Goal: Task Accomplishment & Management: Use online tool/utility

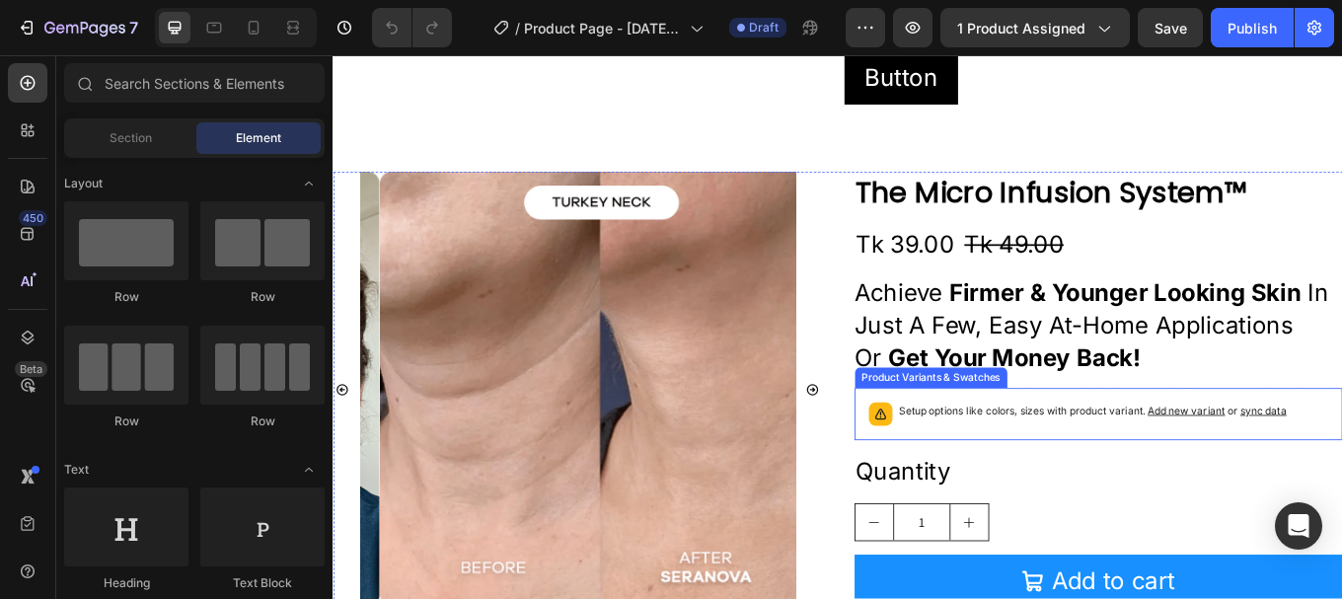
scroll to position [493, 0]
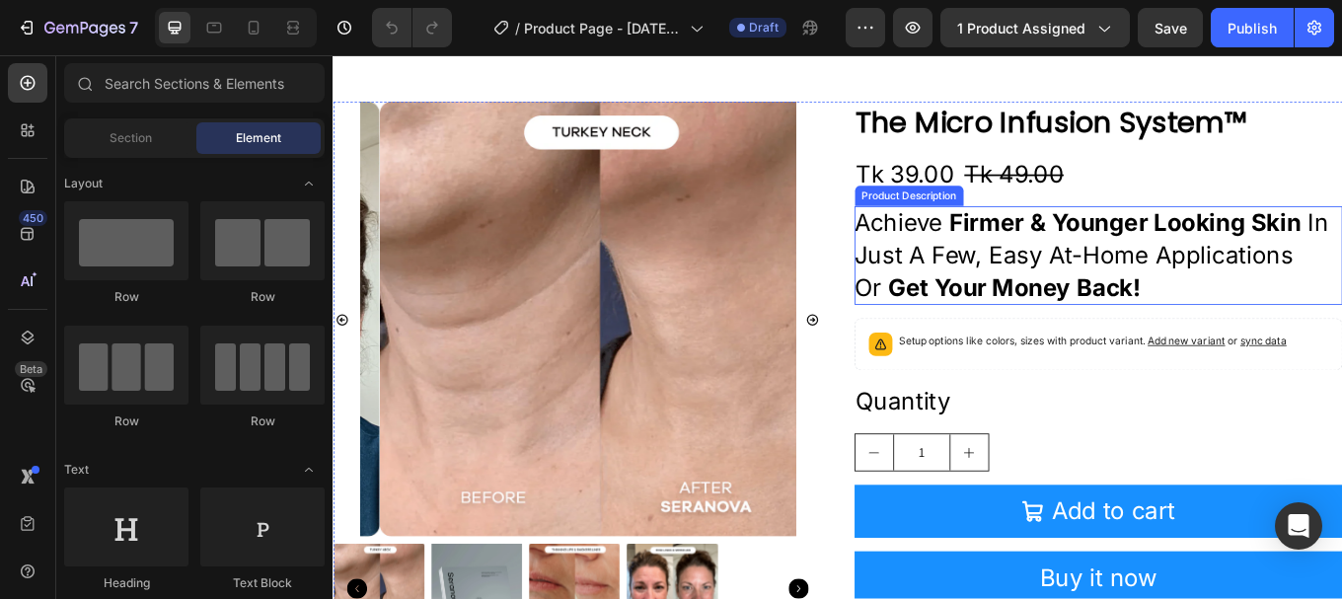
click at [1114, 261] on strong "firmer & younger looking skin" at bounding box center [1262, 252] width 413 height 34
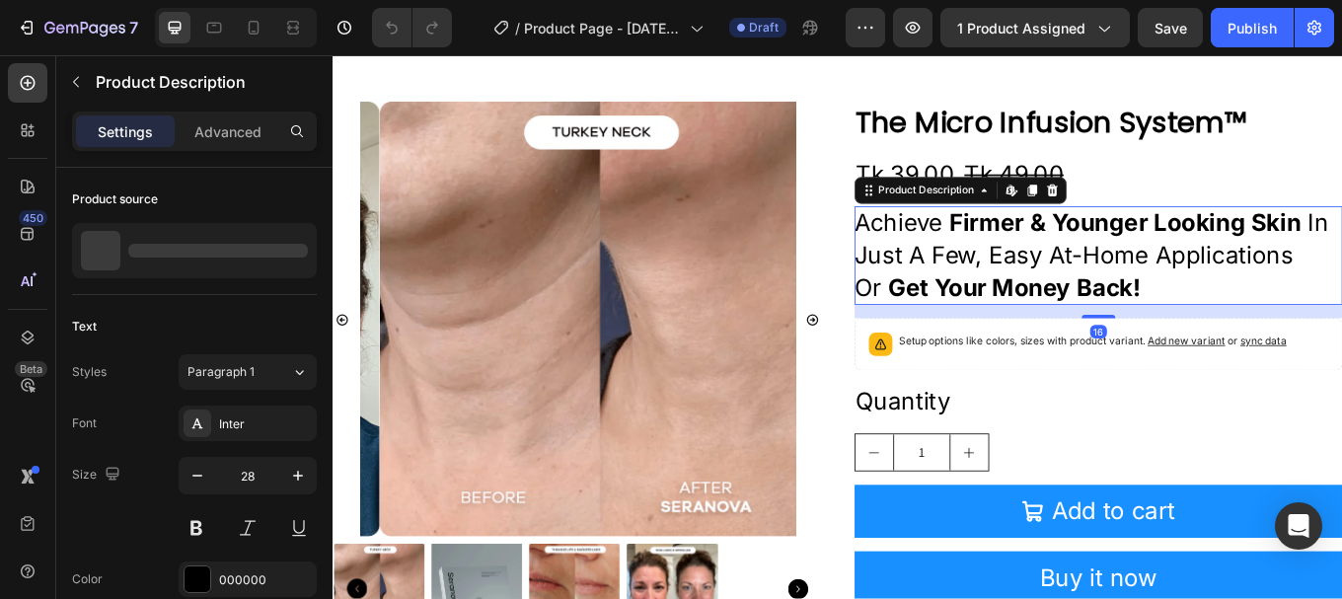
click at [1141, 299] on p "Achieve firmer & younger looking skin in just a few, easy at-home applications …" at bounding box center [1231, 291] width 573 height 116
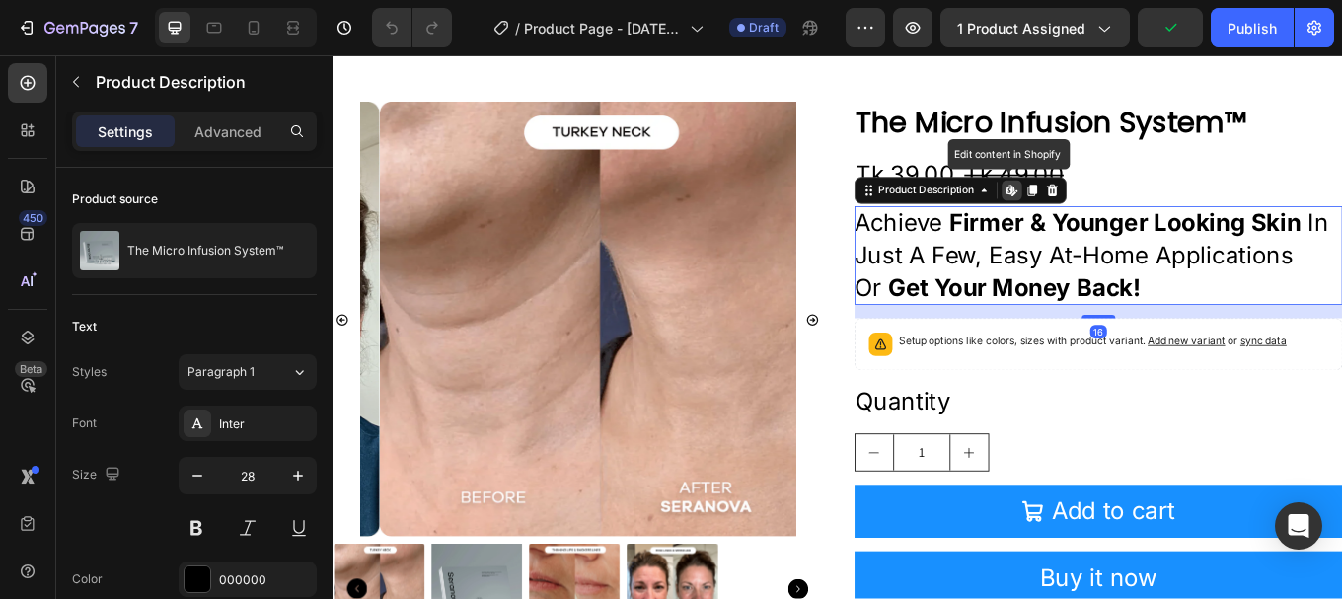
click at [1198, 294] on p "Achieve firmer & younger looking skin in just a few, easy at-home applications …" at bounding box center [1231, 291] width 573 height 116
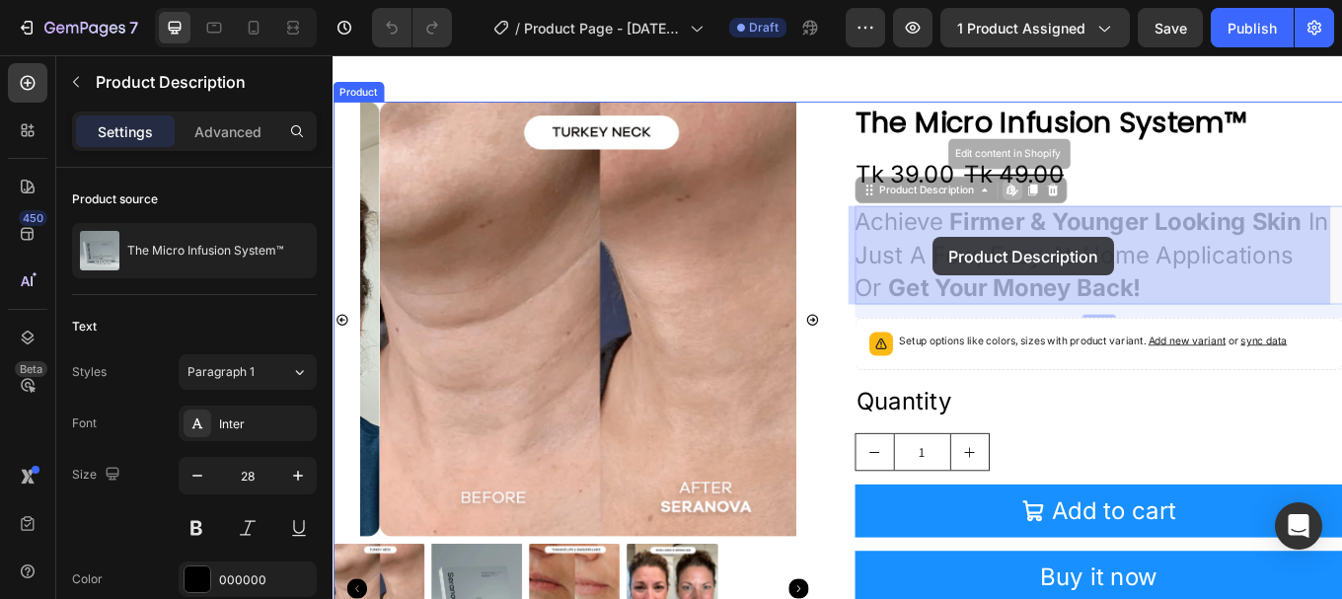
drag, startPoint x: 1284, startPoint y: 325, endPoint x: 1079, endPoint y: 276, distance: 210.9
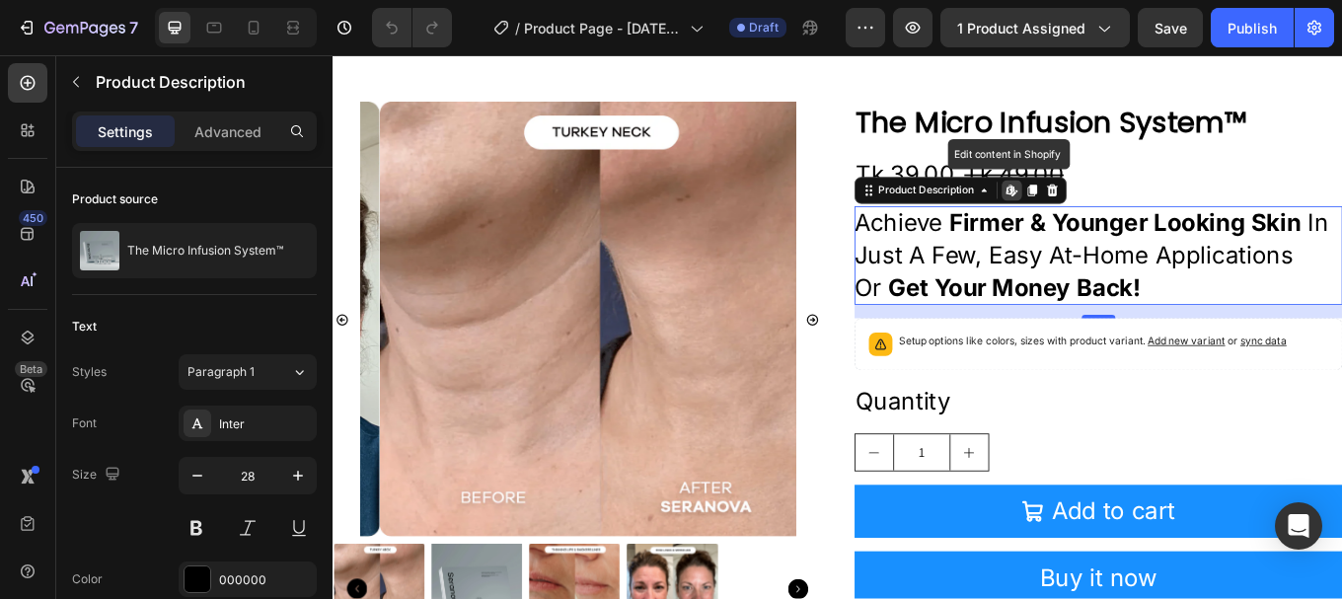
click at [1016, 267] on p "Achieve firmer & younger looking skin in just a few, easy at-home applications …" at bounding box center [1231, 291] width 573 height 116
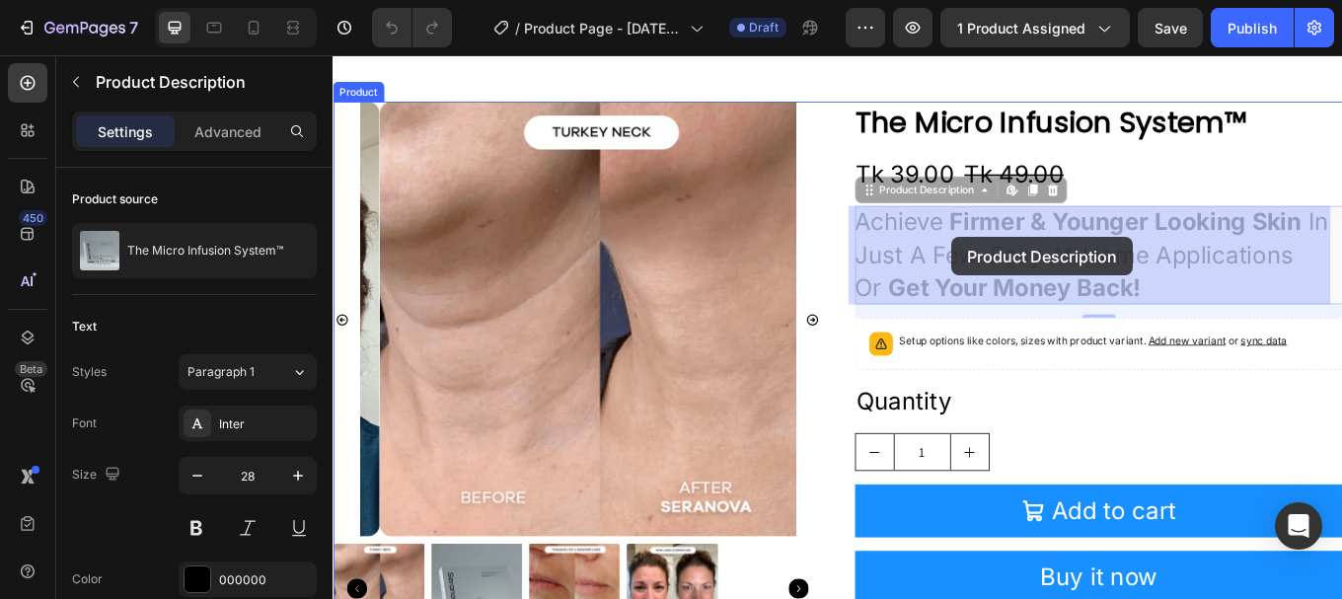
drag, startPoint x: 948, startPoint y: 246, endPoint x: 1058, endPoint y: 268, distance: 111.9
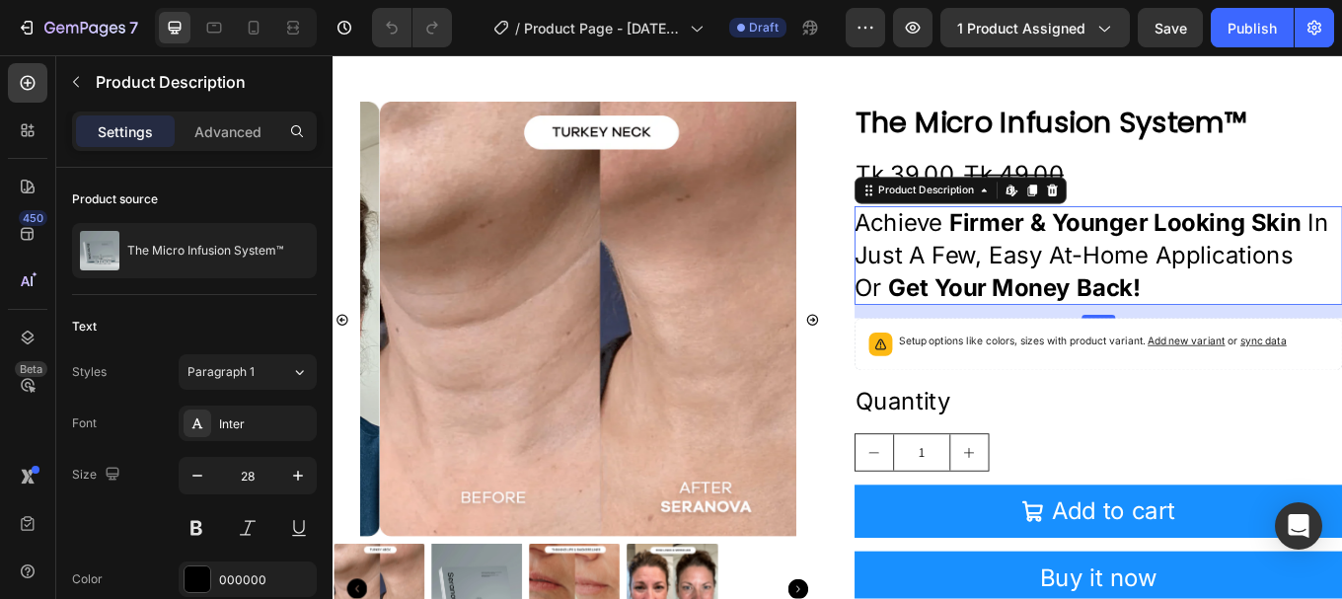
click at [969, 261] on p "Achieve firmer & younger looking skin in just a few, easy at-home applications …" at bounding box center [1231, 291] width 573 height 116
click at [1030, 207] on div "Product Description" at bounding box center [1028, 214] width 119 height 18
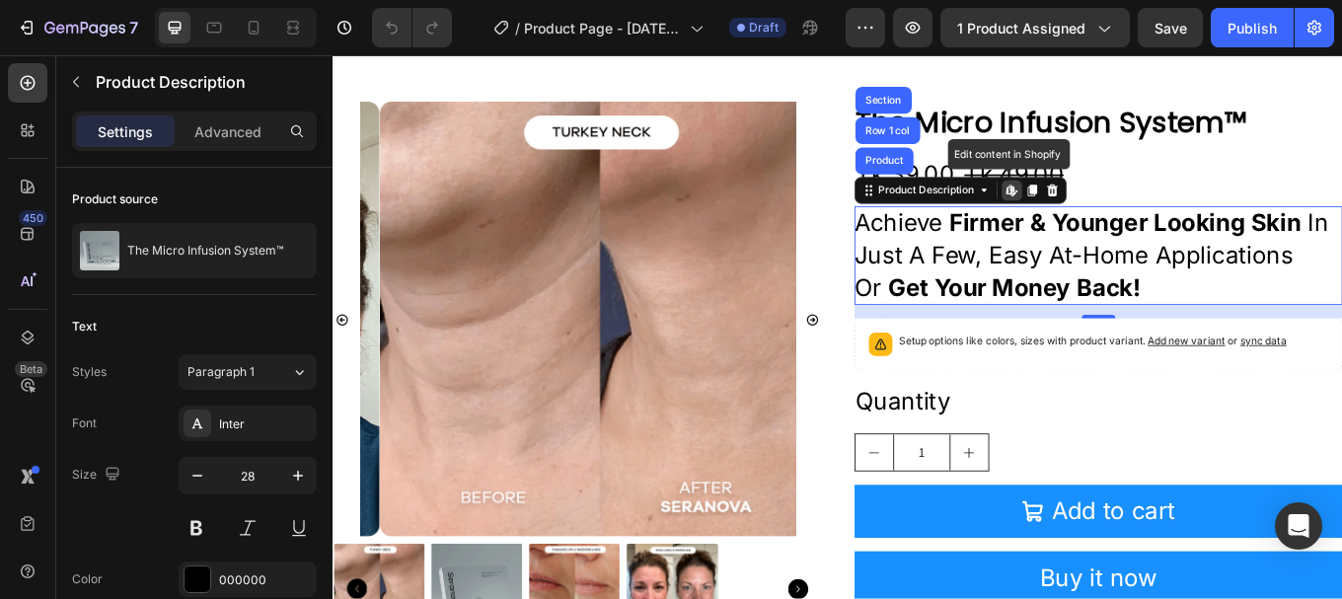
drag, startPoint x: 1112, startPoint y: 292, endPoint x: 1131, endPoint y: 292, distance: 18.8
click at [1113, 292] on p "Achieve firmer & younger looking skin in just a few, easy at-home applications …" at bounding box center [1231, 291] width 573 height 116
click at [1113, 170] on div "Product Price" at bounding box center [1118, 163] width 93 height 24
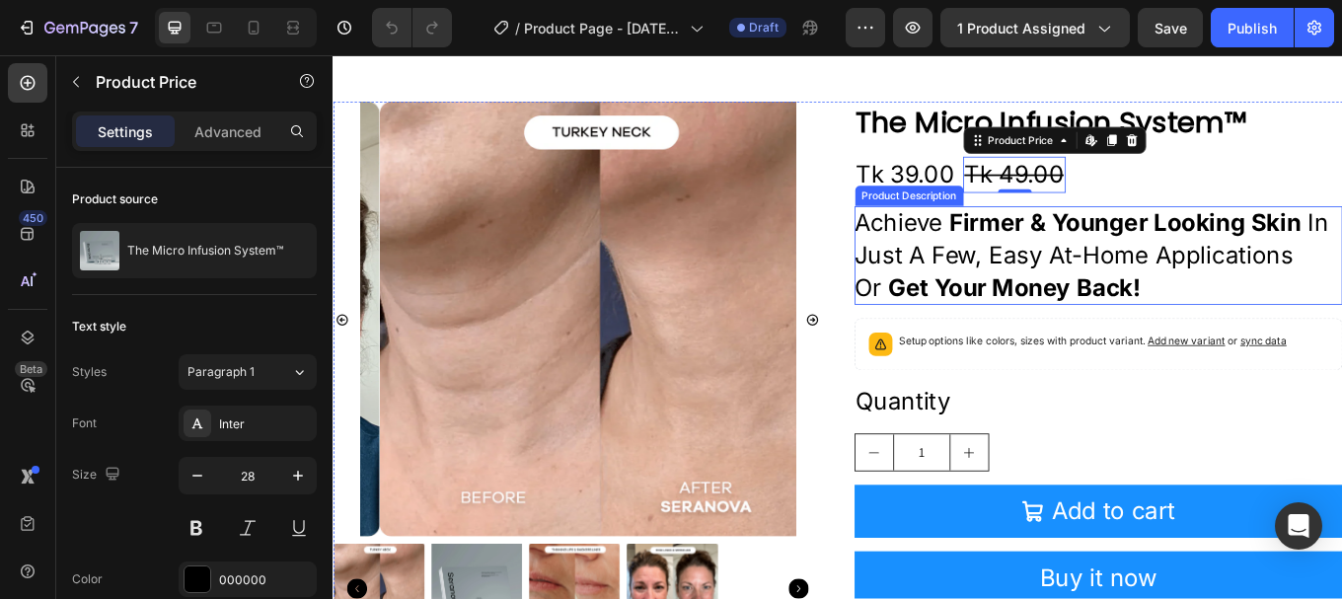
click at [1130, 281] on p "Achieve firmer & younger looking skin in just a few, easy at-home applications …" at bounding box center [1231, 291] width 573 height 116
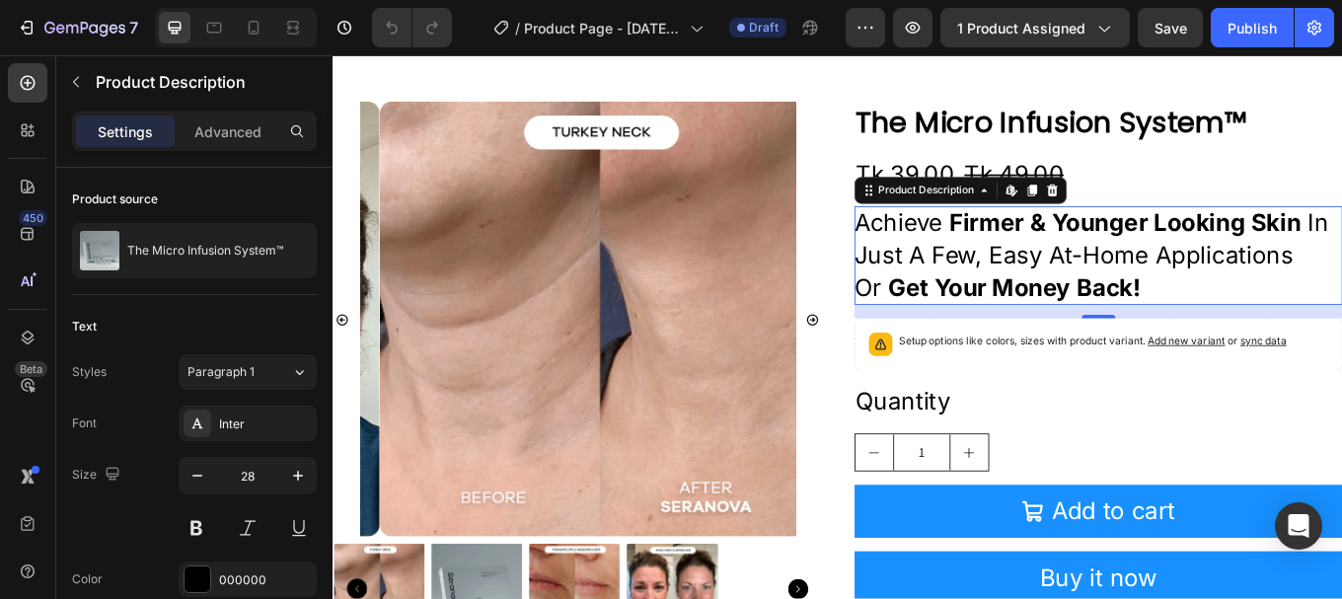
click at [1158, 292] on p "Achieve firmer & younger looking skin in just a few, easy at-home applications …" at bounding box center [1231, 291] width 573 height 116
click at [1159, 293] on p "Achieve firmer & younger looking skin in just a few, easy at-home applications …" at bounding box center [1231, 291] width 573 height 116
click at [1119, 173] on div "The Micro Infusion System™ Product Title Tk 39.00 Product Price Product Price T…" at bounding box center [1231, 431] width 573 height 641
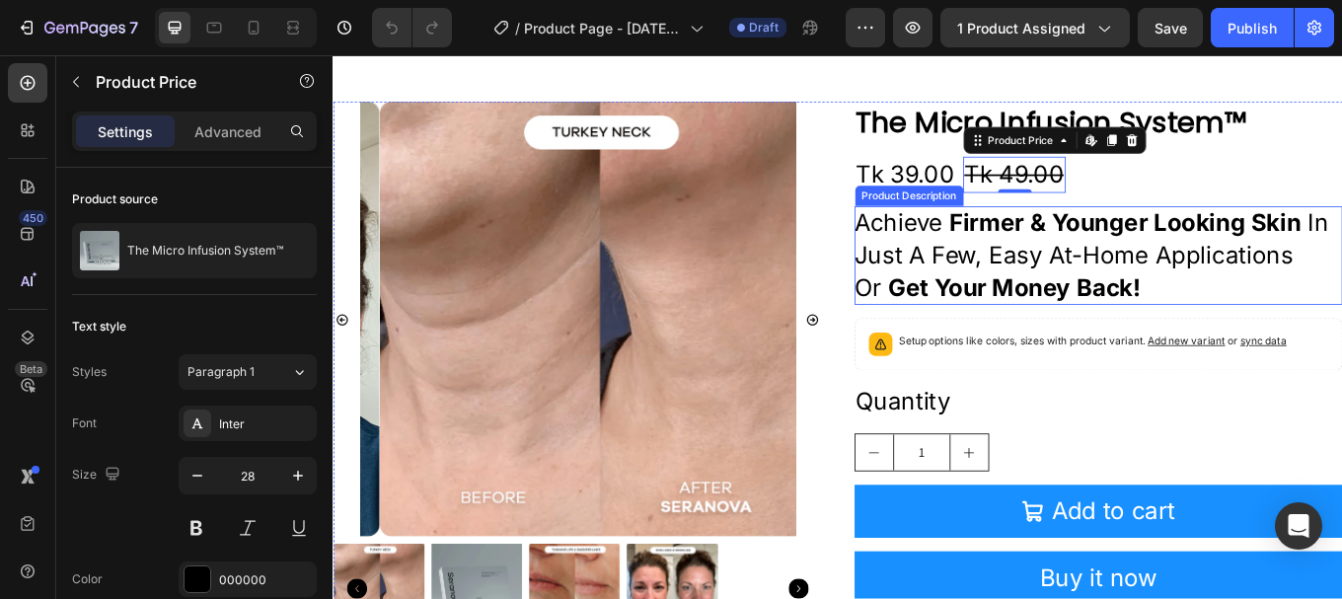
click at [1156, 279] on p "Achieve firmer & younger looking skin in just a few, easy at-home applications …" at bounding box center [1231, 291] width 573 height 116
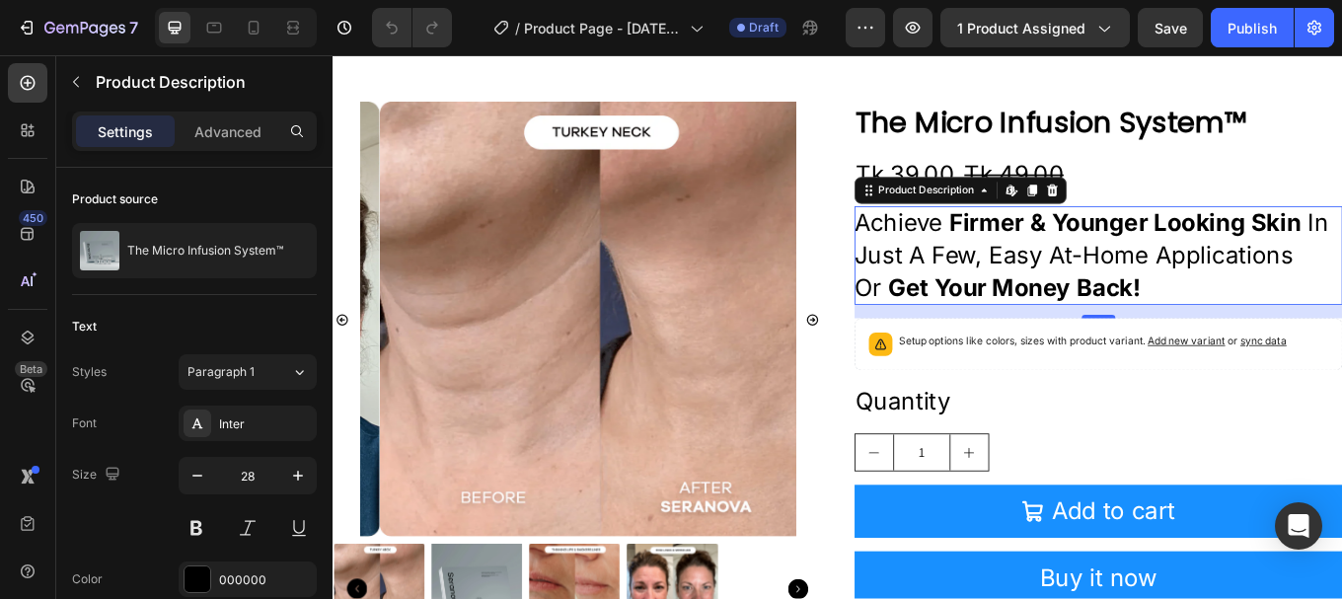
click at [1103, 292] on p "Achieve firmer & younger looking skin in just a few, easy at-home applications …" at bounding box center [1231, 291] width 573 height 116
click at [1171, 299] on p "Achieve firmer & younger looking skin in just a few, easy at-home applications …" at bounding box center [1231, 291] width 573 height 116
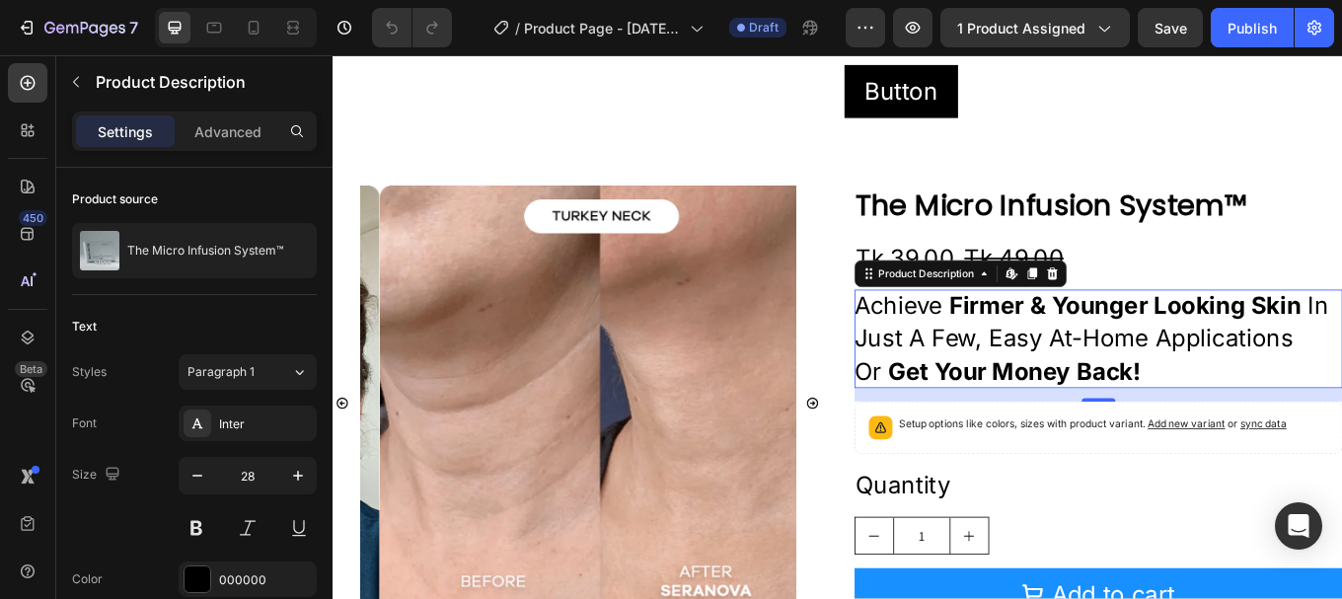
scroll to position [395, 0]
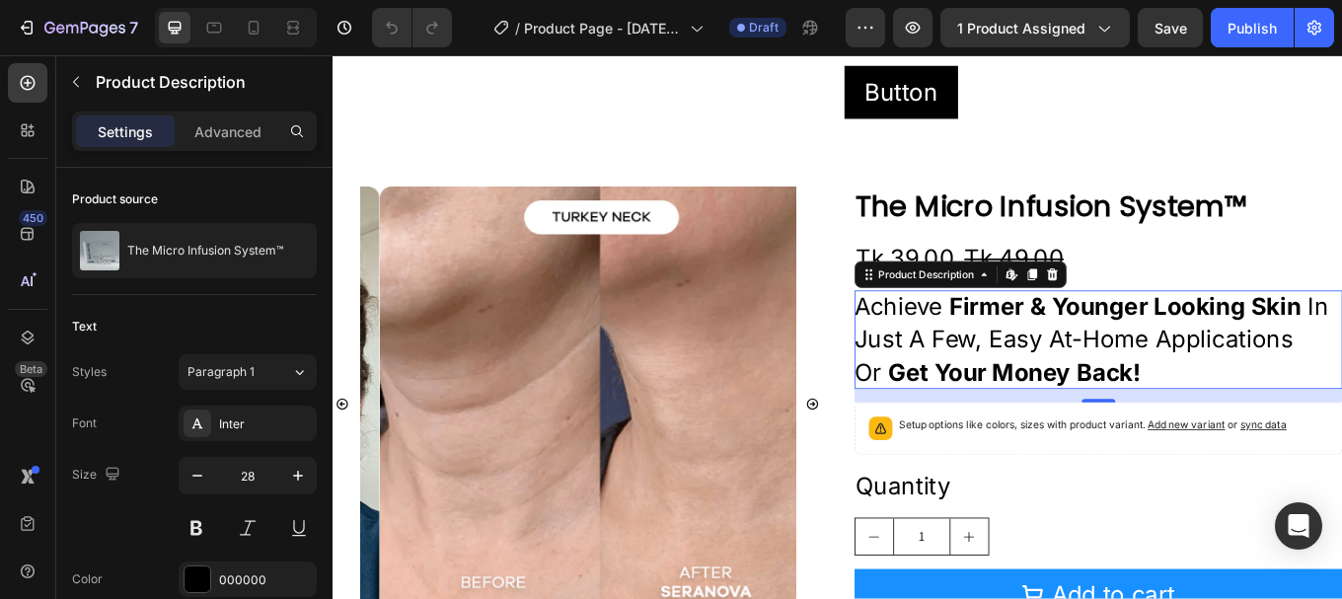
click at [1212, 381] on p "Achieve firmer & younger looking skin in just a few, easy at-home applications …" at bounding box center [1231, 390] width 573 height 116
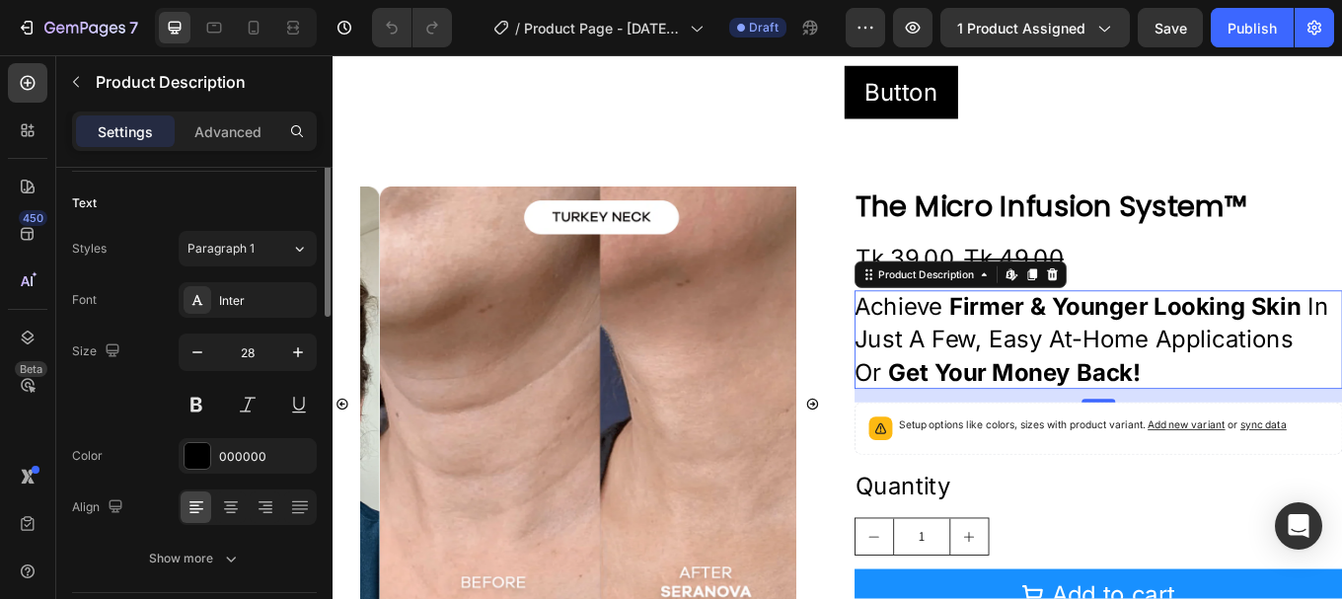
scroll to position [0, 0]
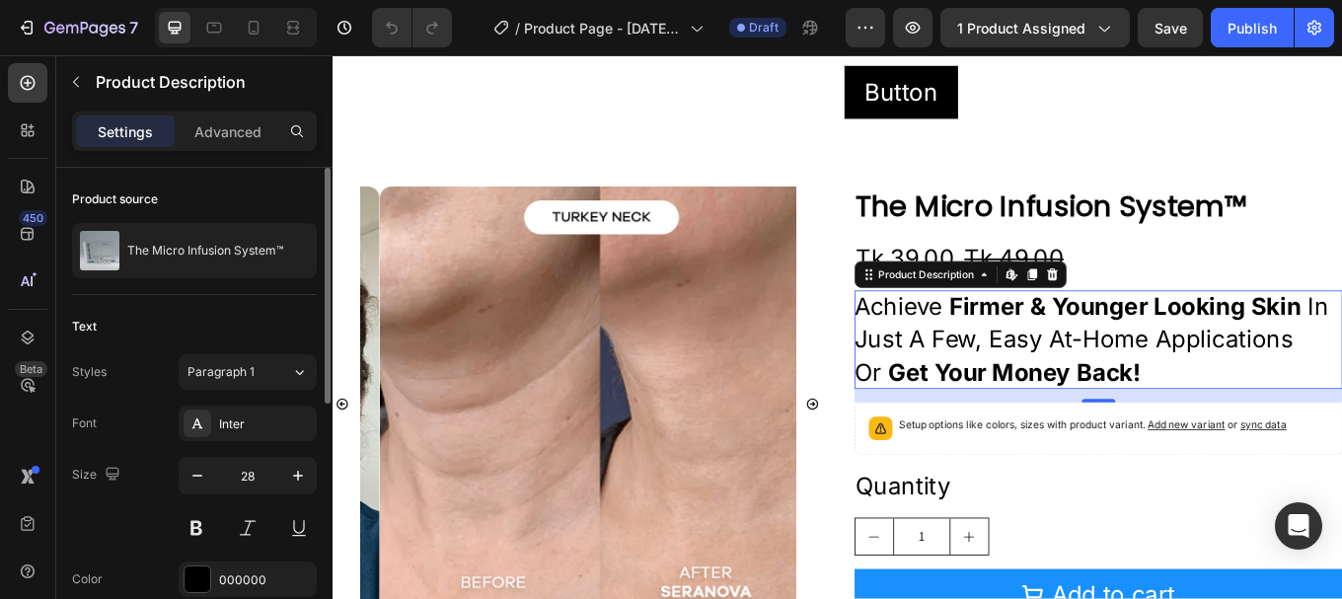
click at [1144, 378] on p "Achieve firmer & younger looking skin in just a few, easy at-home applications …" at bounding box center [1231, 390] width 573 height 116
click at [1121, 310] on icon at bounding box center [1129, 313] width 16 height 16
click at [1187, 407] on p "Achieve firmer & younger looking skin in just a few, easy at-home applications …" at bounding box center [1231, 390] width 573 height 116
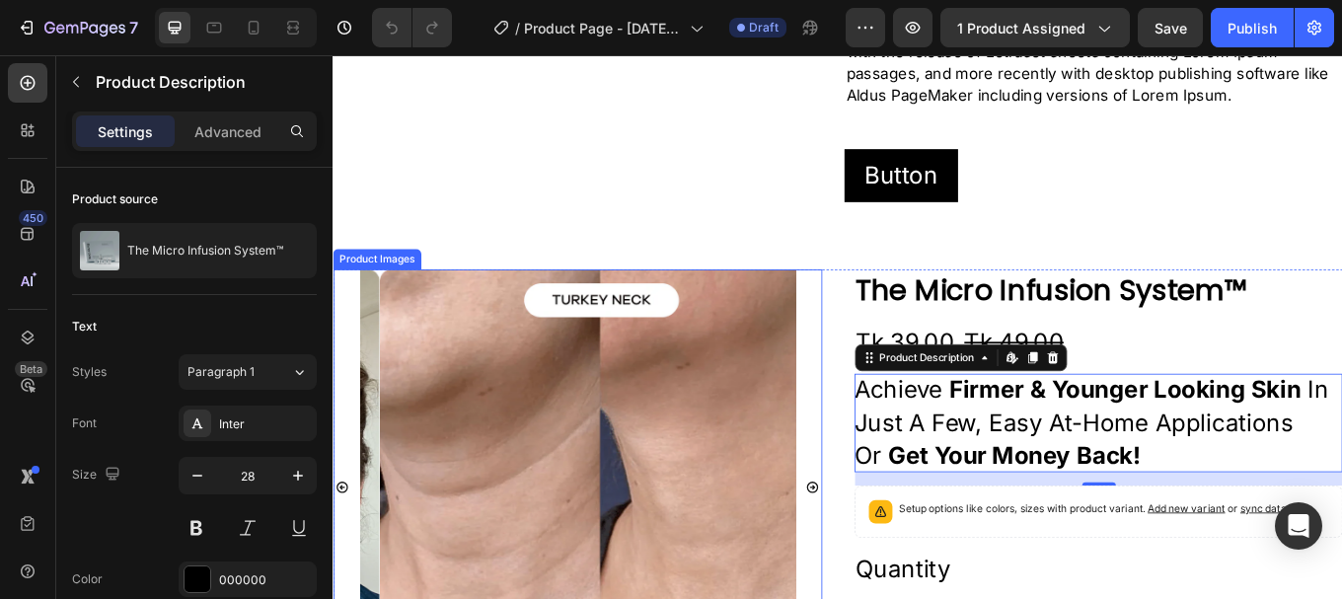
scroll to position [296, 0]
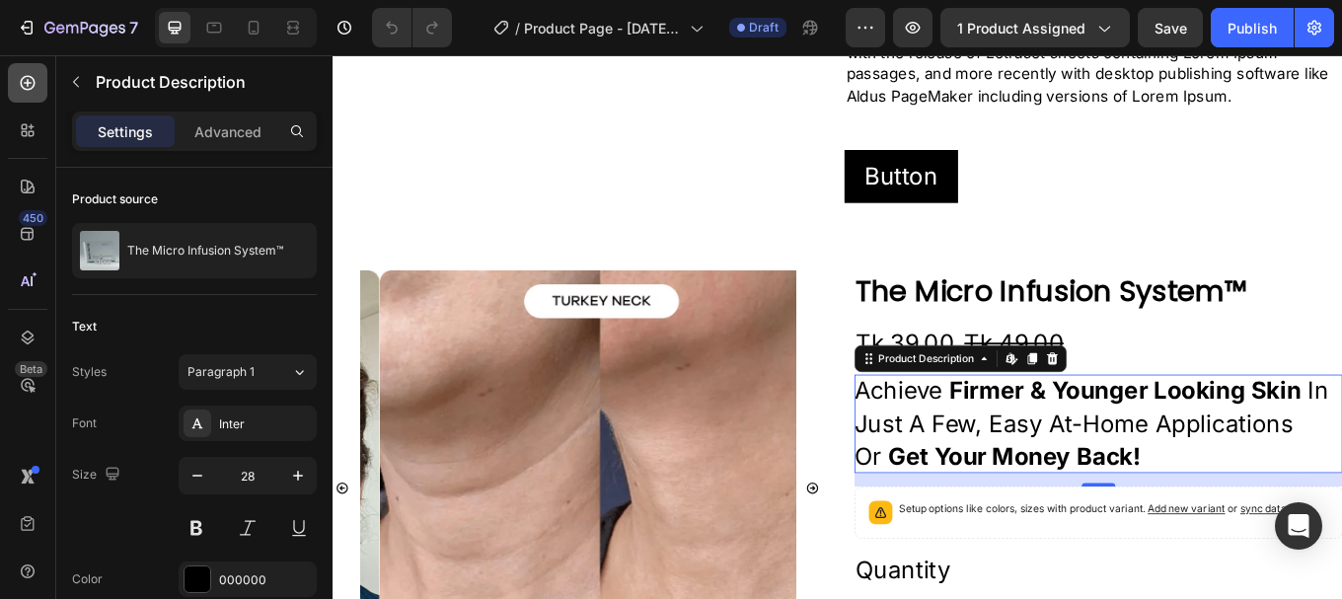
click at [37, 85] on icon at bounding box center [28, 83] width 20 height 20
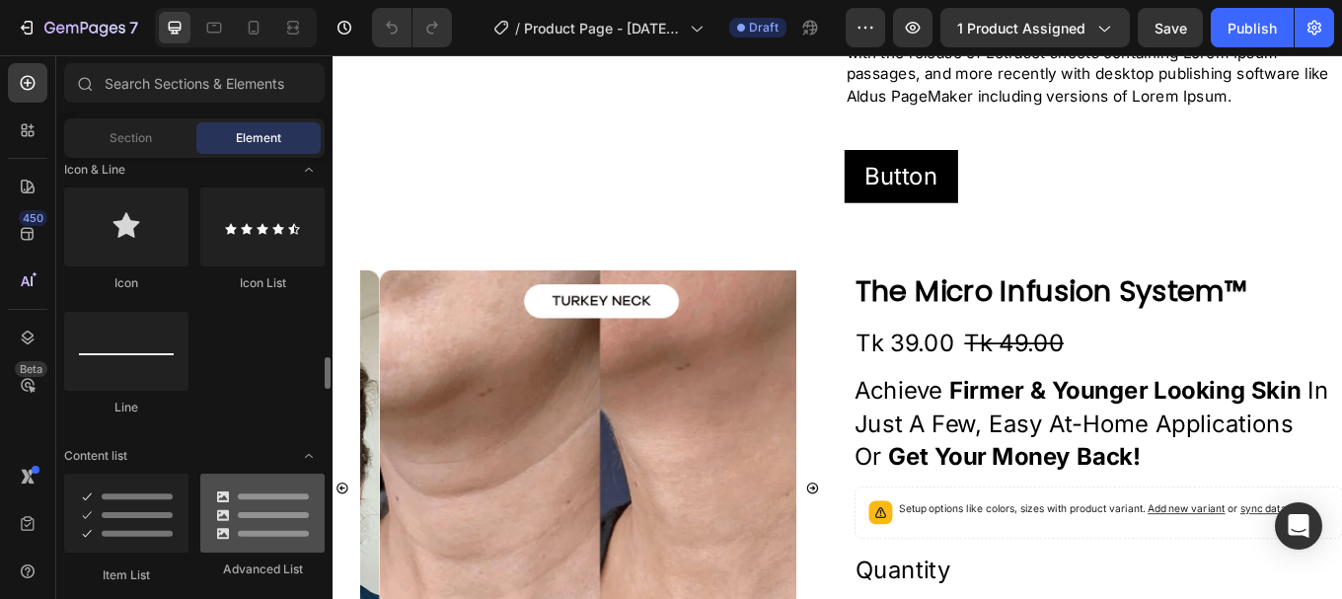
scroll to position [1382, 0]
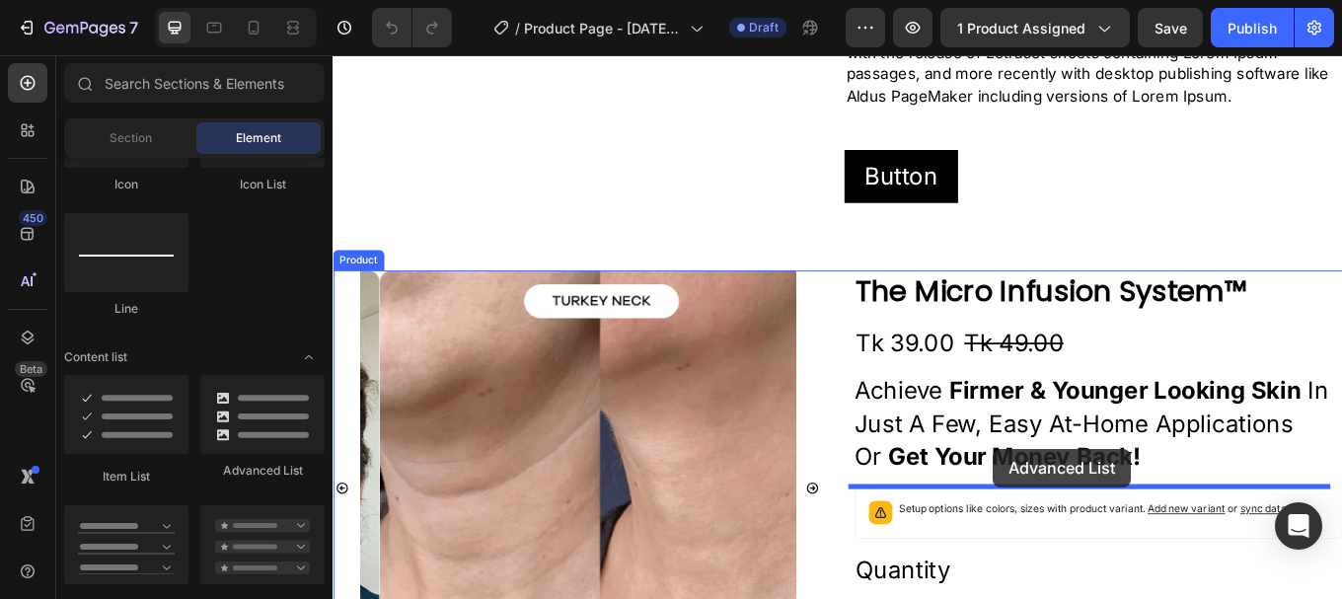
drag, startPoint x: 417, startPoint y: 492, endPoint x: 1107, endPoint y: 517, distance: 690.4
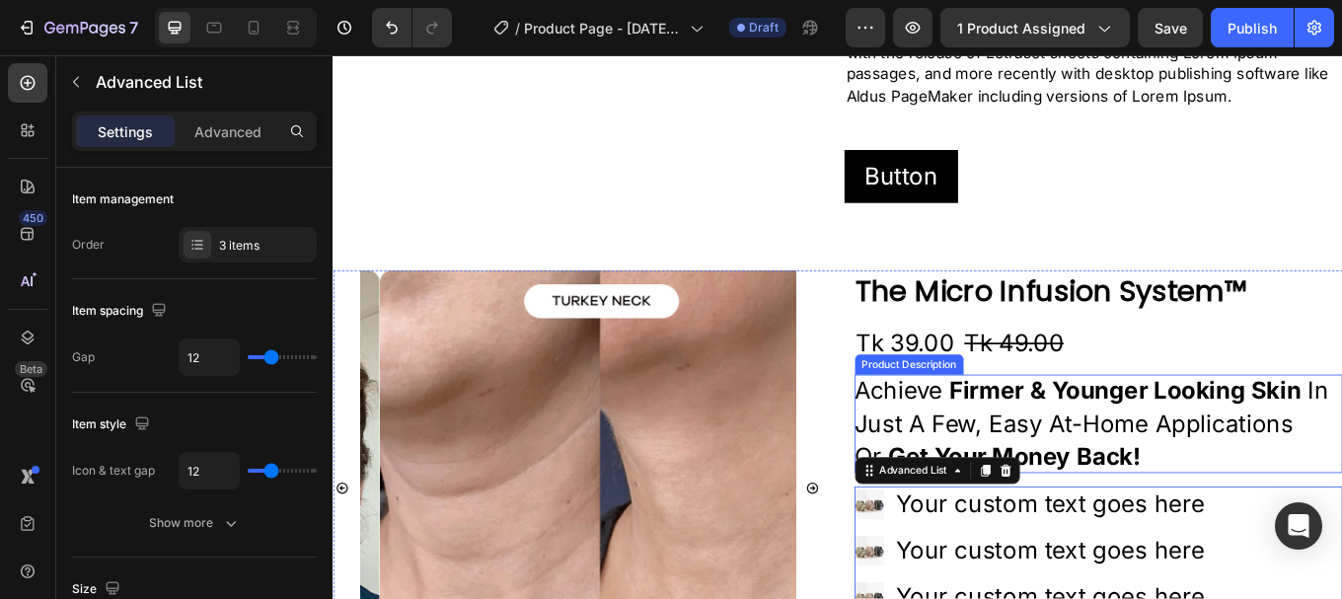
scroll to position [493, 0]
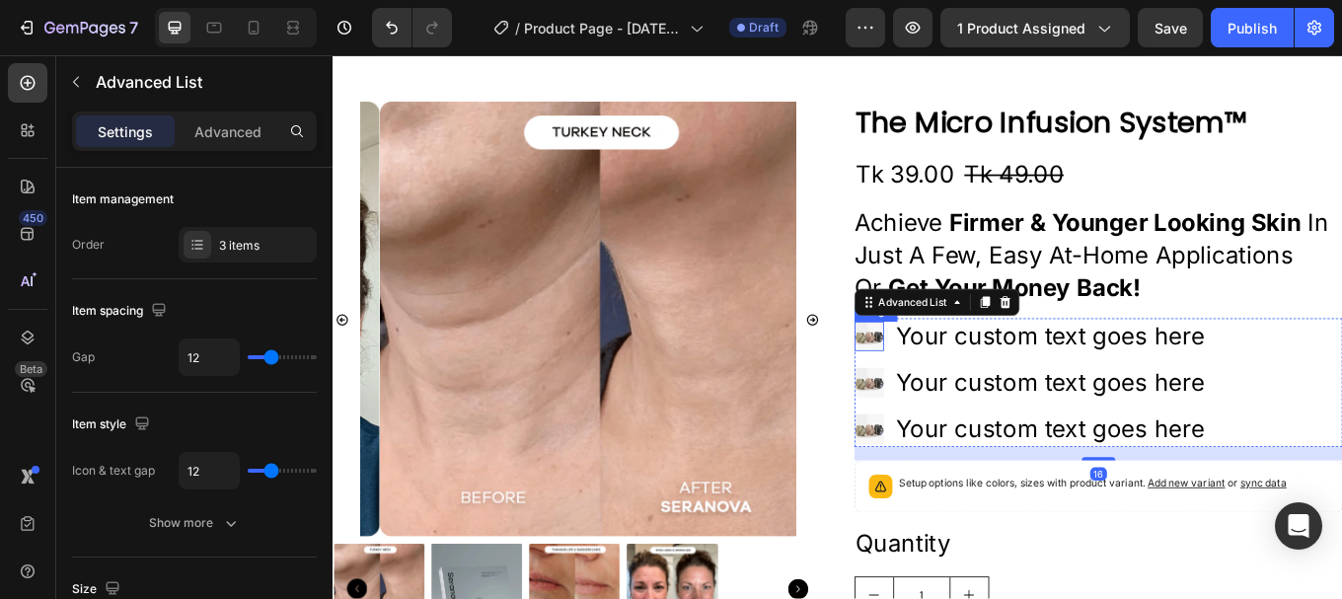
click at [958, 382] on img at bounding box center [963, 386] width 36 height 36
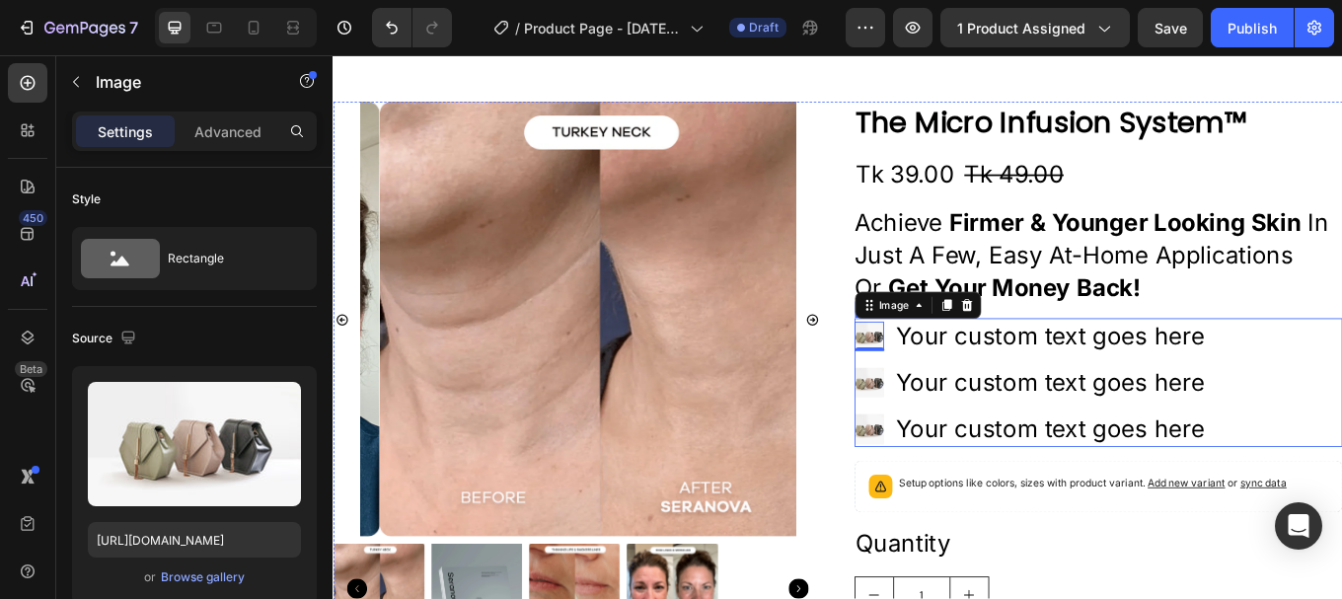
click at [1341, 407] on div "Image 0 Your custom text goes here Text Block Image Your custom text goes here …" at bounding box center [1231, 440] width 573 height 152
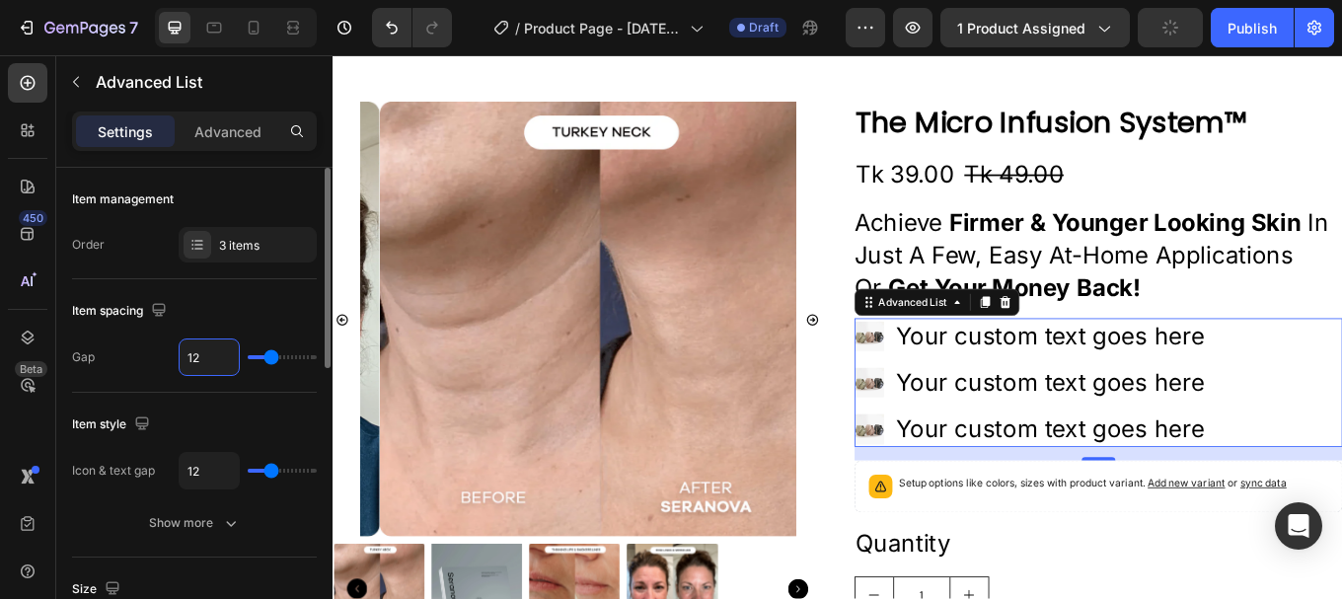
type input "5"
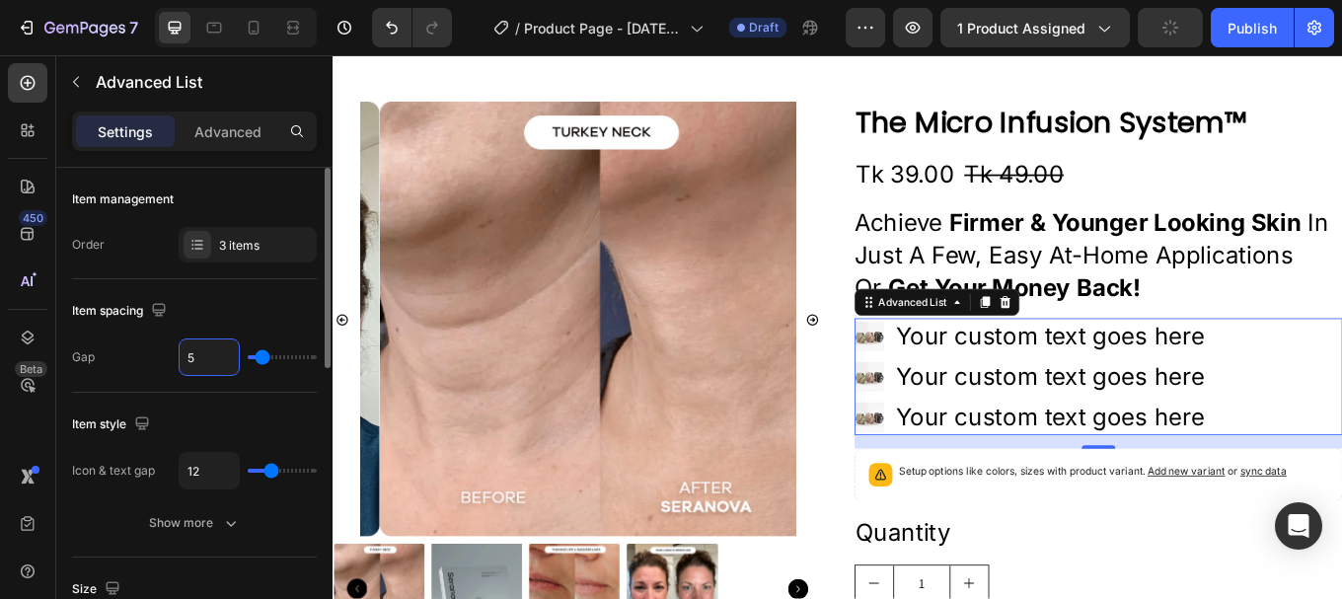
type input "5"
click at [153, 366] on div "Gap 5" at bounding box center [194, 358] width 245 height 38
type input "2"
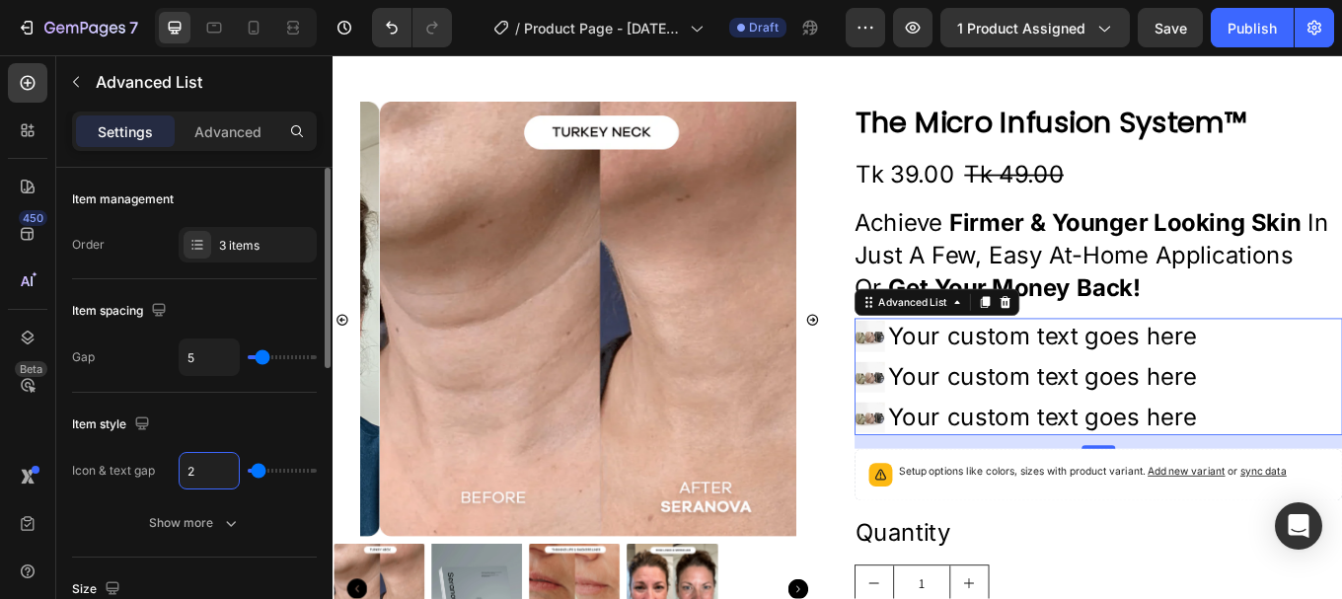
type input "20"
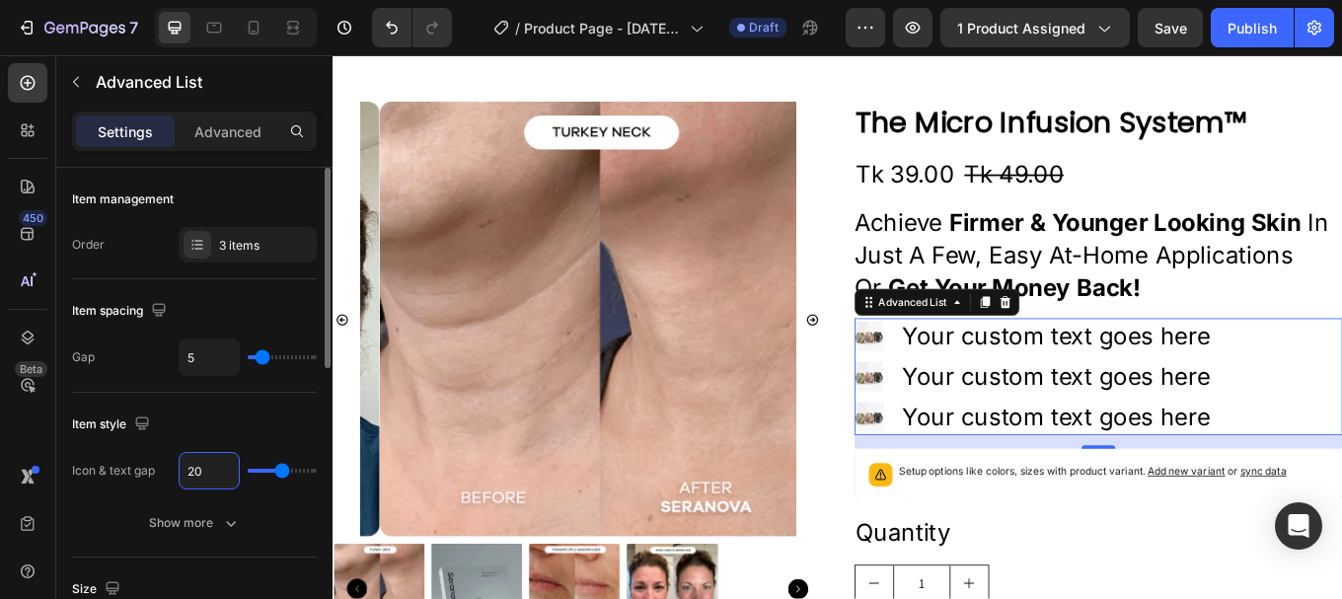
click at [125, 377] on div "Item spacing Gap 5" at bounding box center [194, 335] width 245 height 113
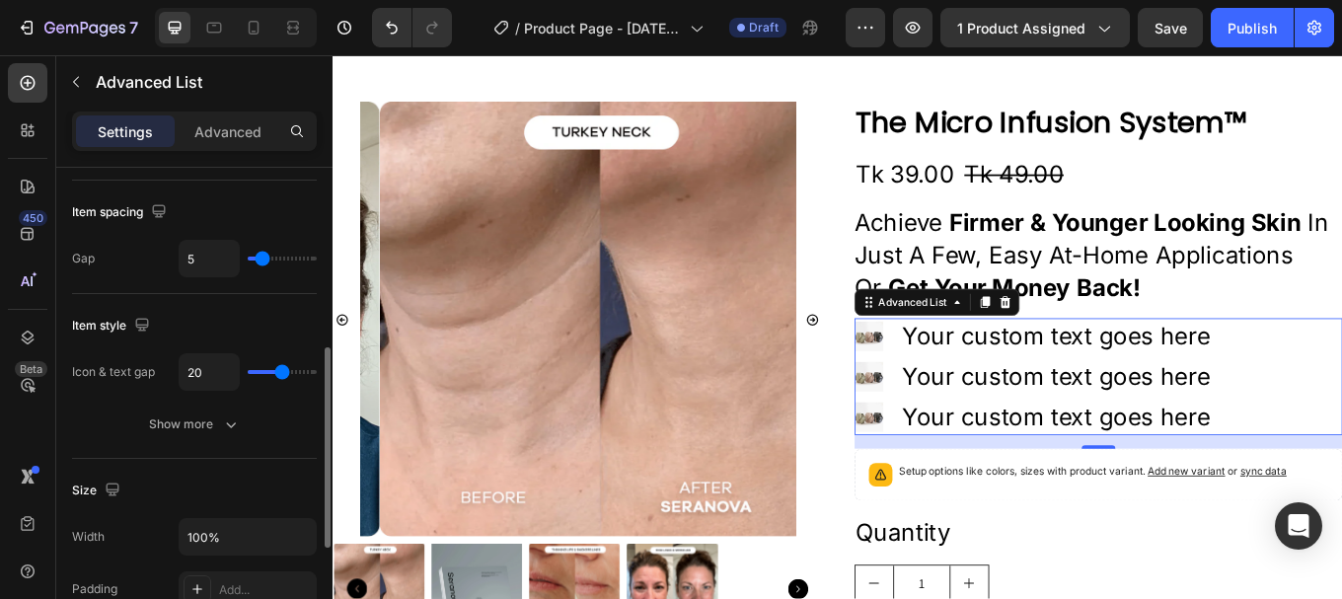
scroll to position [99, 0]
type input "1"
type input "10"
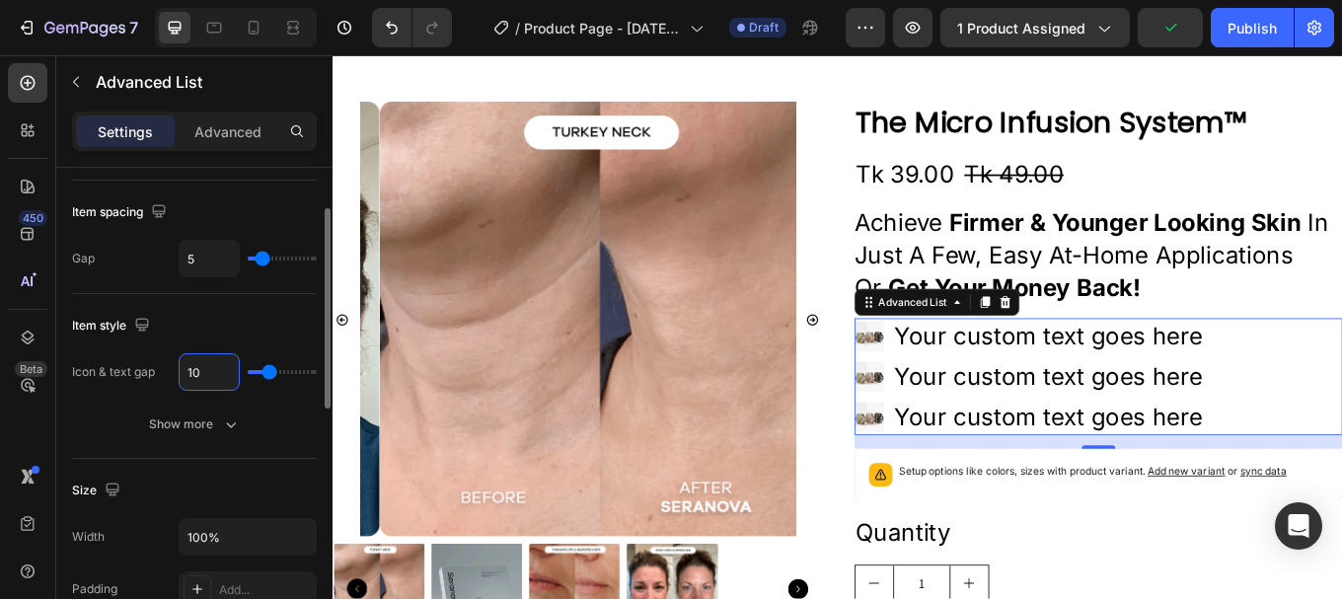
type input "10"
click at [152, 355] on div "Icon & text gap 10" at bounding box center [194, 372] width 245 height 38
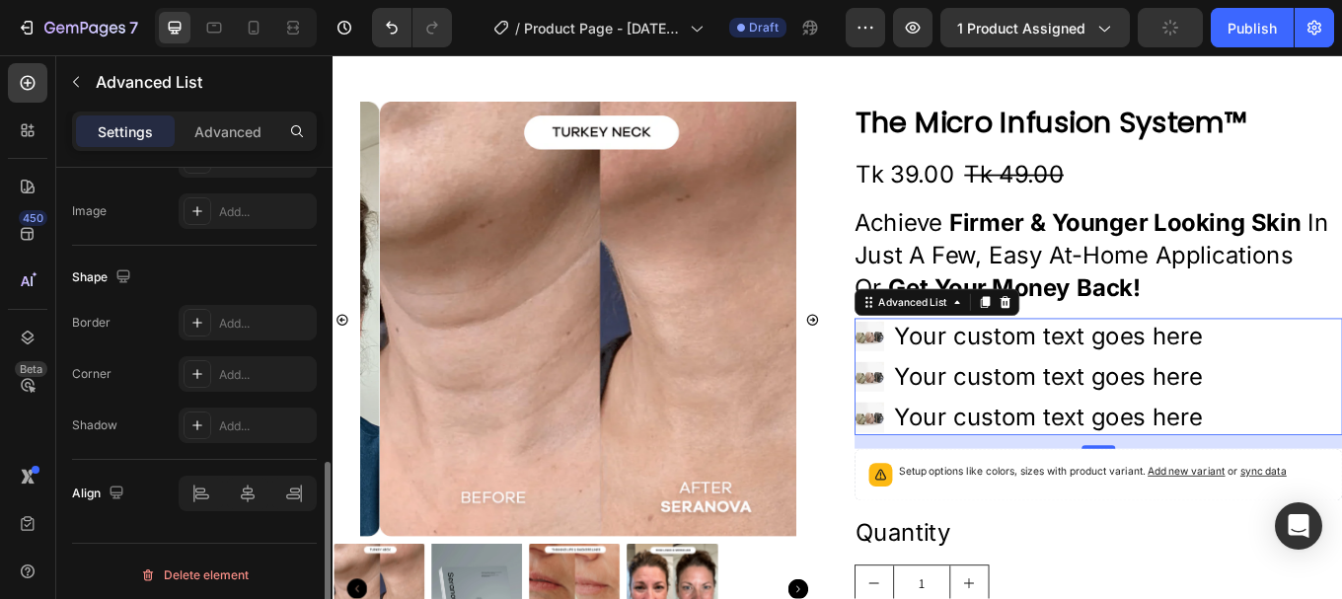
scroll to position [698, 0]
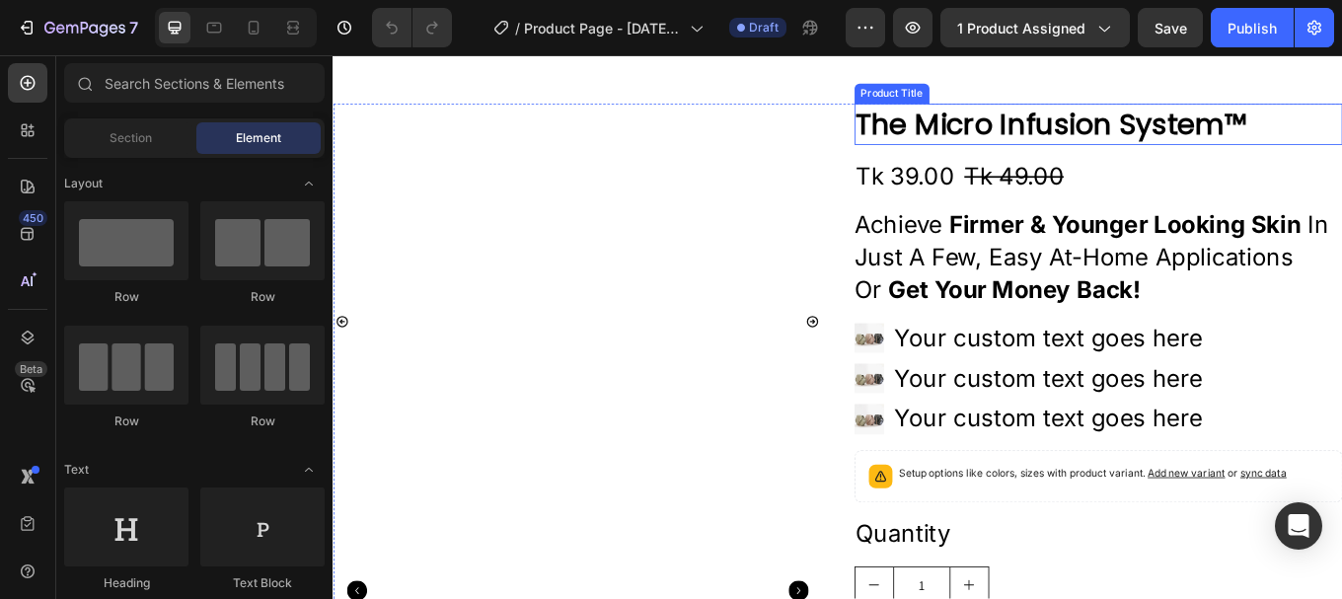
scroll to position [493, 0]
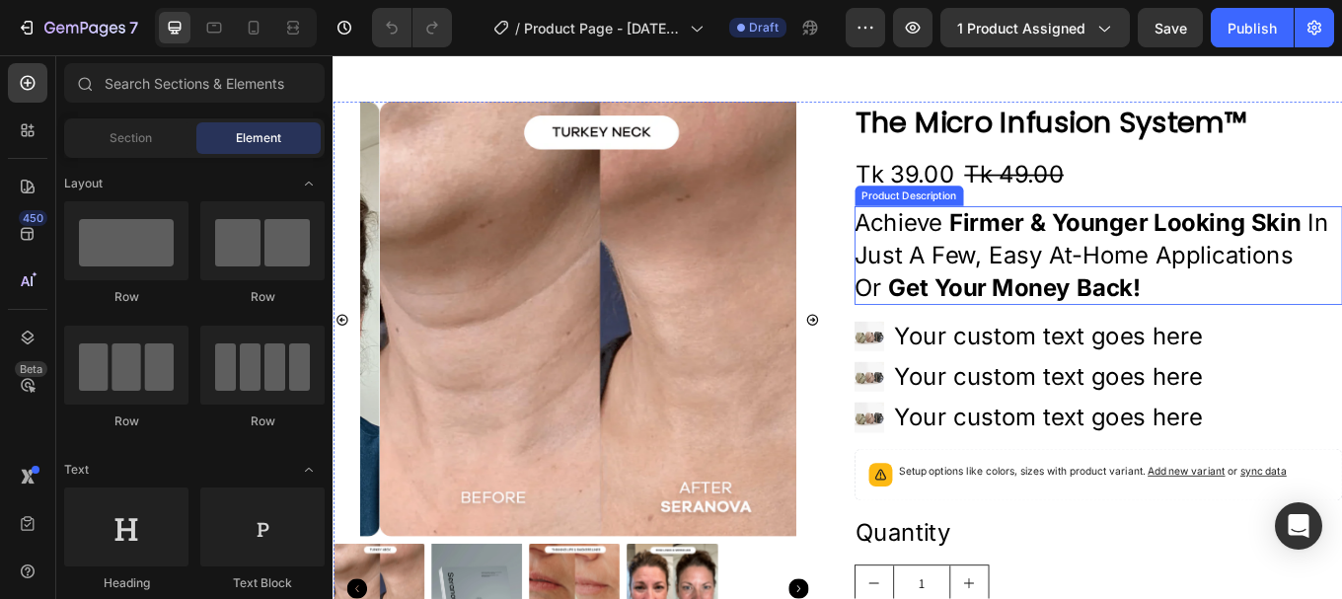
click at [1096, 290] on p "Achieve firmer & younger looking skin in just a few, easy at-home applications …" at bounding box center [1231, 291] width 573 height 116
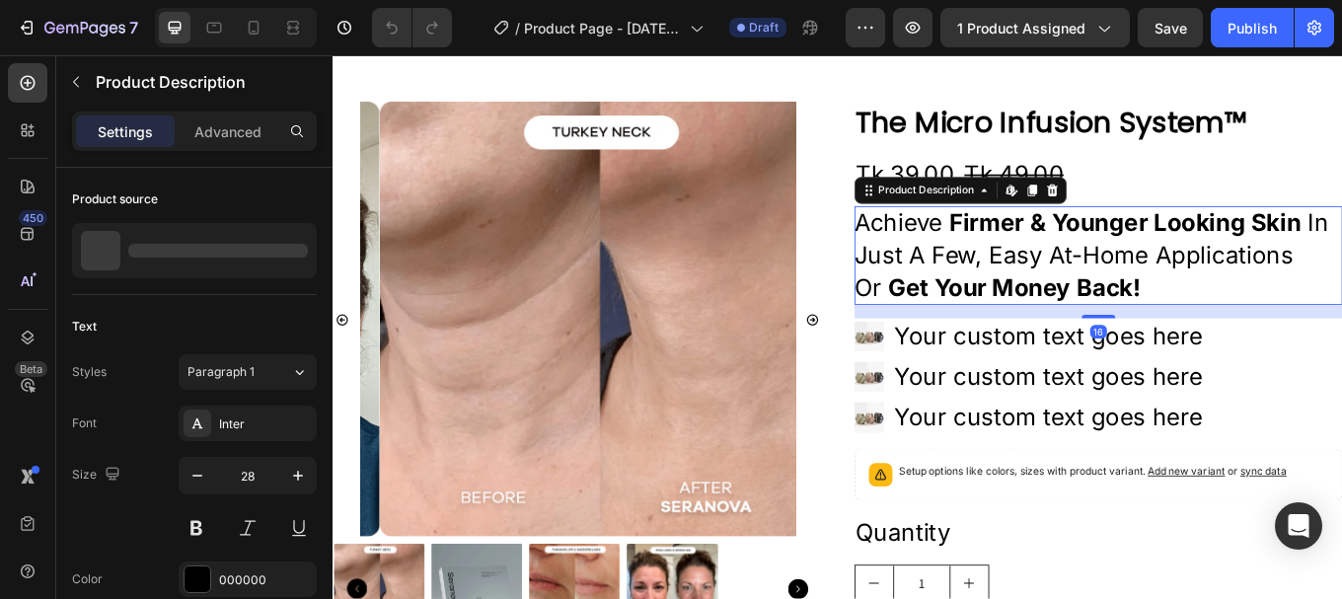
click at [1154, 285] on p "Achieve firmer & younger looking skin in just a few, easy at-home applications …" at bounding box center [1231, 291] width 573 height 116
click at [1281, 322] on p "Achieve firmer & younger looking skin in just a few, easy at-home applications …" at bounding box center [1231, 291] width 573 height 116
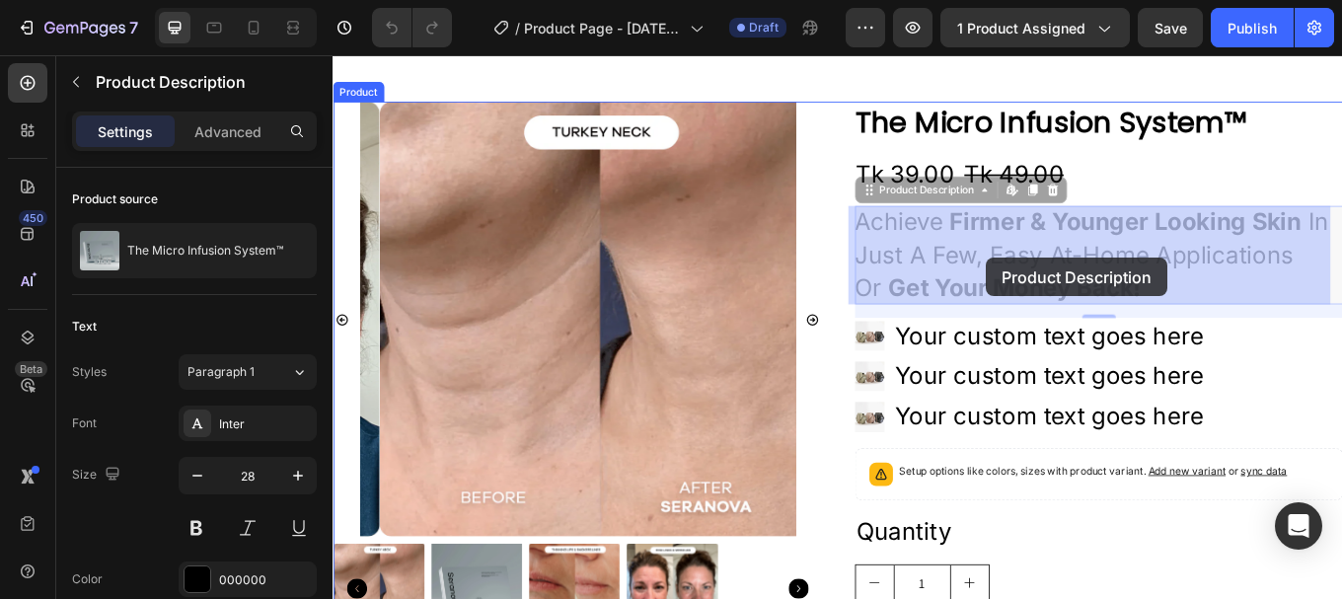
drag, startPoint x: 1290, startPoint y: 320, endPoint x: 1098, endPoint y: 293, distance: 193.3
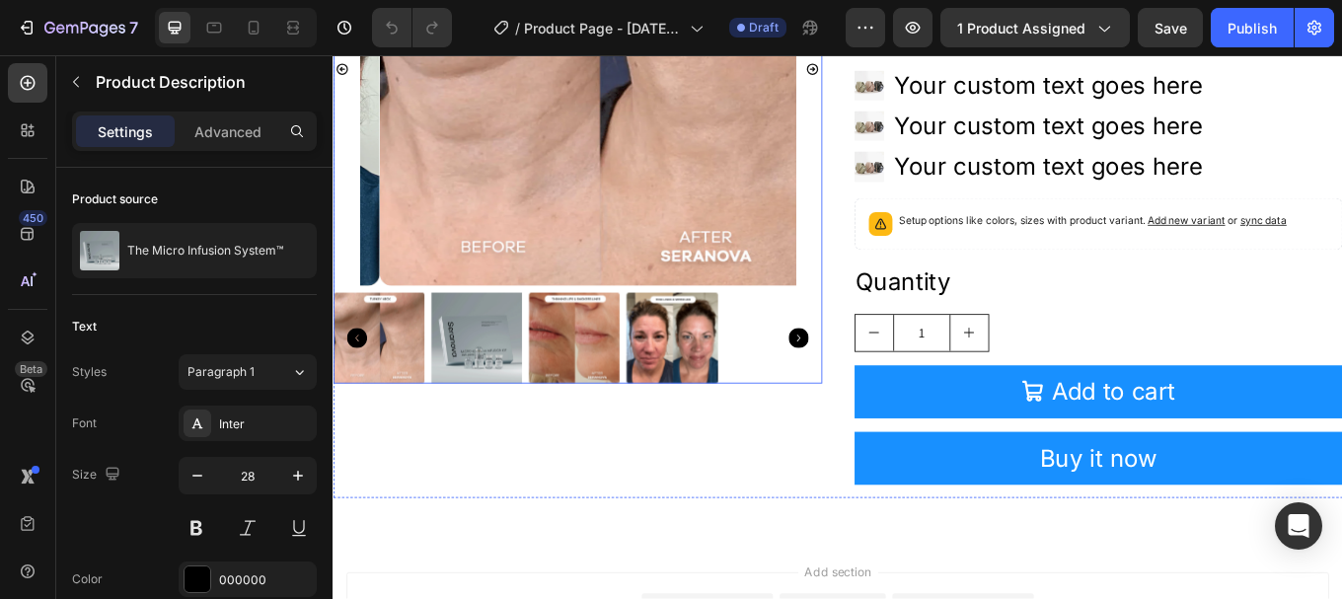
scroll to position [790, 0]
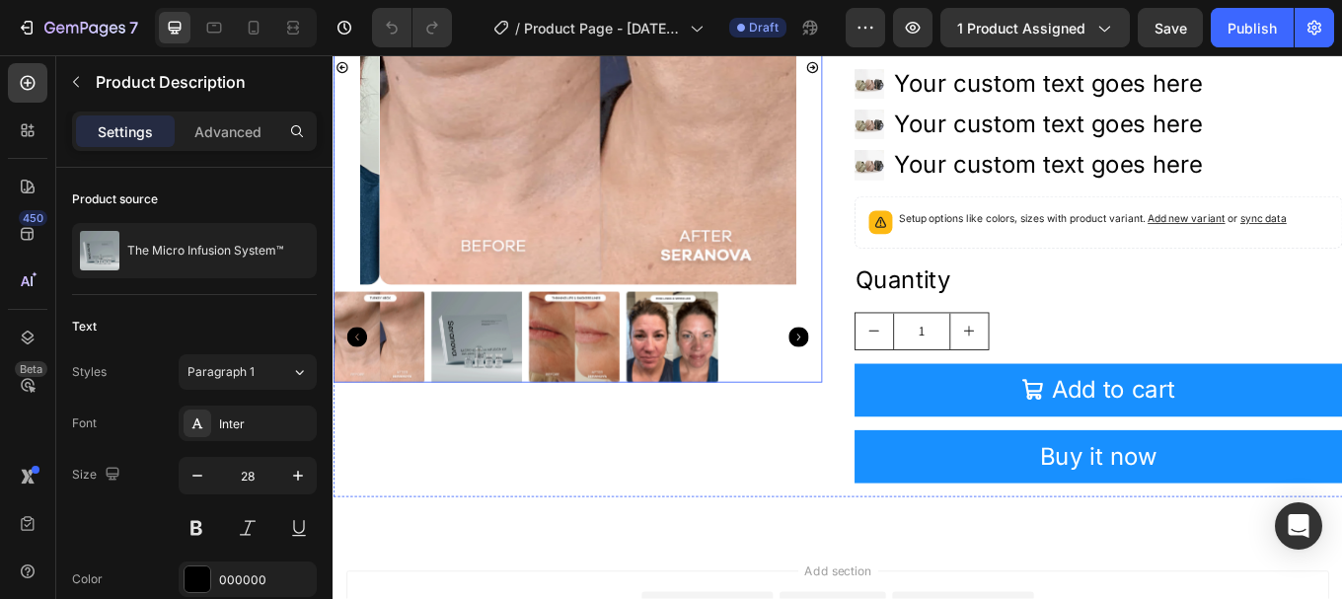
click at [867, 382] on icon "Carousel Next Arrow" at bounding box center [879, 386] width 24 height 24
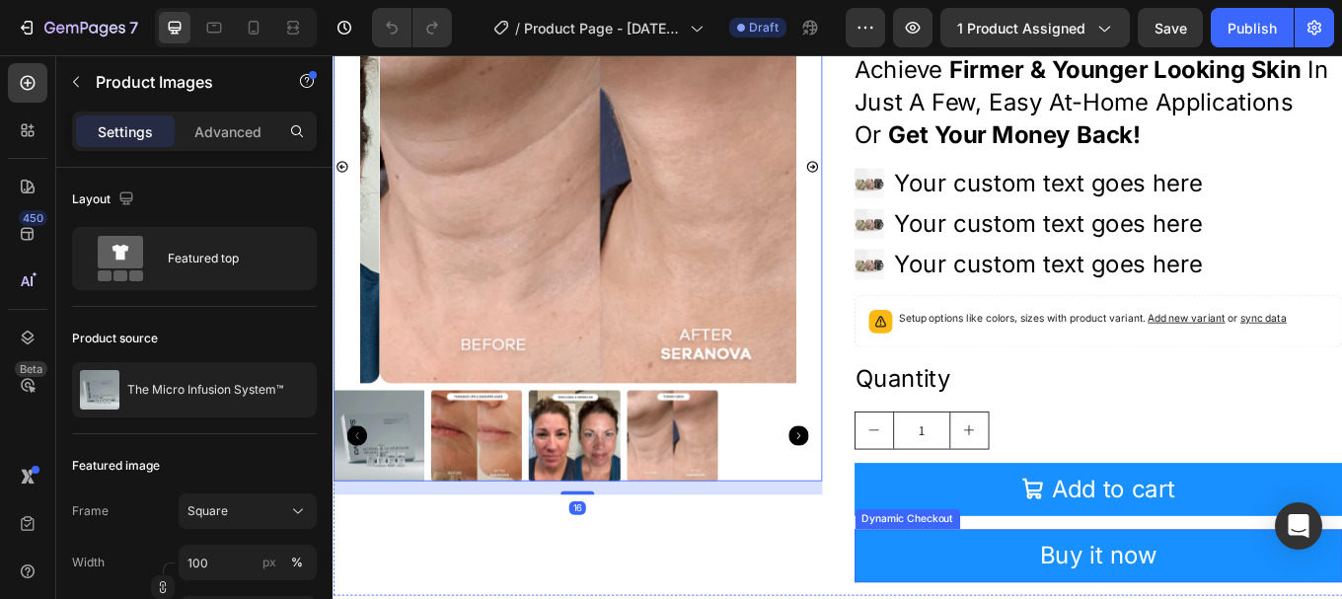
scroll to position [493, 0]
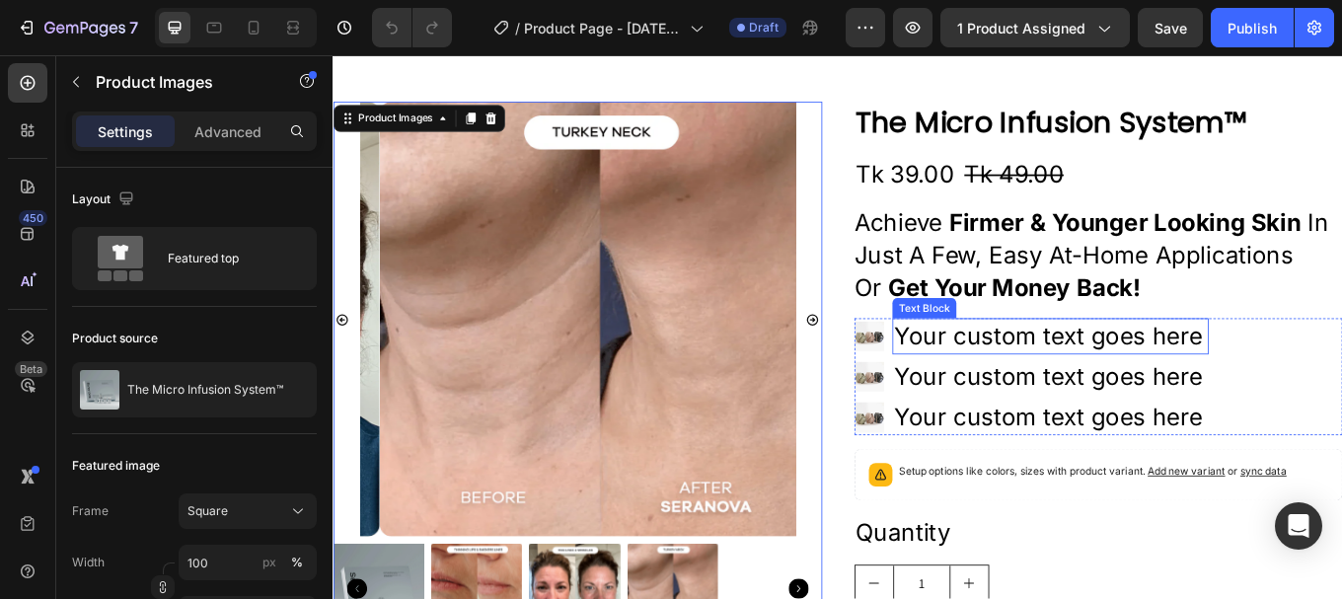
click at [1078, 387] on div "Your custom text goes here" at bounding box center [1174, 385] width 370 height 42
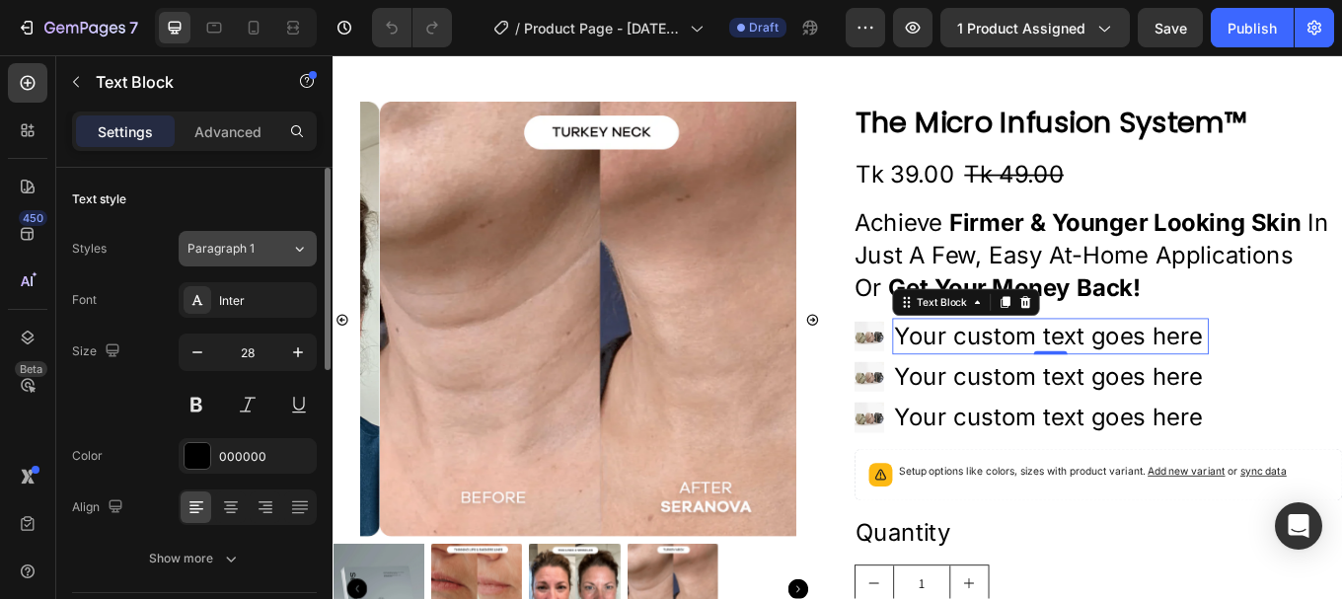
click at [263, 244] on div "Paragraph 1" at bounding box center [228, 249] width 80 height 18
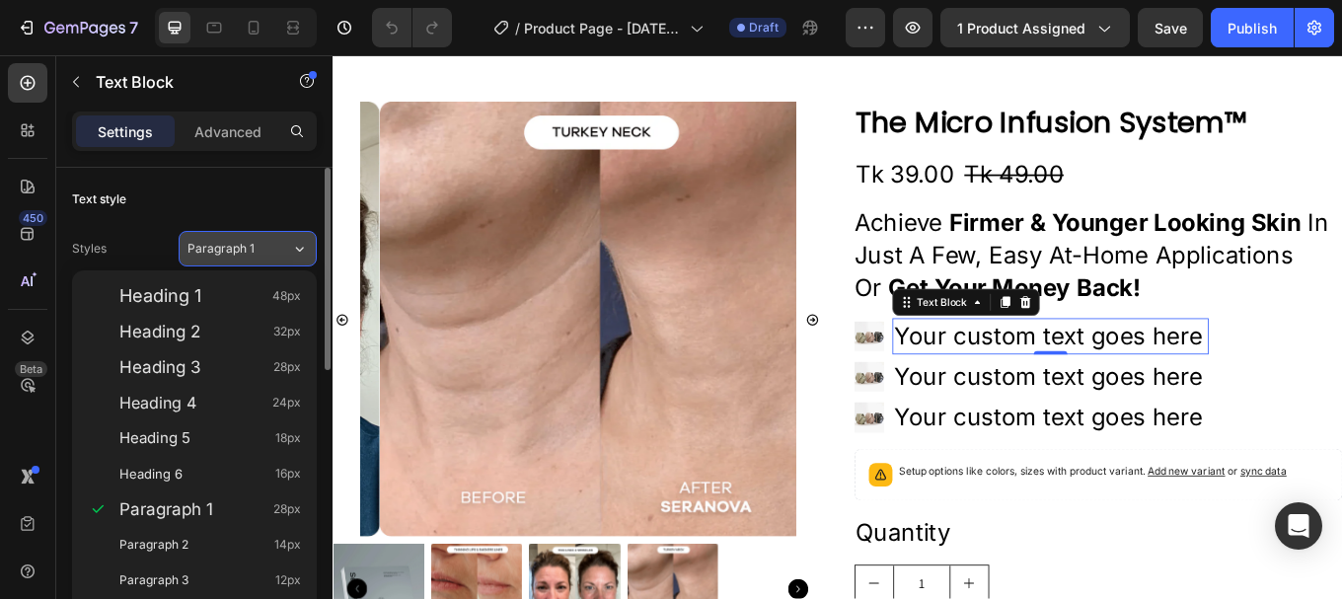
click at [265, 244] on div "Paragraph 1" at bounding box center [228, 249] width 80 height 18
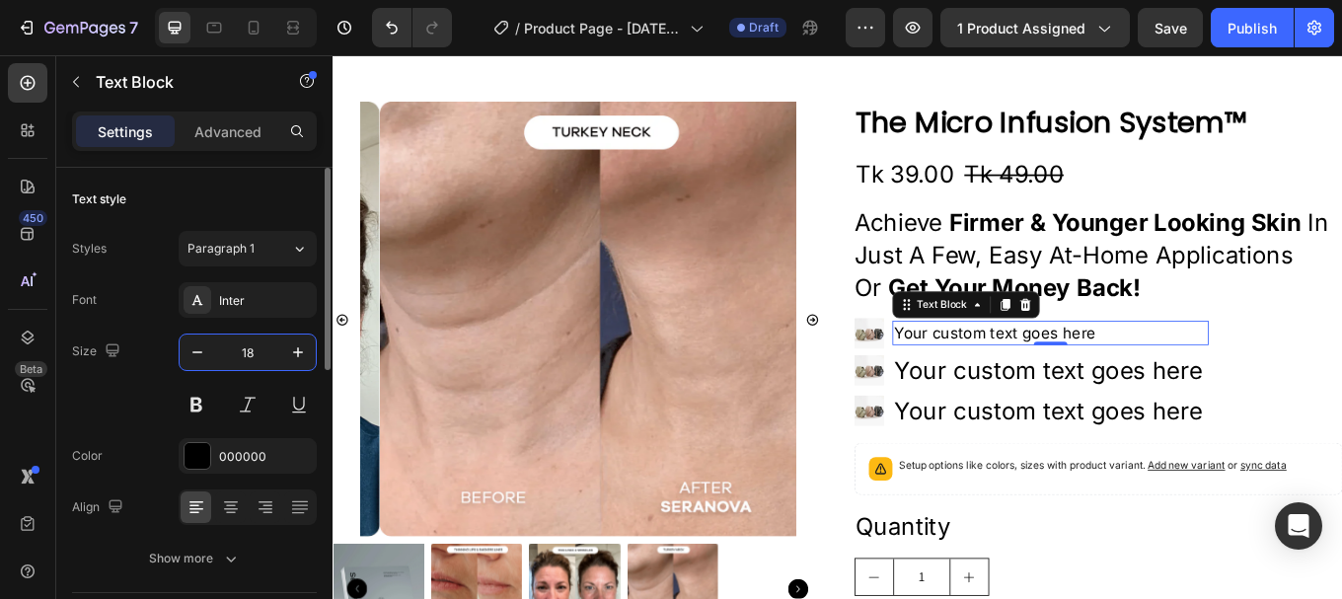
type input "18"
click at [150, 397] on div "Size 18" at bounding box center [194, 378] width 245 height 89
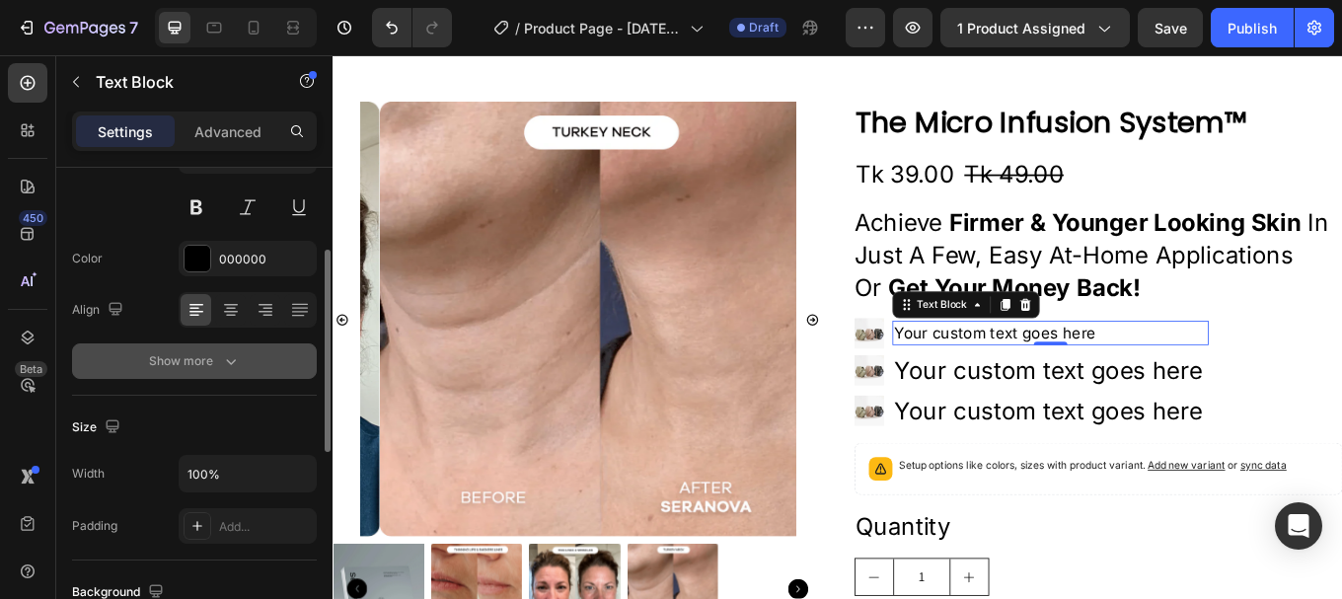
click at [195, 370] on div "Show more" at bounding box center [195, 361] width 92 height 20
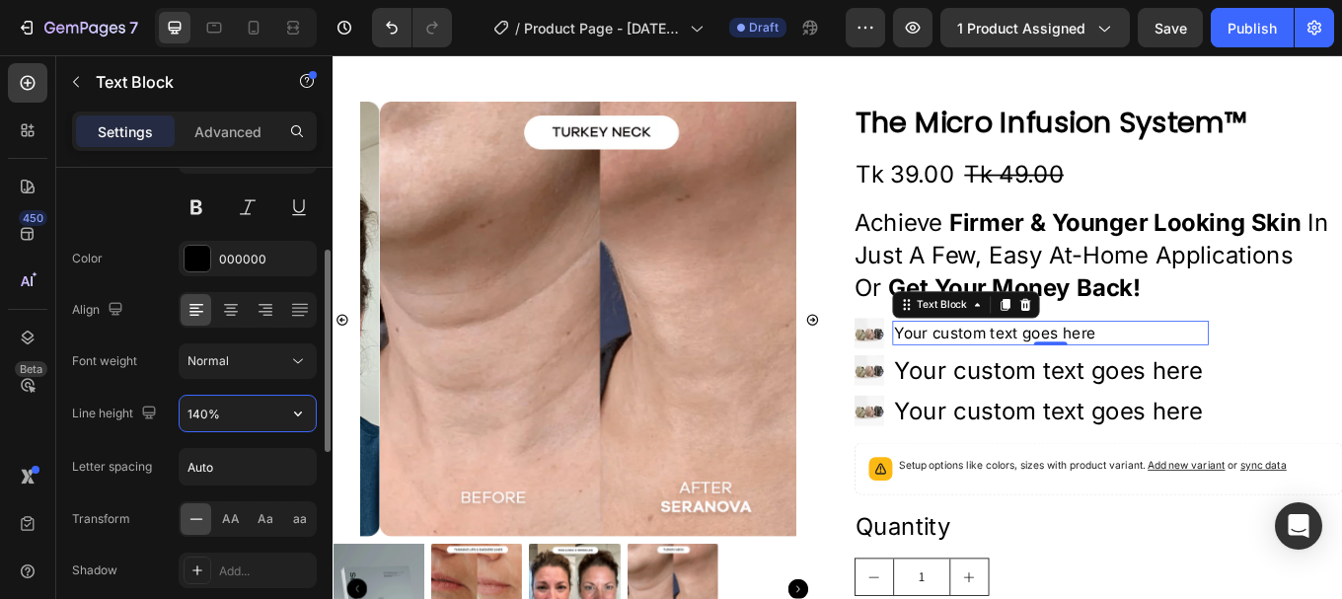
click at [226, 419] on input "140%" at bounding box center [248, 414] width 136 height 36
click at [293, 414] on icon "button" at bounding box center [298, 414] width 20 height 20
click at [294, 414] on icon "button" at bounding box center [298, 414] width 20 height 20
click at [288, 416] on icon "button" at bounding box center [298, 414] width 20 height 20
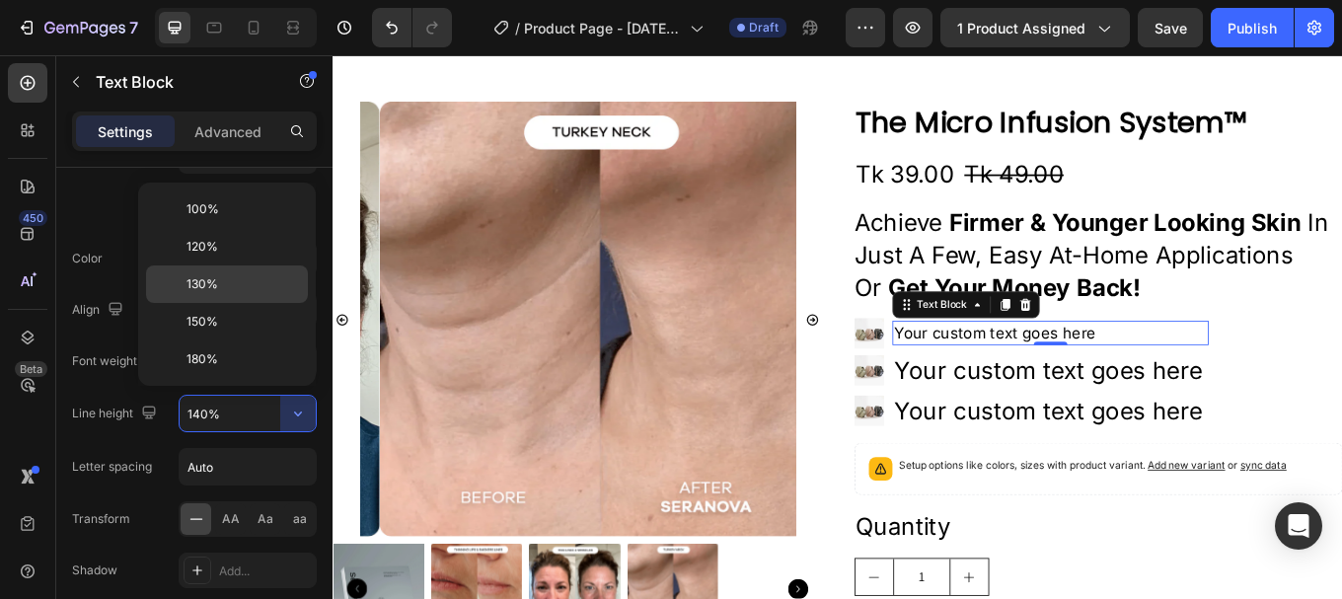
click at [248, 282] on p "130%" at bounding box center [243, 284] width 113 height 18
type input "130%"
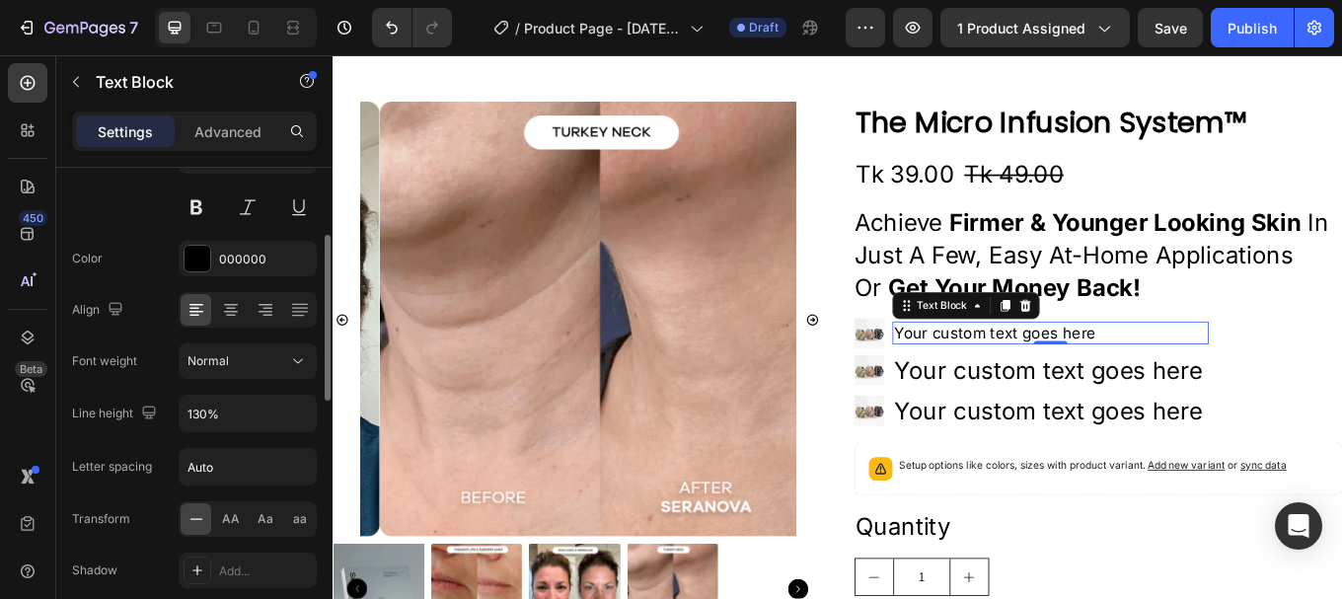
click at [158, 330] on div "Font Inter Size 18 Color 000000 Align Font weight Normal Line height 130% Lette…" at bounding box center [194, 362] width 245 height 555
click at [975, 374] on li "Image Your custom text goes here Text Block 0" at bounding box center [1153, 382] width 416 height 36
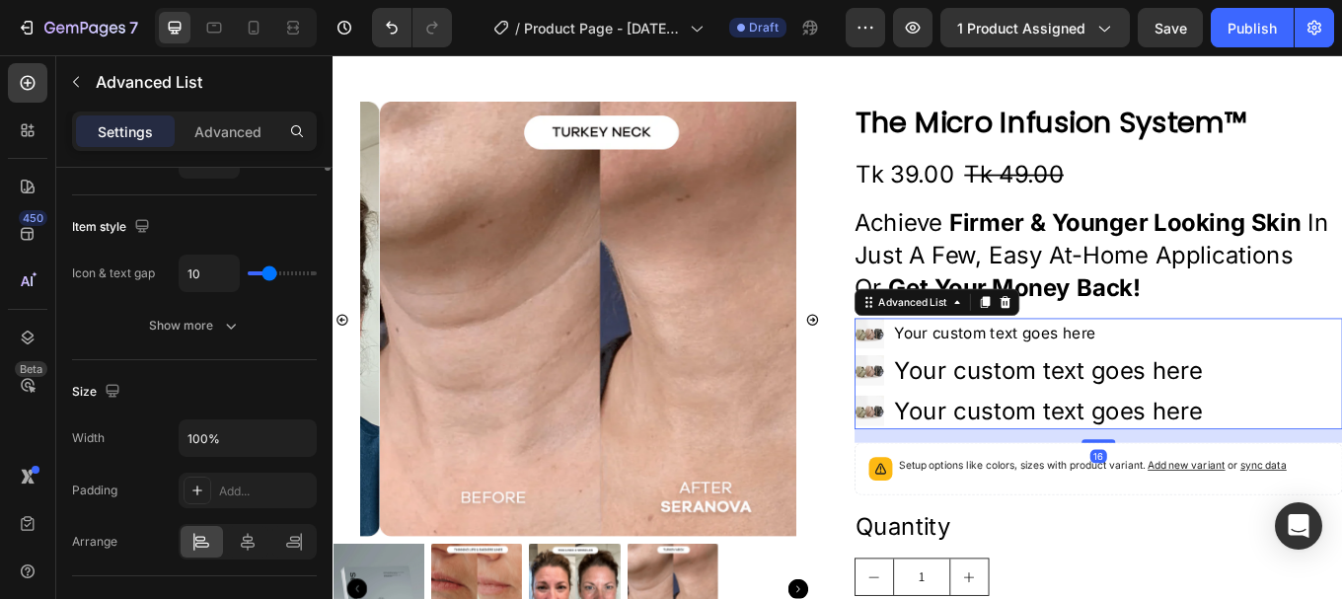
scroll to position [0, 0]
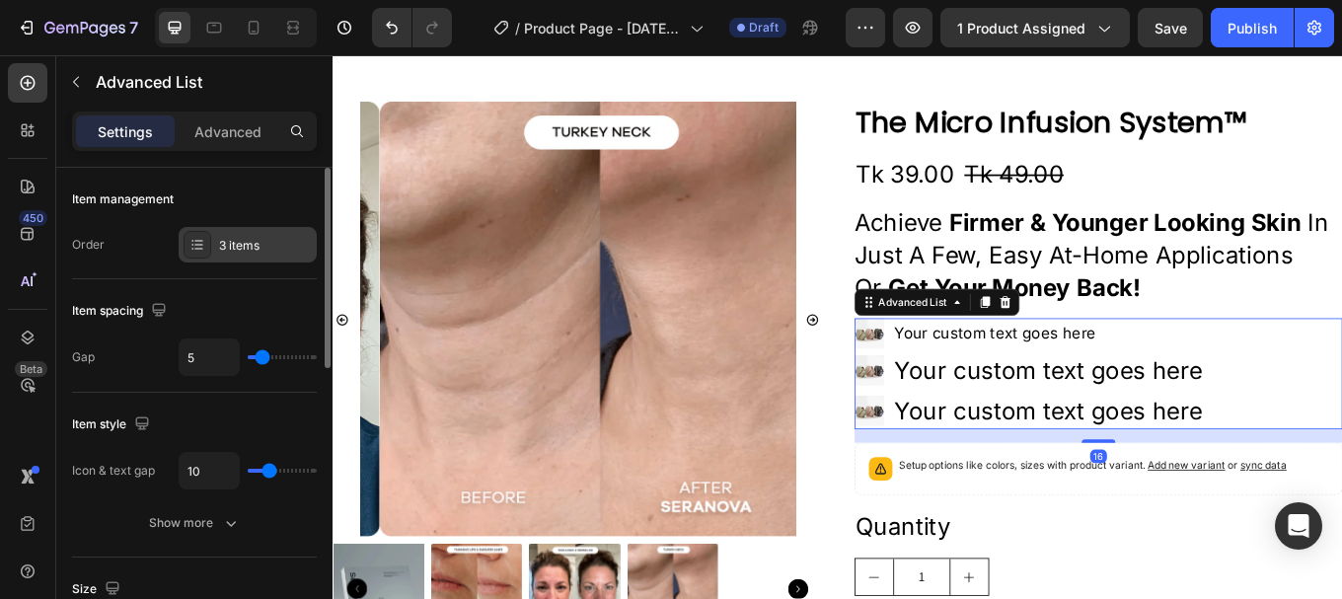
click at [244, 247] on div "3 items" at bounding box center [265, 246] width 93 height 18
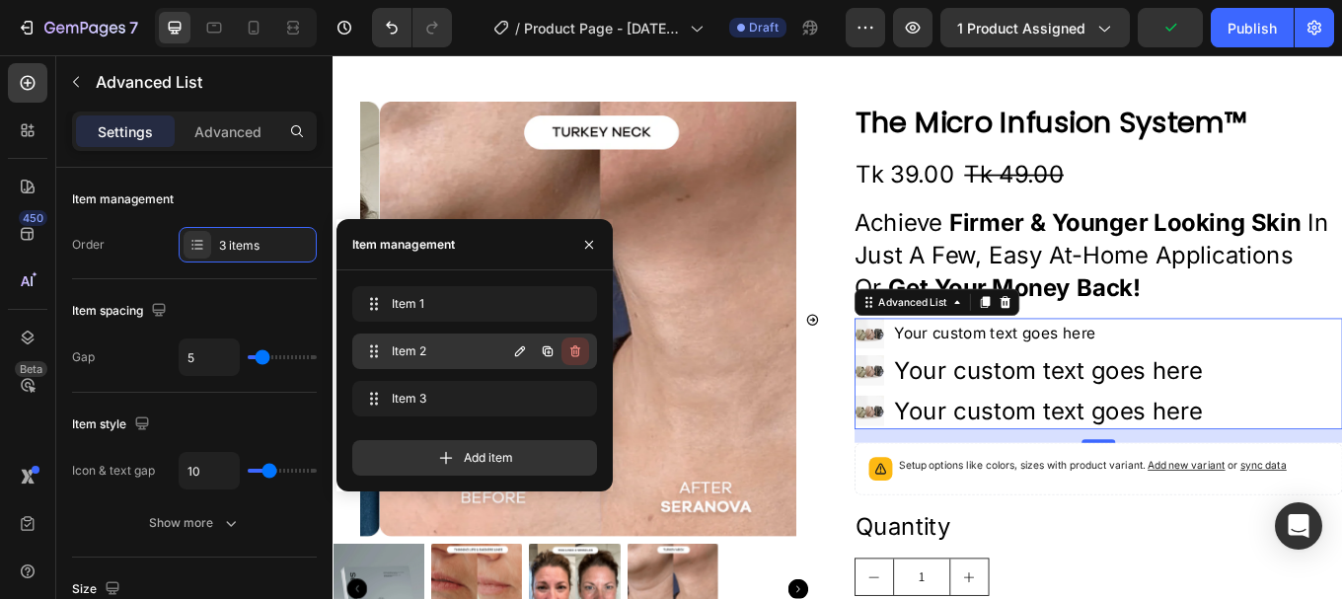
click at [578, 349] on icon "button" at bounding box center [575, 351] width 10 height 12
click at [556, 348] on div "Delete" at bounding box center [562, 351] width 37 height 18
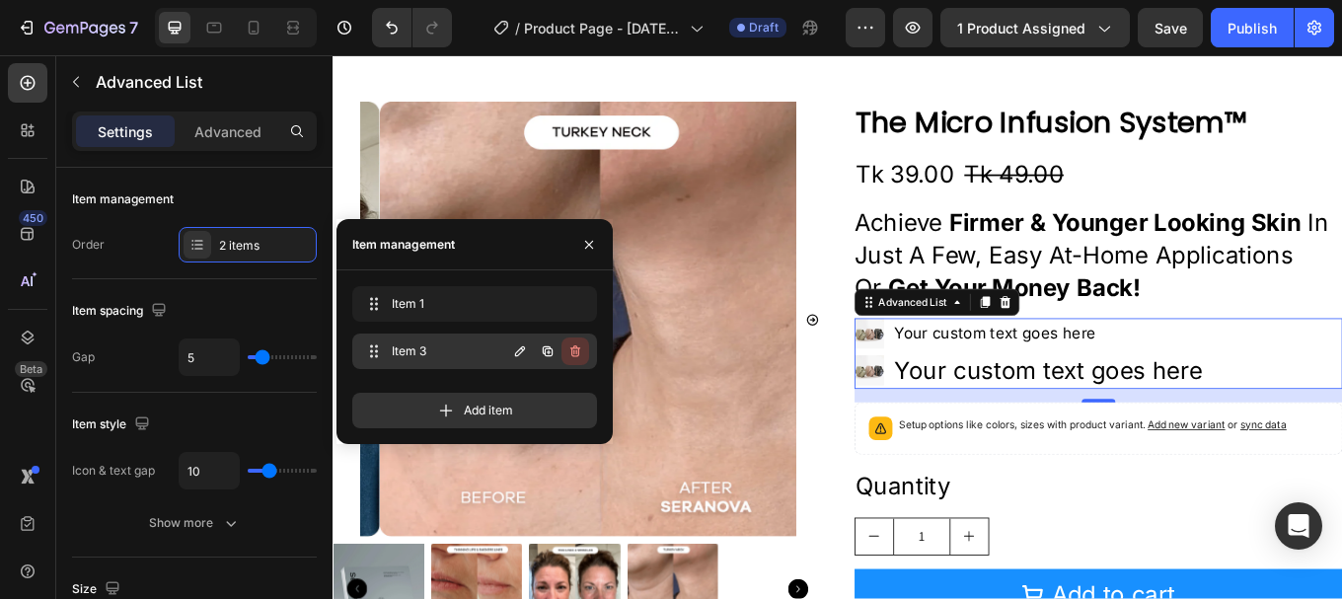
click at [570, 352] on icon "button" at bounding box center [575, 351] width 16 height 16
click at [567, 350] on div "Delete" at bounding box center [562, 351] width 37 height 18
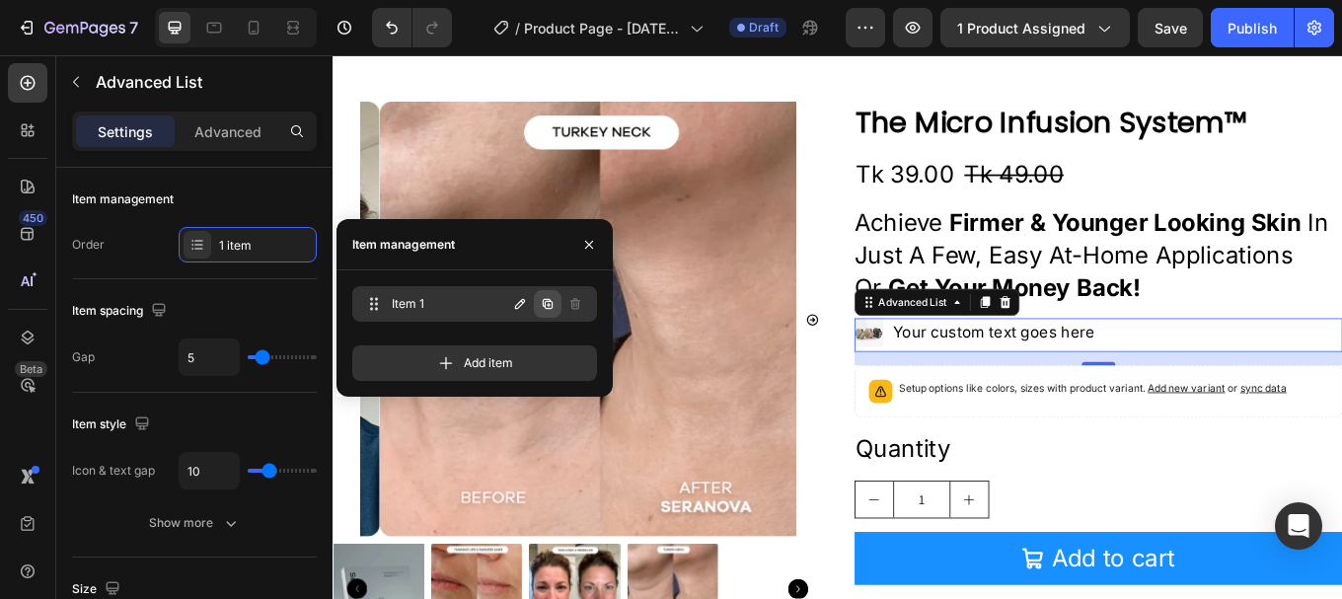
click at [544, 304] on icon "button" at bounding box center [548, 304] width 10 height 10
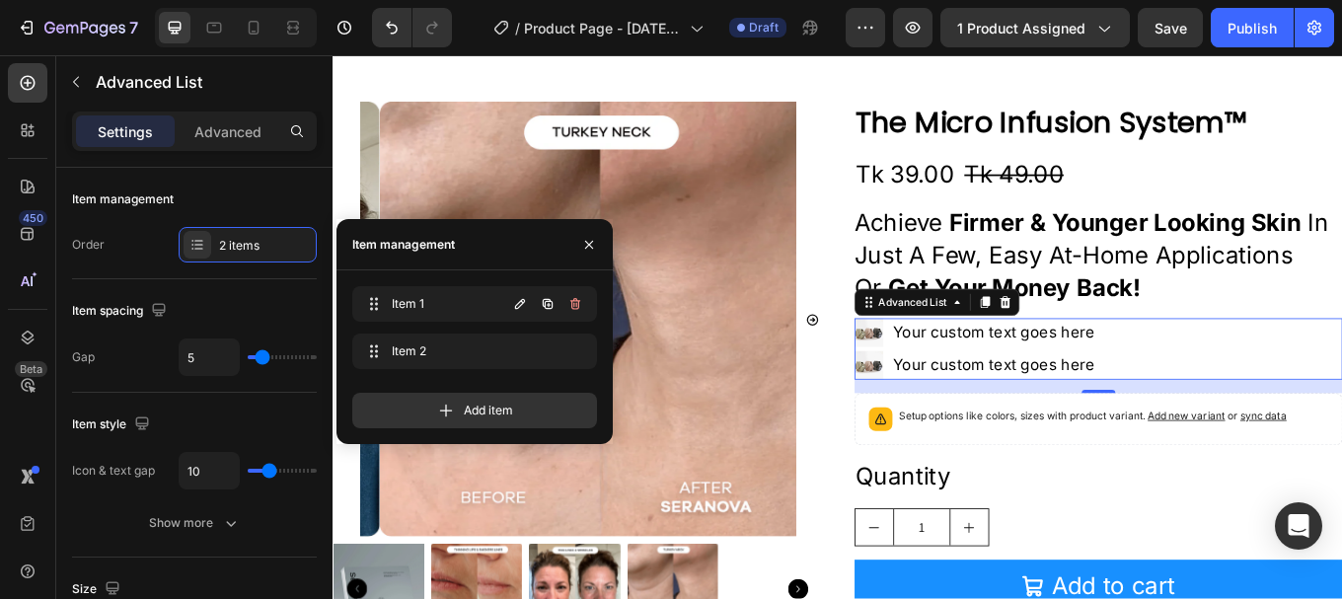
click at [544, 304] on icon "button" at bounding box center [548, 304] width 10 height 10
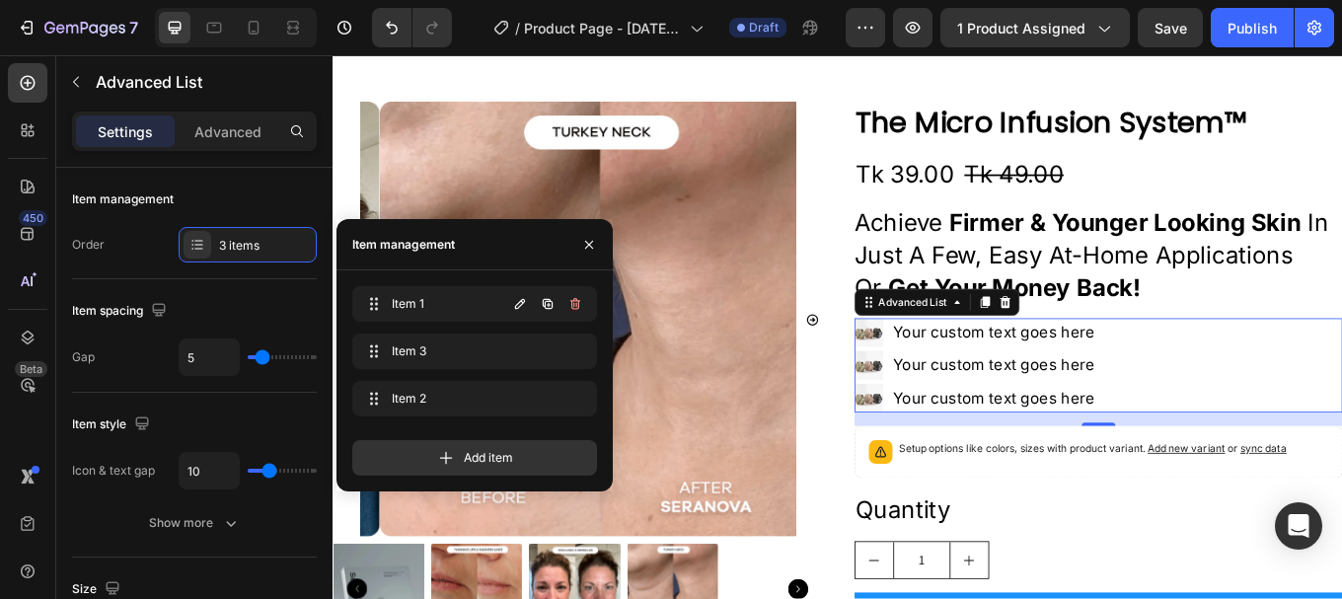
click at [544, 304] on icon "button" at bounding box center [548, 304] width 10 height 10
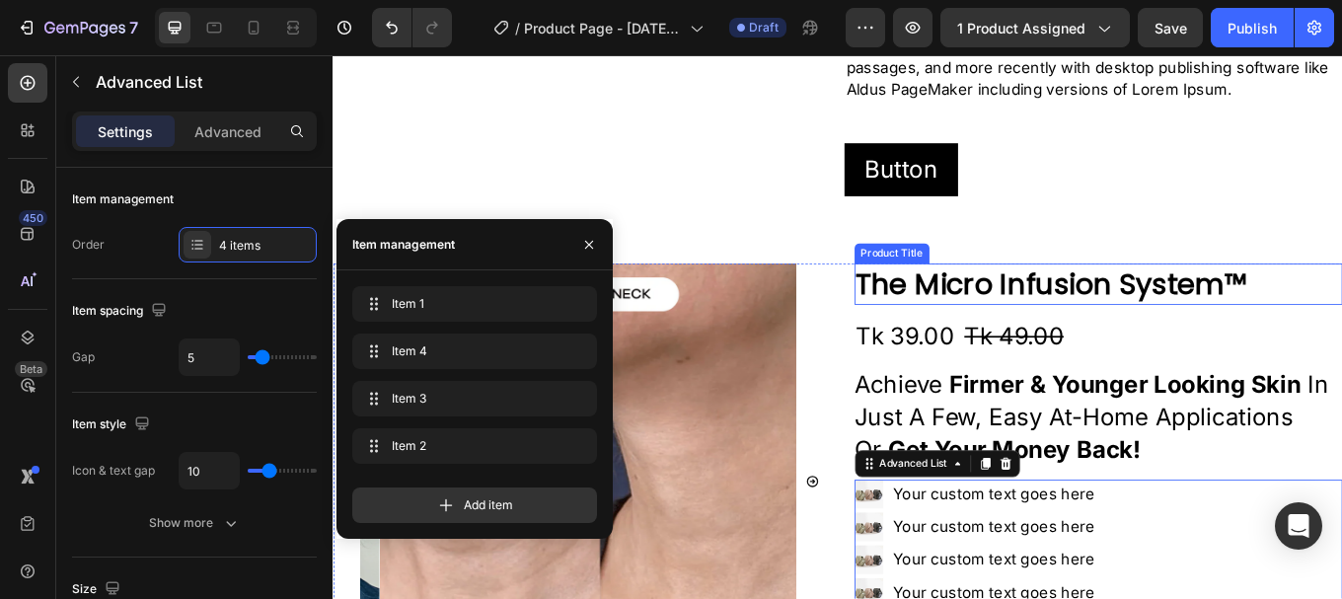
scroll to position [296, 0]
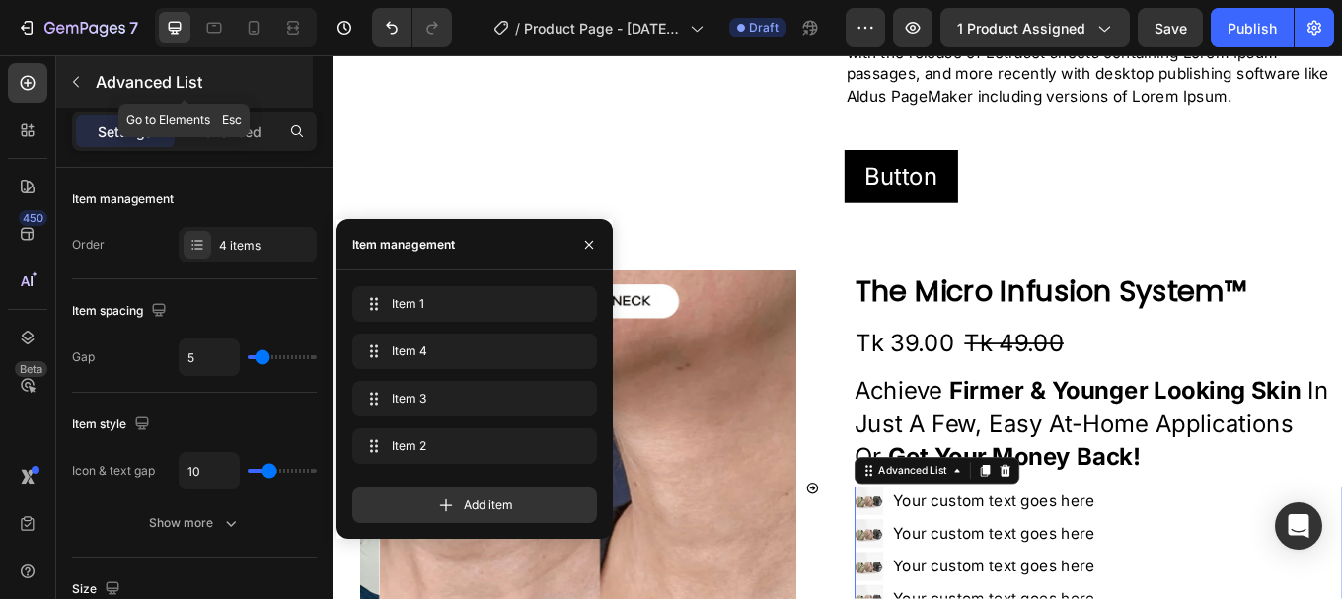
click at [76, 80] on icon "button" at bounding box center [76, 82] width 6 height 11
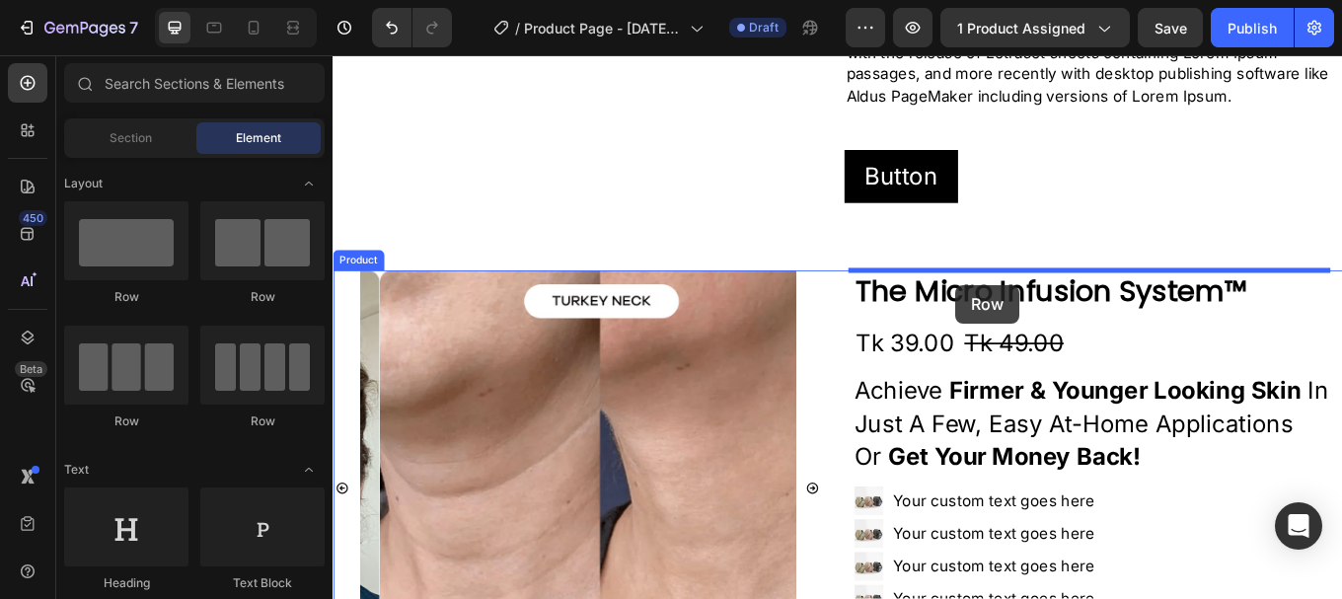
drag, startPoint x: 584, startPoint y: 293, endPoint x: 1063, endPoint y: 325, distance: 479.7
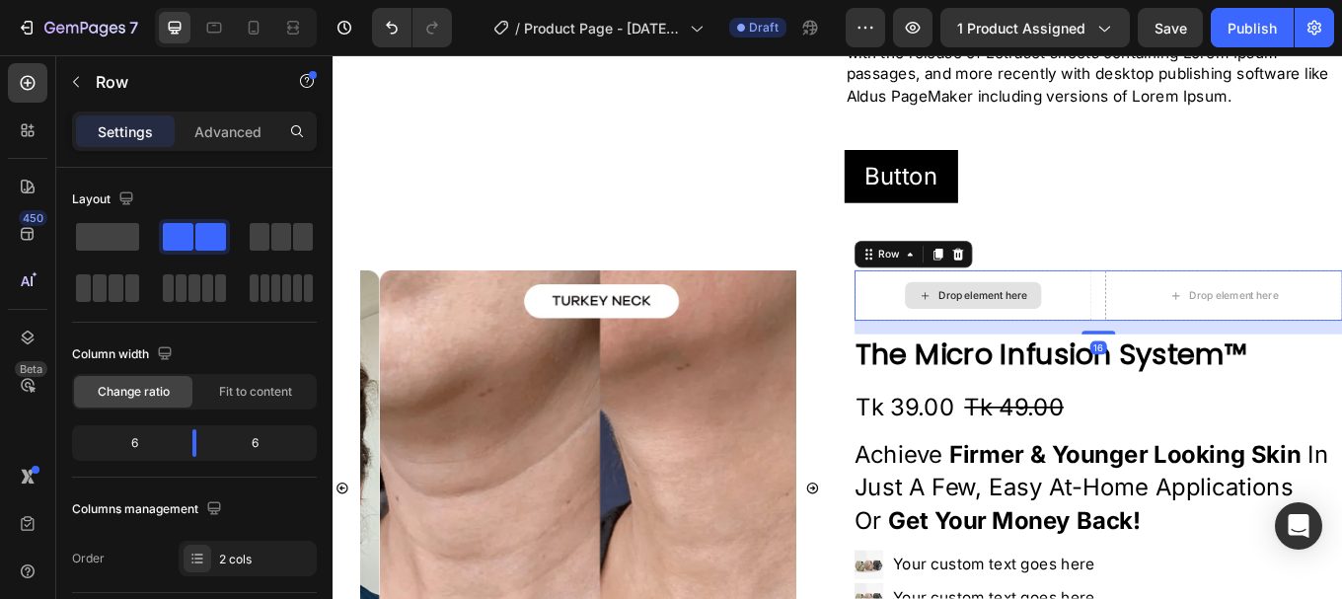
click at [1102, 334] on div "Drop element here" at bounding box center [1095, 338] width 105 height 16
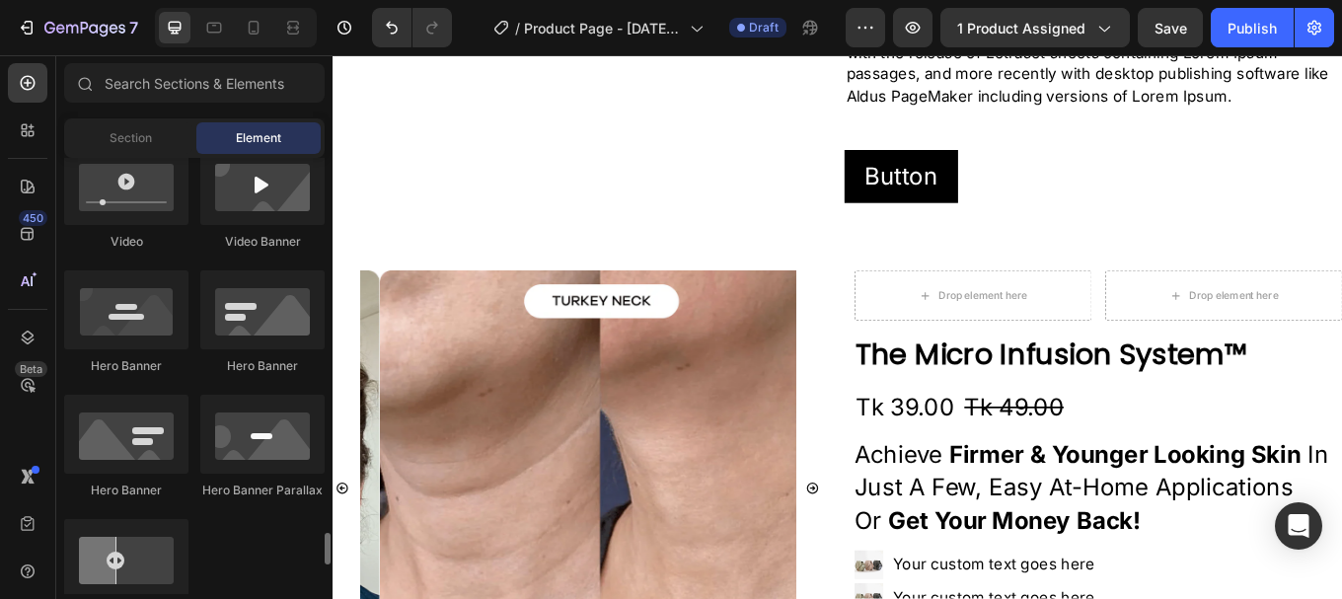
scroll to position [1086, 0]
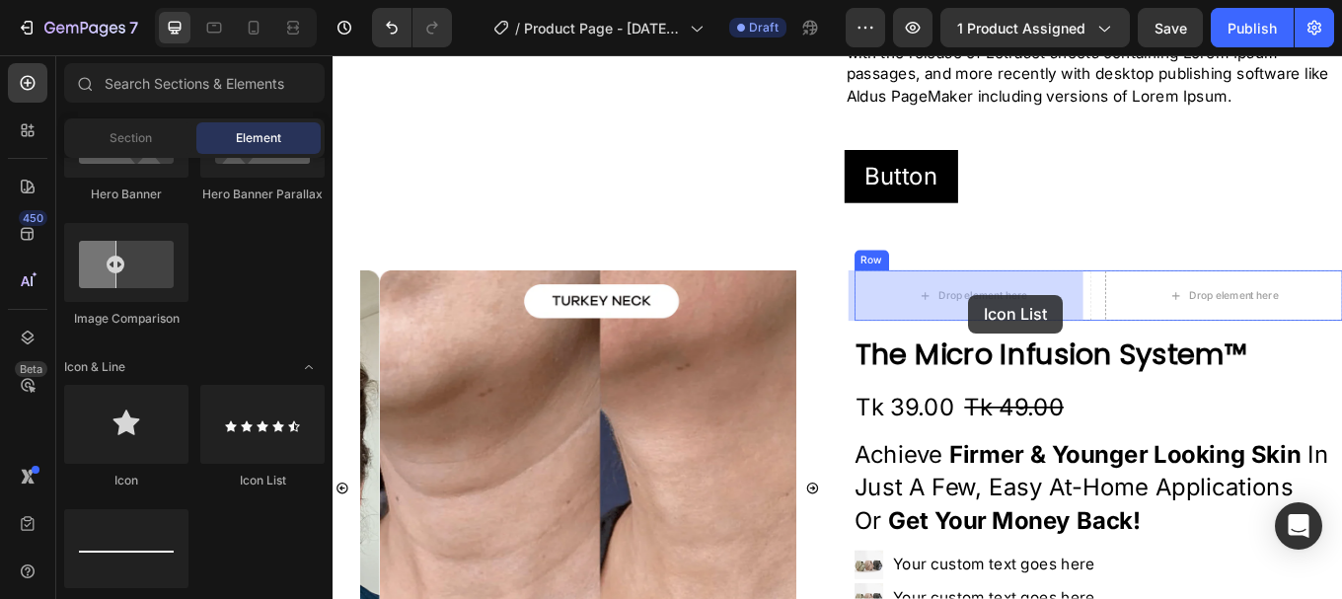
drag, startPoint x: 608, startPoint y: 492, endPoint x: 1078, endPoint y: 337, distance: 494.7
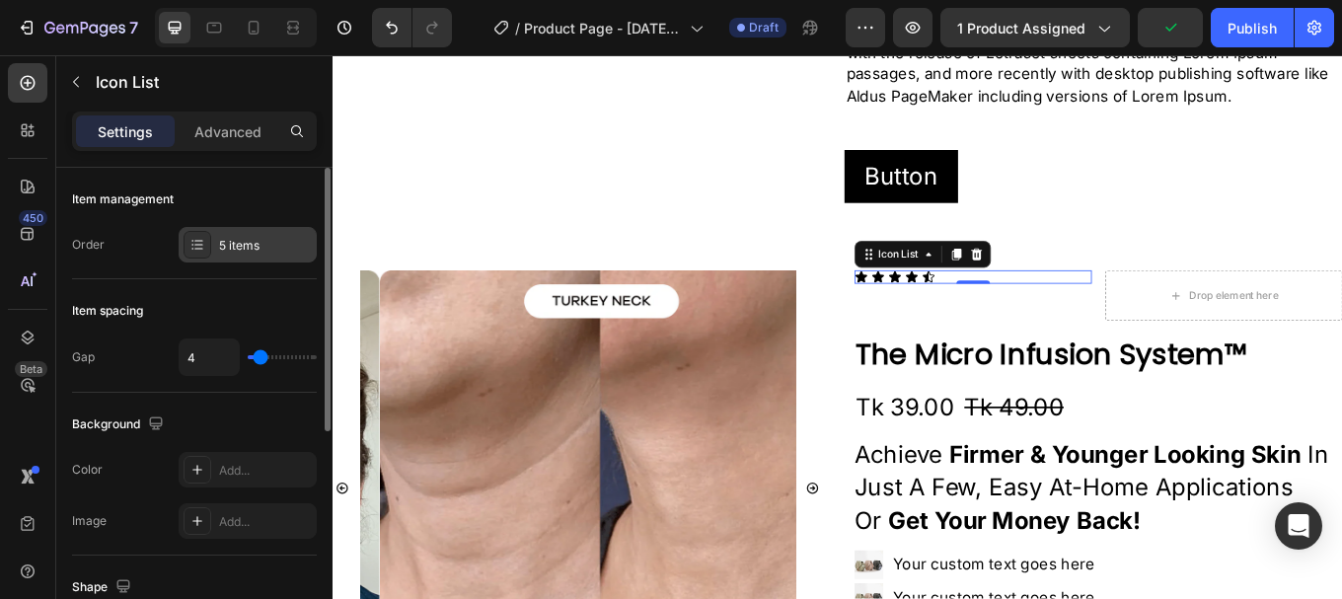
click at [235, 255] on div "5 items" at bounding box center [248, 245] width 138 height 36
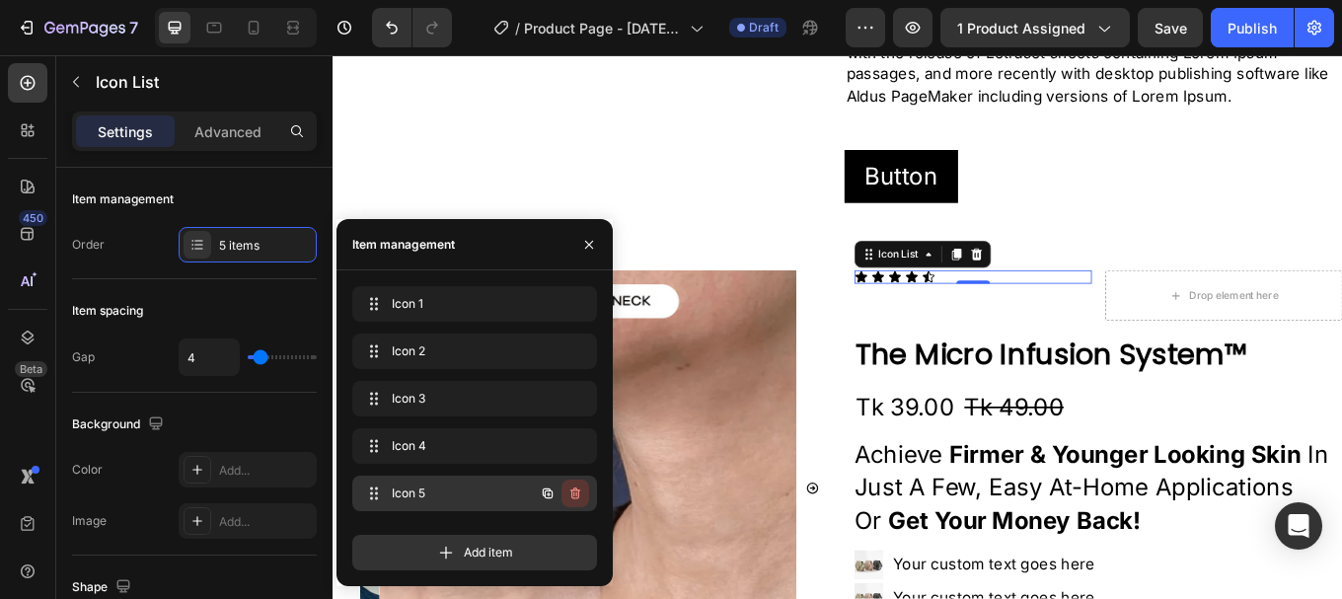
click at [571, 497] on icon "button" at bounding box center [575, 494] width 16 height 16
click at [567, 483] on button "Delete" at bounding box center [562, 494] width 54 height 28
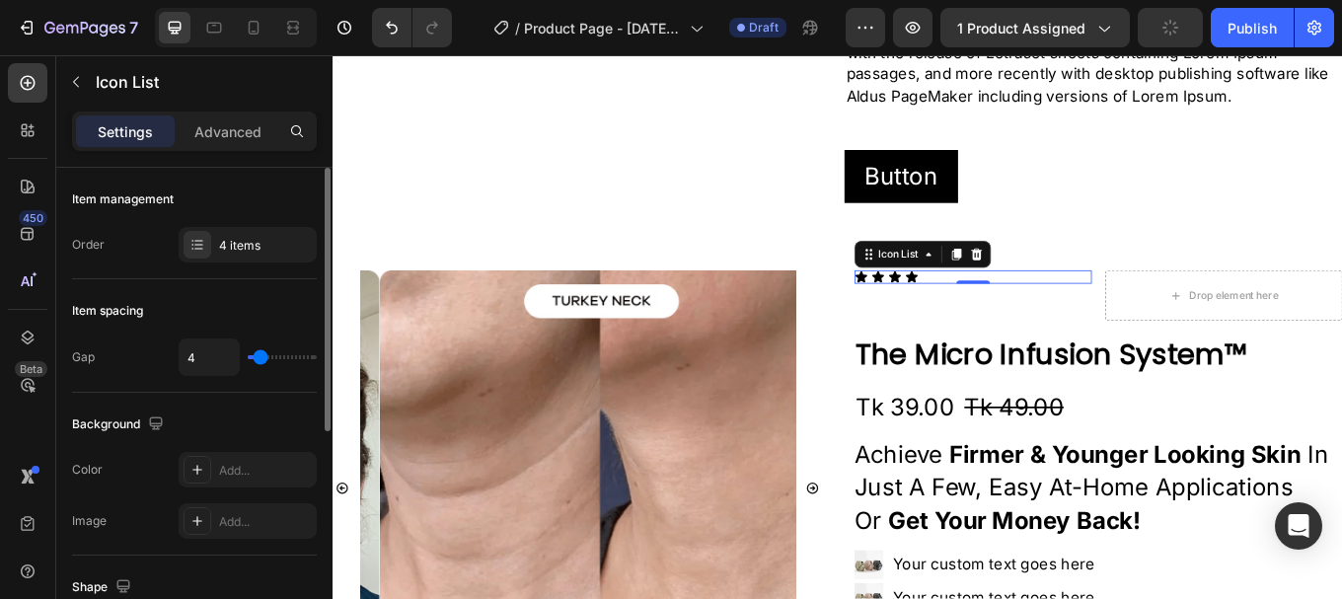
click at [110, 273] on div "Item management Order 4 items" at bounding box center [194, 224] width 245 height 112
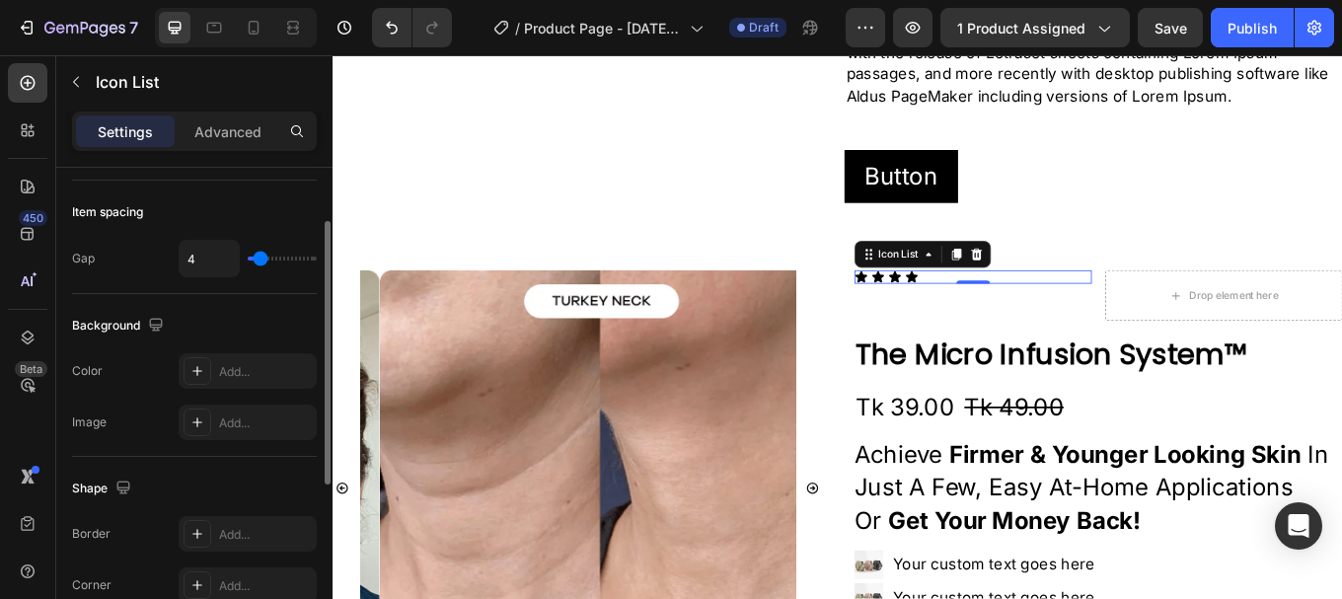
scroll to position [197, 0]
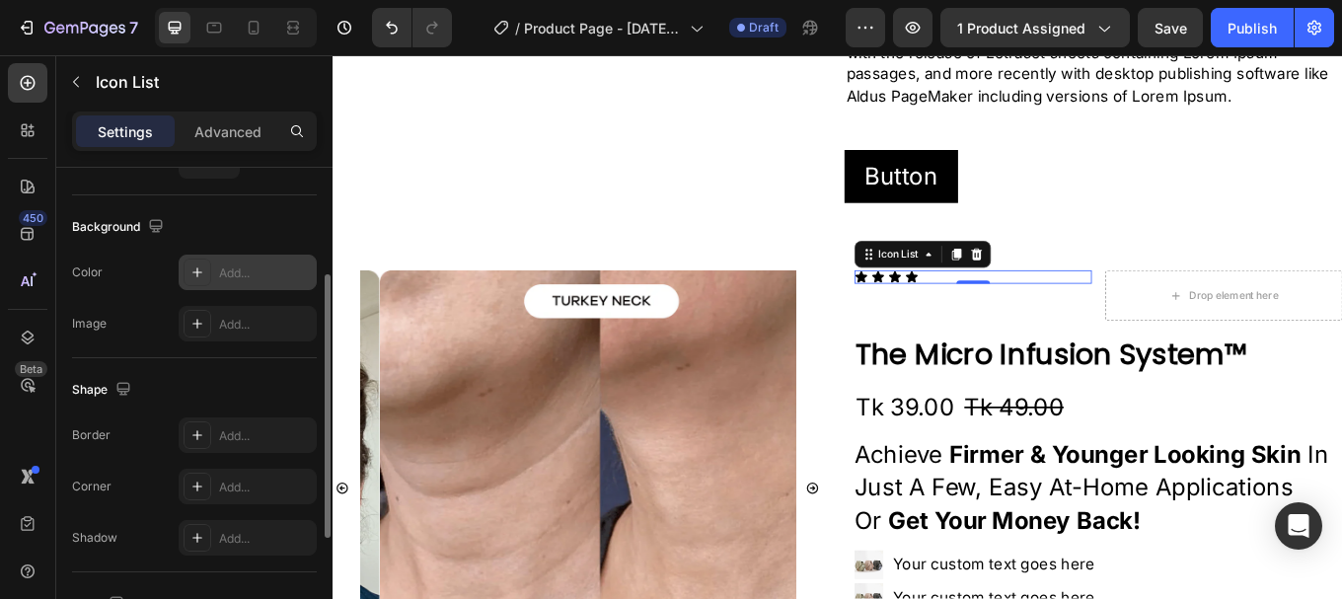
click at [254, 272] on div "Add..." at bounding box center [265, 274] width 93 height 18
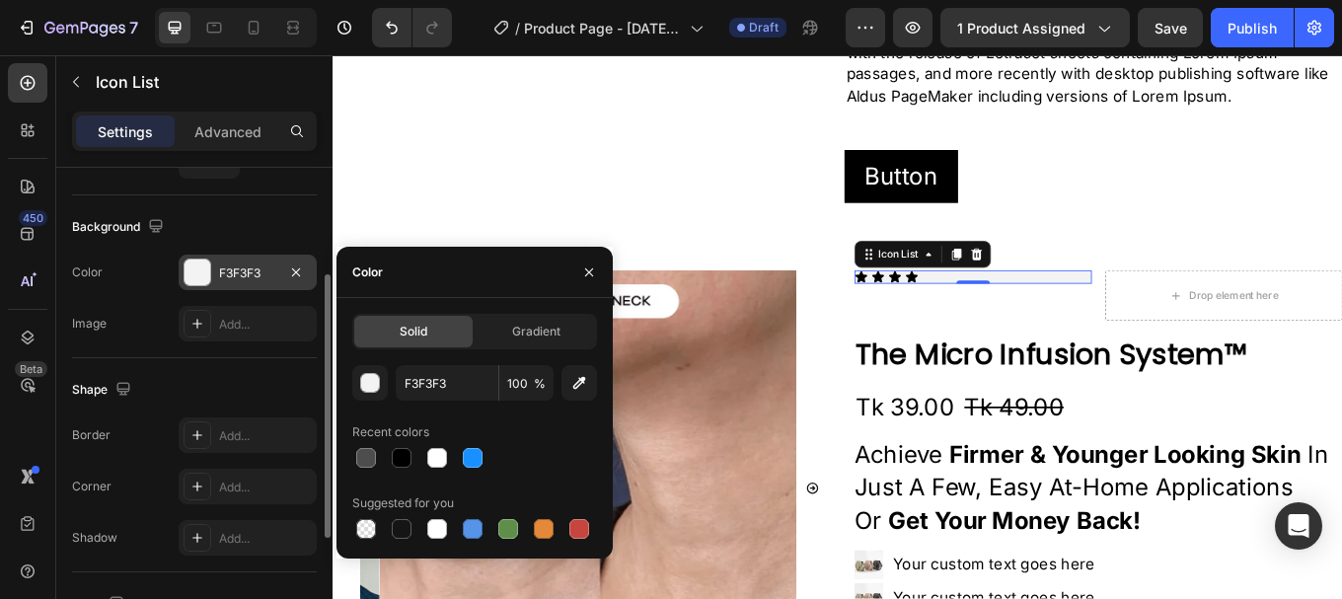
click at [150, 303] on div "The changes might be hidden by the video. Color F3F3F3 Image Add..." at bounding box center [194, 298] width 245 height 87
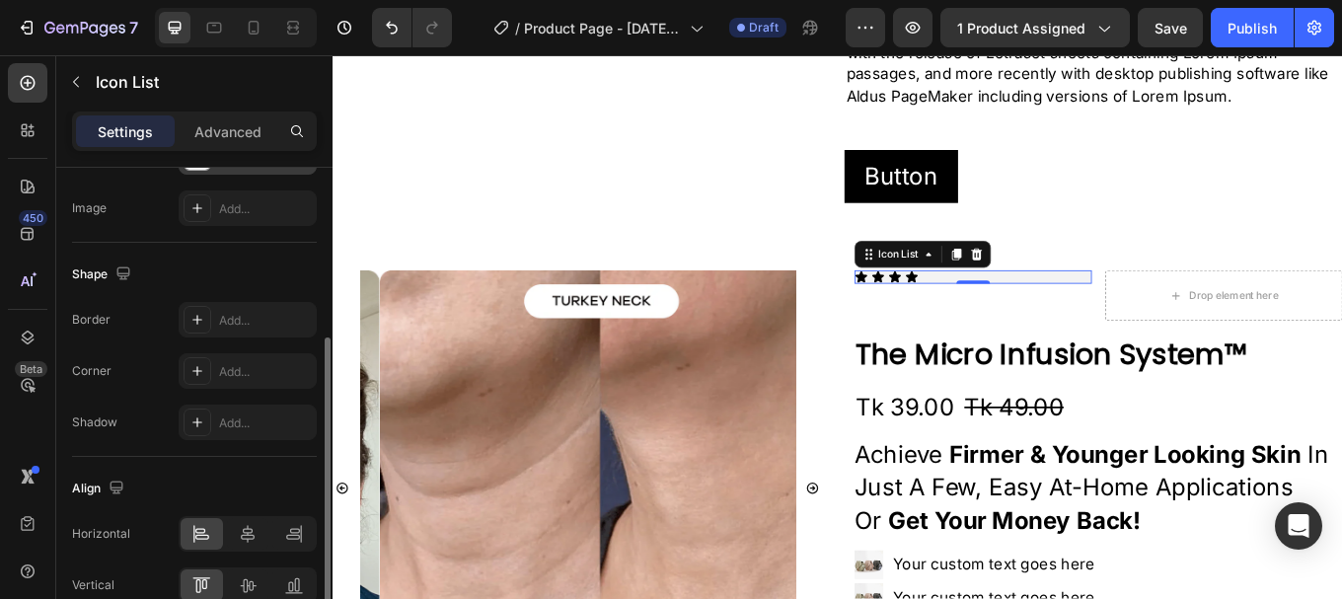
scroll to position [0, 0]
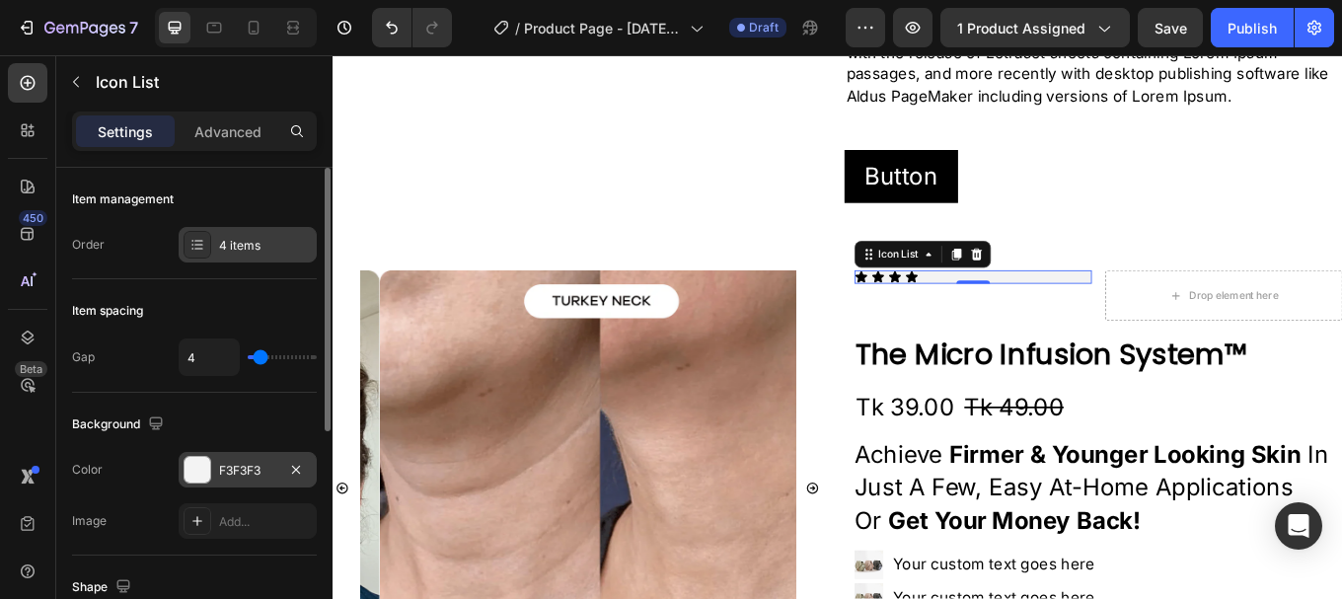
click at [215, 237] on div "4 items" at bounding box center [248, 245] width 138 height 36
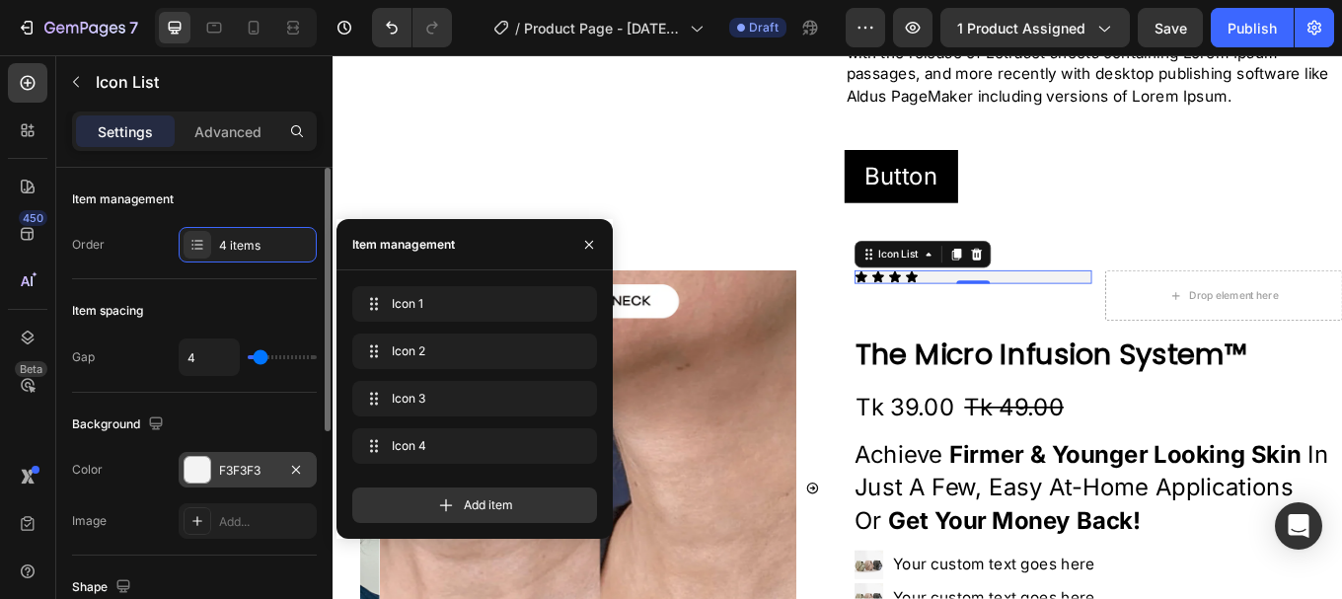
click at [134, 249] on div "Order 4 items" at bounding box center [194, 245] width 245 height 36
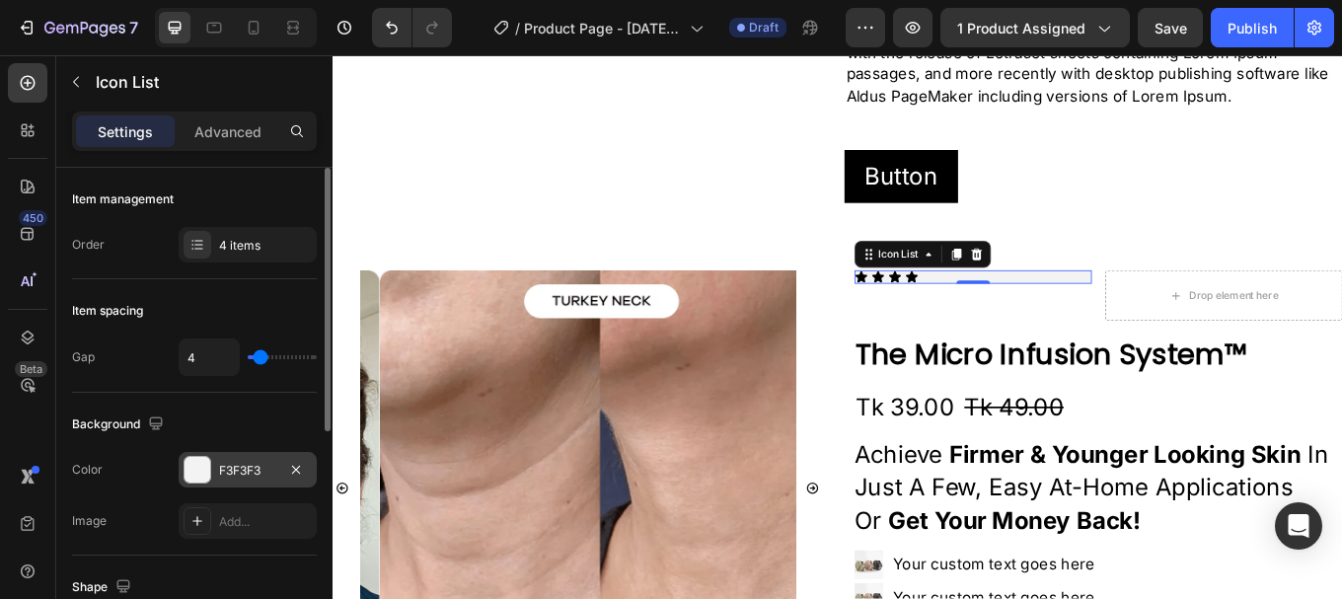
scroll to position [197, 0]
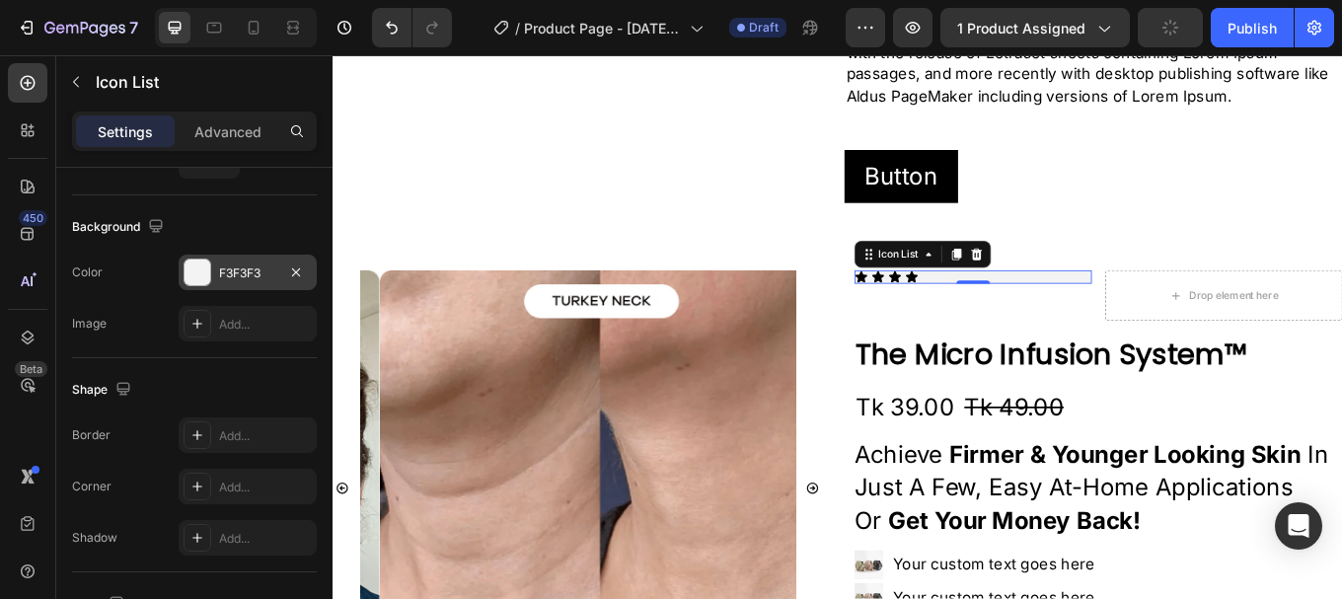
click at [235, 273] on div "F3F3F3" at bounding box center [247, 274] width 57 height 18
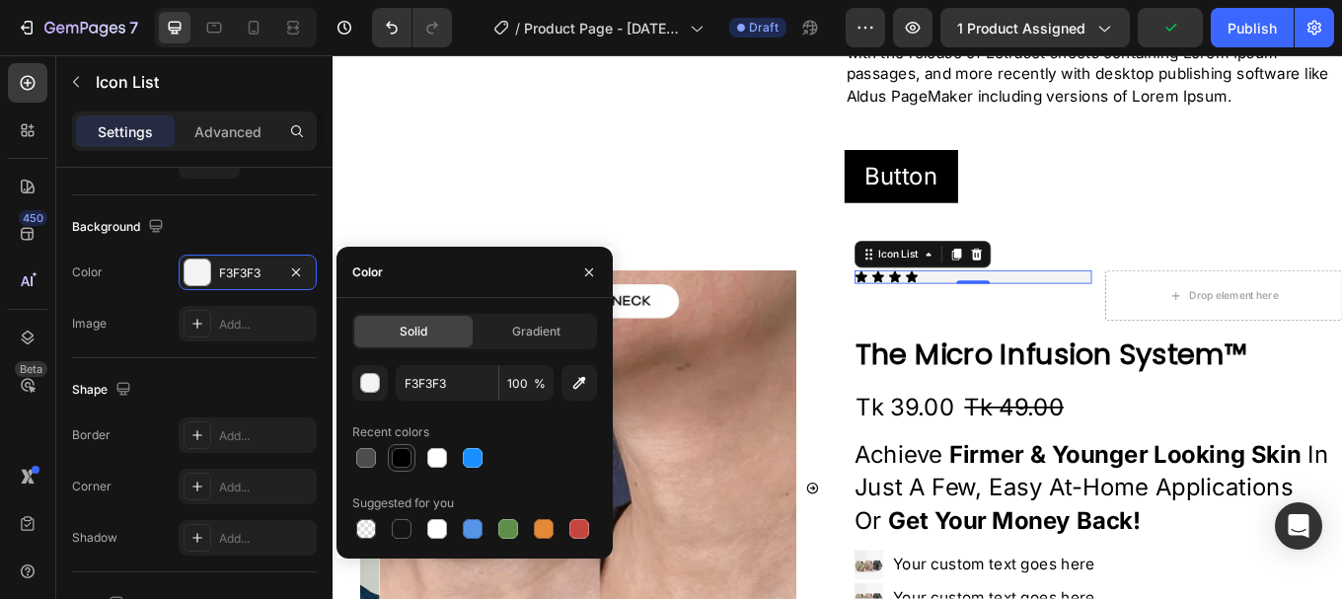
click at [393, 454] on div at bounding box center [402, 458] width 20 height 20
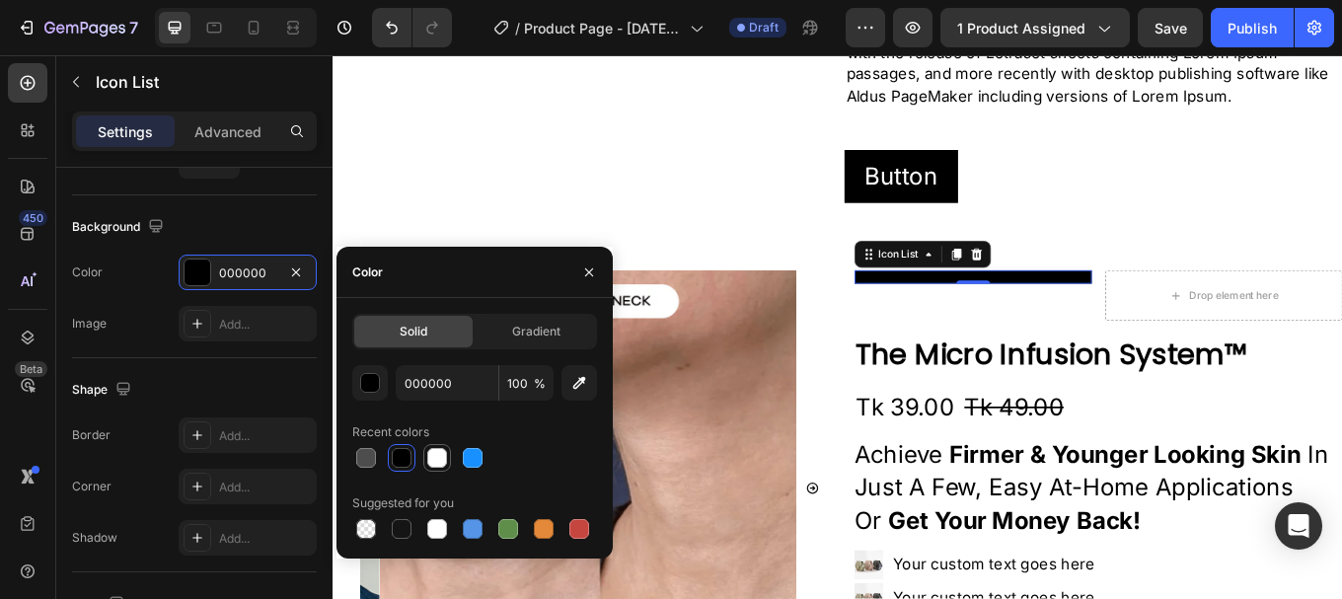
click at [435, 463] on div at bounding box center [437, 458] width 20 height 20
type input "FFFFFF"
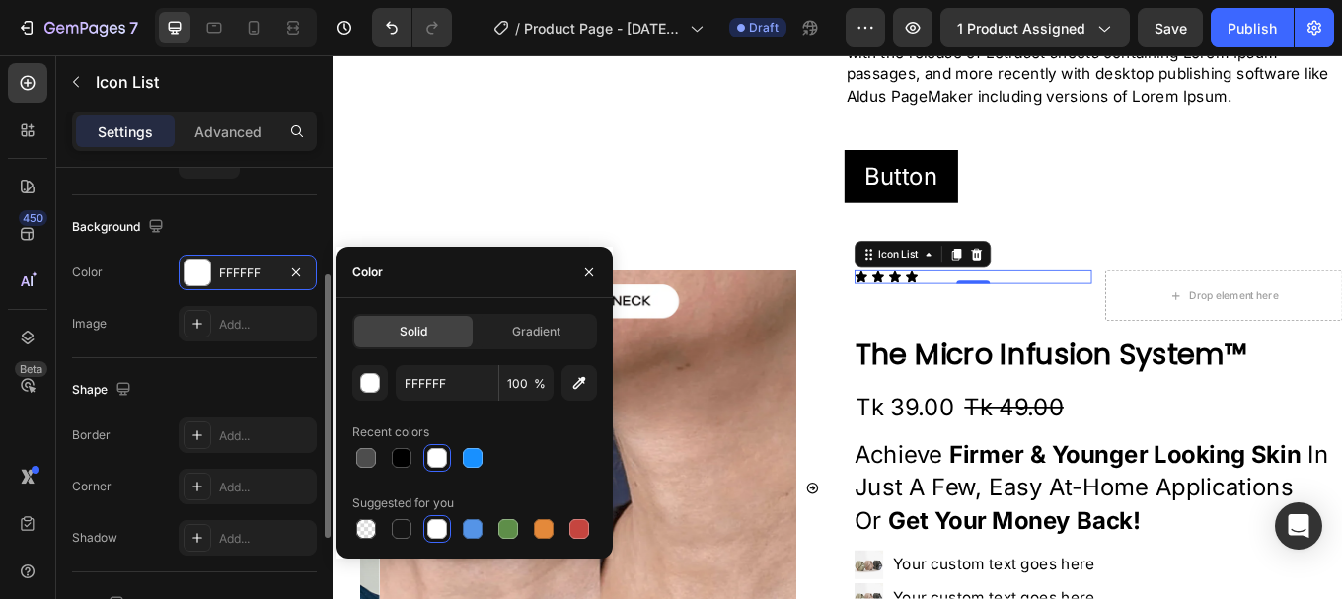
click at [131, 305] on div "The changes might be hidden by the video. Color FFFFFF Image Add..." at bounding box center [194, 298] width 245 height 87
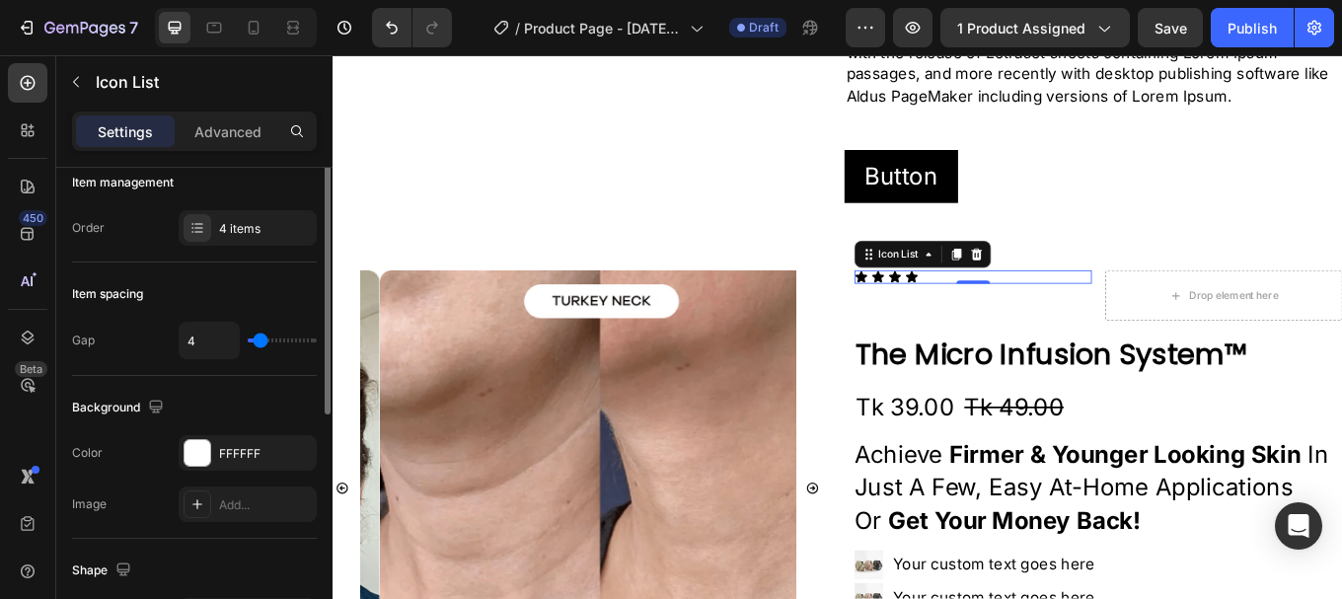
scroll to position [0, 0]
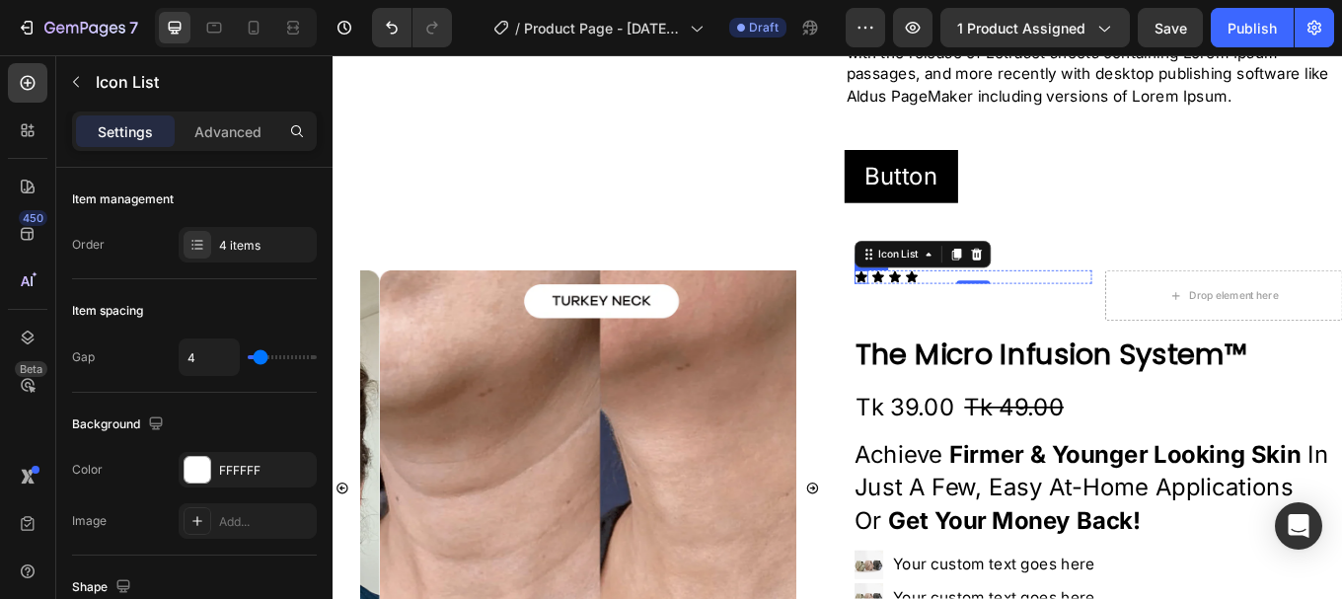
click at [946, 315] on icon at bounding box center [953, 315] width 14 height 13
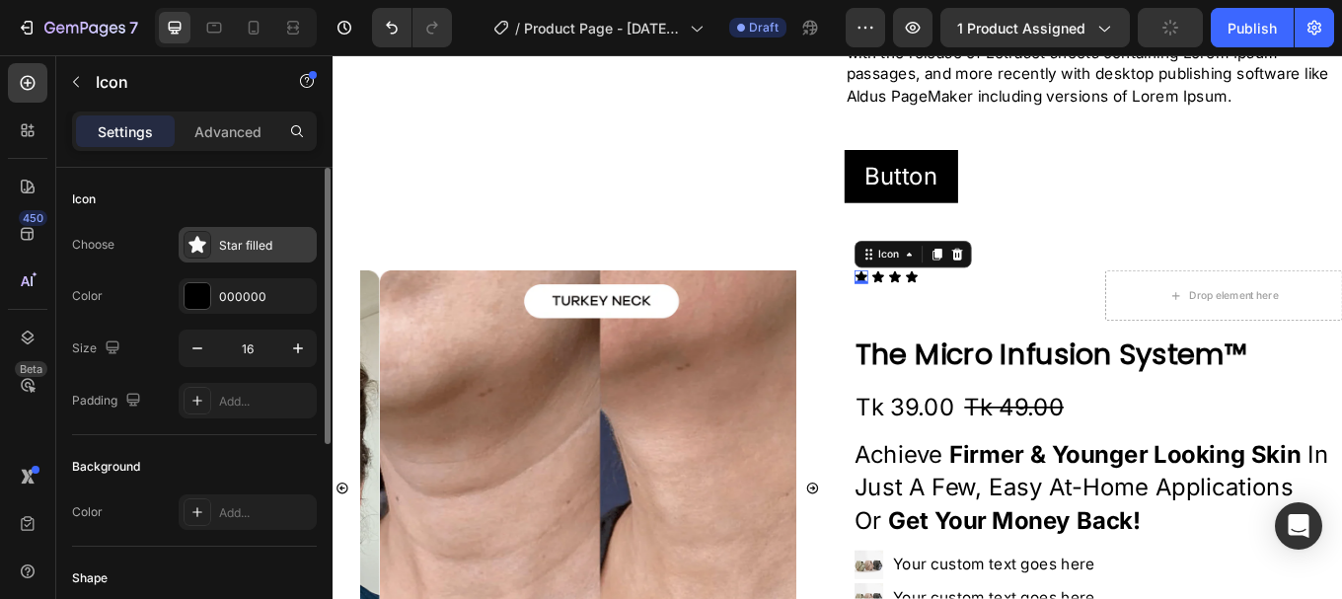
click at [209, 246] on div at bounding box center [198, 245] width 28 height 28
click at [152, 200] on div "Icon" at bounding box center [194, 200] width 245 height 32
click at [211, 294] on div "000000" at bounding box center [248, 296] width 138 height 36
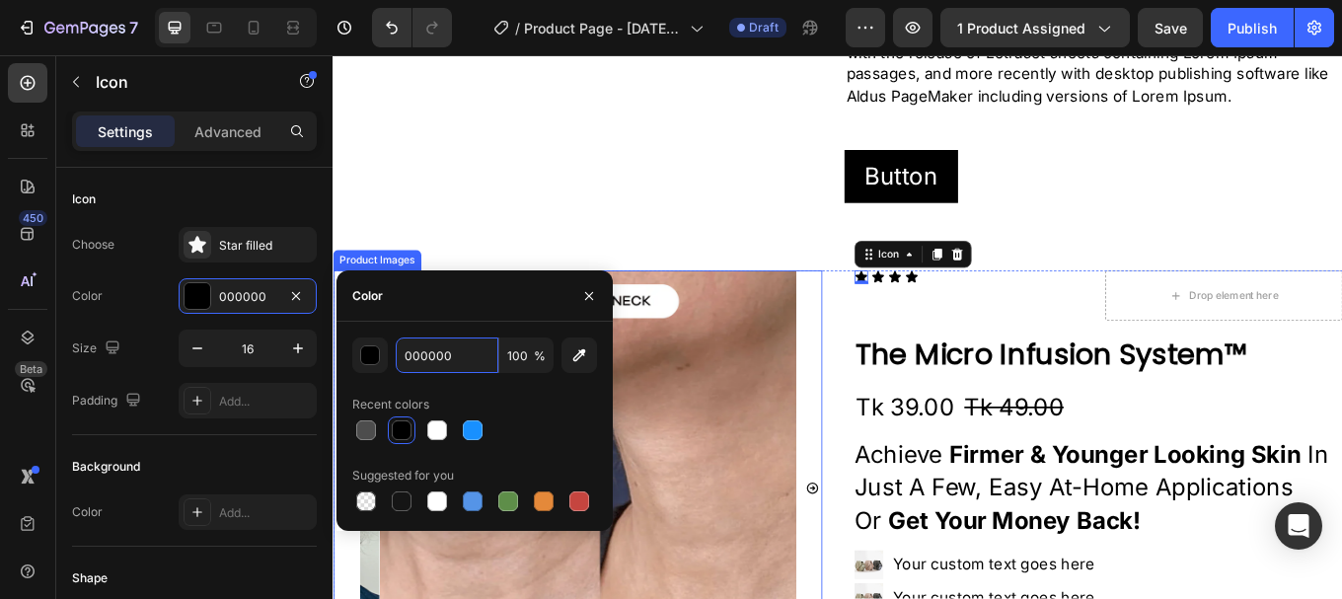
paste input "#FFB74A"
type input "#FFB74A"
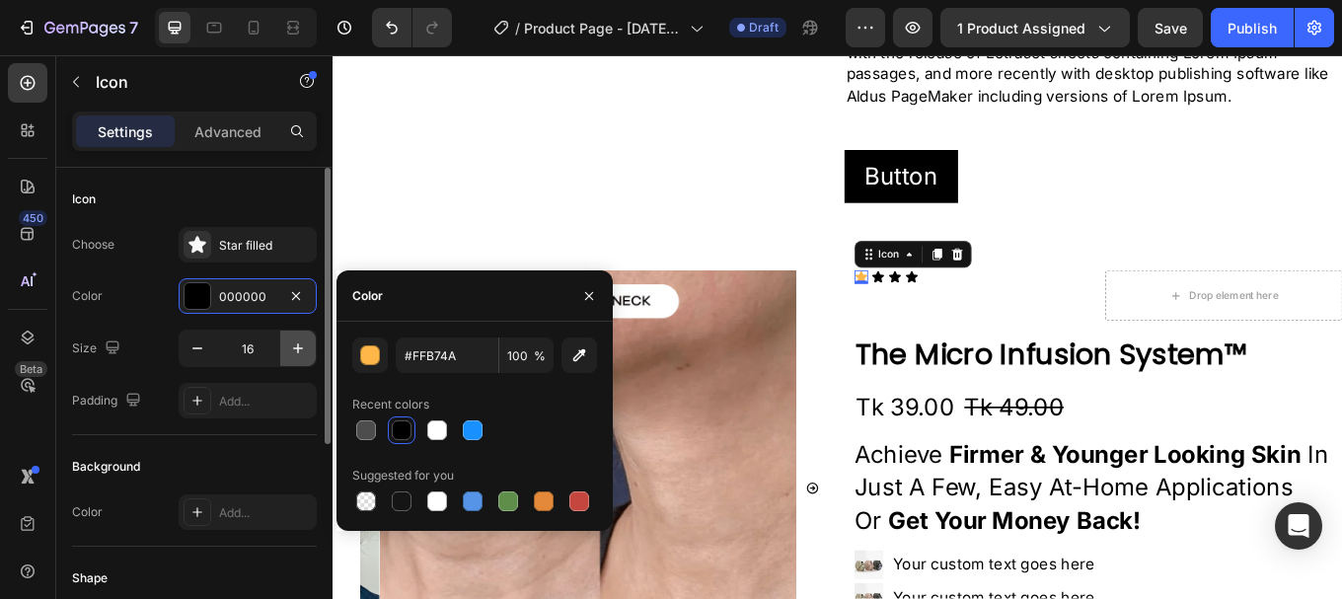
click at [299, 354] on icon "button" at bounding box center [298, 349] width 20 height 20
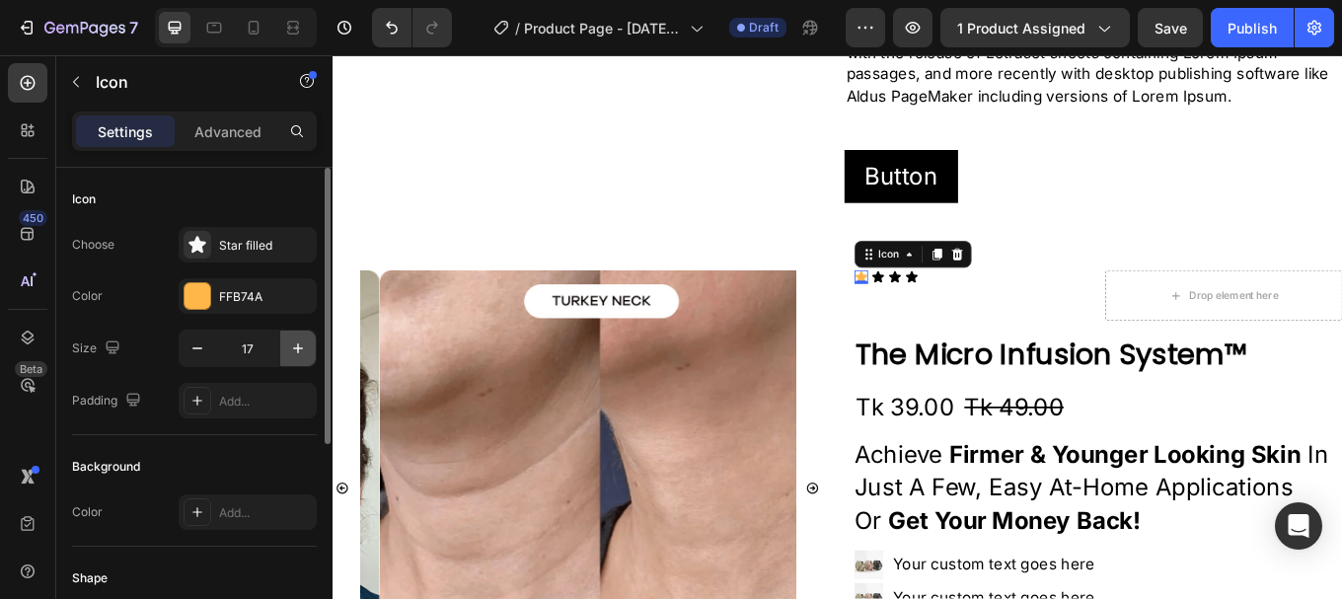
click at [299, 354] on icon "button" at bounding box center [298, 349] width 20 height 20
type input "18"
click at [142, 284] on div "Color FFB74A" at bounding box center [194, 296] width 245 height 36
click at [122, 307] on div "Color FFB74A" at bounding box center [194, 296] width 245 height 36
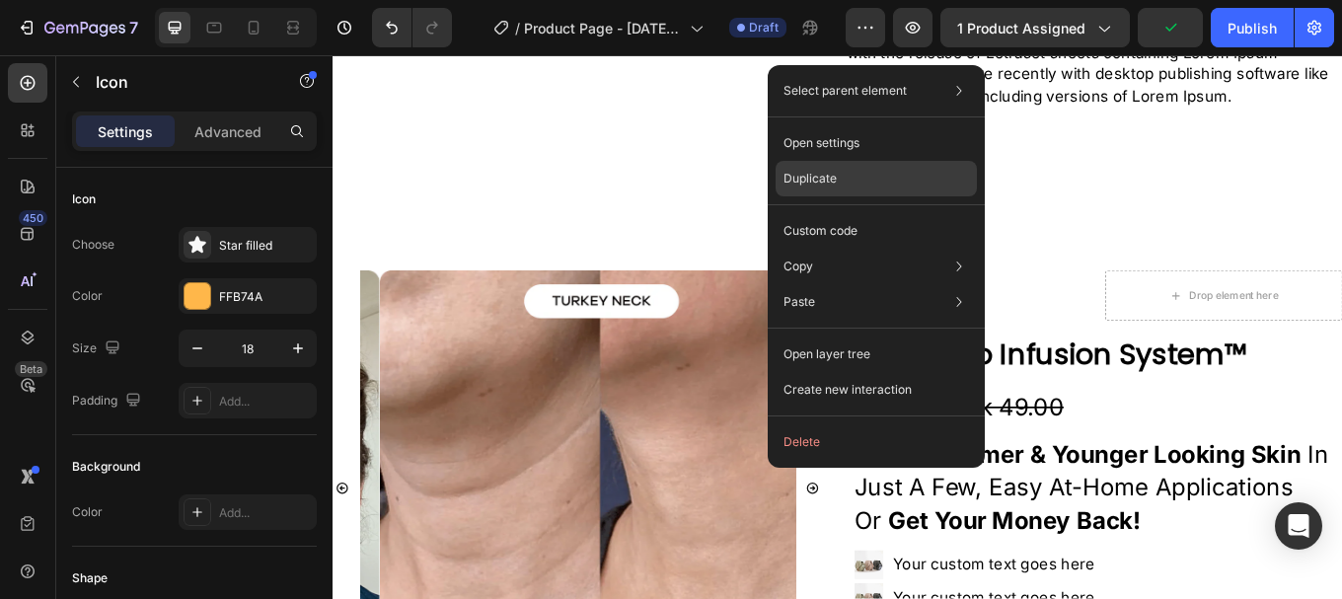
drag, startPoint x: 842, startPoint y: 165, endPoint x: 616, endPoint y: 312, distance: 269.6
click at [842, 165] on div "Duplicate" at bounding box center [876, 179] width 201 height 36
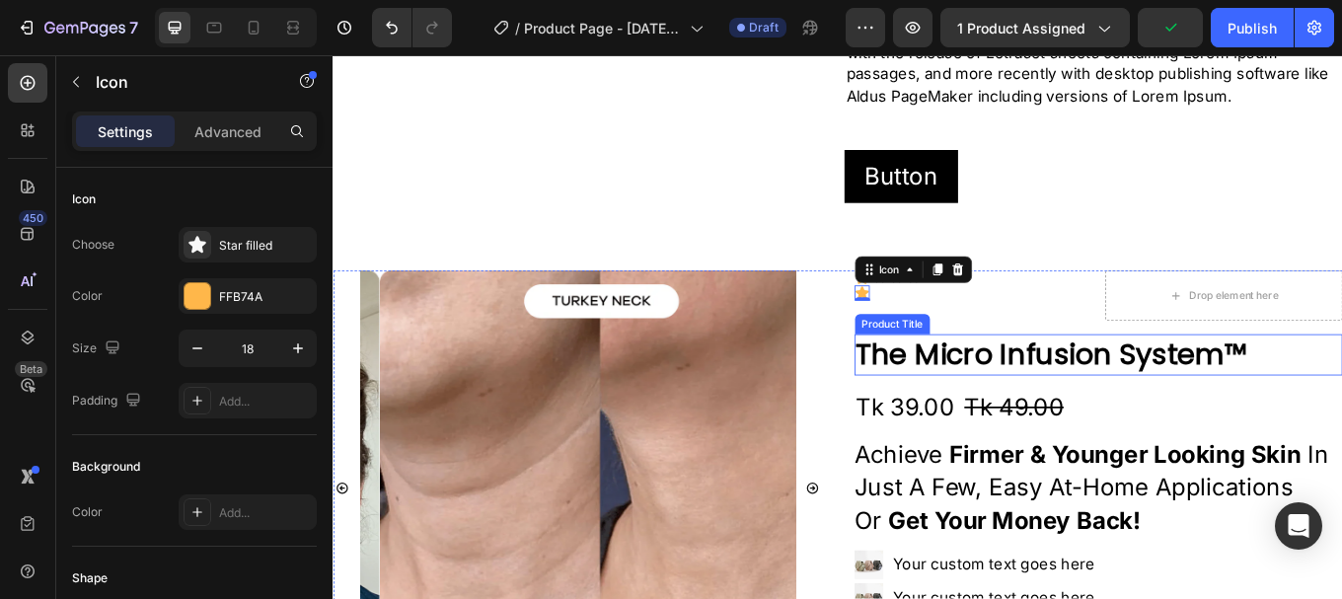
click at [1066, 414] on h2 "The Micro Infusion System™" at bounding box center [1231, 406] width 573 height 47
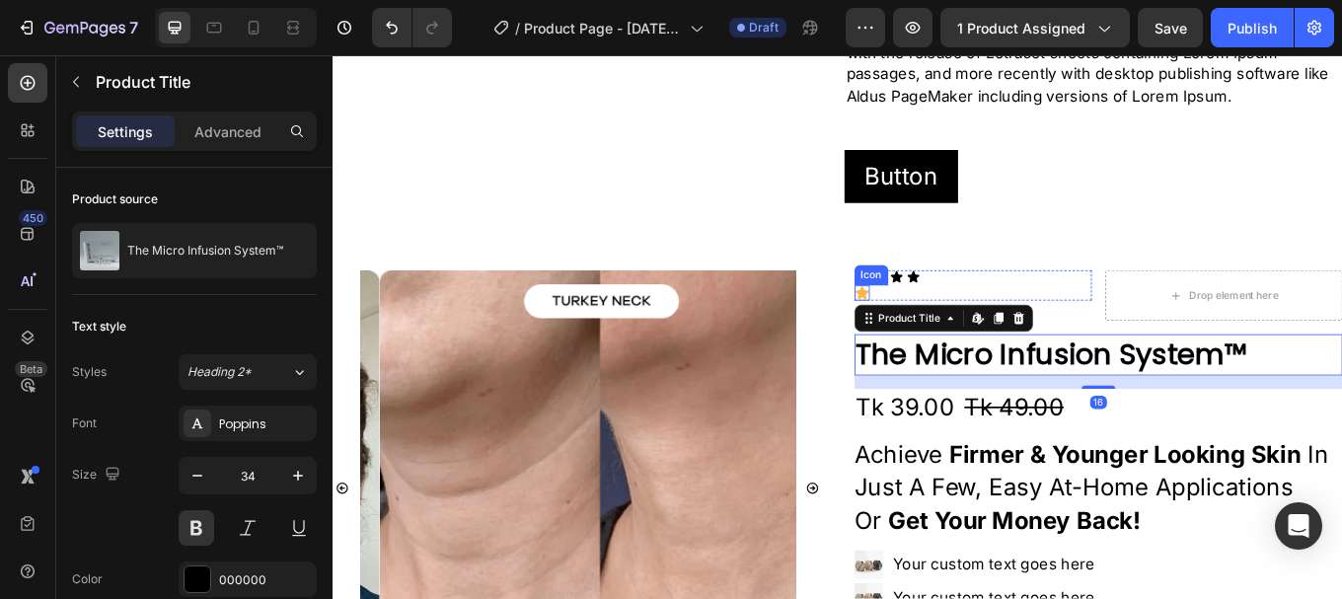
click at [950, 338] on icon at bounding box center [954, 335] width 18 height 18
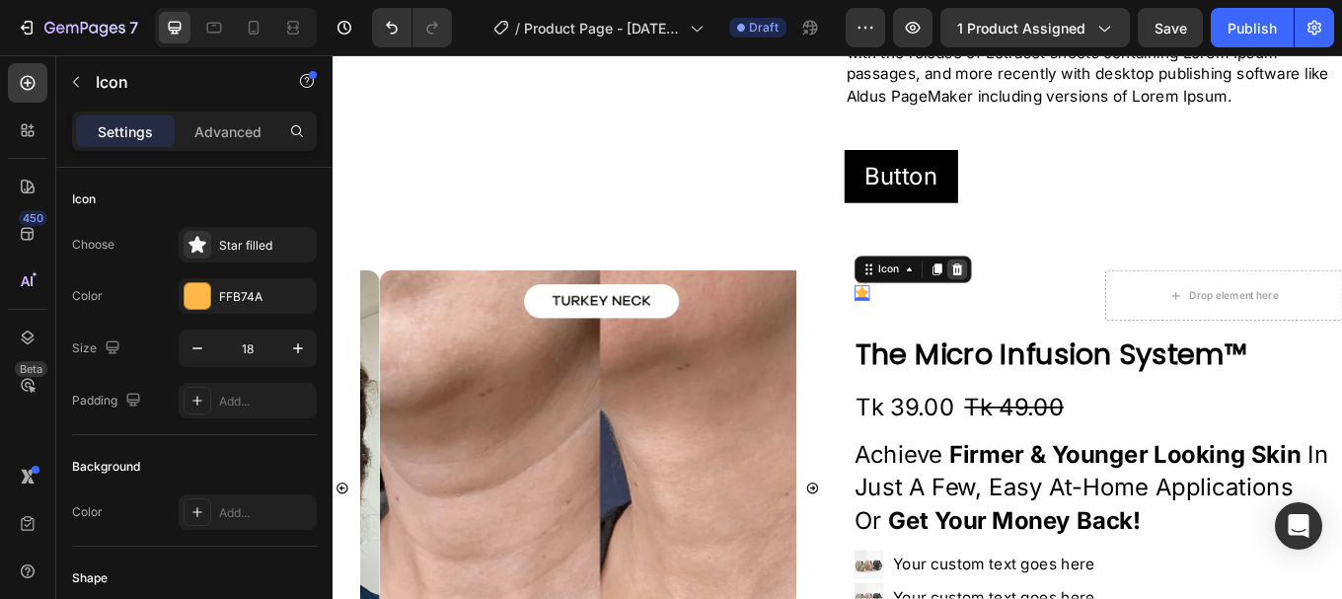
click at [1062, 300] on icon at bounding box center [1065, 307] width 16 height 16
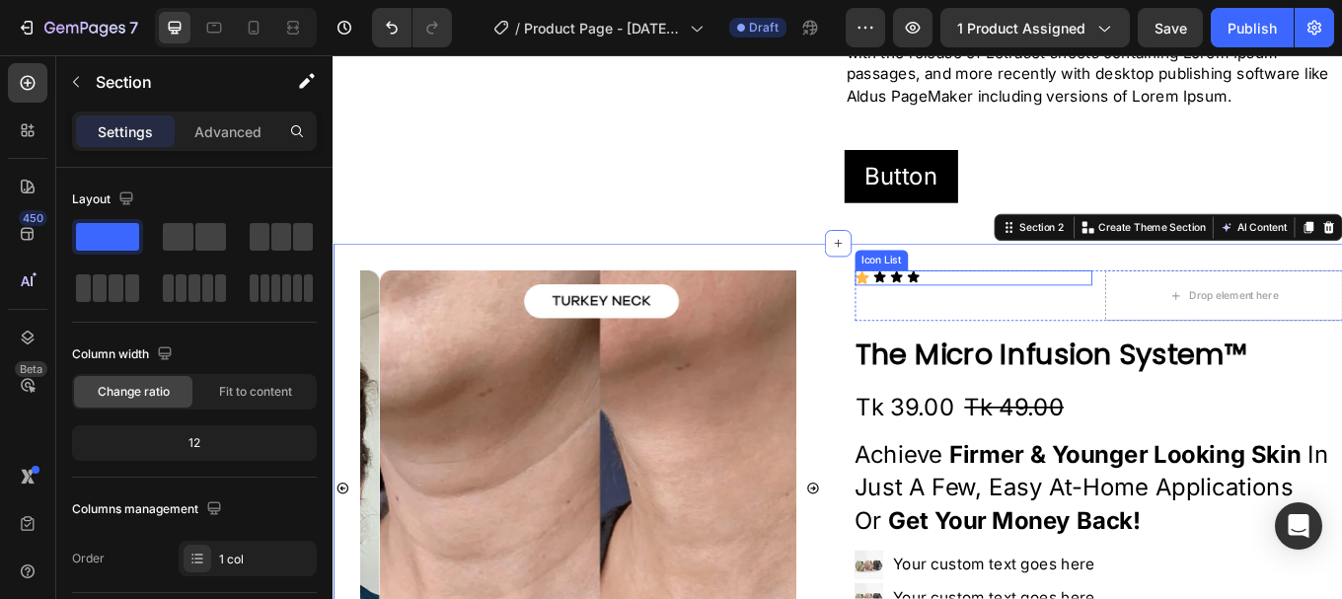
click at [1040, 315] on div "Icon Icon Icon Icon" at bounding box center [1084, 317] width 278 height 18
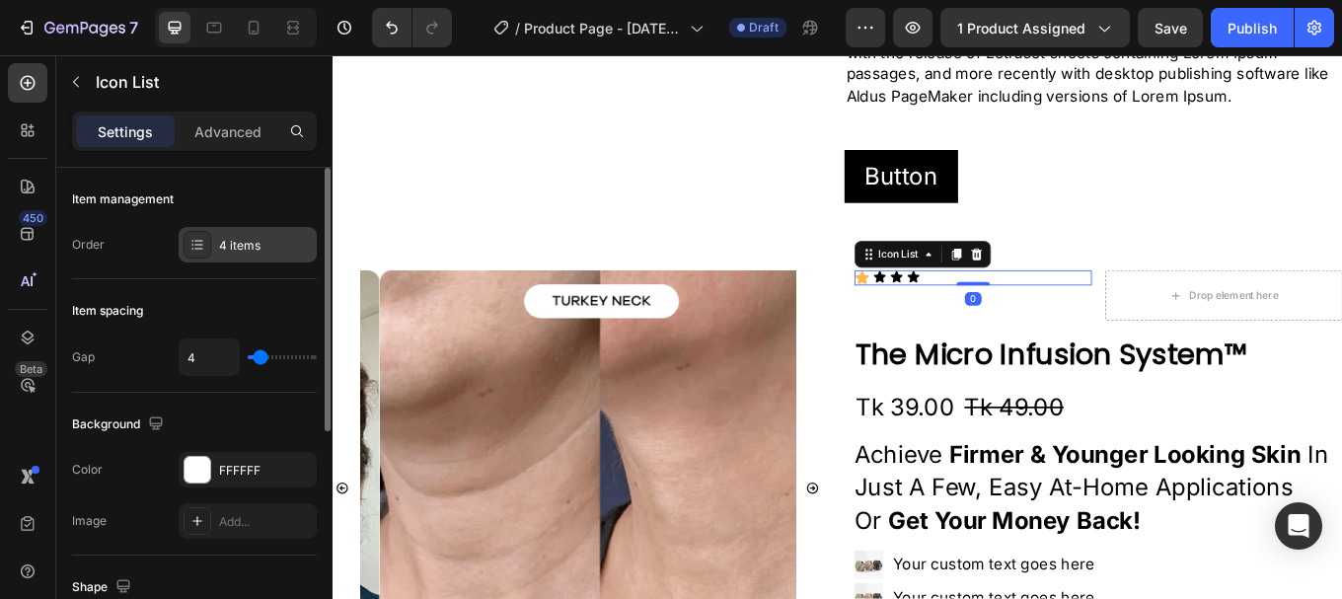
click at [253, 253] on div "4 items" at bounding box center [265, 246] width 93 height 18
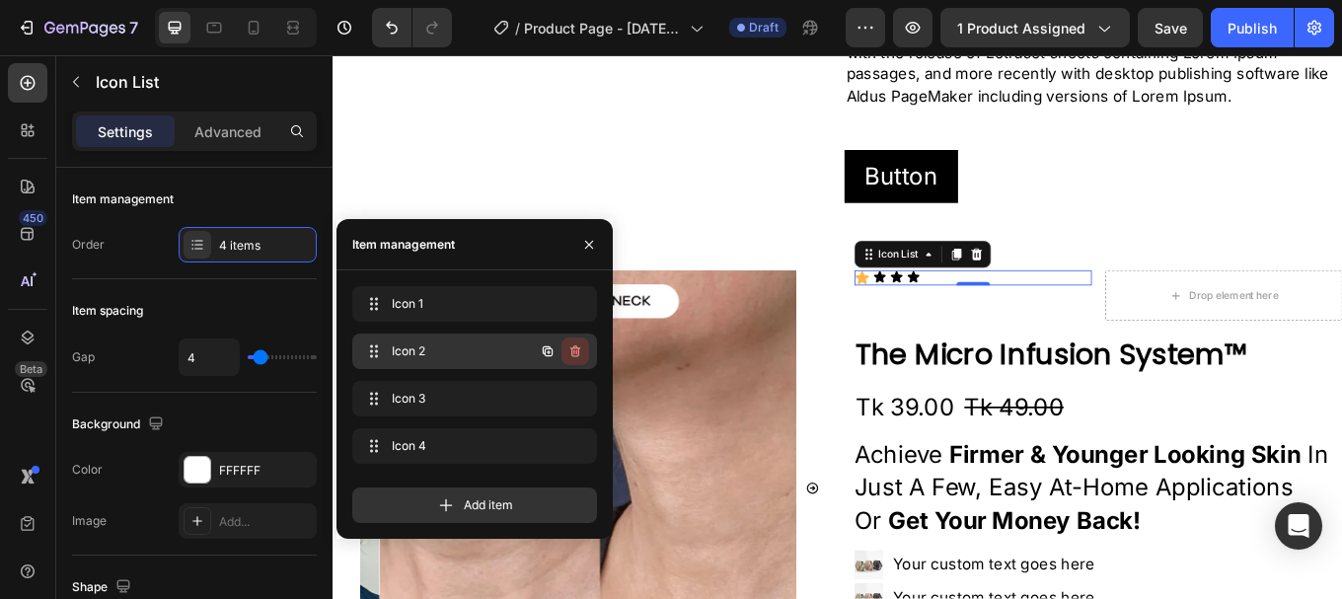
click at [576, 351] on icon "button" at bounding box center [576, 352] width 1 height 5
click at [576, 351] on div "Delete" at bounding box center [562, 351] width 37 height 18
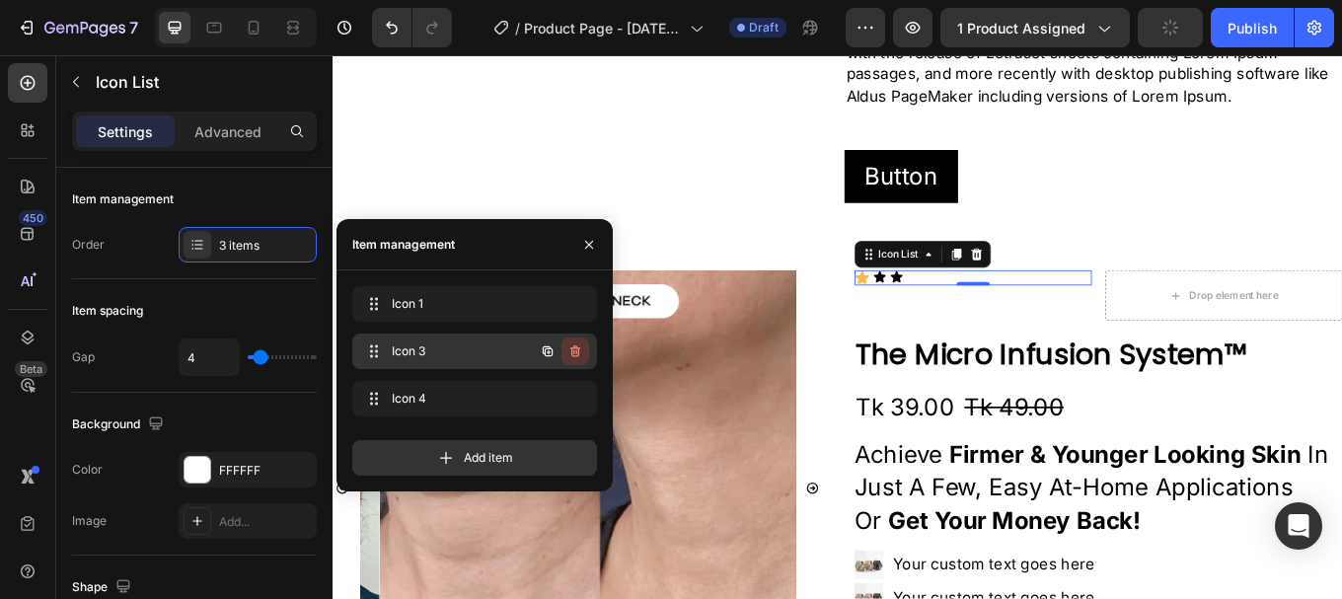
click at [571, 349] on icon "button" at bounding box center [575, 351] width 16 height 16
click at [564, 361] on button "Delete" at bounding box center [562, 352] width 54 height 28
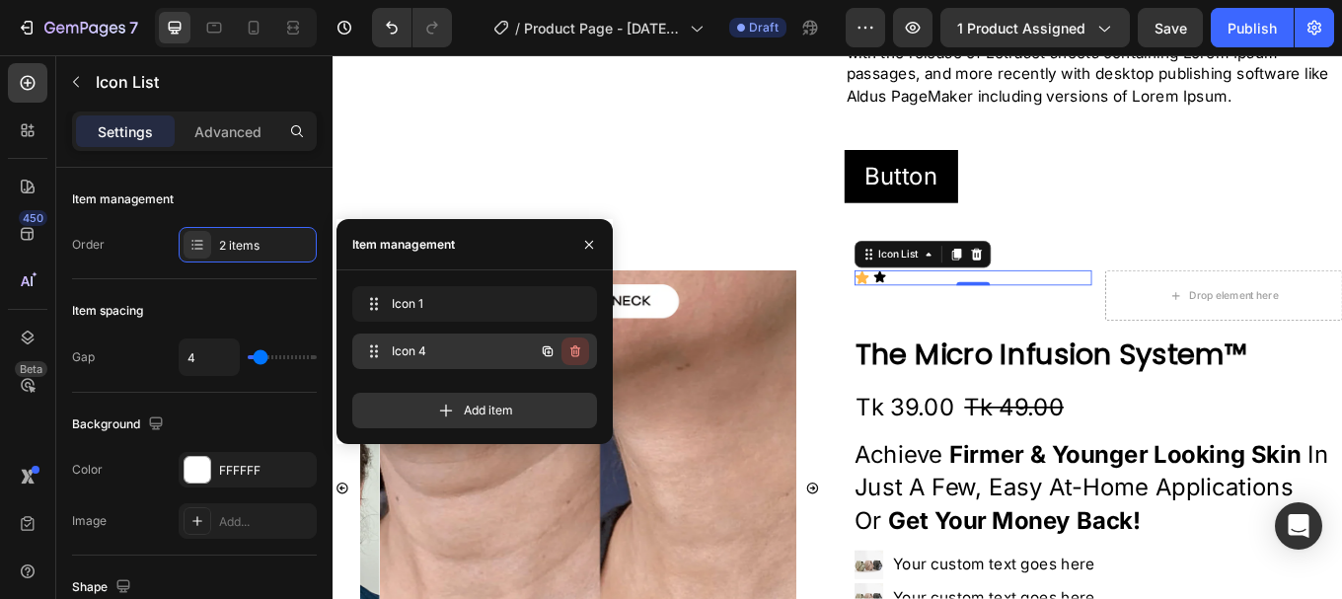
click at [566, 353] on button "button" at bounding box center [576, 352] width 28 height 28
click at [567, 355] on div "Delete" at bounding box center [562, 351] width 37 height 18
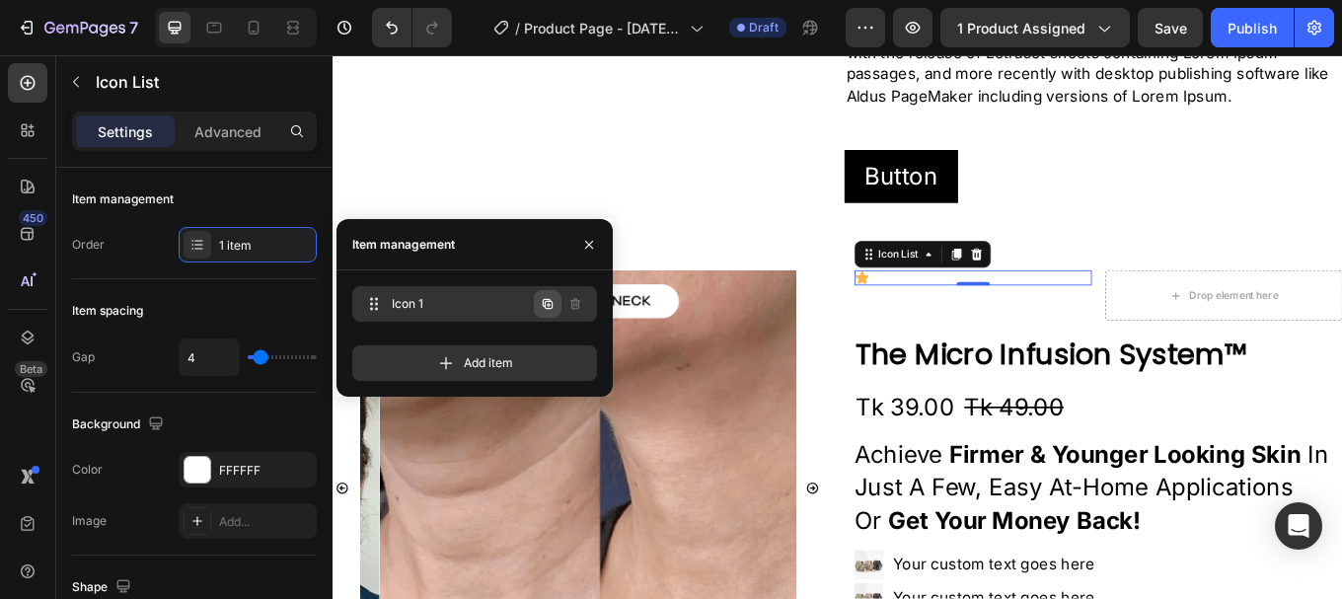
click at [545, 304] on icon "button" at bounding box center [548, 304] width 10 height 10
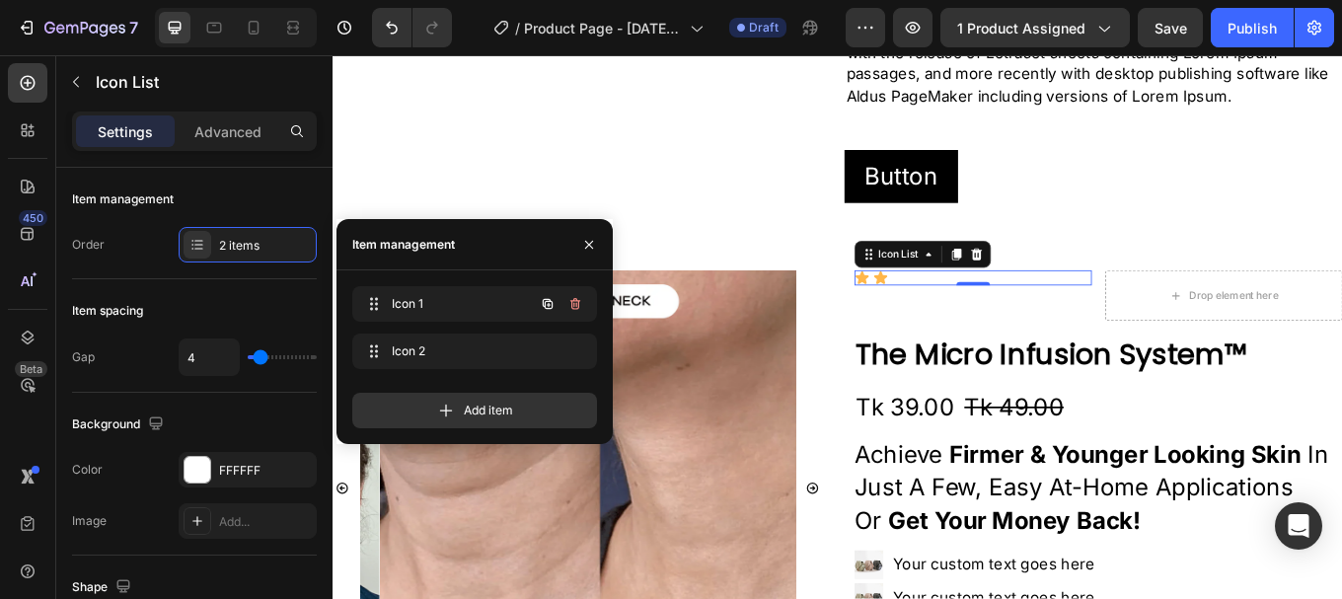
click at [545, 304] on icon "button" at bounding box center [548, 304] width 10 height 10
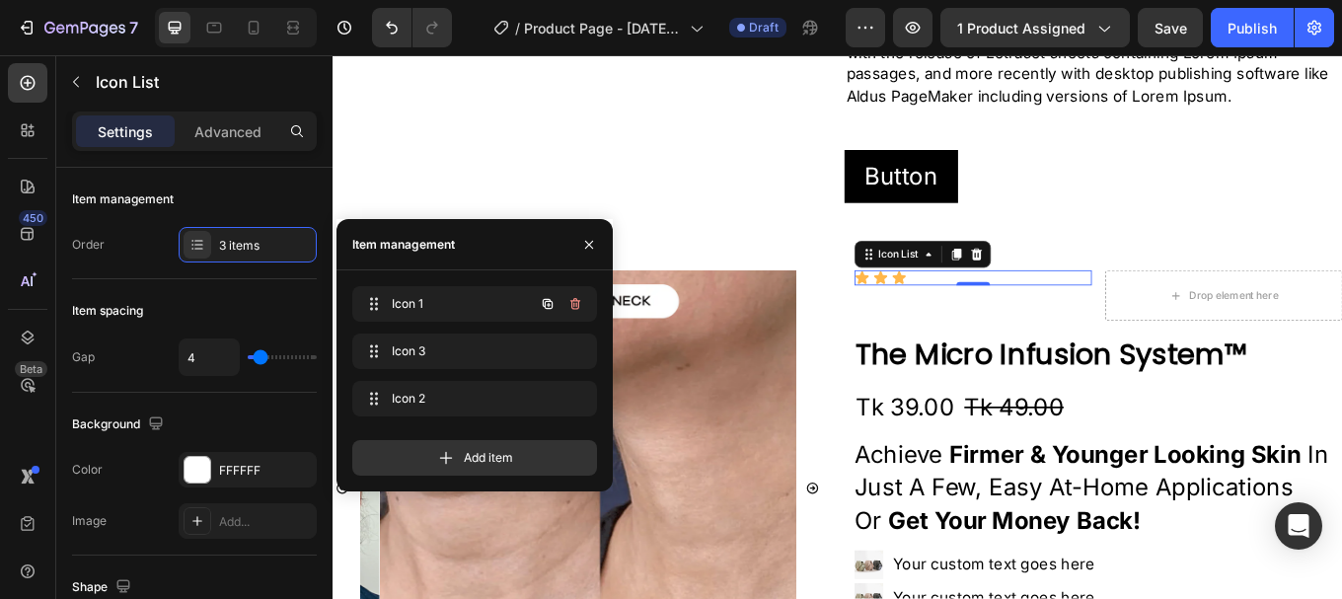
click at [545, 304] on icon "button" at bounding box center [548, 304] width 10 height 10
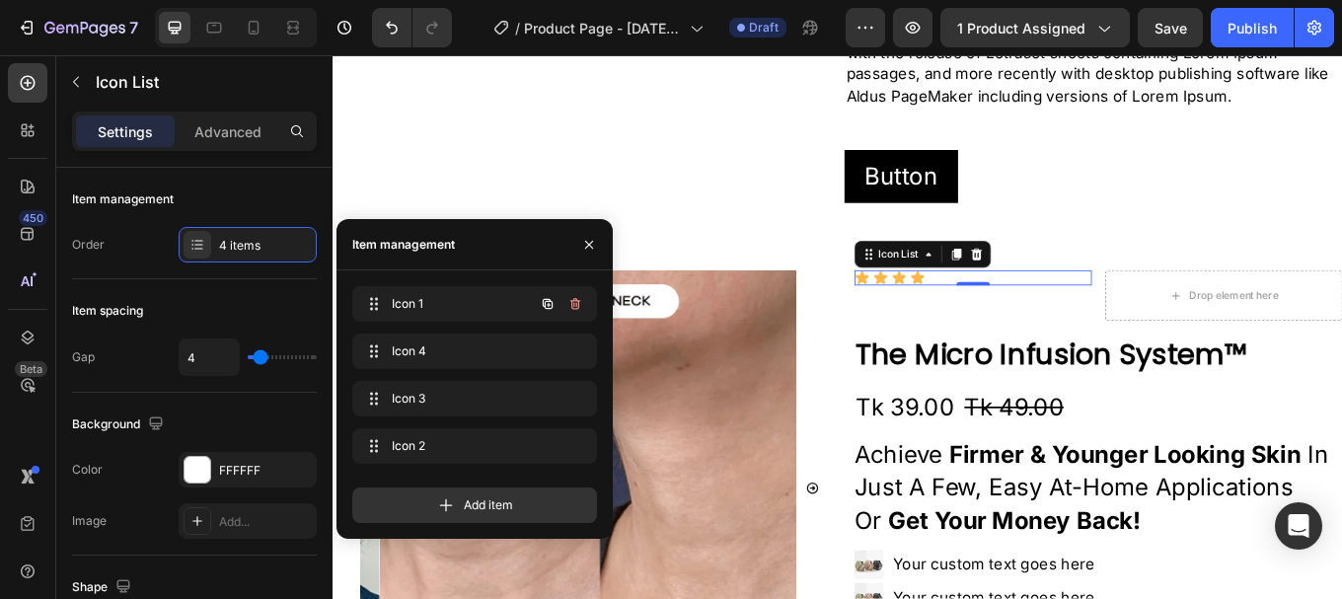
click at [545, 304] on icon "button" at bounding box center [548, 304] width 10 height 10
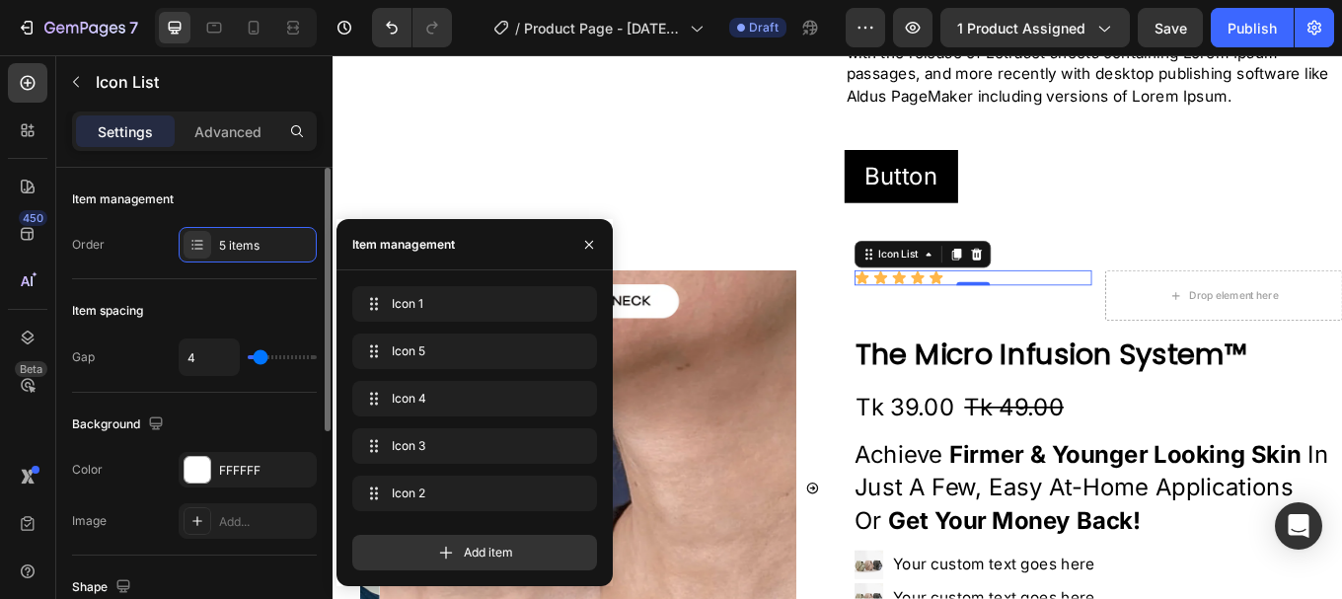
click at [138, 268] on div "Item management Order 5 items" at bounding box center [194, 224] width 245 height 112
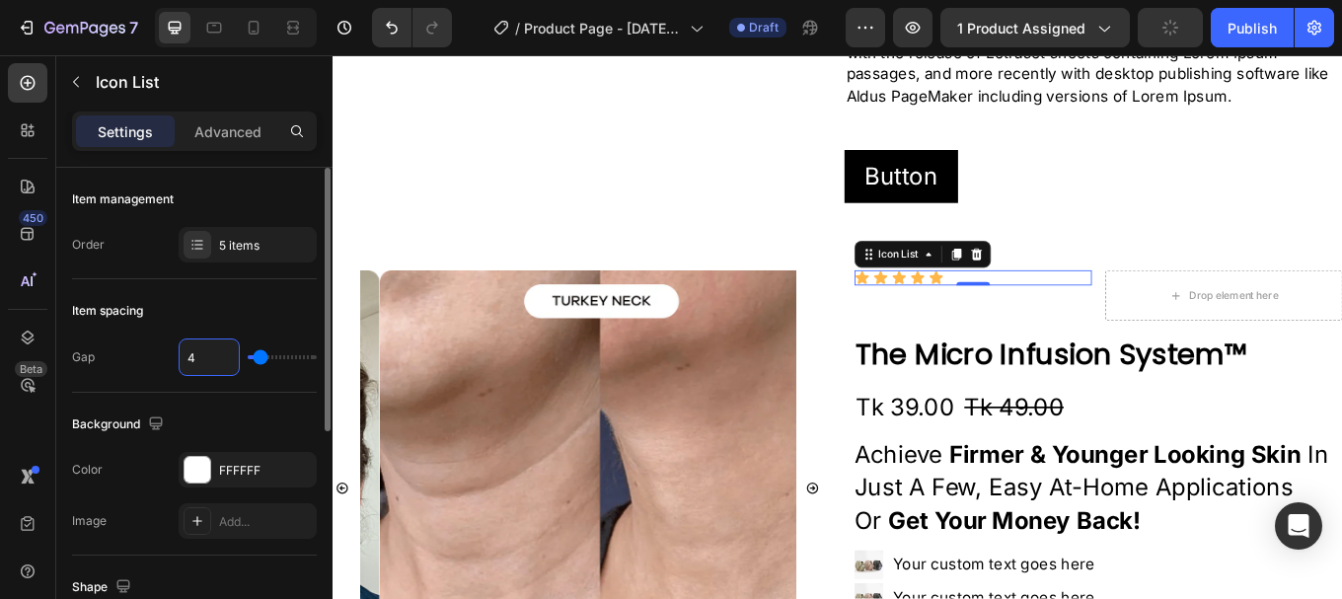
type input "2"
click at [146, 324] on div "Item spacing" at bounding box center [194, 311] width 245 height 32
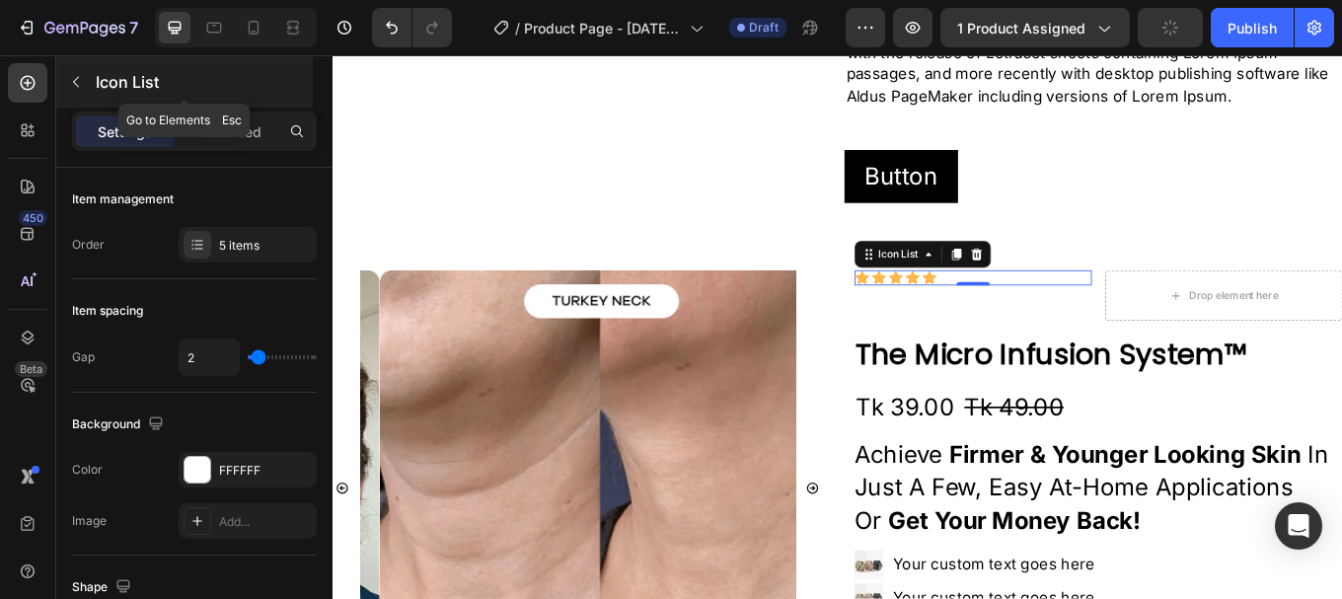
click at [85, 71] on button "button" at bounding box center [76, 82] width 32 height 32
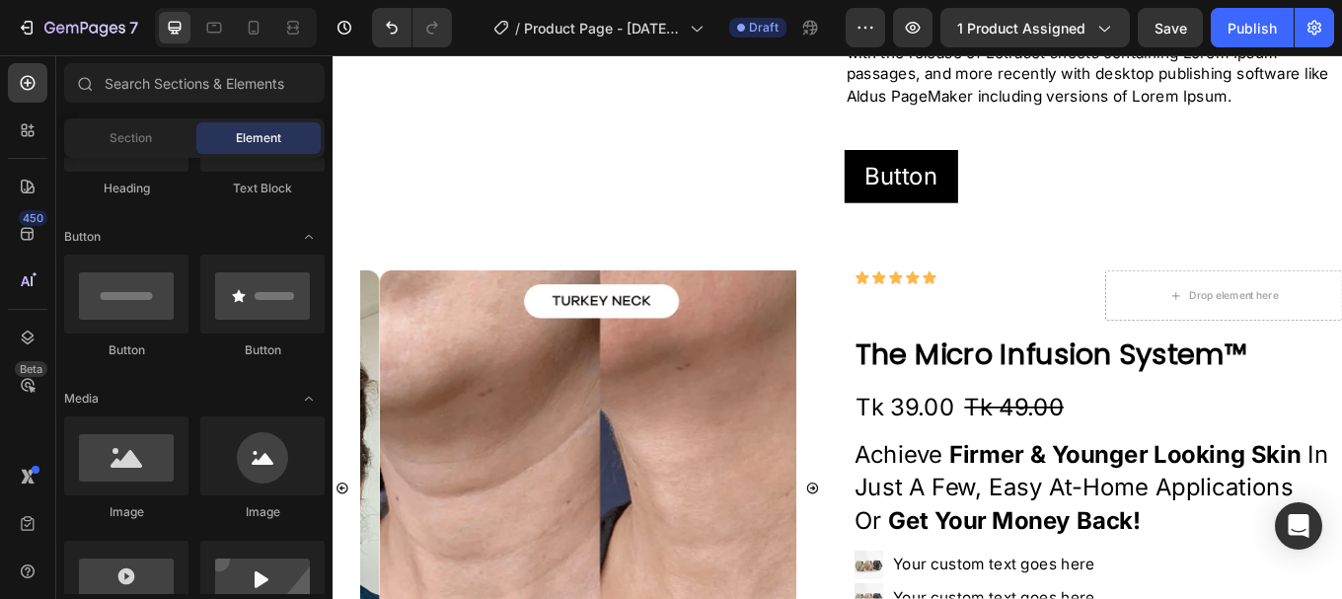
scroll to position [197, 0]
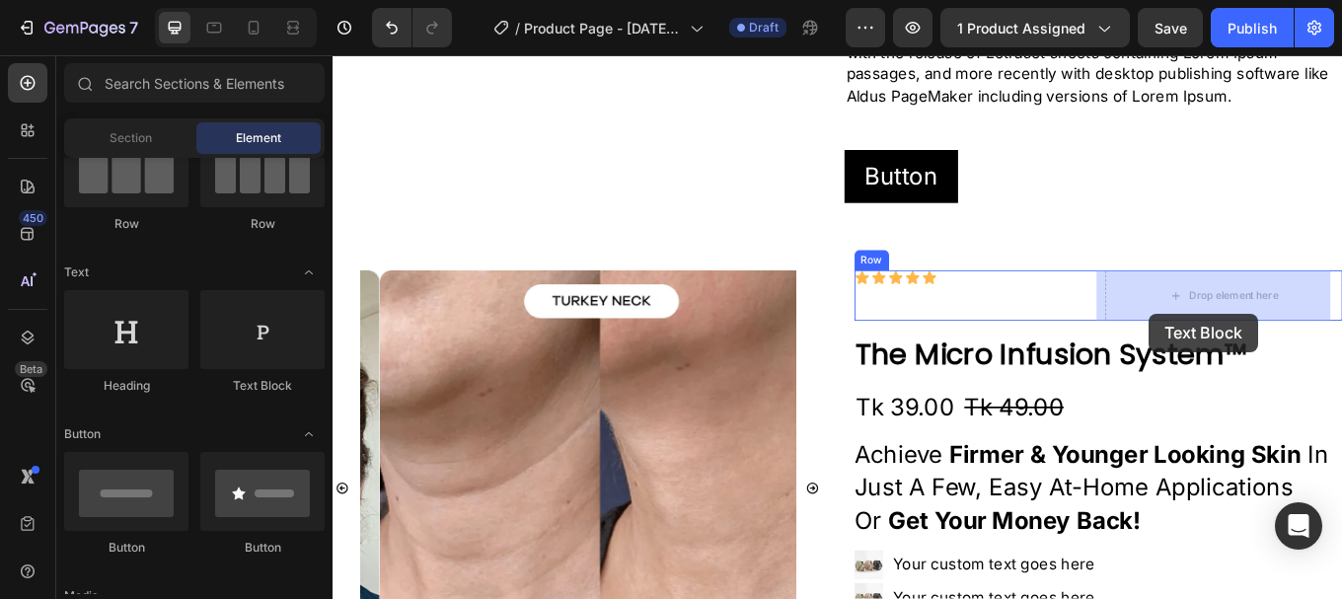
drag, startPoint x: 565, startPoint y: 399, endPoint x: 1290, endPoint y: 358, distance: 726.5
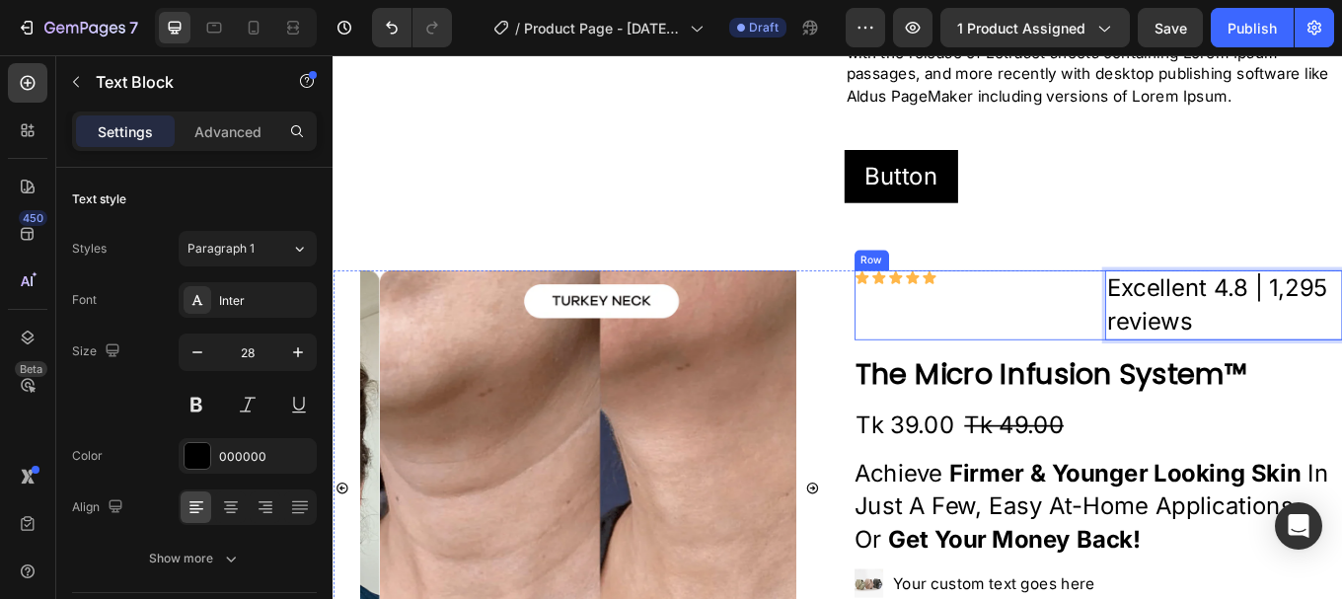
click at [1218, 308] on div "Icon Icon Icon Icon Icon Icon List Excellent 4.8 | 1,295 reviews Text Block 0 R…" at bounding box center [1231, 348] width 573 height 81
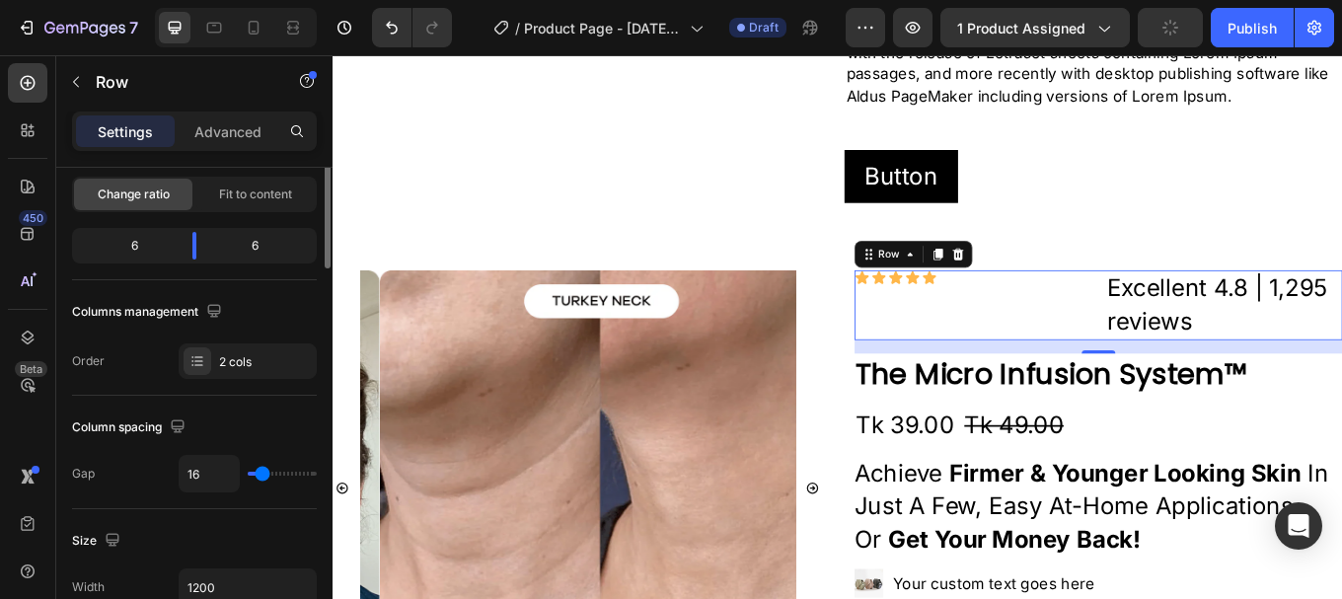
scroll to position [99, 0]
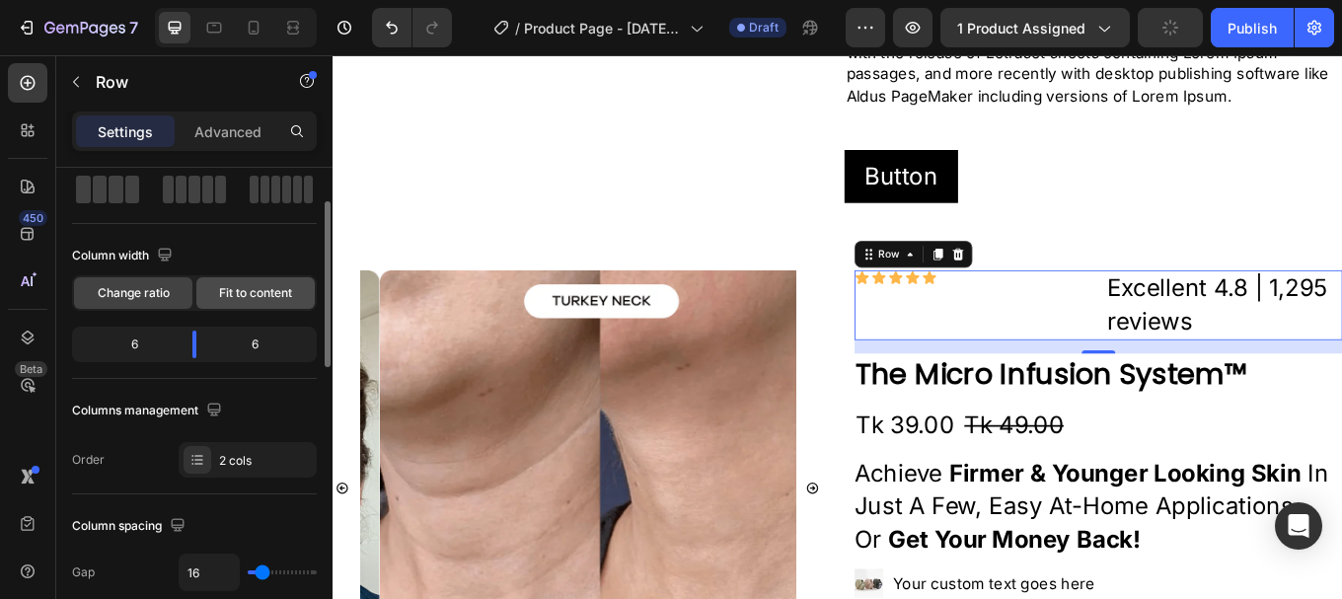
click at [261, 305] on div "Fit to content" at bounding box center [255, 293] width 118 height 32
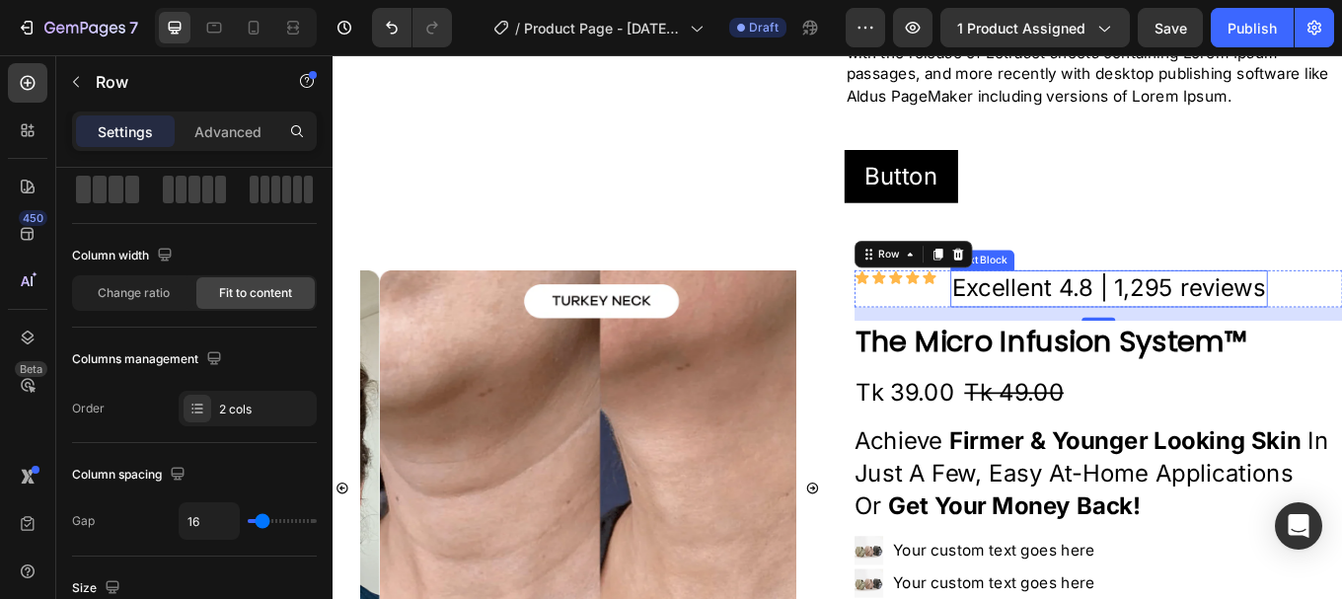
click at [1146, 318] on p "Excellent 4.8 | 1,295 reviews" at bounding box center [1243, 329] width 368 height 38
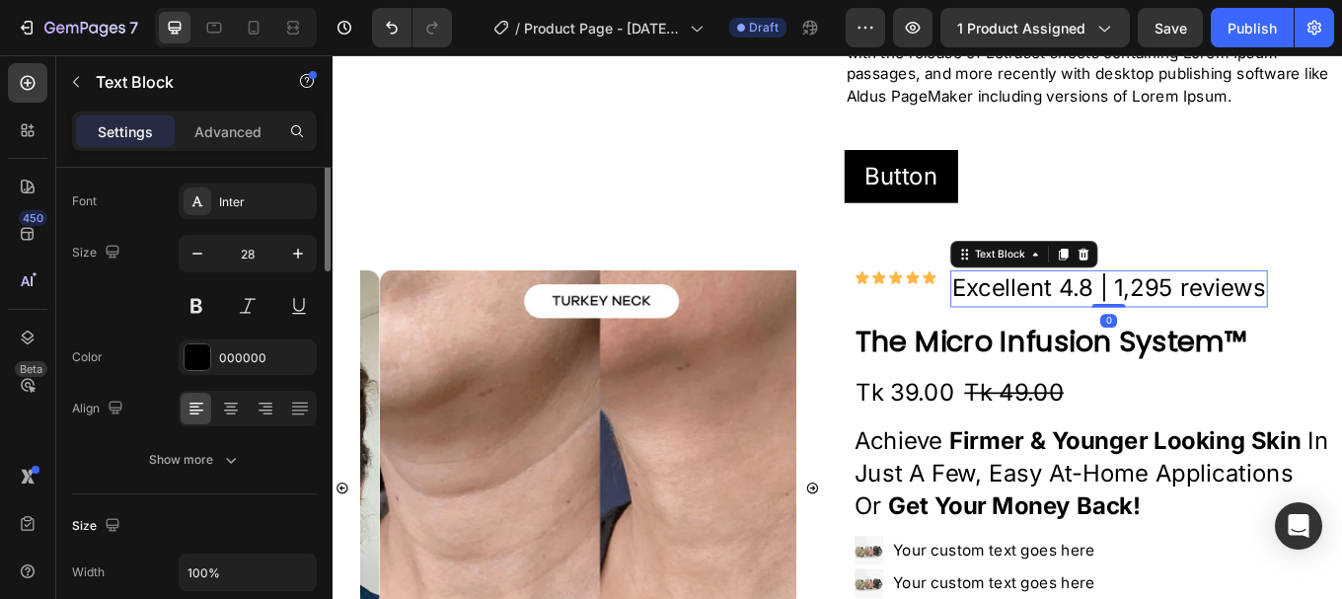
scroll to position [0, 0]
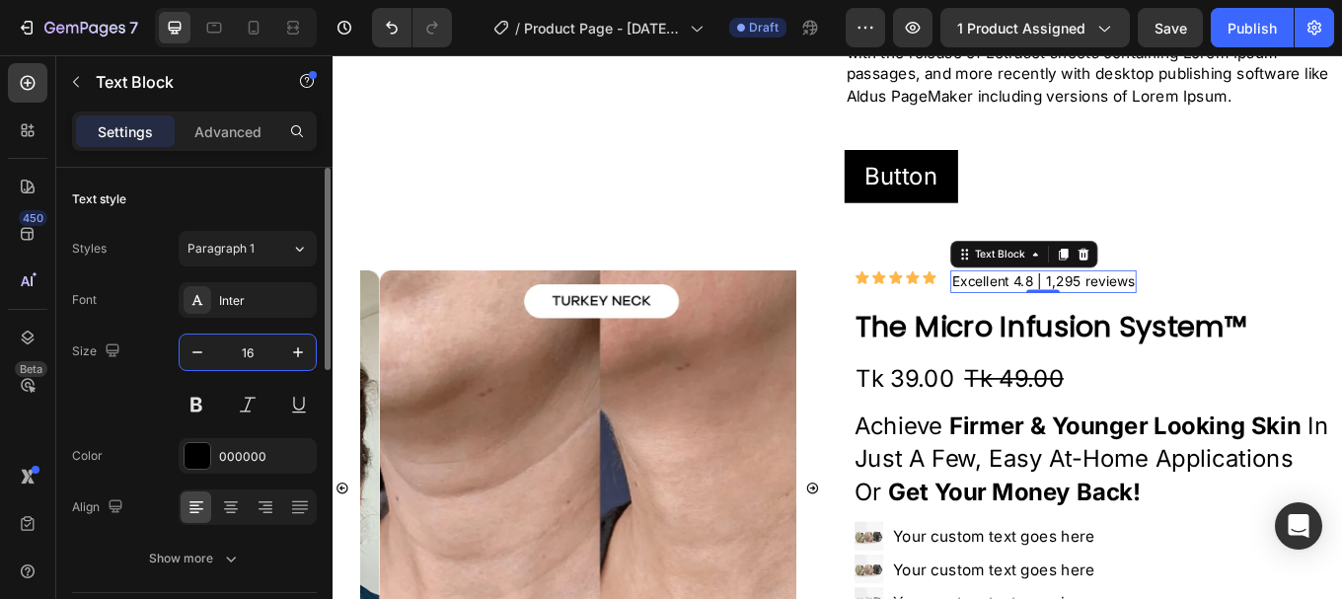
type input "16"
click at [147, 415] on div "Size 16" at bounding box center [194, 378] width 245 height 89
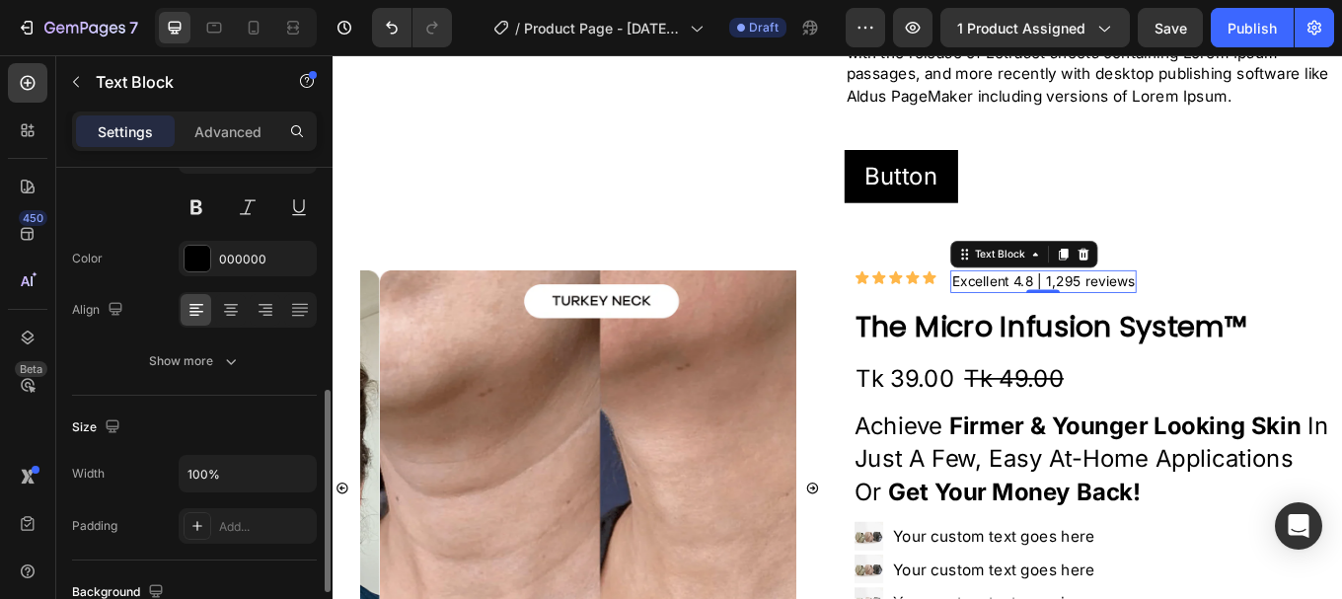
scroll to position [296, 0]
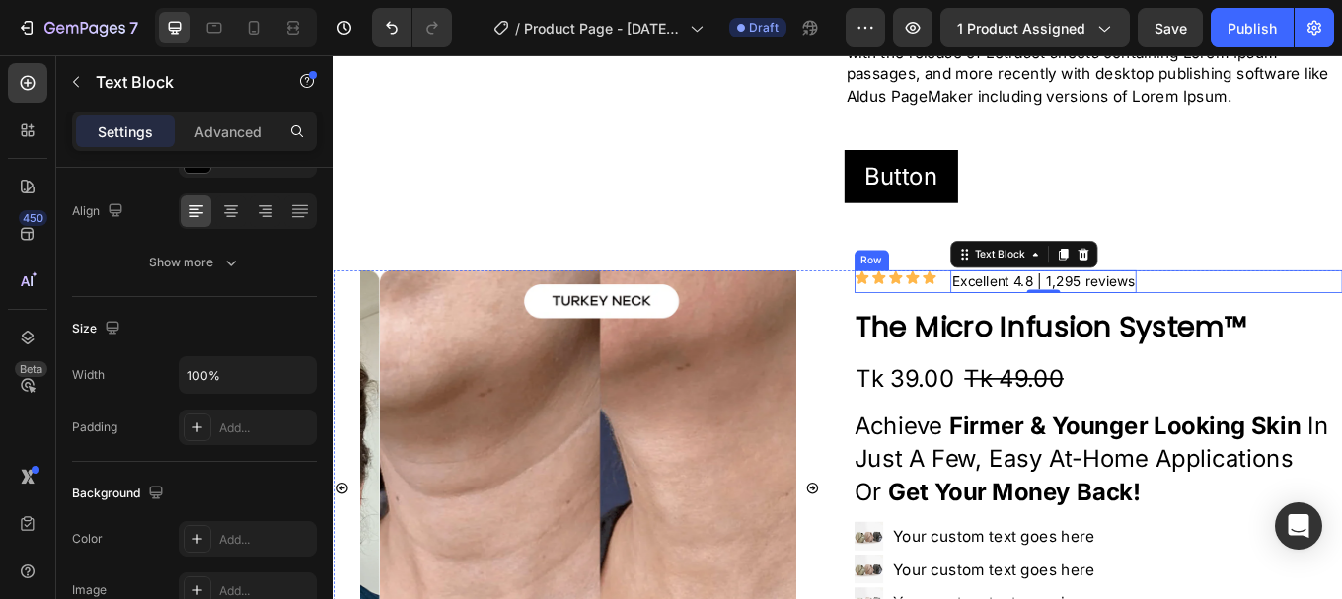
click at [1042, 308] on div "Icon Icon Icon Icon Icon Icon List Excellent 4.8 | 1,295 reviews Text Block 0 R…" at bounding box center [1231, 321] width 573 height 26
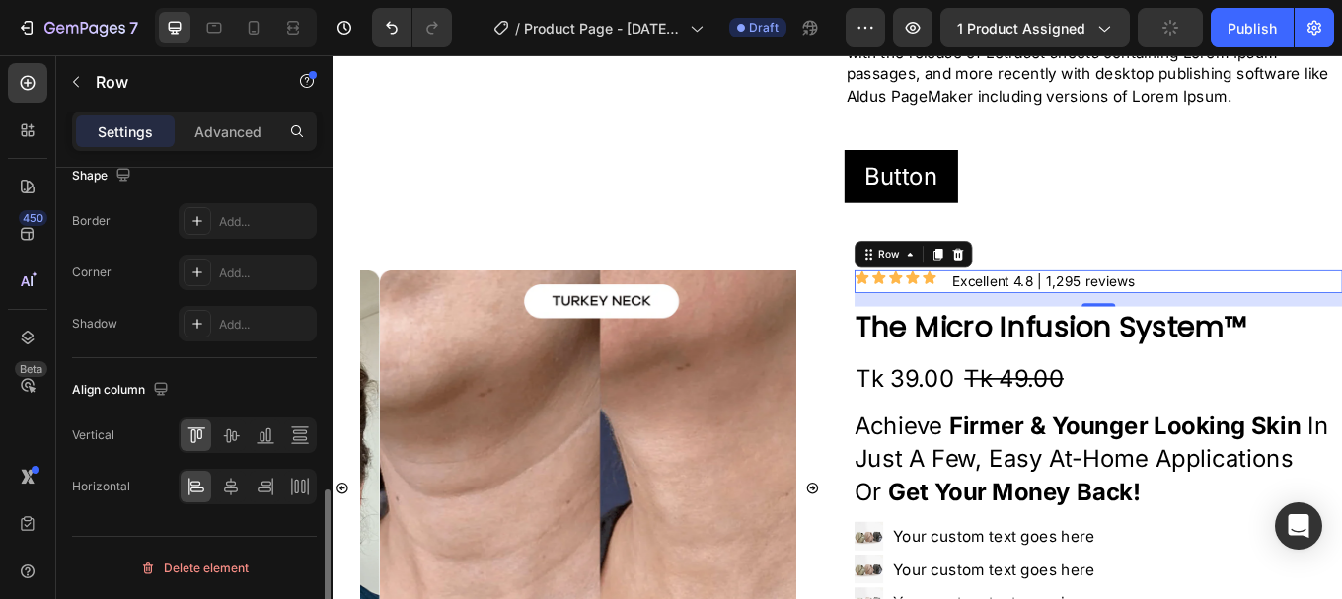
scroll to position [942, 0]
click at [237, 443] on icon at bounding box center [231, 435] width 20 height 20
click at [230, 484] on icon at bounding box center [231, 487] width 20 height 20
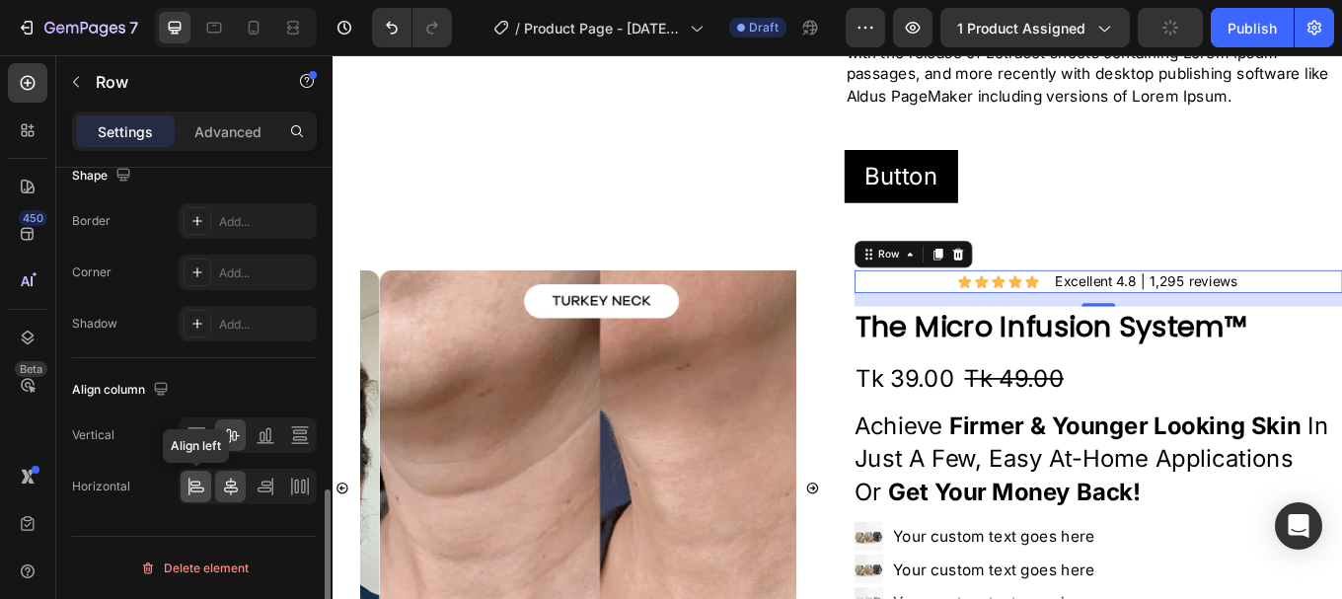
click at [191, 482] on icon at bounding box center [195, 483] width 10 height 5
click at [144, 477] on div "Horizontal" at bounding box center [194, 487] width 245 height 36
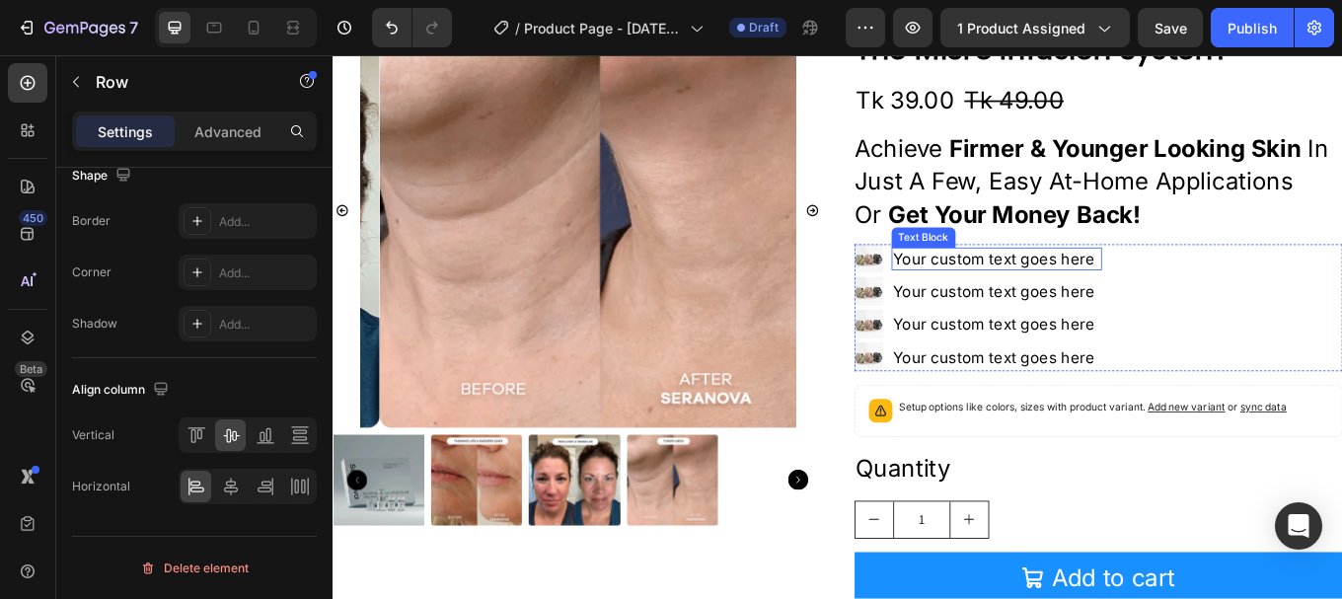
scroll to position [691, 0]
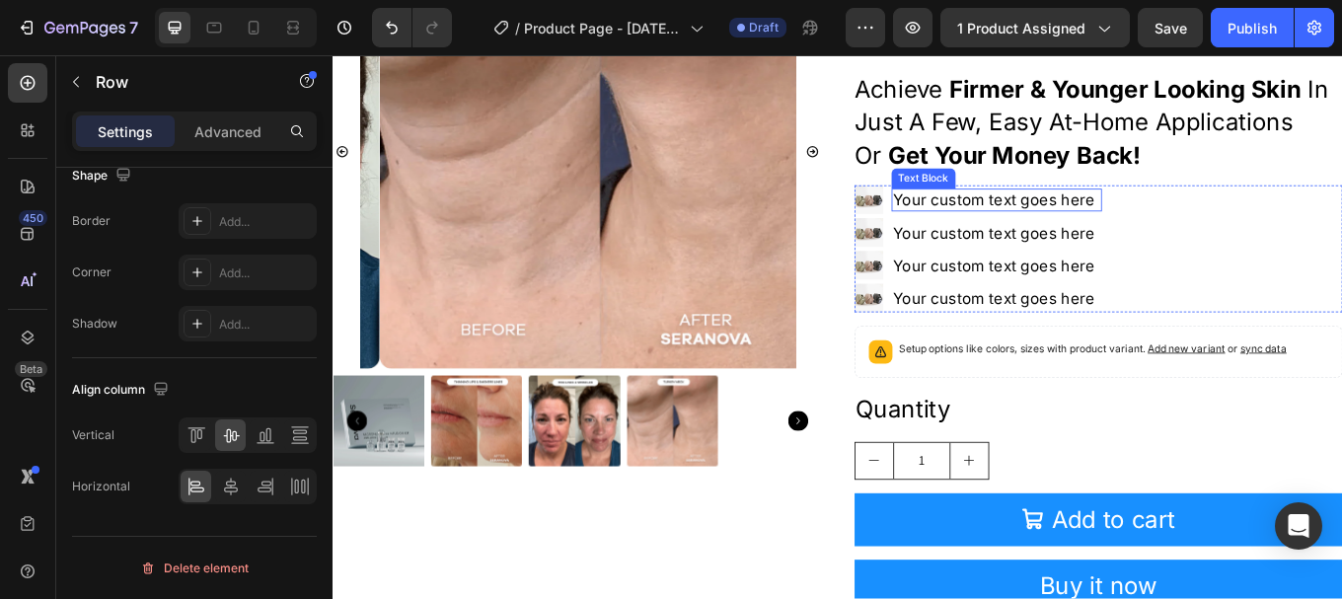
click at [1106, 228] on div "Your custom text goes here" at bounding box center [1111, 225] width 247 height 27
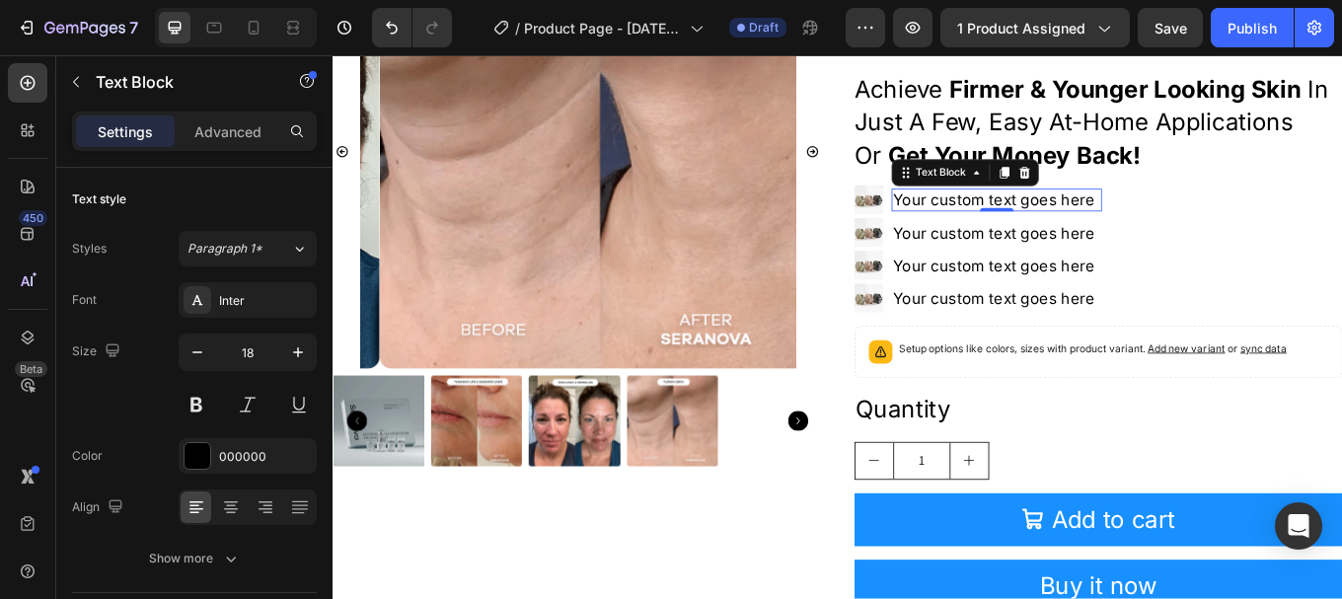
click at [1129, 214] on div "Your custom text goes here" at bounding box center [1111, 225] width 247 height 27
click at [1129, 225] on p "Your custom text goes here" at bounding box center [1111, 225] width 243 height 23
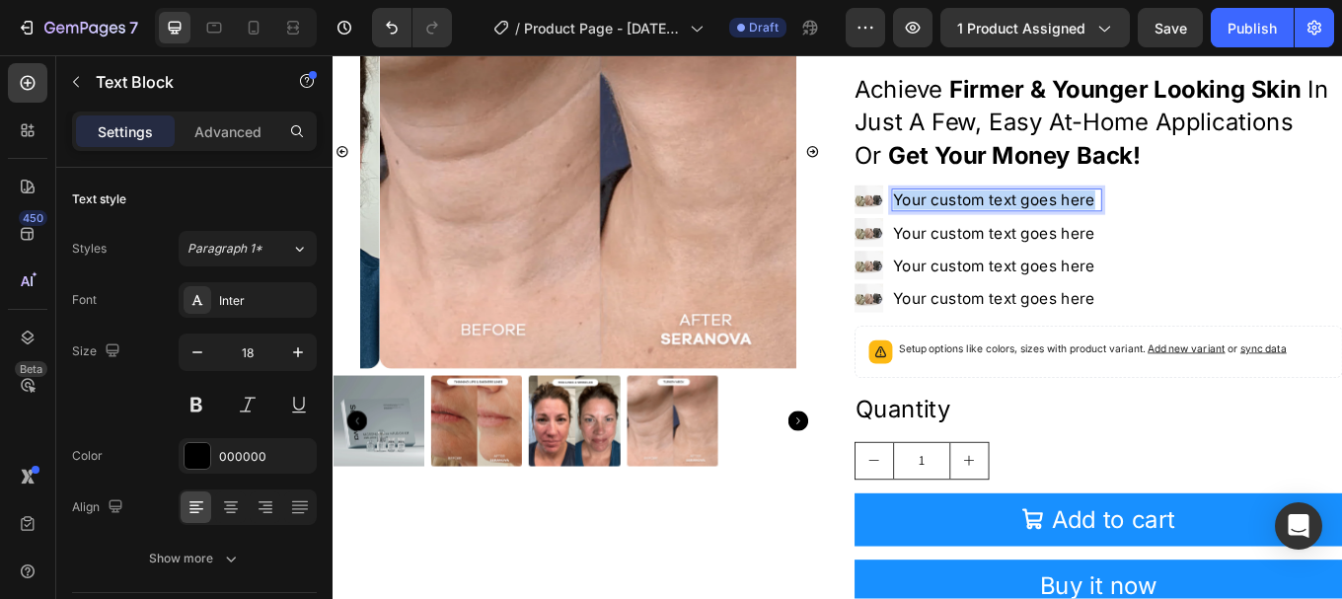
click at [1129, 225] on p "Your custom text goes here" at bounding box center [1111, 225] width 243 height 23
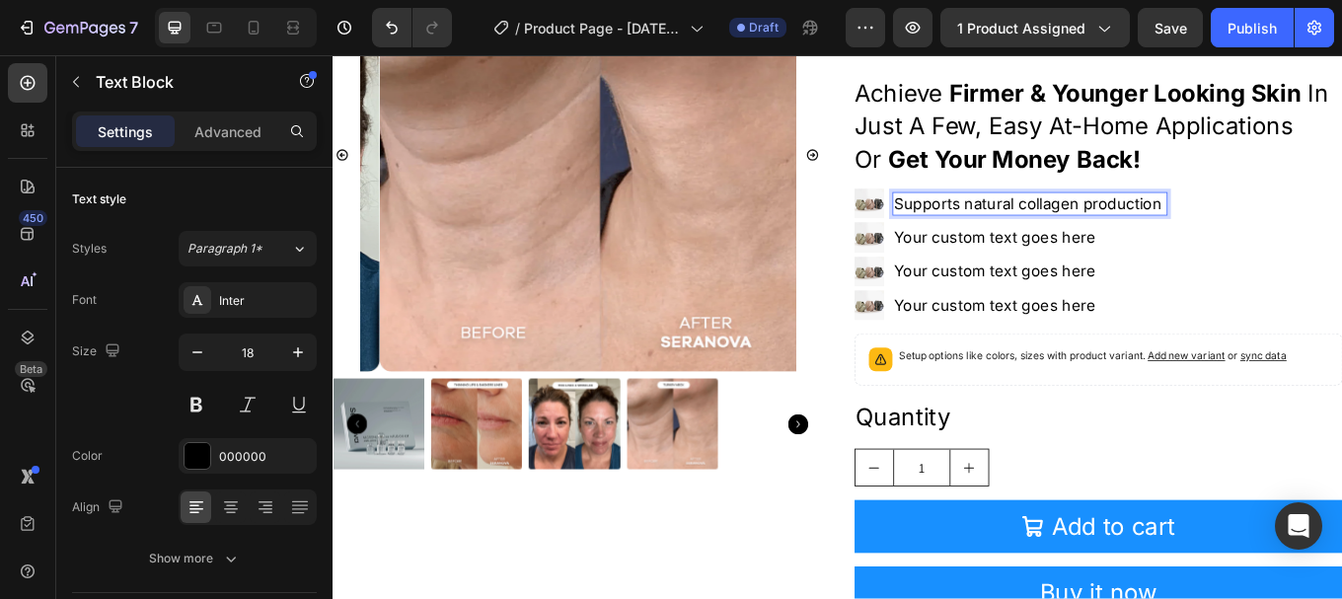
scroll to position [691, 0]
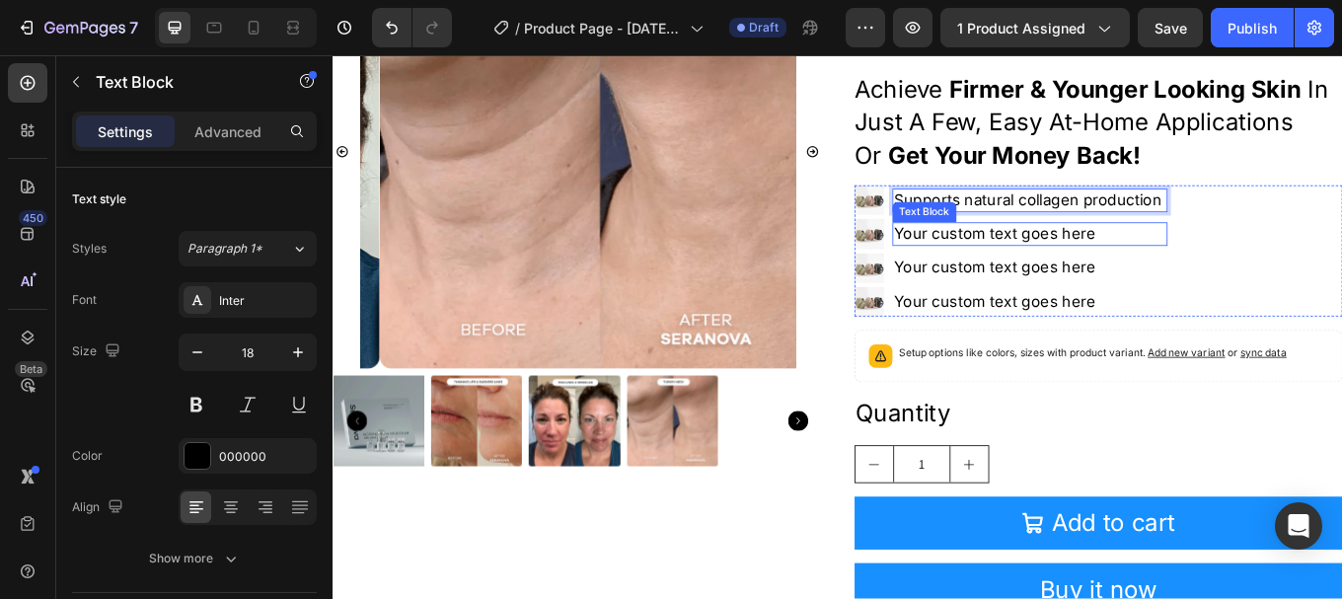
click at [1126, 252] on div "Your custom text goes here" at bounding box center [1150, 265] width 323 height 27
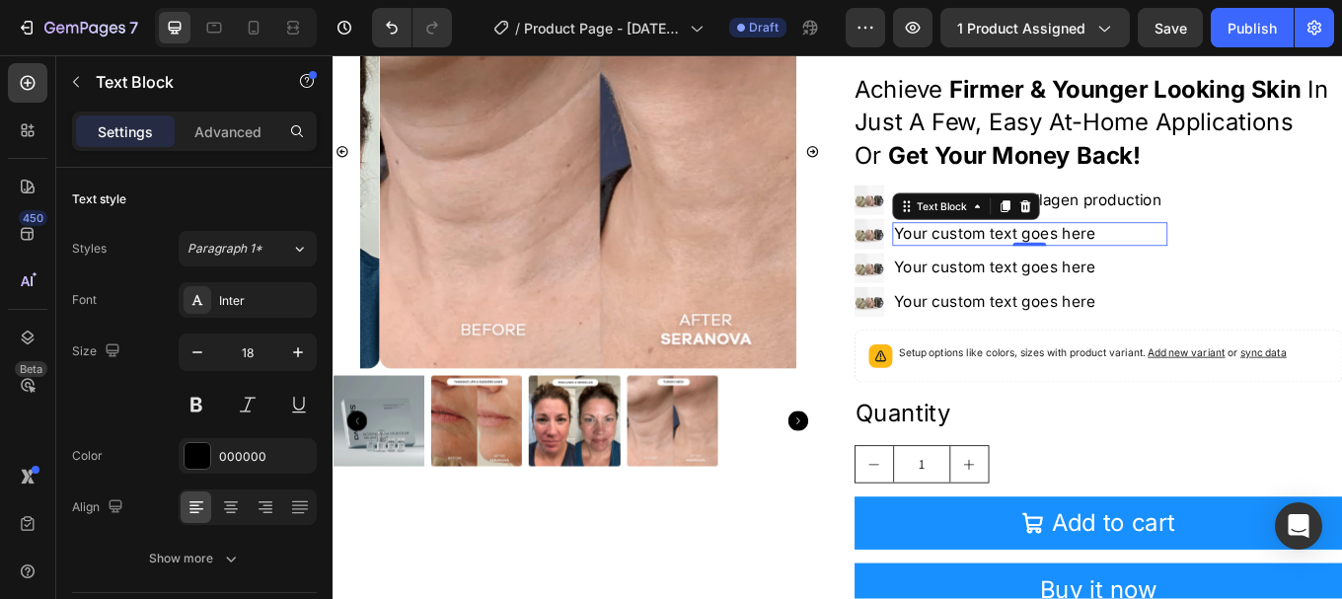
click at [1133, 258] on div "Your custom text goes here" at bounding box center [1150, 265] width 323 height 27
click at [1133, 258] on p "Your custom text goes here" at bounding box center [1150, 265] width 319 height 23
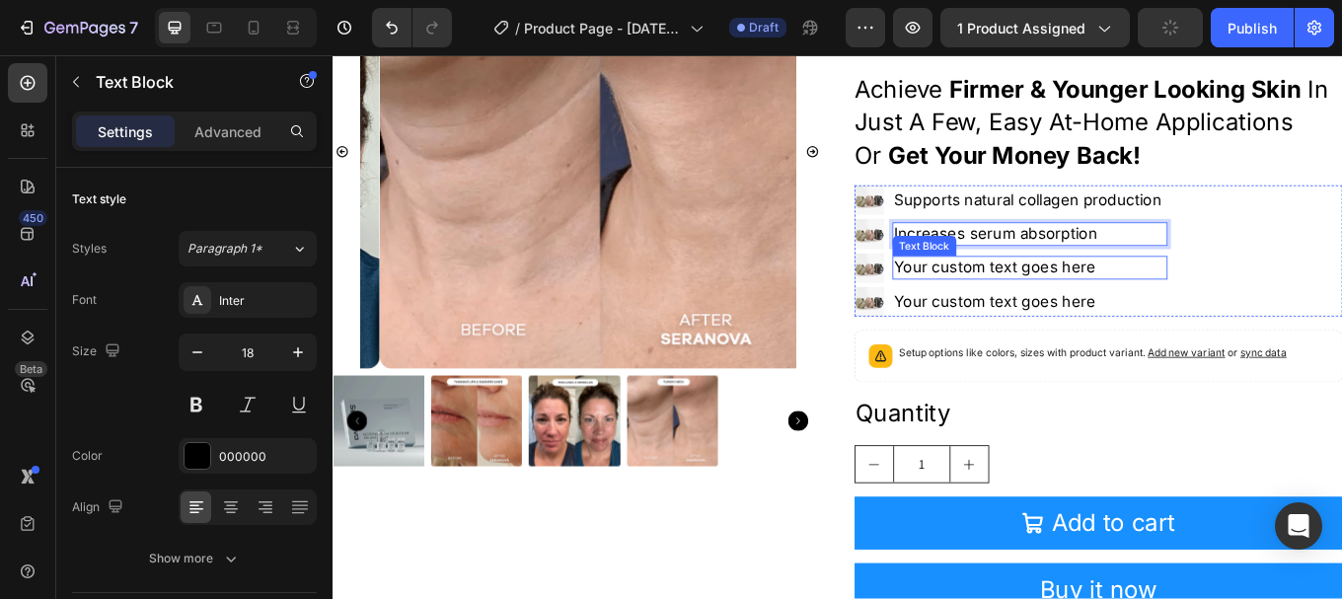
click at [1102, 306] on div "Your custom text goes here" at bounding box center [1150, 304] width 323 height 27
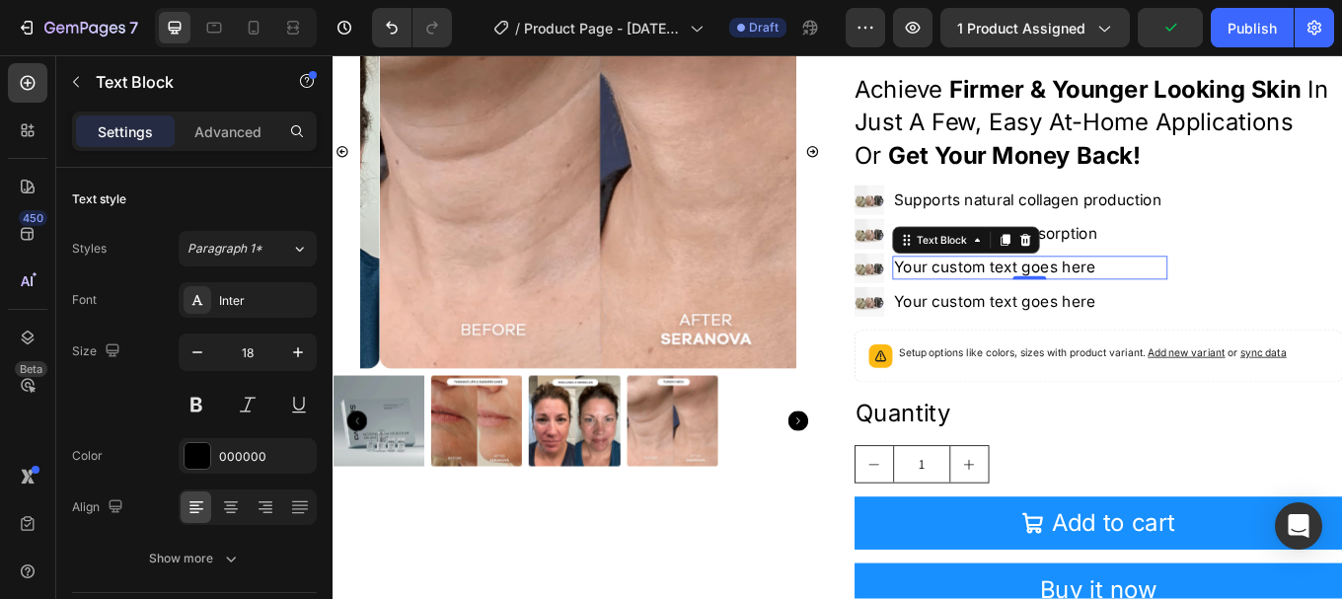
click at [1110, 299] on div "Your custom text goes here" at bounding box center [1150, 304] width 323 height 27
click at [1110, 299] on p "Your custom text goes here" at bounding box center [1150, 304] width 319 height 23
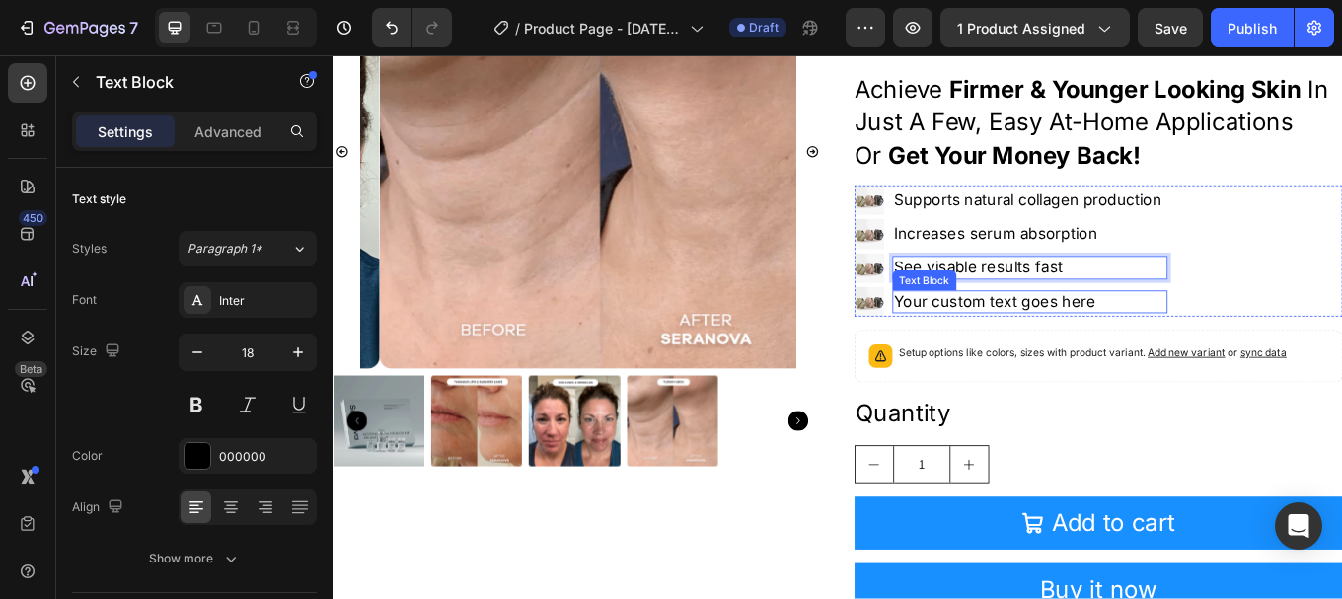
click at [1070, 334] on div "Your custom text goes here" at bounding box center [1150, 345] width 323 height 27
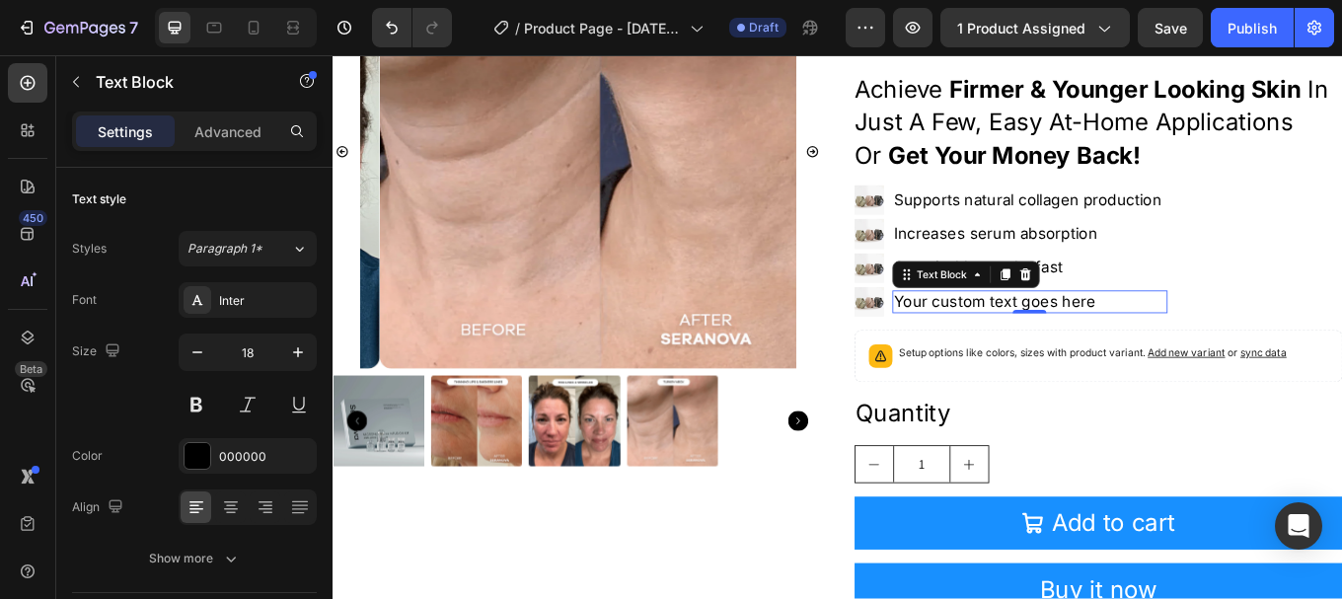
click at [1087, 338] on div "Your custom text goes here" at bounding box center [1150, 345] width 323 height 27
click at [1087, 338] on p "Your custom text goes here" at bounding box center [1150, 345] width 319 height 23
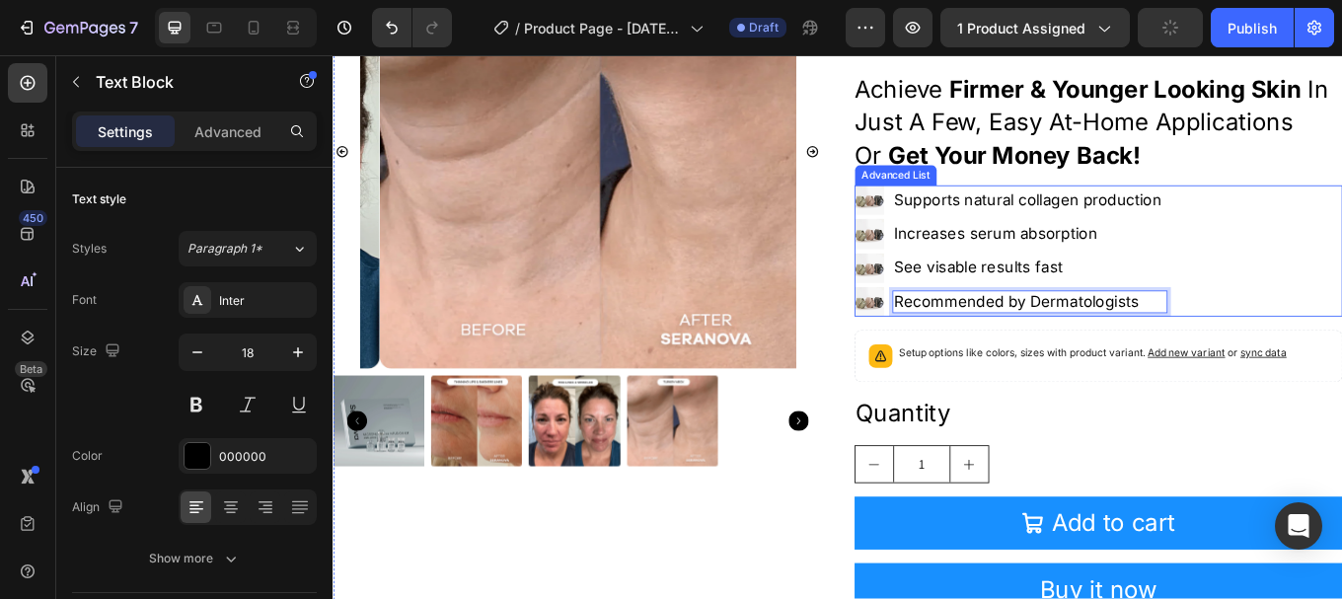
click at [990, 208] on li "Image Supports natural collagen production Text Block" at bounding box center [1128, 225] width 367 height 35
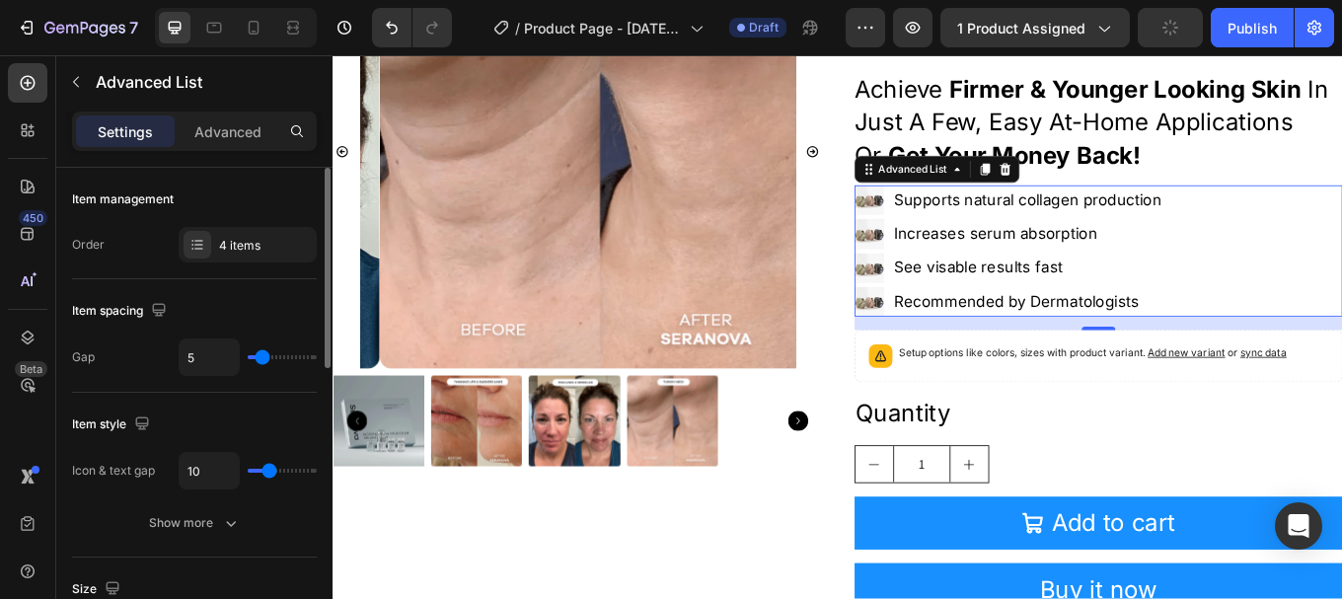
type input "0"
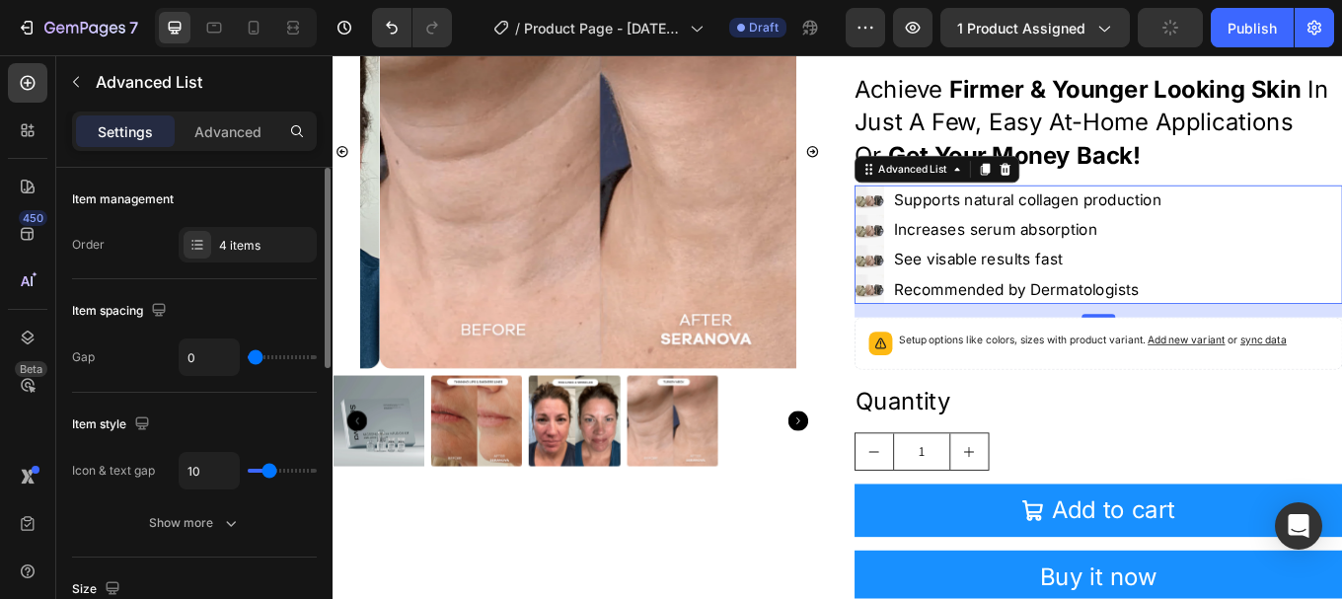
drag, startPoint x: 257, startPoint y: 350, endPoint x: 205, endPoint y: 354, distance: 51.5
type input "0"
click at [248, 355] on input "range" at bounding box center [282, 357] width 69 height 4
click at [131, 352] on div "Gap 0" at bounding box center [194, 358] width 245 height 38
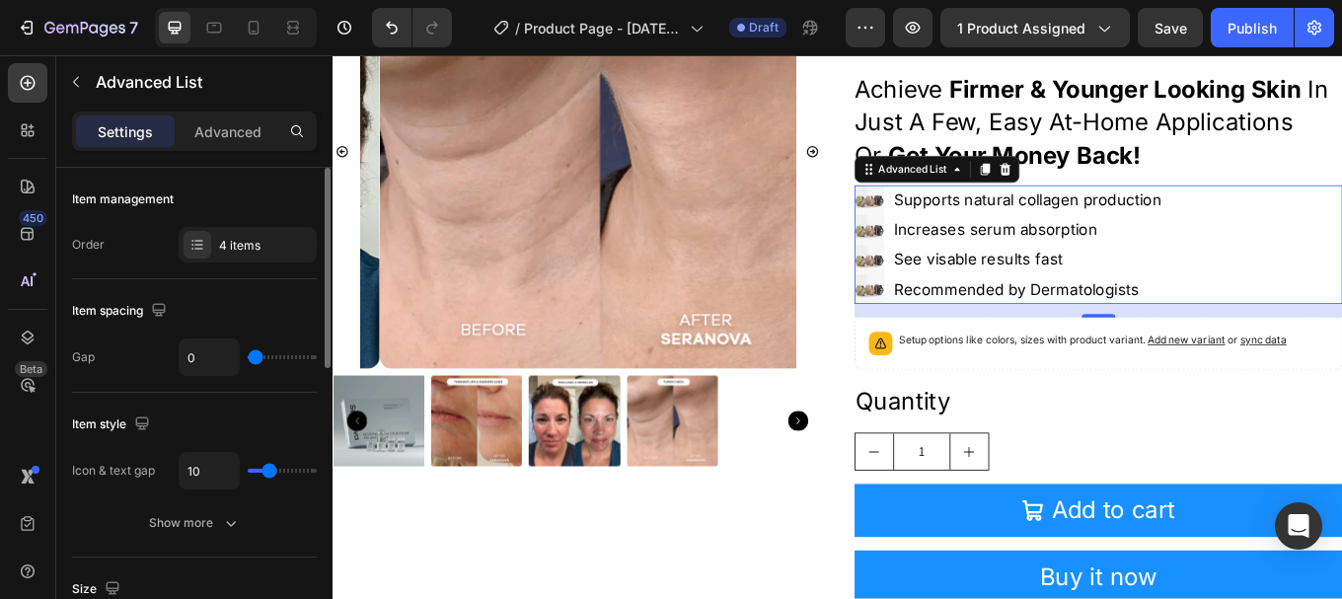
click at [144, 359] on div "Gap 0" at bounding box center [194, 358] width 245 height 38
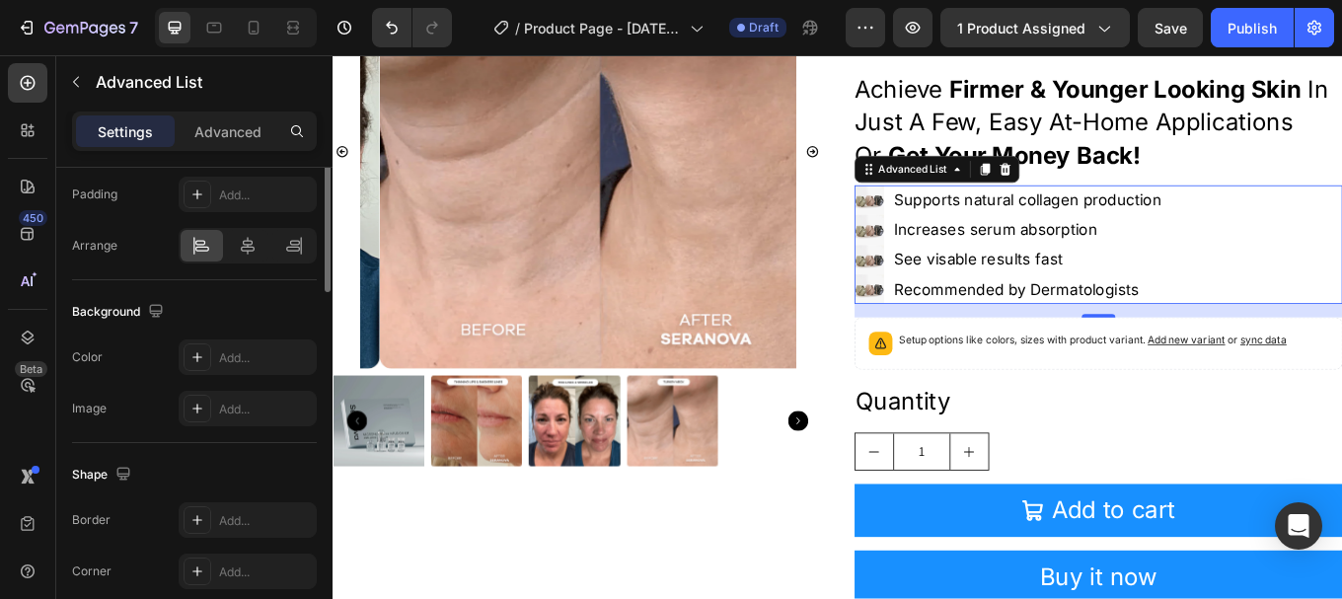
scroll to position [296, 0]
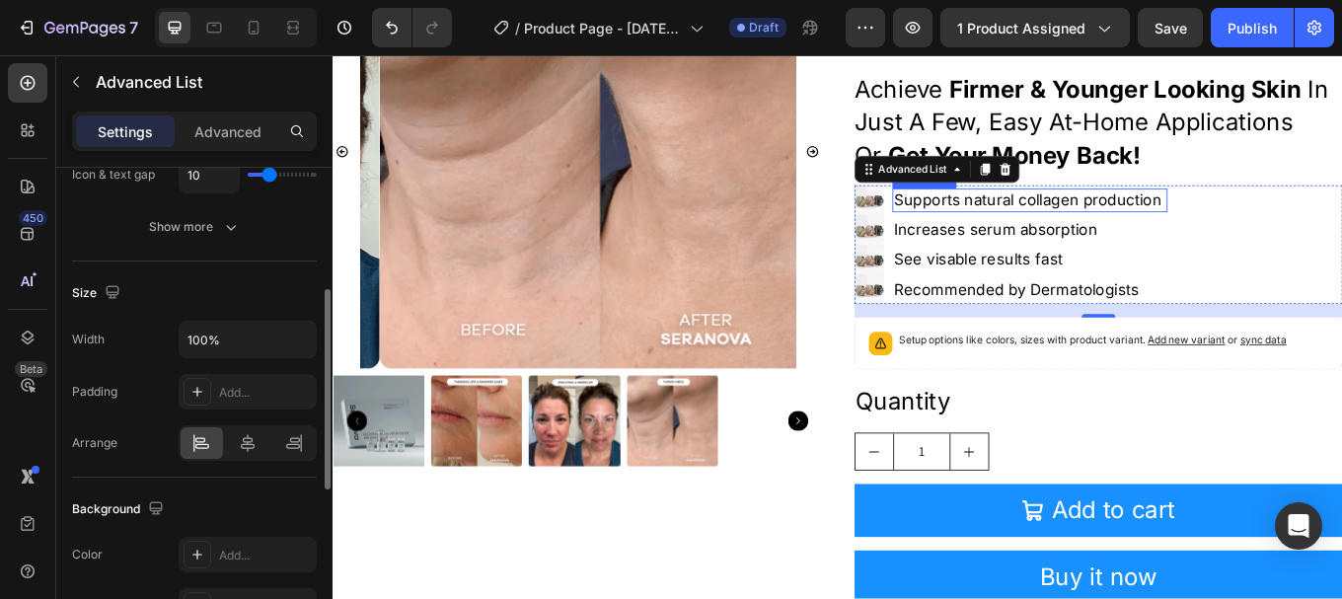
click at [1058, 226] on p "Supports natural collagen production" at bounding box center [1150, 225] width 319 height 23
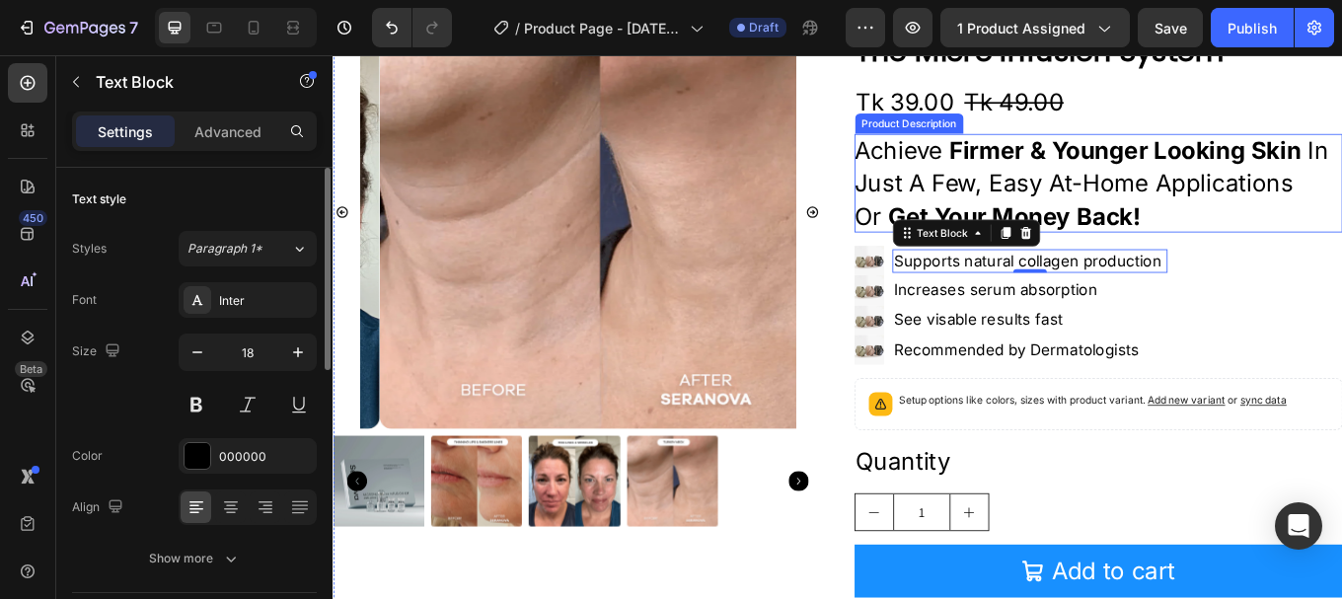
scroll to position [592, 0]
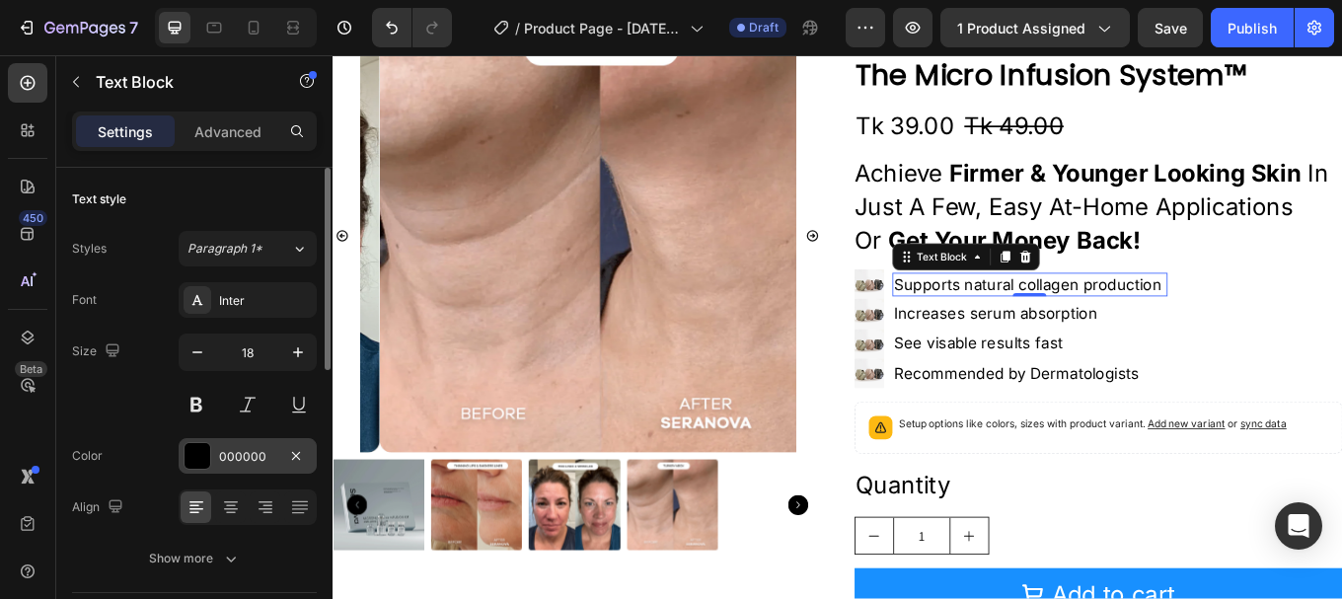
click at [232, 460] on div "000000" at bounding box center [247, 457] width 57 height 18
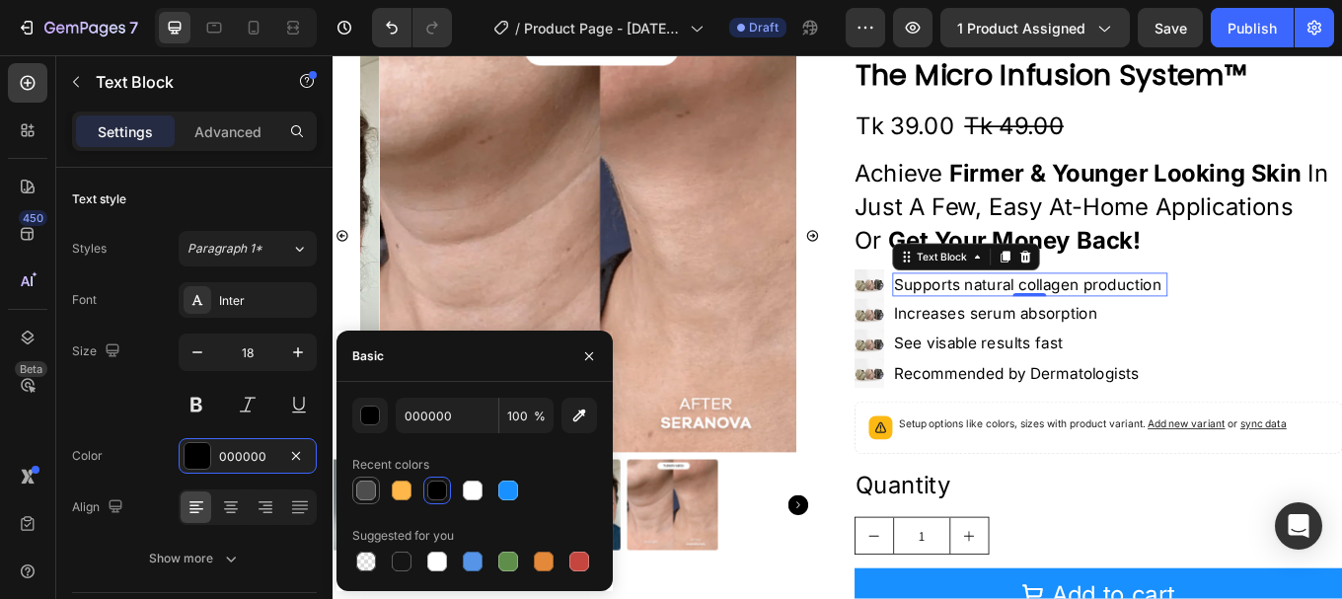
click at [368, 490] on div at bounding box center [366, 491] width 20 height 20
type input "4D4D4D"
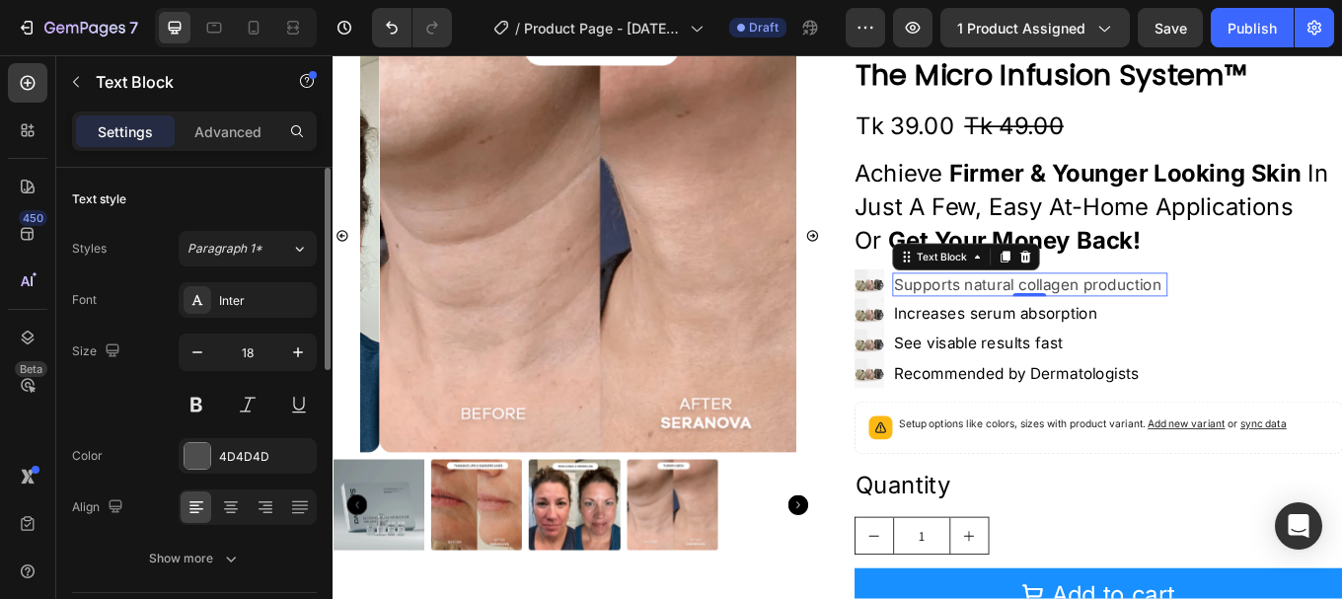
click at [135, 367] on div "Size 18" at bounding box center [194, 378] width 245 height 89
click at [950, 326] on img at bounding box center [962, 324] width 35 height 35
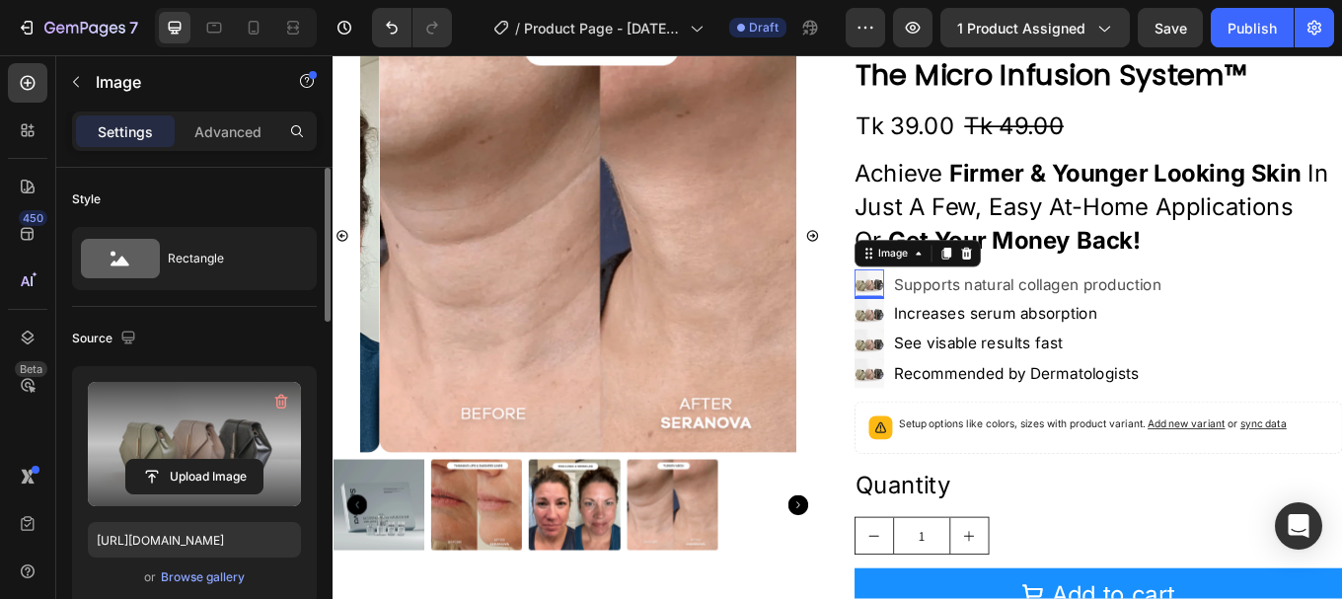
click at [215, 412] on label at bounding box center [194, 444] width 213 height 124
click at [215, 460] on input "file" at bounding box center [194, 477] width 136 height 34
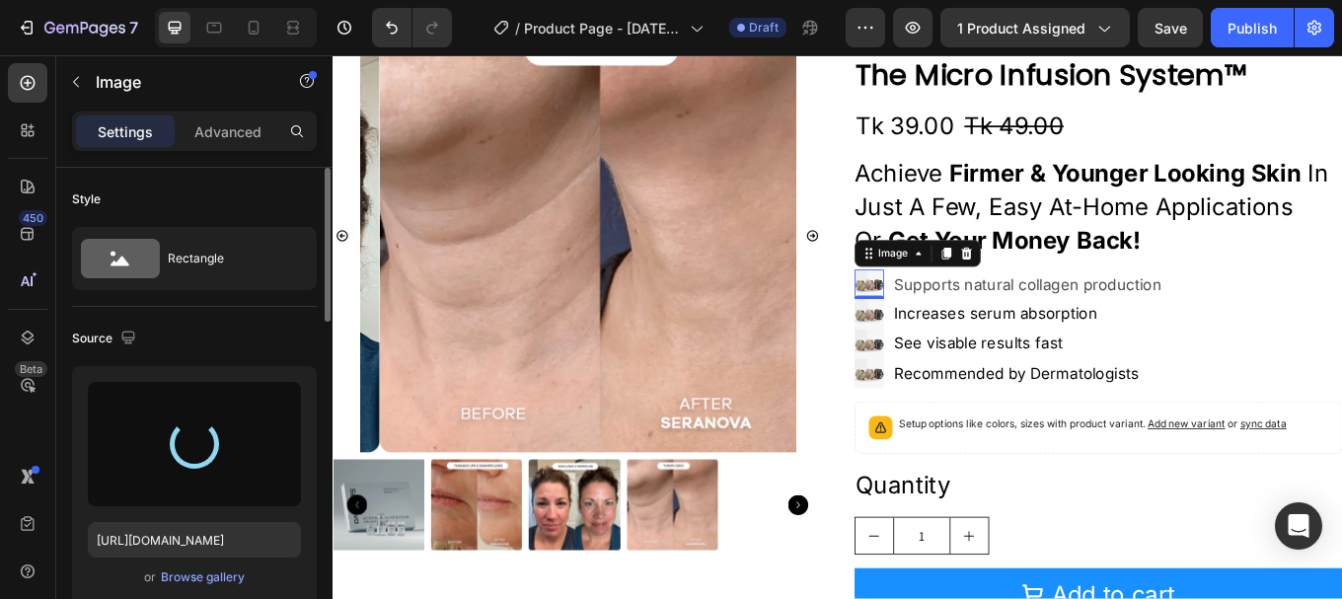
type input "https://cdn.shopify.com/s/files/1/0958/6416/0534/files/gempages_585963531241784…"
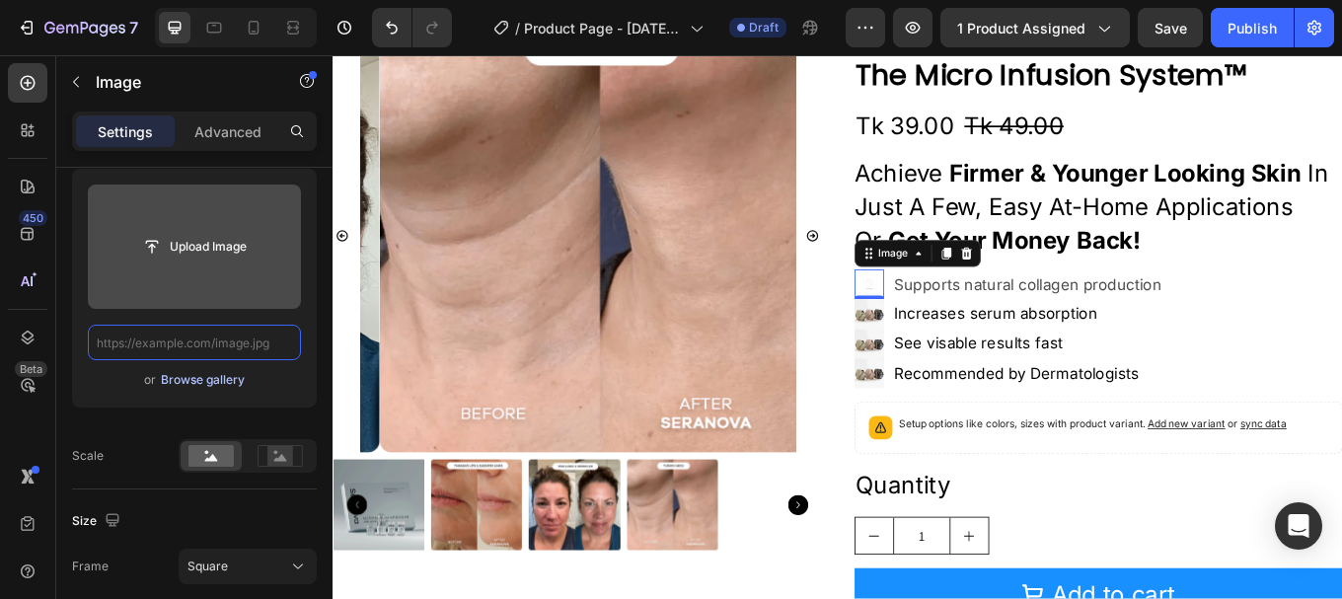
scroll to position [0, 0]
click at [170, 256] on input "file" at bounding box center [194, 247] width 136 height 34
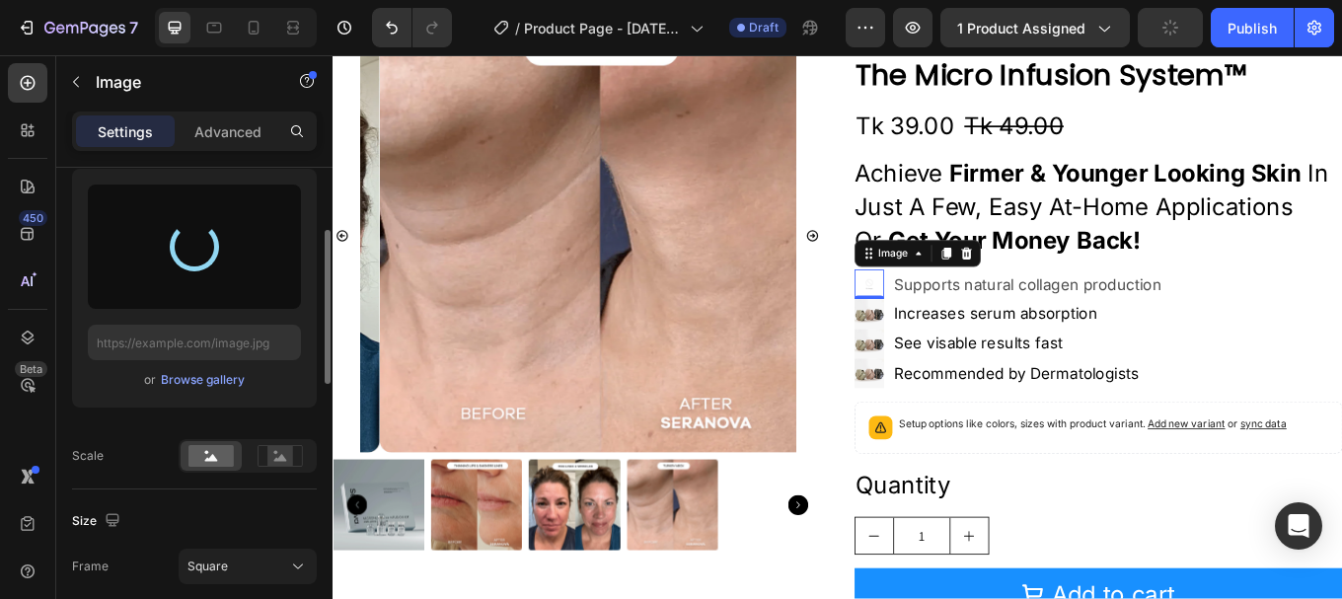
click at [146, 426] on div "or Browse gallery Scale" at bounding box center [194, 321] width 245 height 304
type input "https://cdn.shopify.com/s/files/1/0958/6416/0534/files/gempages_585963531241784…"
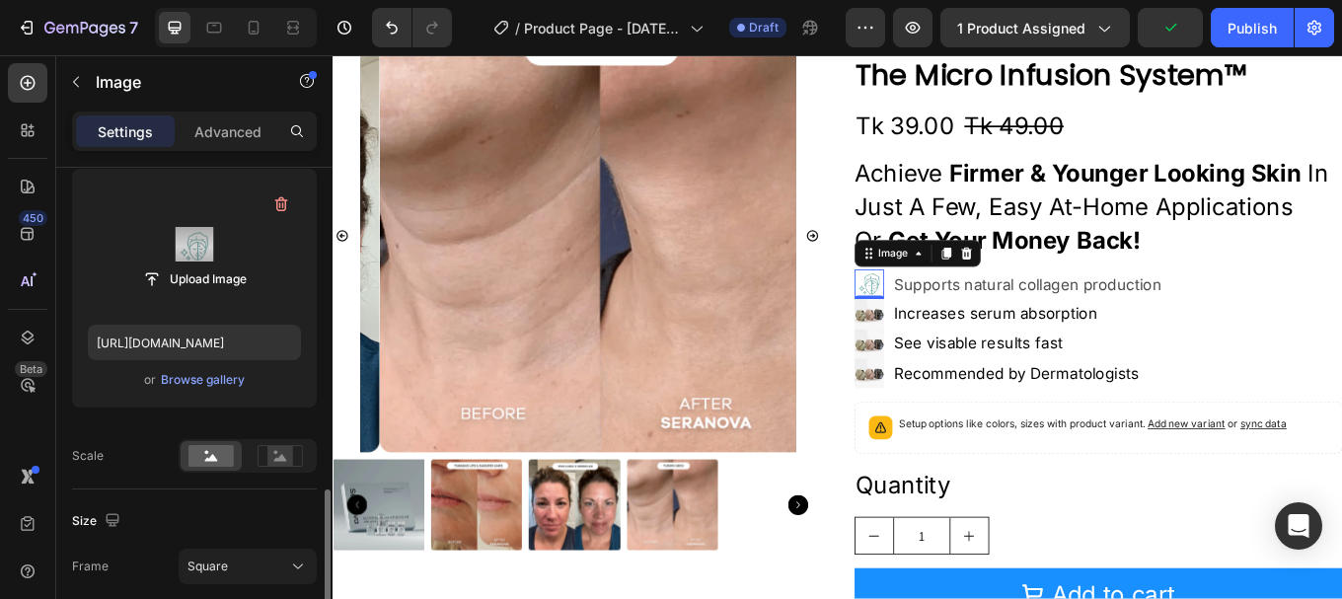
scroll to position [395, 0]
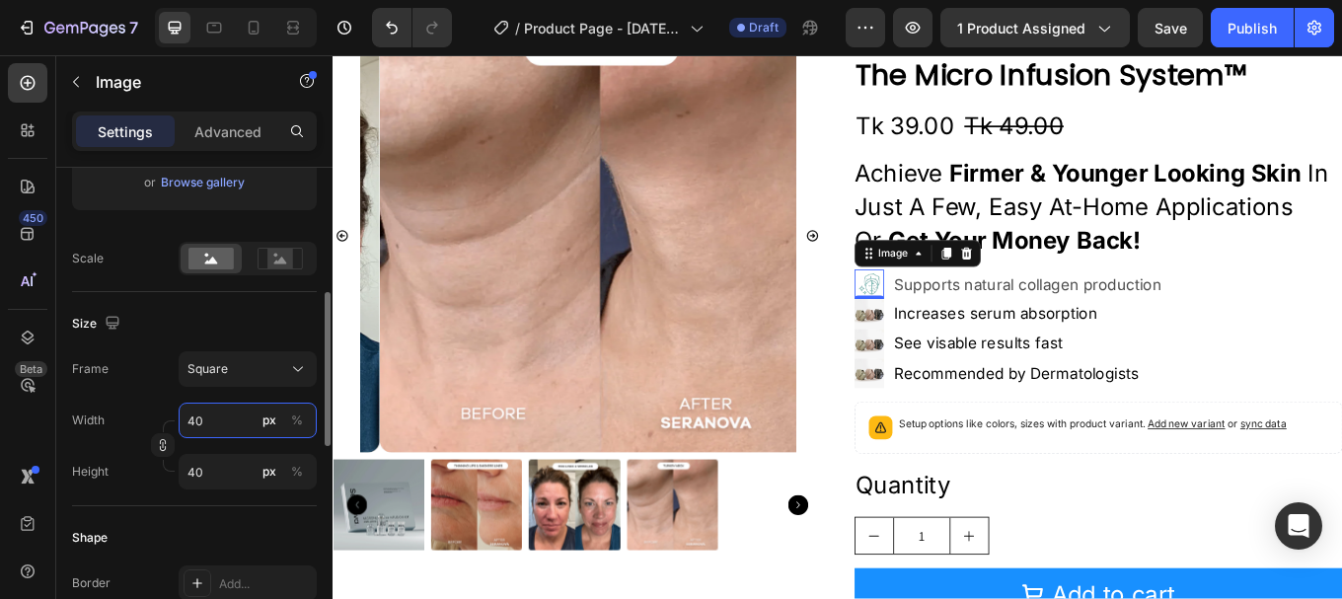
type input "2"
type input "23"
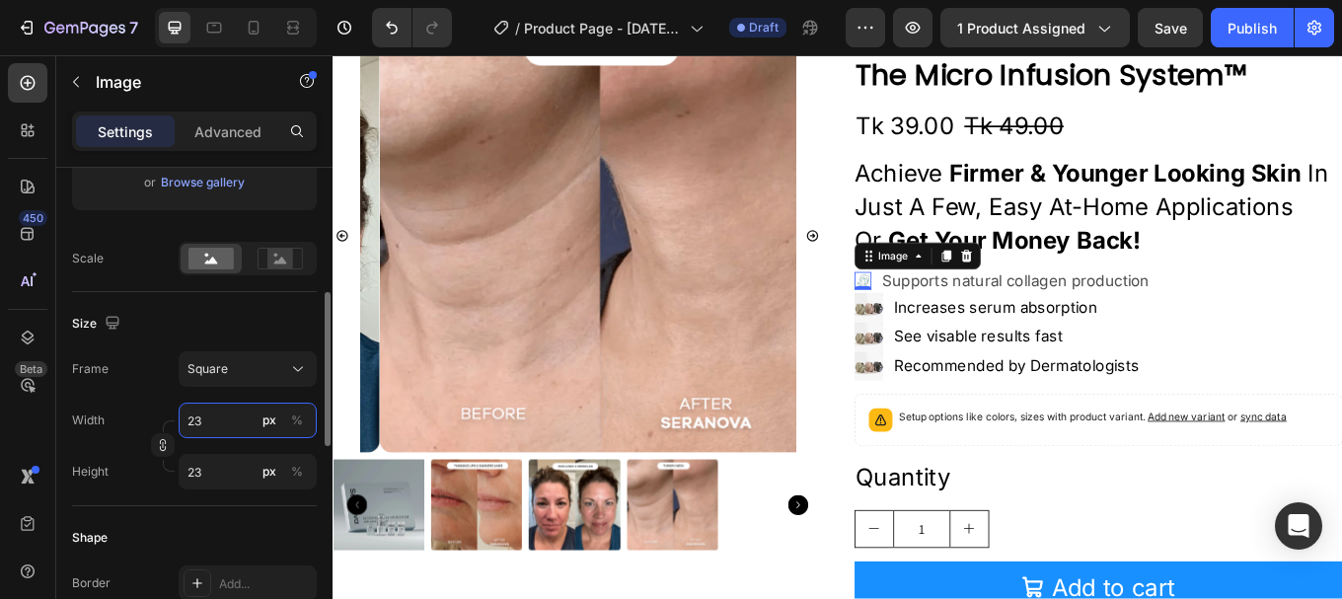
type input "2"
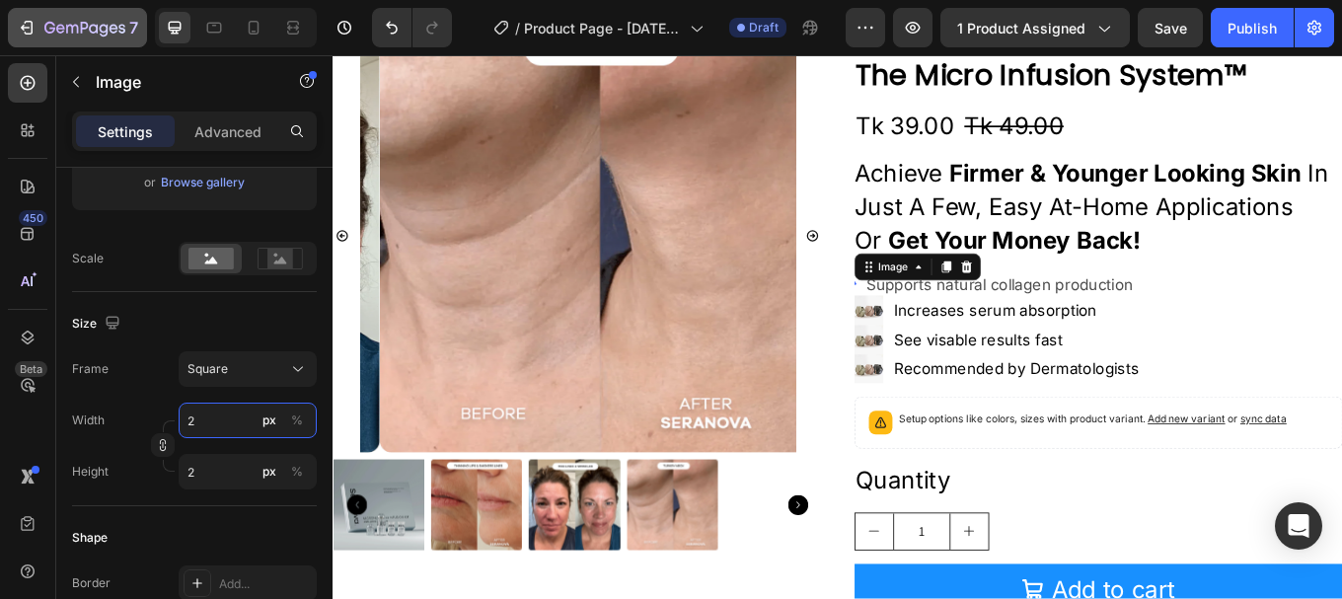
type input "26"
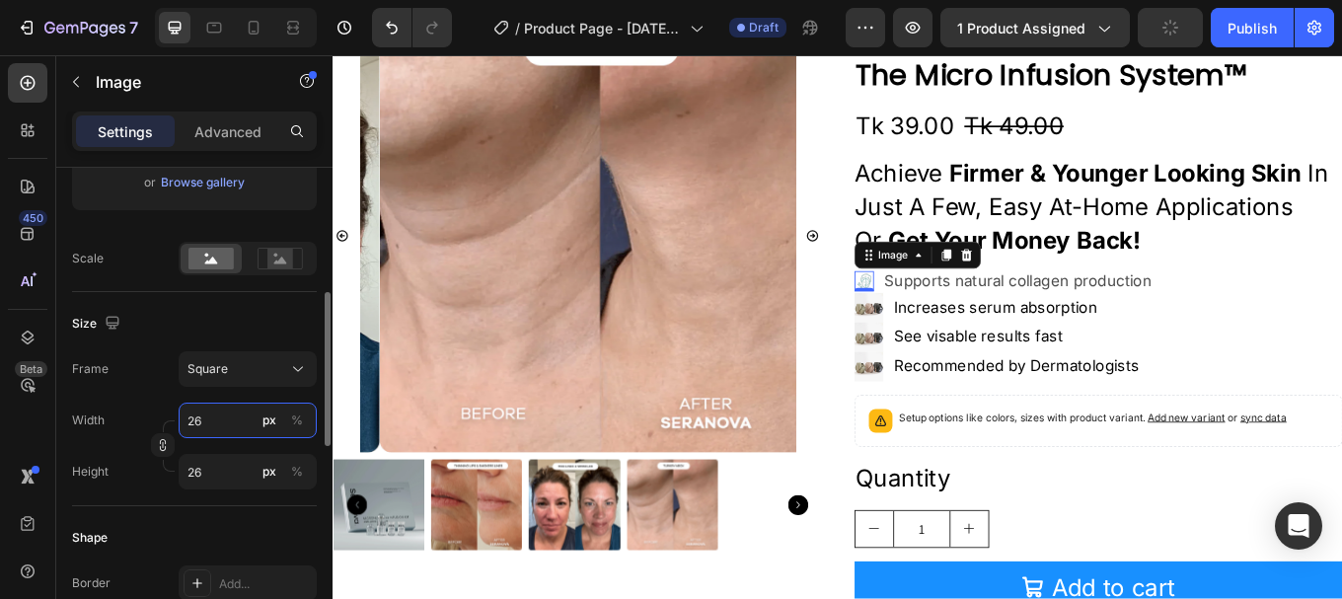
type input "26"
click at [155, 369] on div "Frame Square" at bounding box center [194, 369] width 245 height 36
click at [1046, 320] on p "Supports natural collagen production" at bounding box center [1137, 320] width 316 height 23
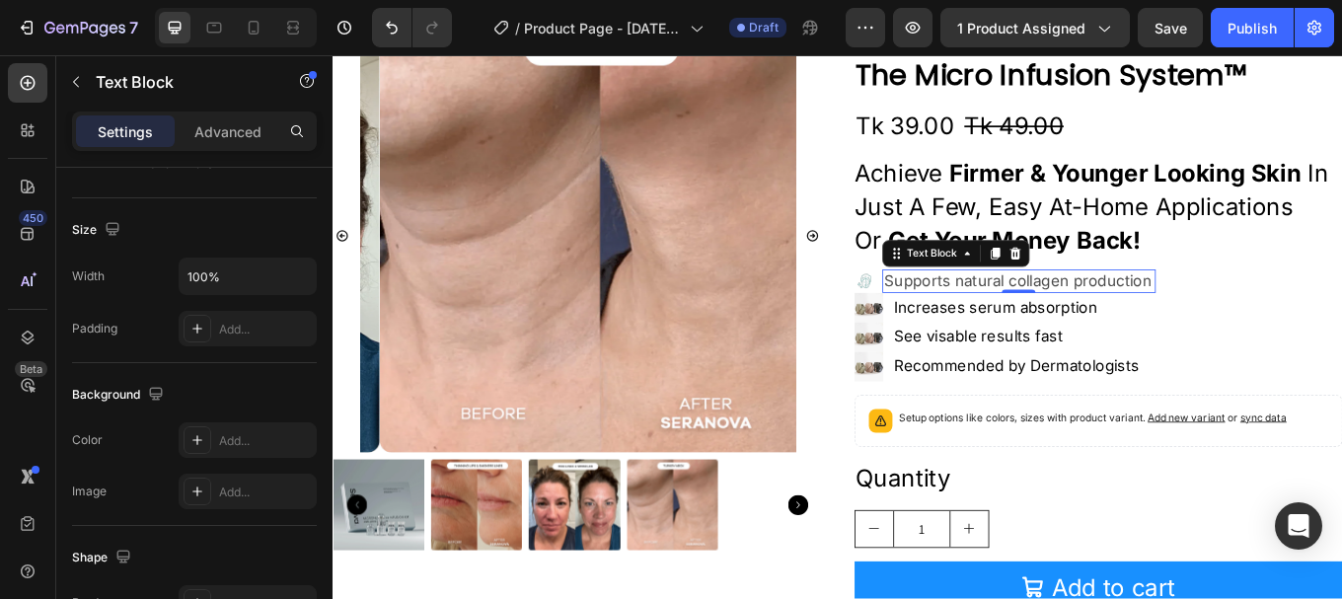
scroll to position [0, 0]
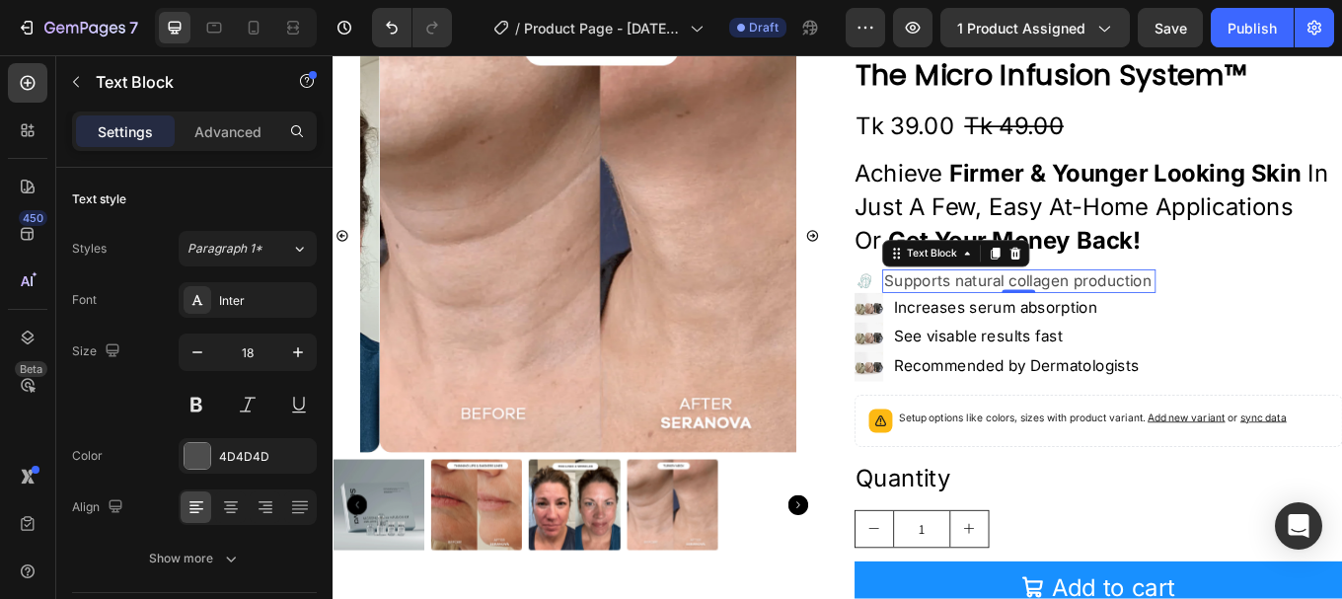
click at [977, 321] on div "Supports natural collagen production" at bounding box center [1137, 320] width 320 height 27
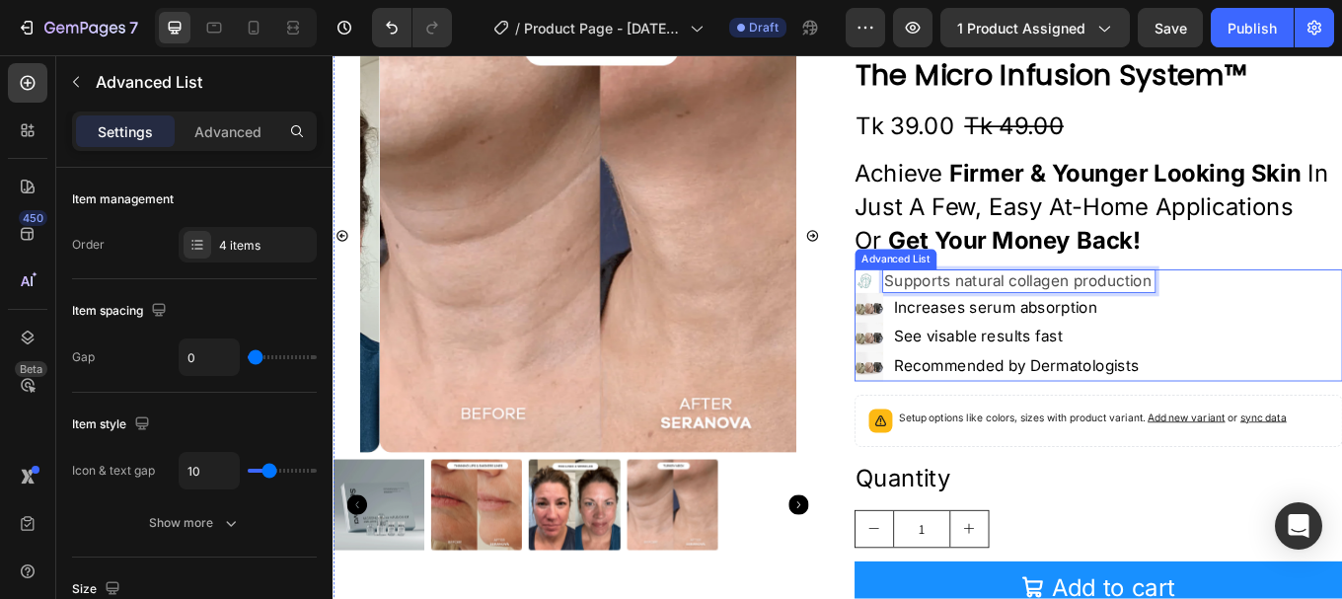
click at [962, 307] on div "Image Supports natural collagen production Text Block 0 Image Increases serum a…" at bounding box center [1231, 372] width 573 height 130
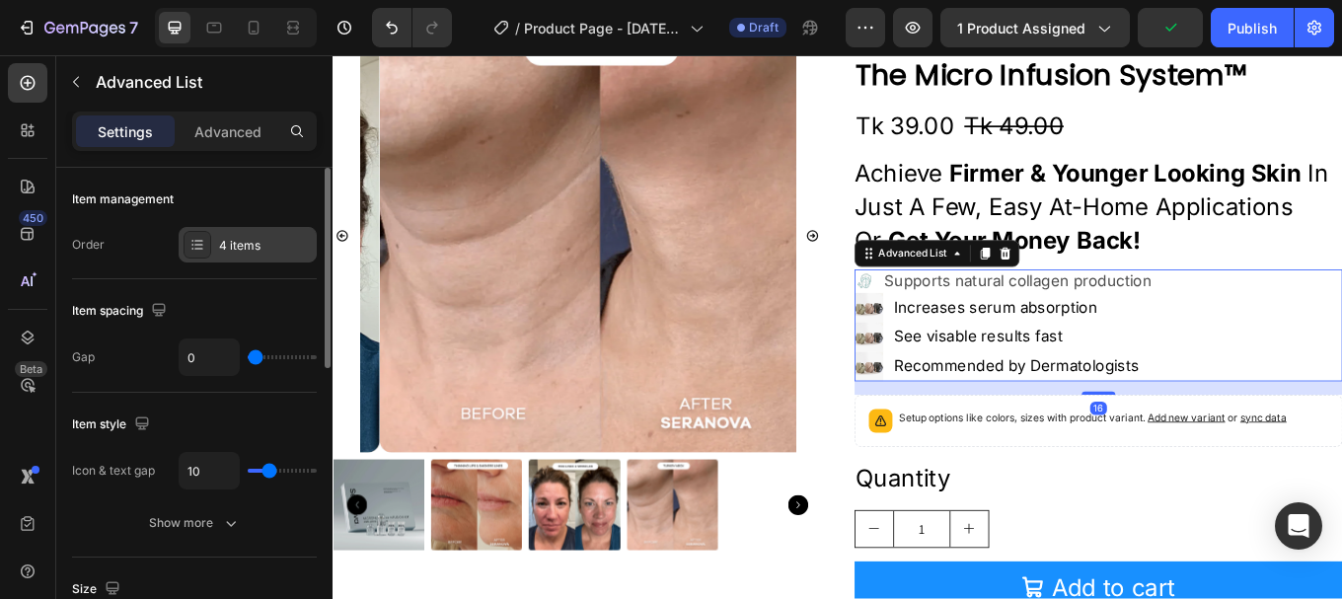
click at [215, 235] on div "4 items" at bounding box center [248, 245] width 138 height 36
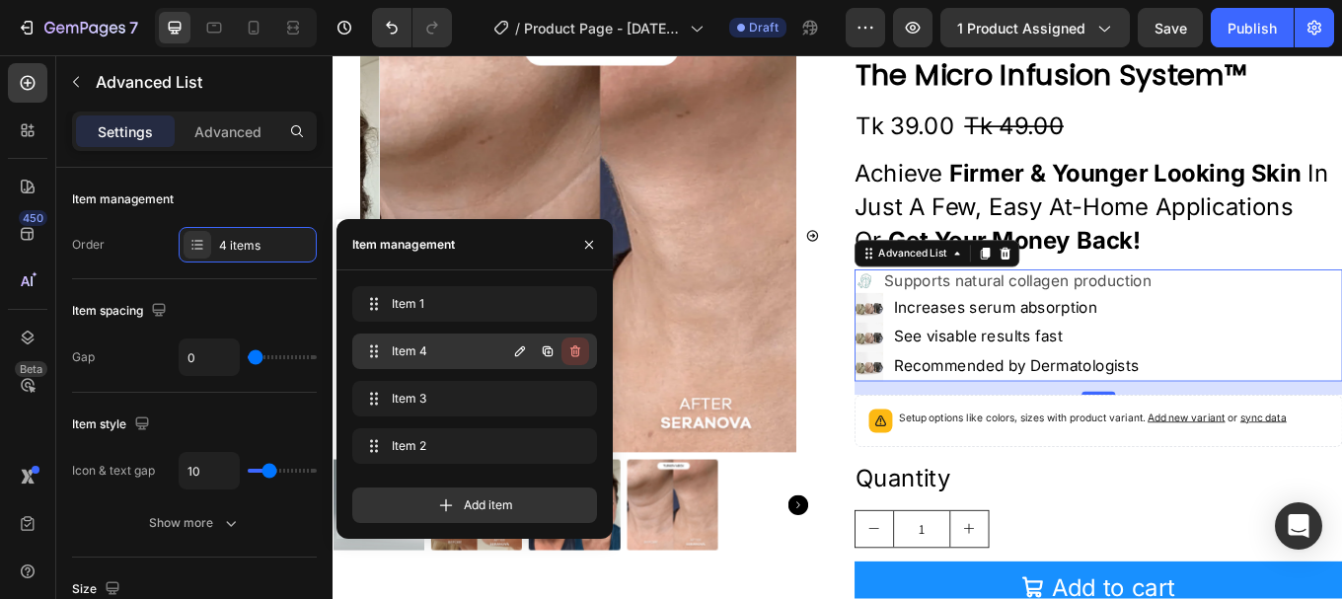
click at [571, 355] on icon "button" at bounding box center [575, 351] width 16 height 16
click at [572, 354] on div "Delete" at bounding box center [562, 351] width 37 height 18
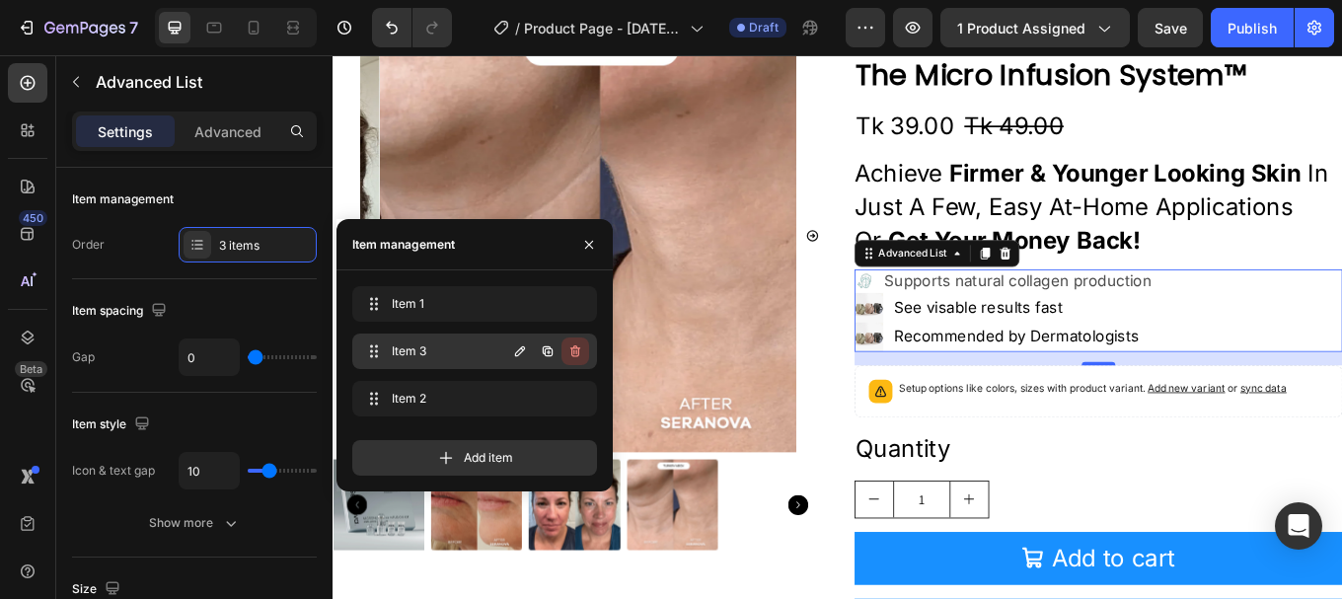
click at [571, 356] on icon "button" at bounding box center [575, 351] width 16 height 16
click at [566, 356] on div "Delete" at bounding box center [562, 351] width 37 height 18
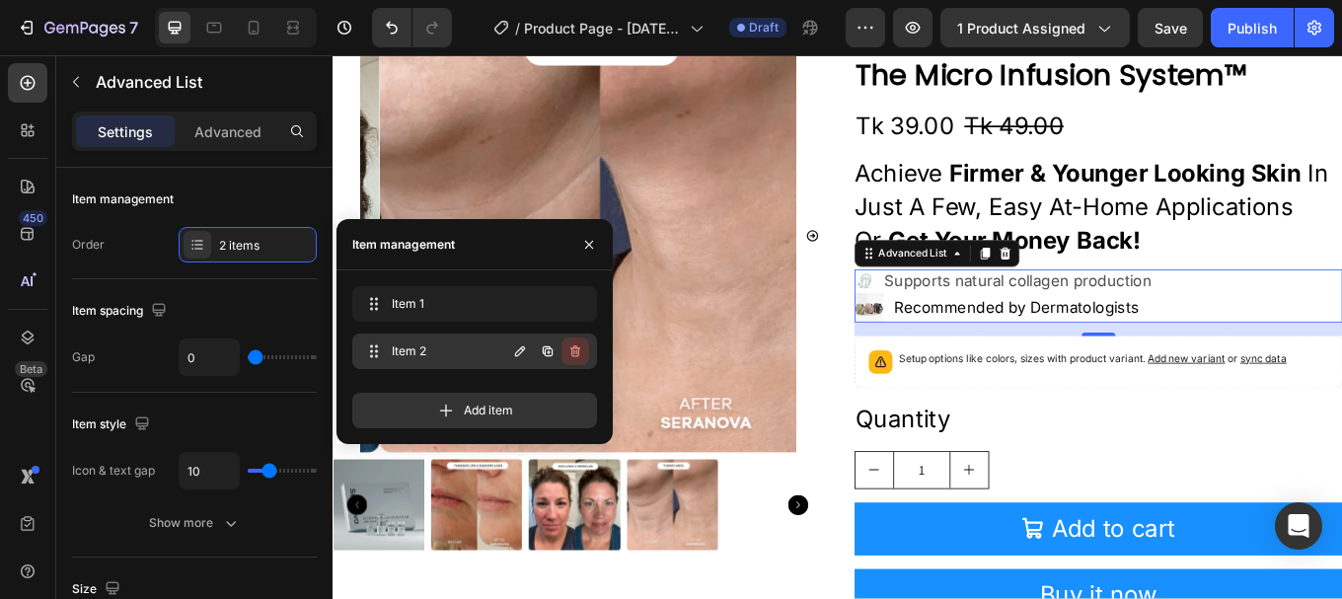
click at [571, 357] on icon "button" at bounding box center [575, 351] width 16 height 16
click at [566, 357] on div "Delete" at bounding box center [562, 351] width 37 height 18
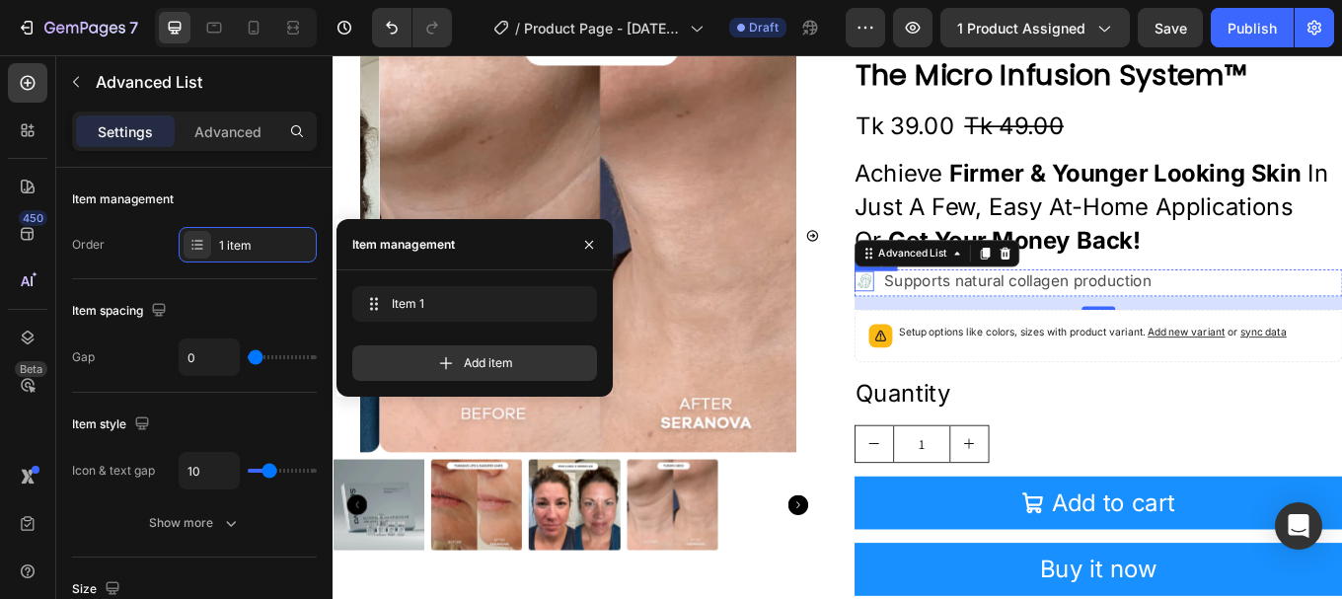
click at [953, 320] on img at bounding box center [957, 321] width 24 height 24
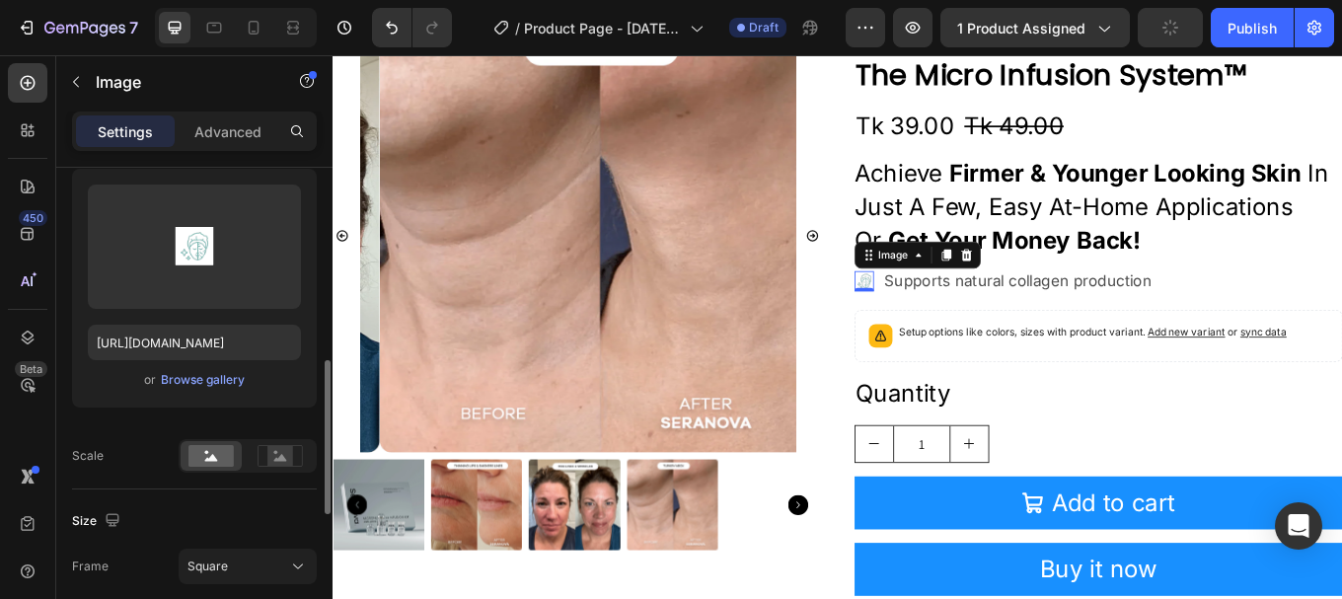
scroll to position [395, 0]
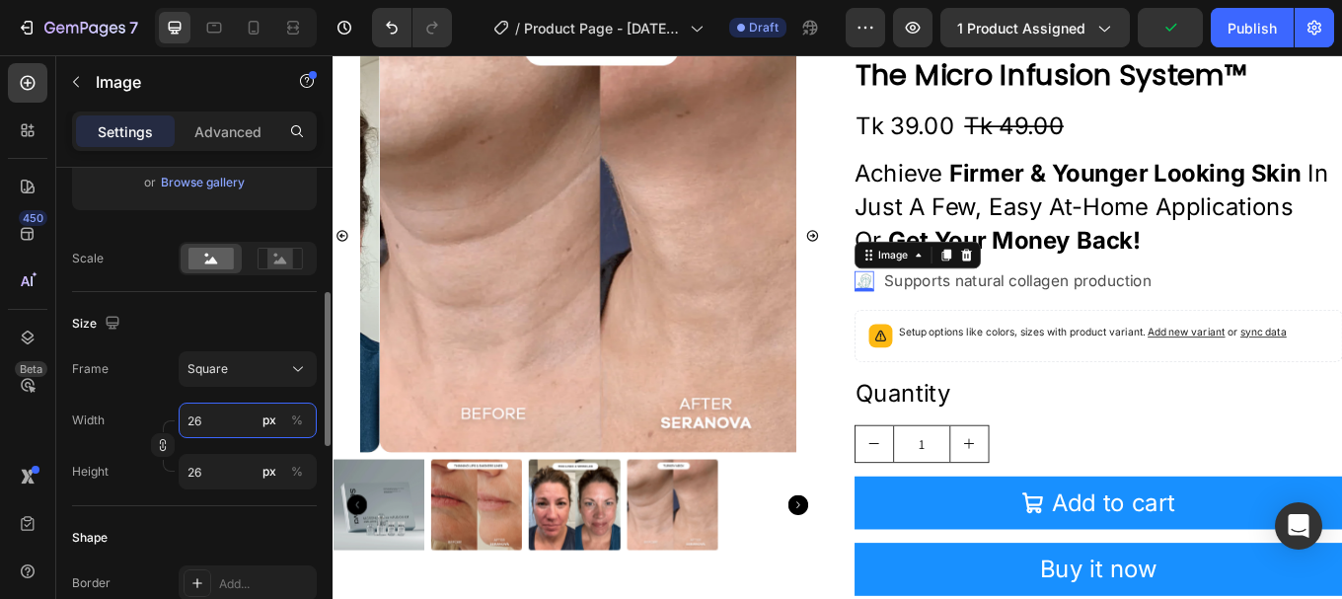
type input "3"
type input "30"
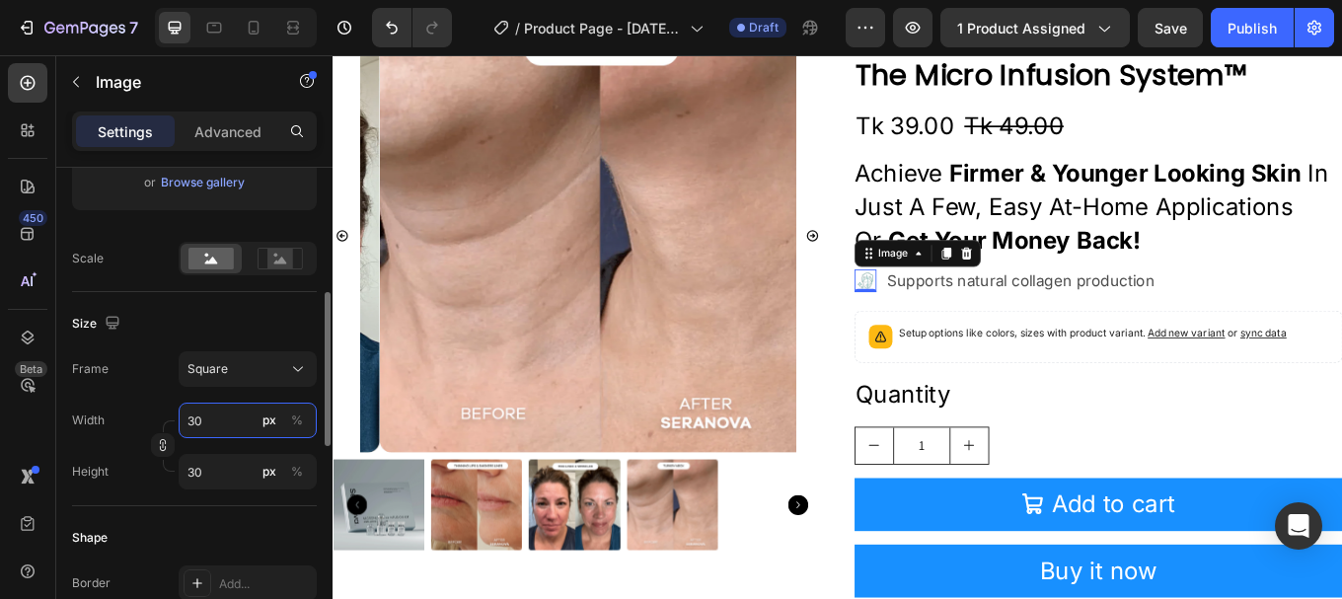
type input "30"
click at [128, 327] on div "Size" at bounding box center [194, 324] width 245 height 32
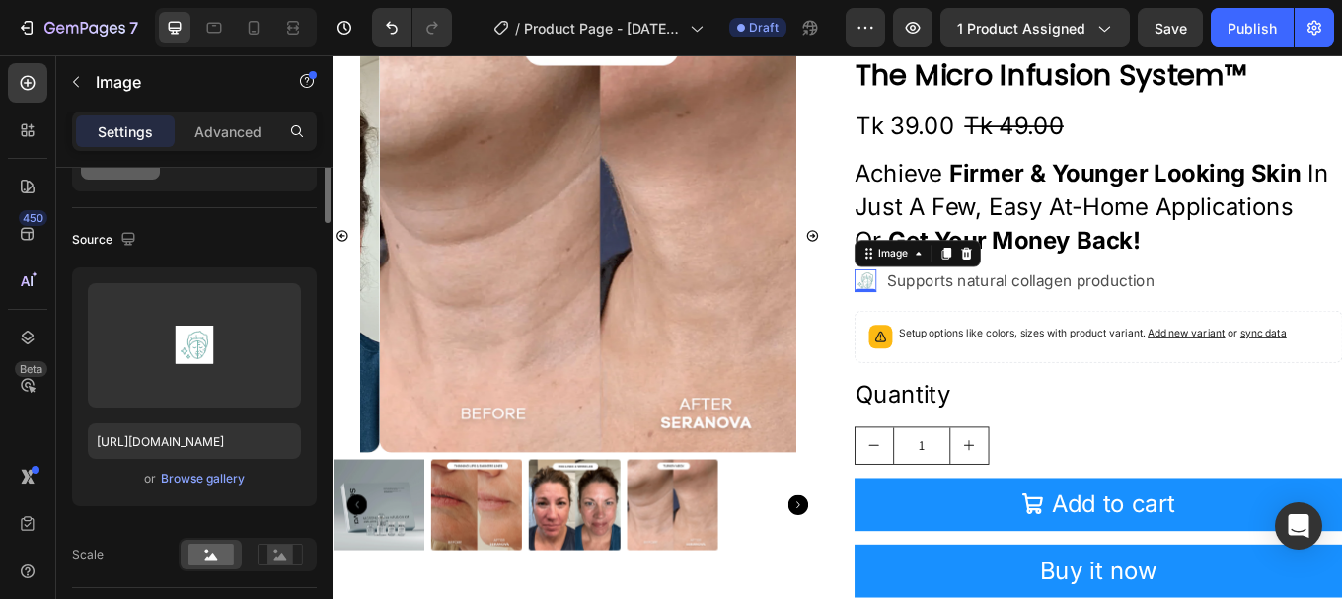
scroll to position [0, 0]
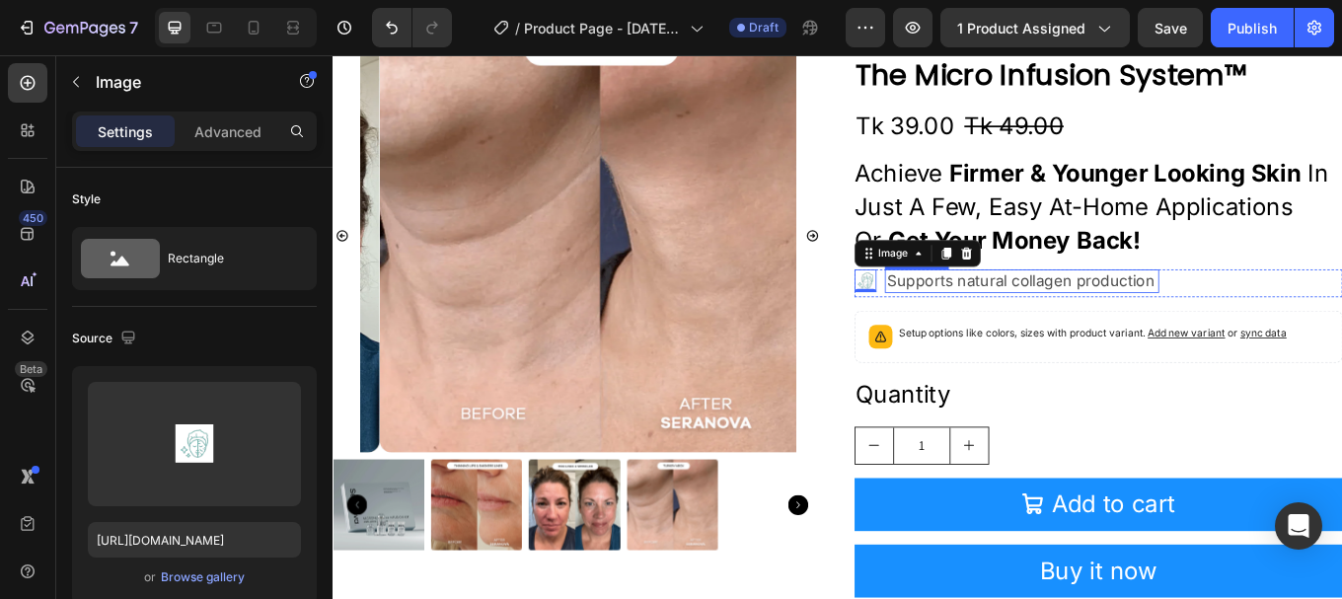
click at [1017, 311] on p "Supports natural collagen production" at bounding box center [1140, 320] width 317 height 23
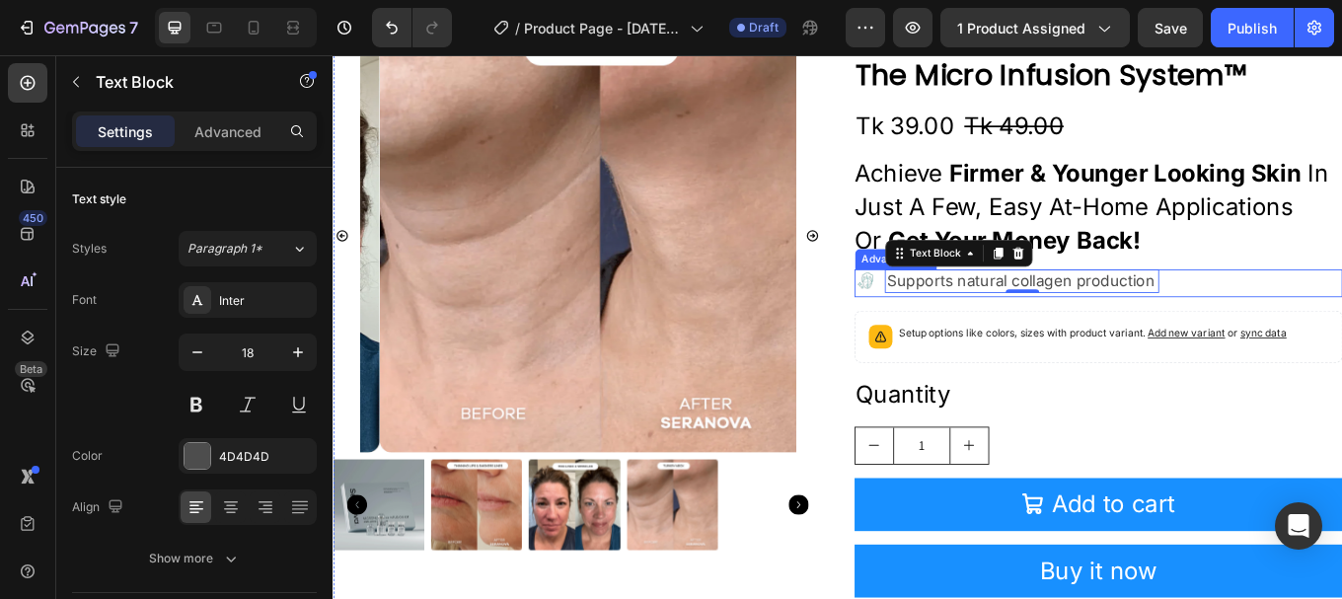
click at [970, 310] on li "Image Supports natural collagen production Text Block 0" at bounding box center [1123, 320] width 357 height 27
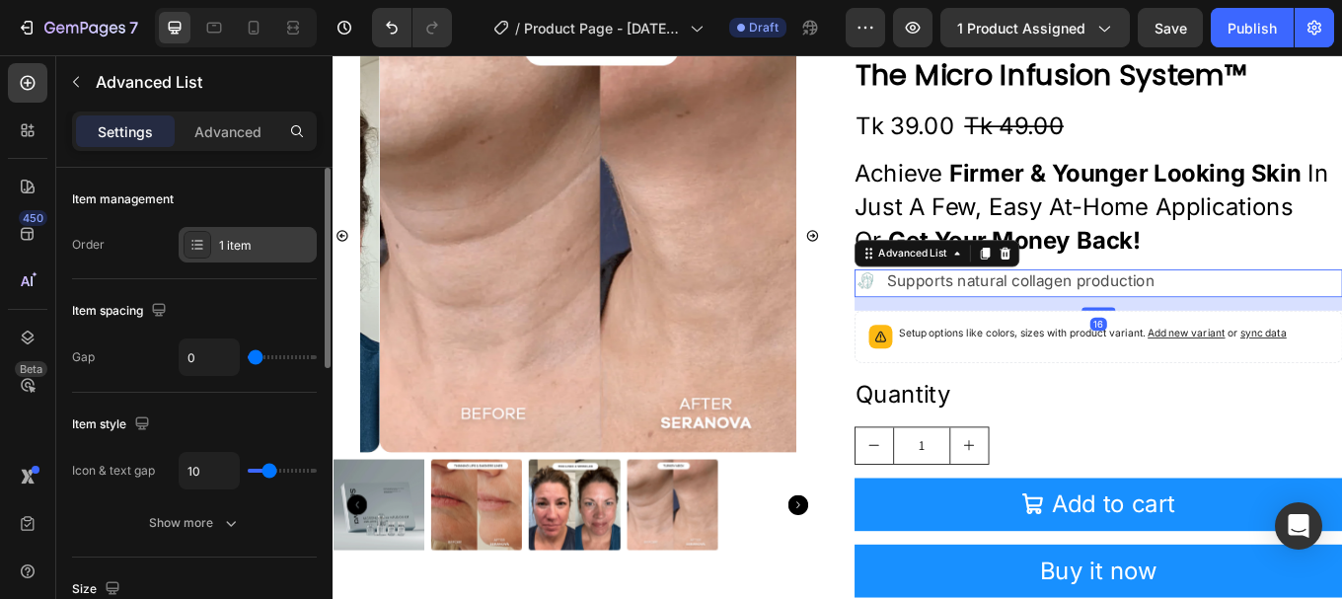
click at [250, 237] on div "1 item" at bounding box center [265, 246] width 93 height 18
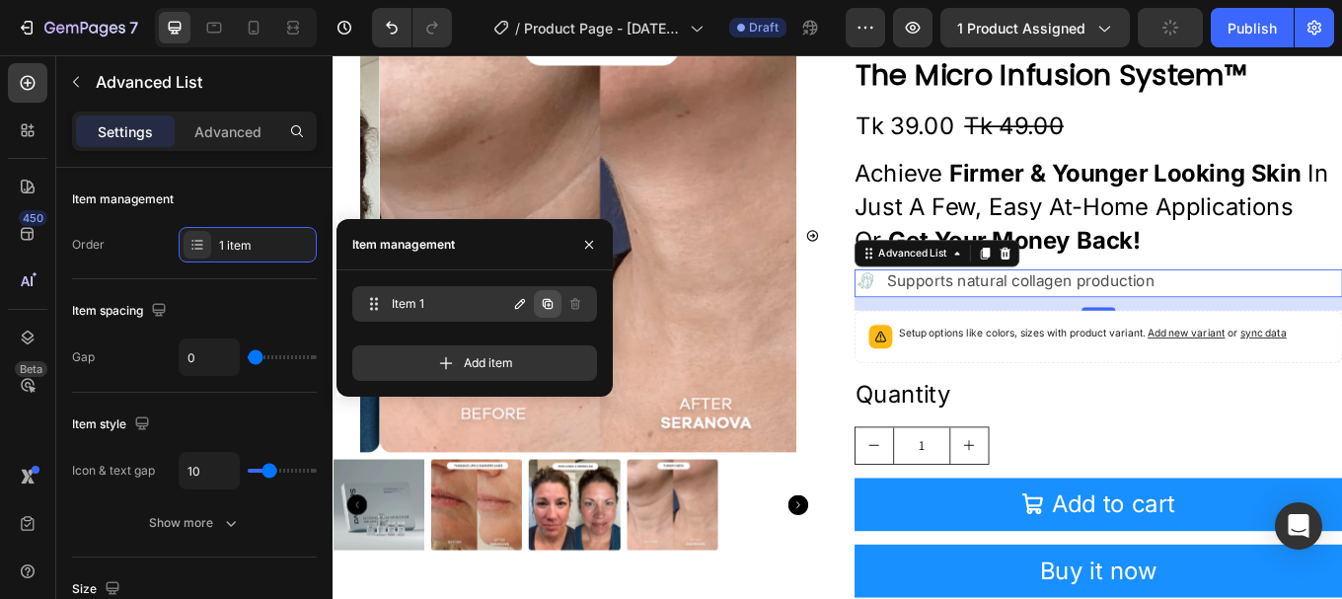
click at [539, 306] on button "button" at bounding box center [548, 304] width 28 height 28
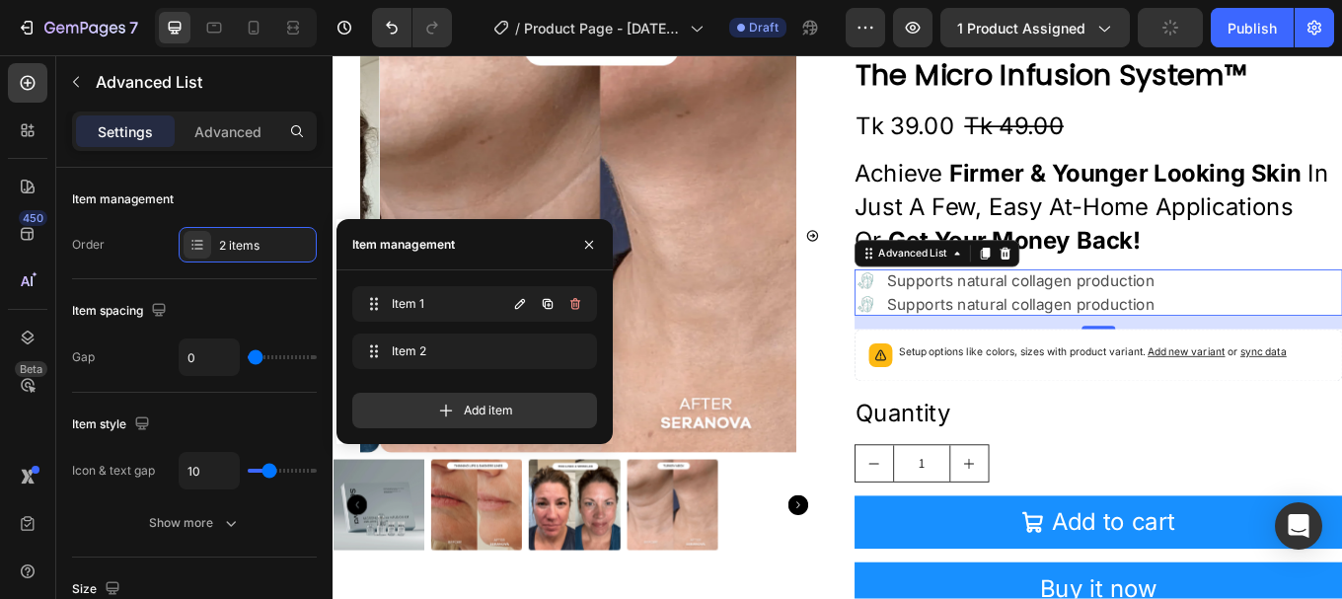
click at [550, 304] on icon "button" at bounding box center [548, 304] width 16 height 16
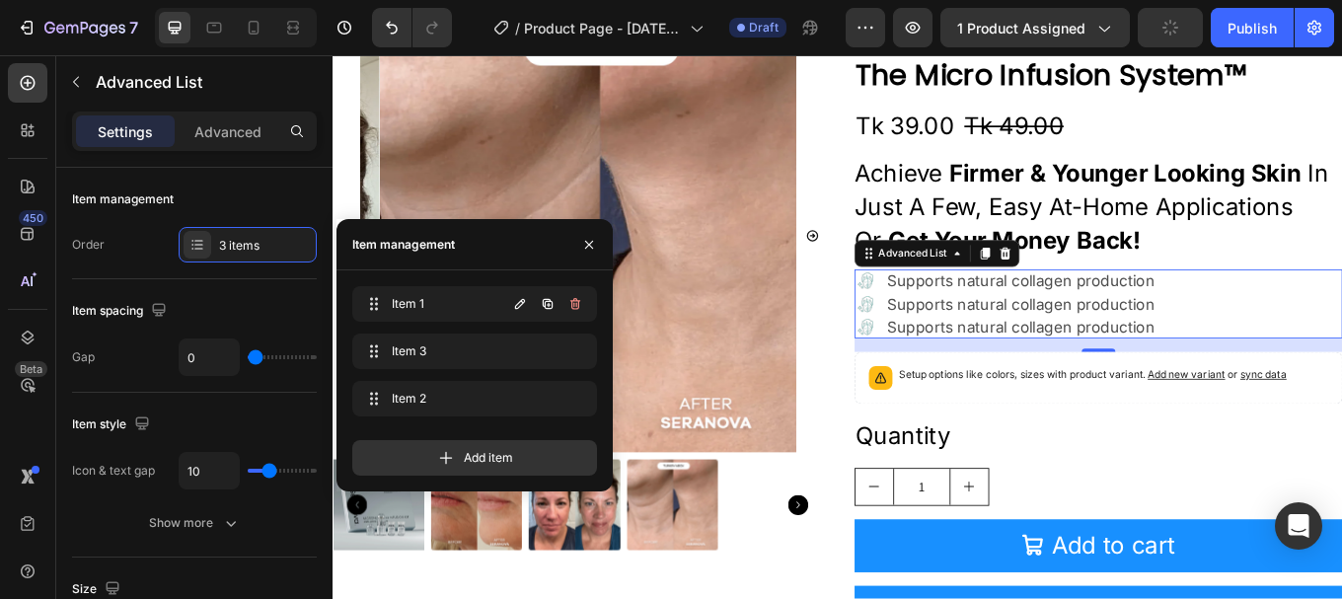
click at [550, 304] on icon "button" at bounding box center [548, 304] width 16 height 16
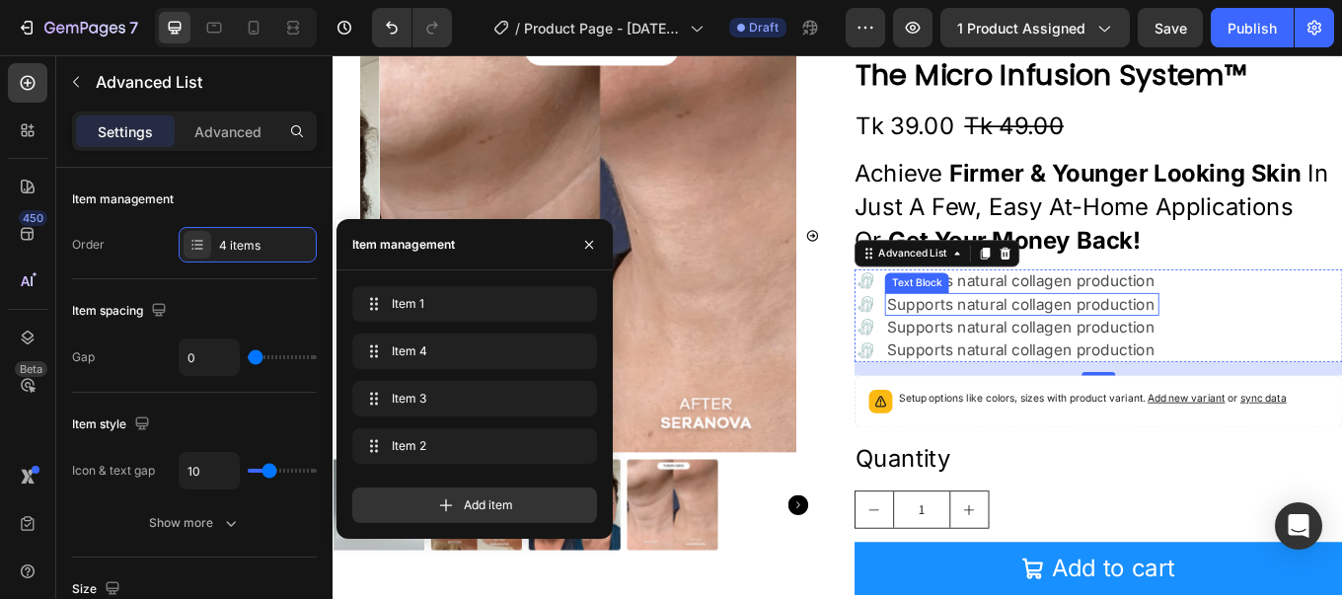
click at [1079, 338] on p "Supports natural collagen production" at bounding box center [1140, 348] width 317 height 23
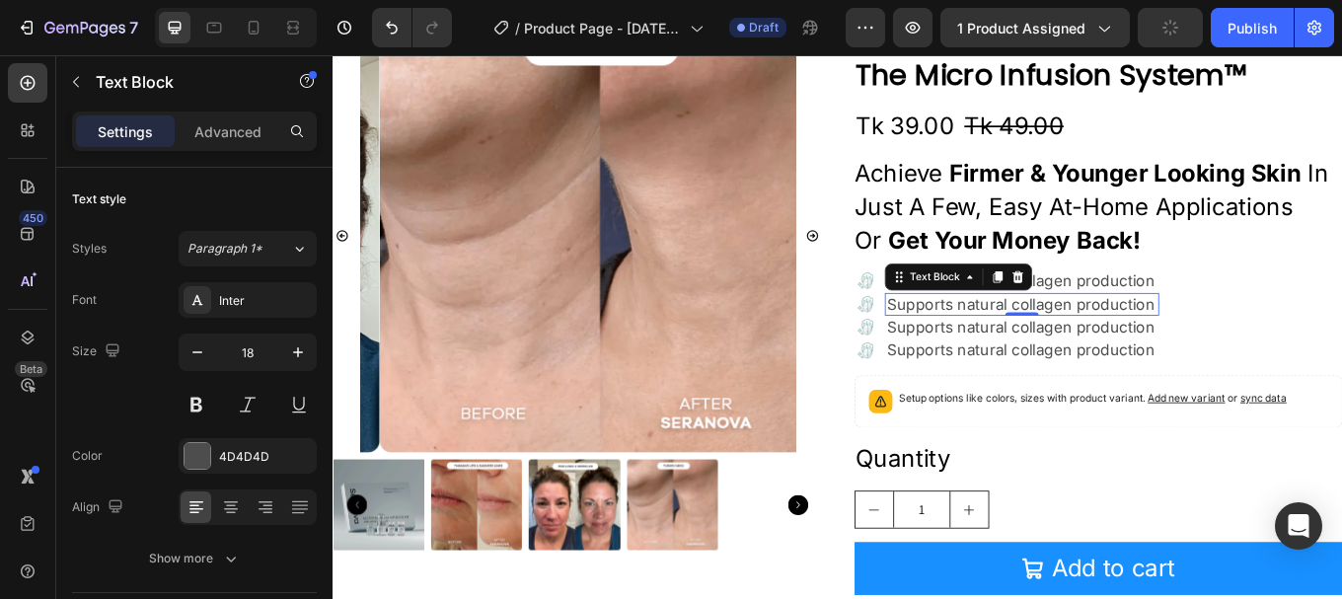
click at [1105, 340] on p "Supports natural collagen production" at bounding box center [1140, 348] width 317 height 23
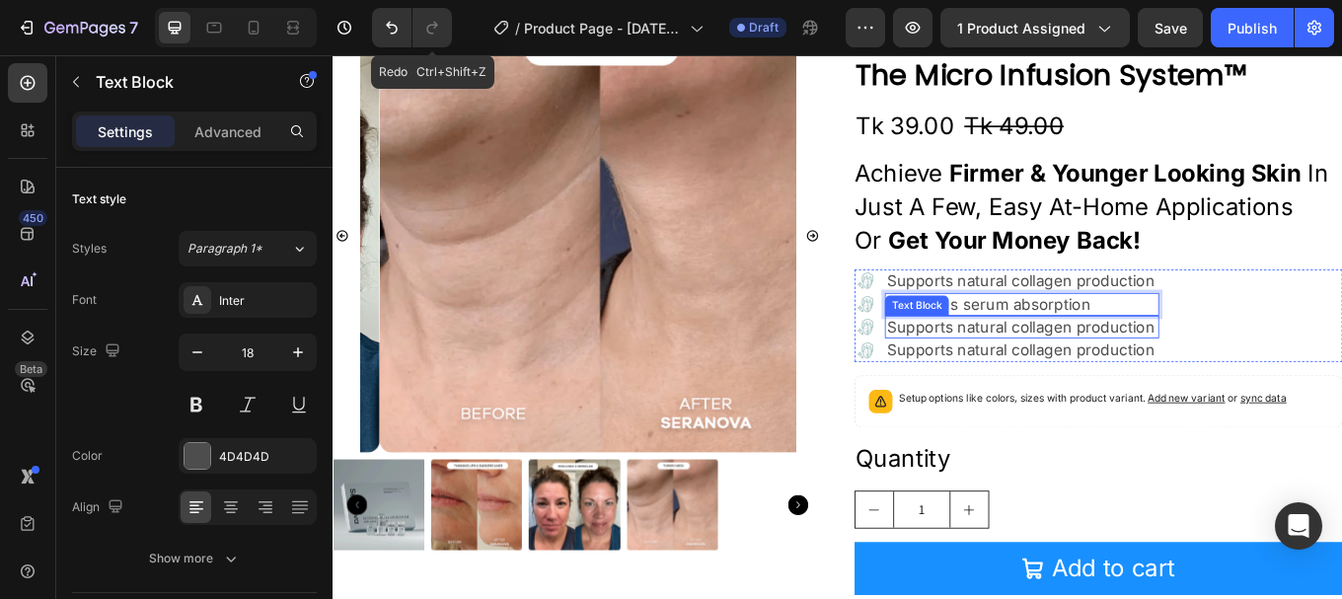
click at [1079, 367] on p "Supports natural collagen production" at bounding box center [1140, 374] width 317 height 23
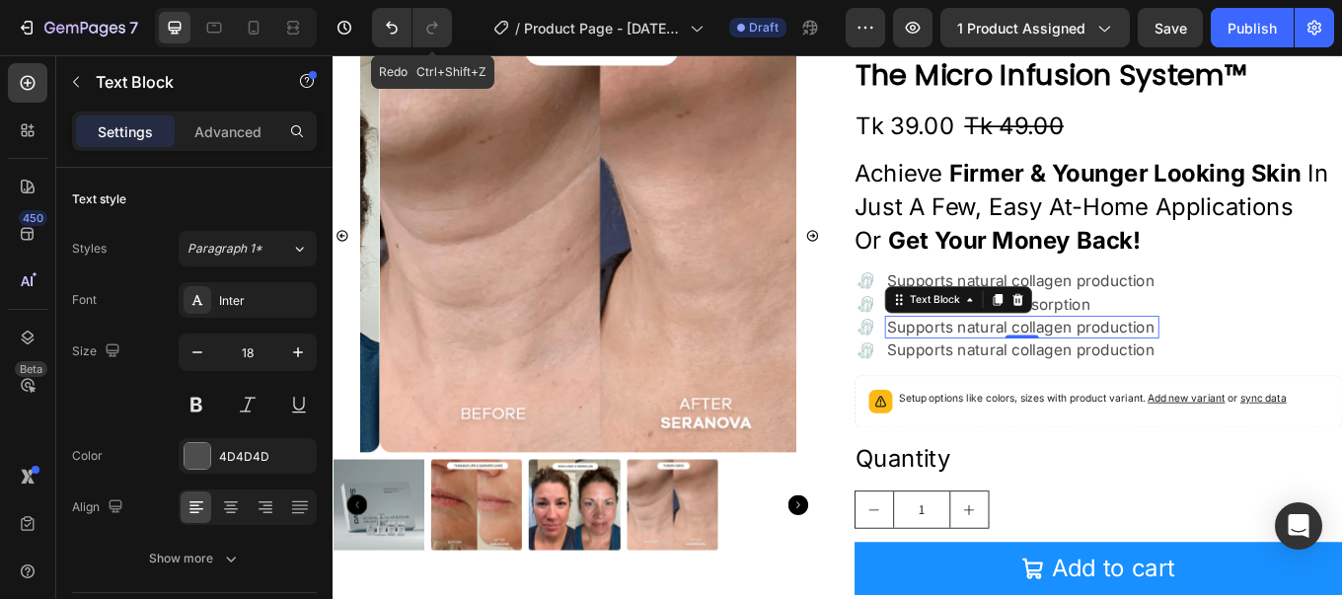
click at [1097, 371] on p "Supports natural collagen production" at bounding box center [1140, 374] width 317 height 23
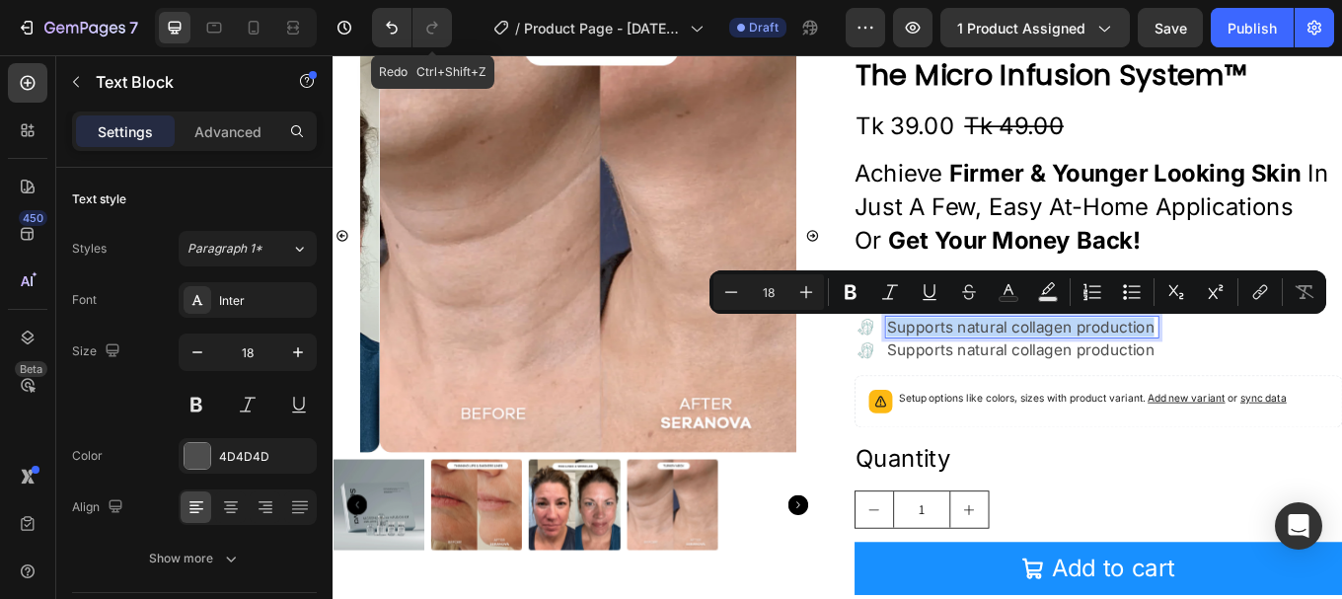
click at [1097, 371] on p "Supports natural collagen production" at bounding box center [1140, 374] width 317 height 23
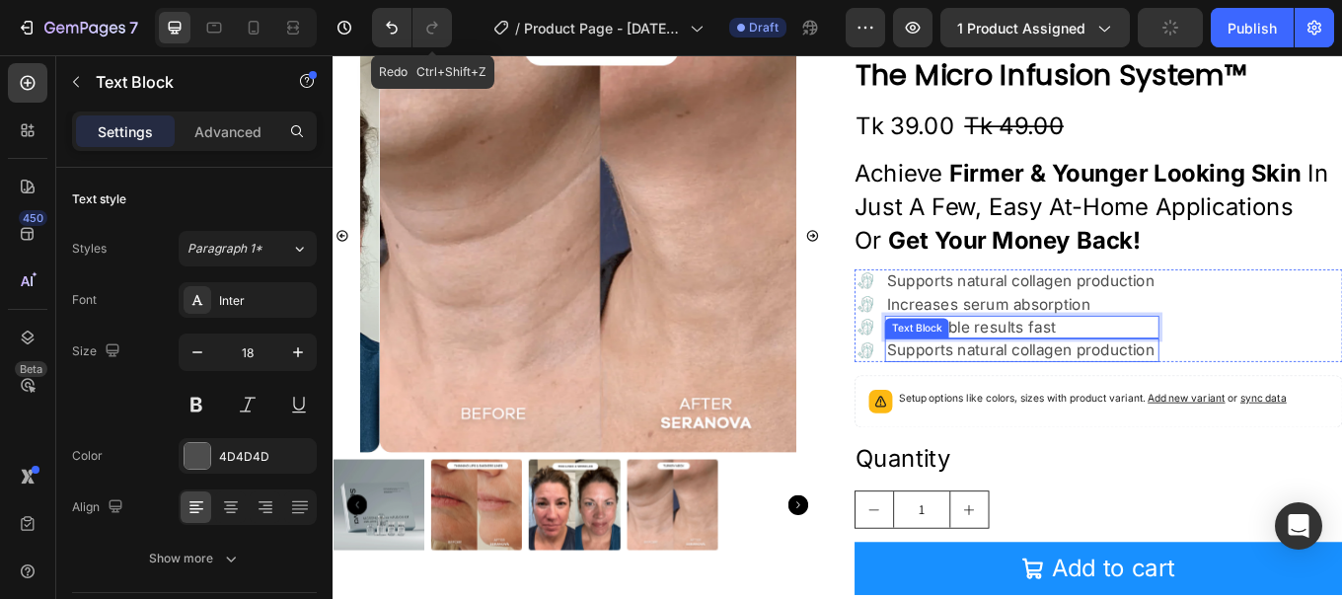
click at [1093, 406] on p "Supports natural collagen production" at bounding box center [1140, 401] width 317 height 23
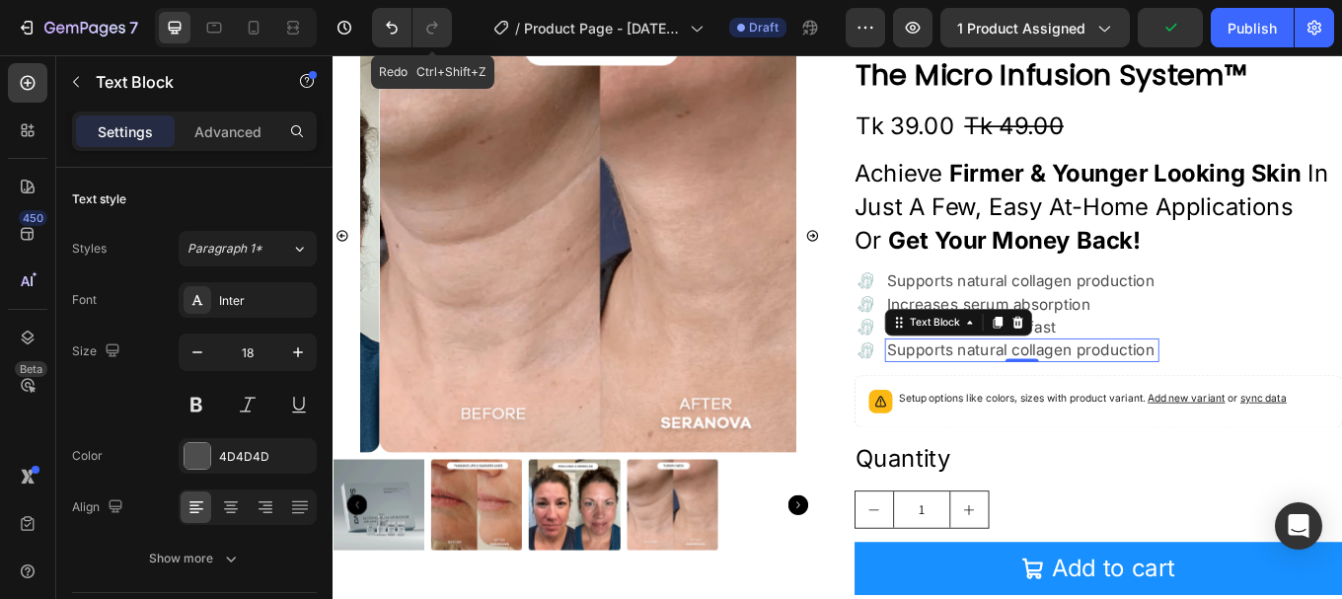
click at [1105, 402] on p "Supports natural collagen production" at bounding box center [1140, 401] width 317 height 23
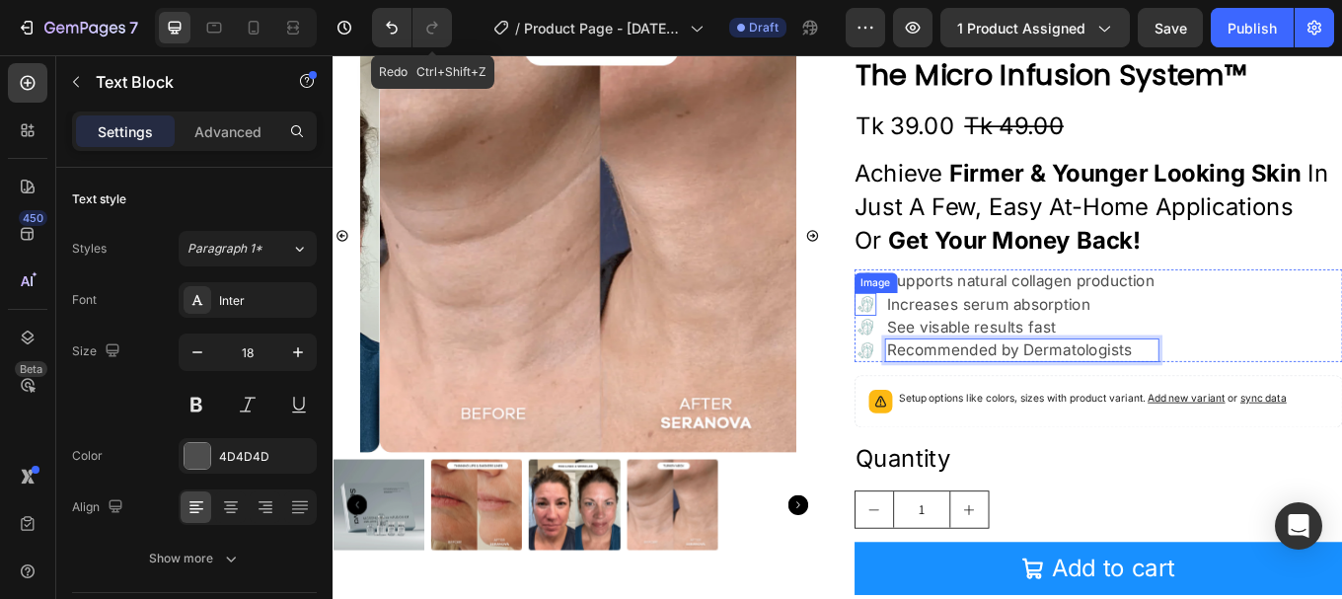
click at [946, 346] on img at bounding box center [958, 348] width 27 height 27
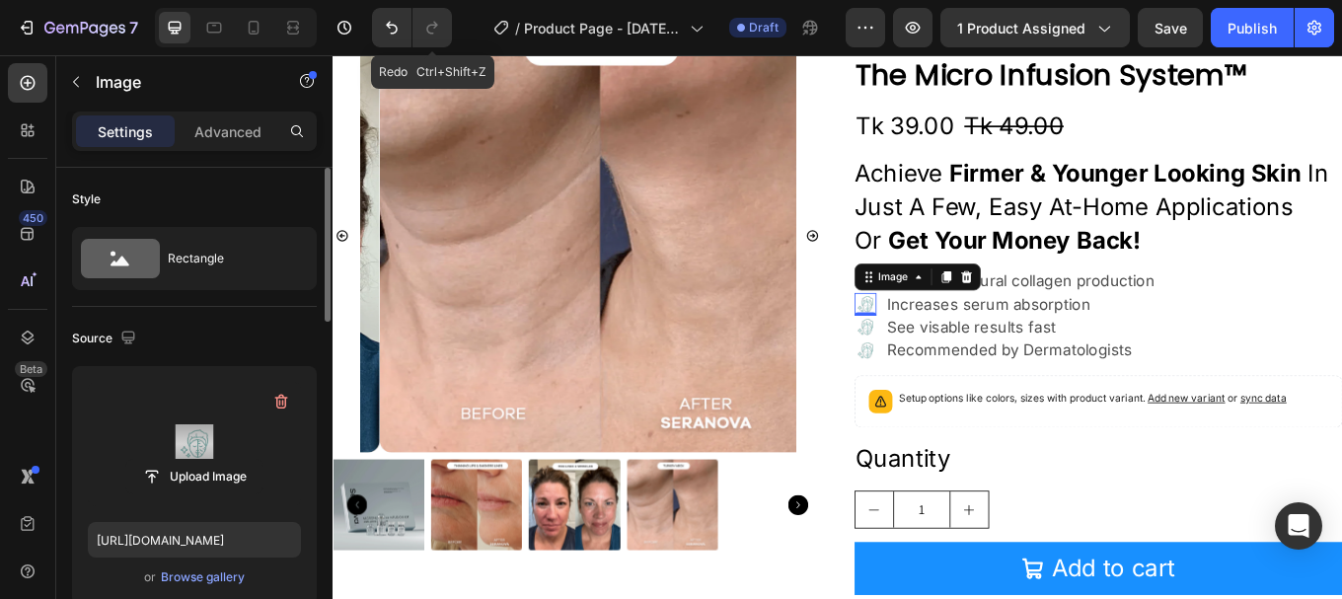
click at [171, 439] on label at bounding box center [194, 444] width 213 height 124
click at [171, 460] on input "file" at bounding box center [194, 477] width 136 height 34
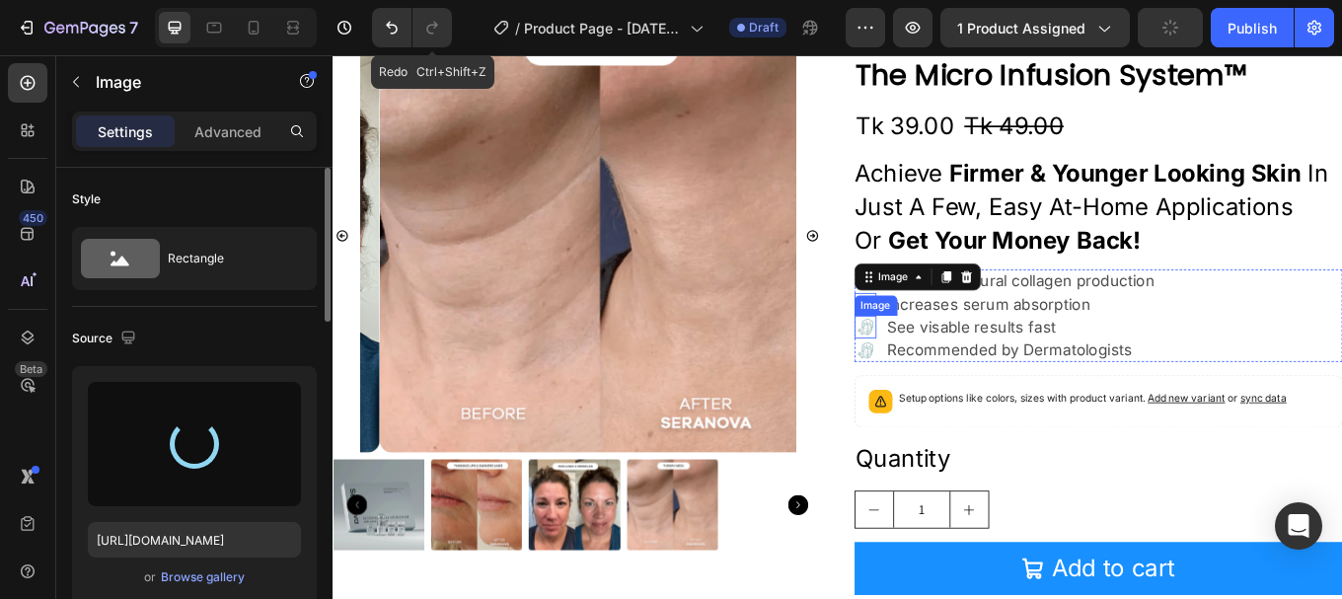
type input "https://cdn.shopify.com/s/files/1/0958/6416/0534/files/gempages_585963531241784…"
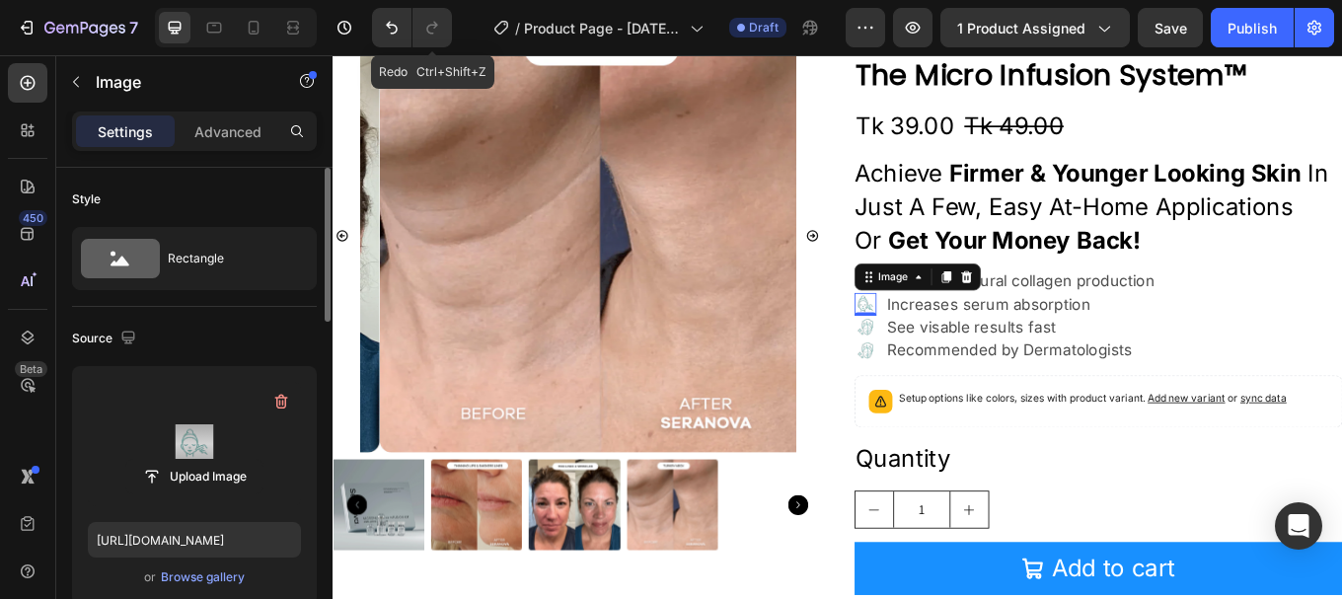
click at [949, 346] on img at bounding box center [958, 348] width 27 height 27
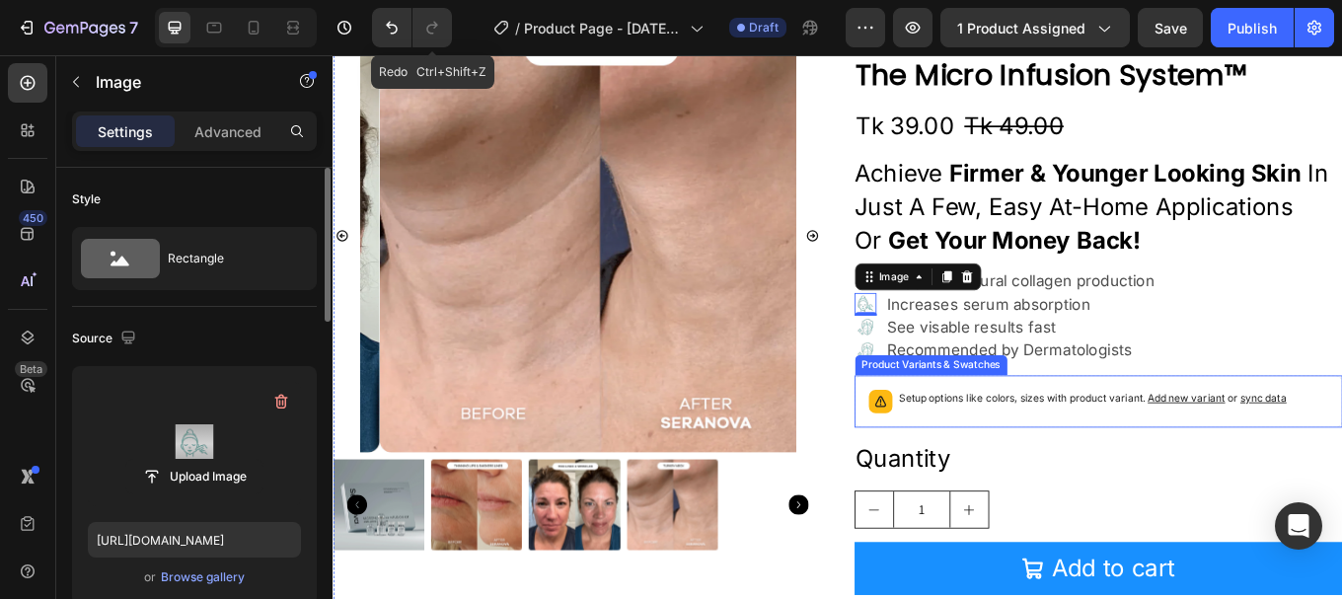
click at [1107, 489] on div "Setup options like colors, sizes with product variant. Add new variant or sync …" at bounding box center [1231, 461] width 573 height 61
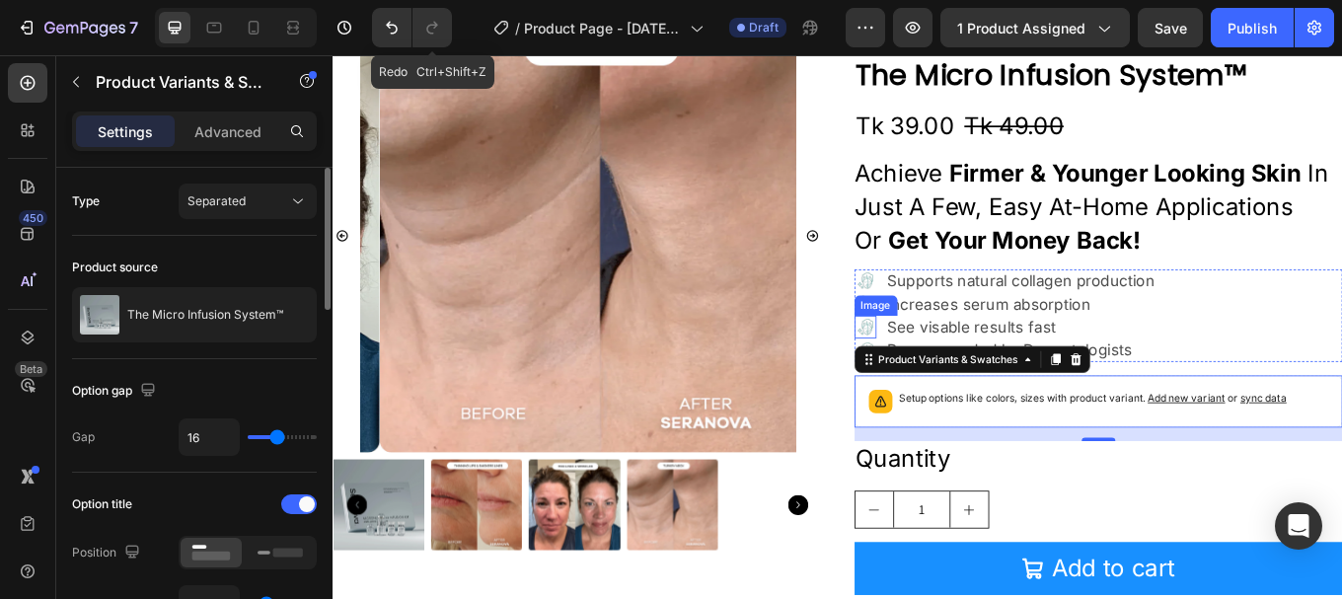
click at [953, 370] on img at bounding box center [958, 374] width 27 height 27
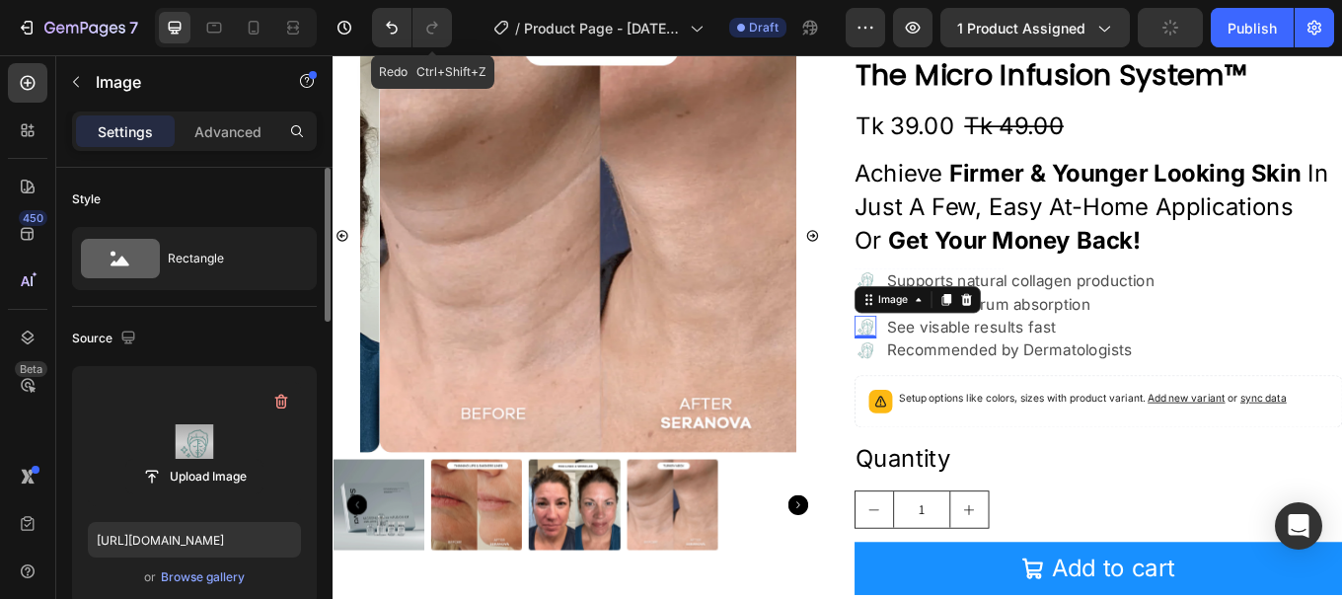
click at [181, 419] on label at bounding box center [194, 444] width 213 height 124
click at [181, 460] on input "file" at bounding box center [194, 477] width 136 height 34
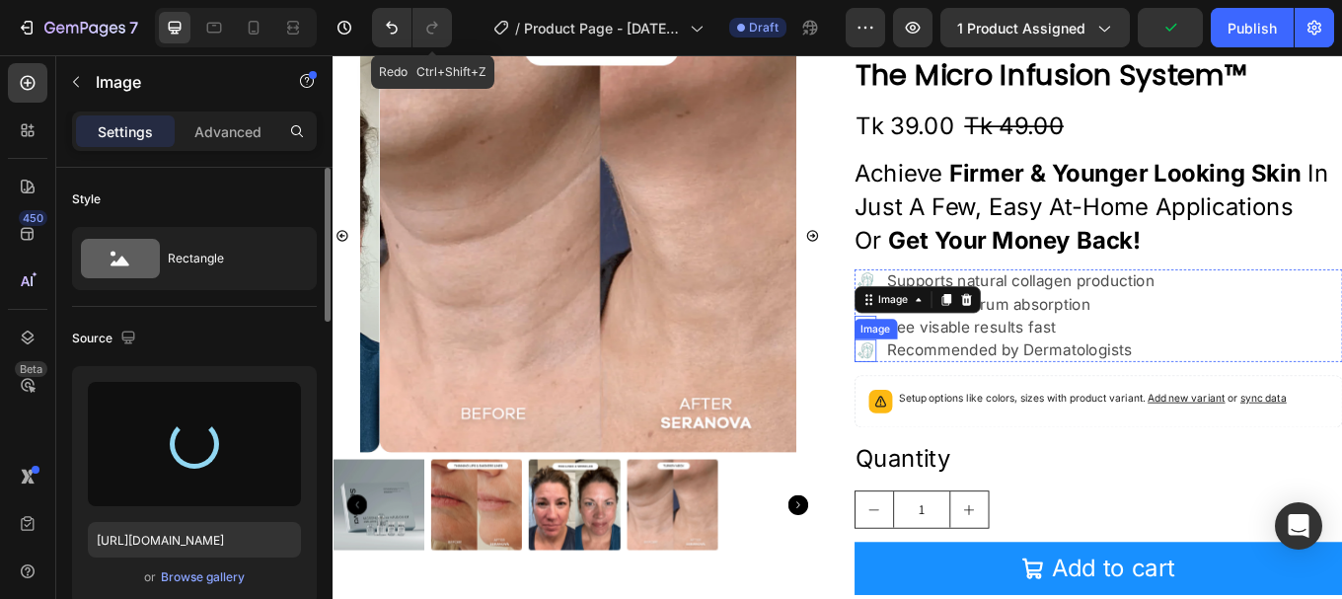
click at [949, 405] on img at bounding box center [958, 402] width 27 height 27
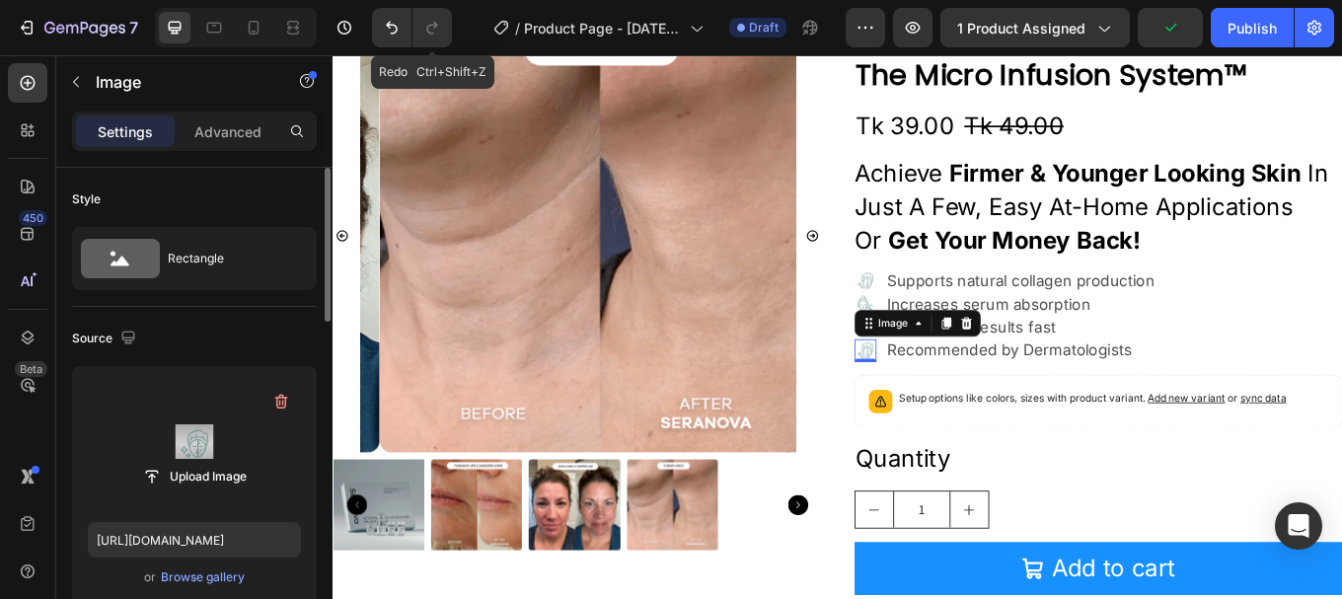
click at [157, 436] on label at bounding box center [194, 444] width 213 height 124
click at [157, 460] on input "file" at bounding box center [194, 477] width 136 height 34
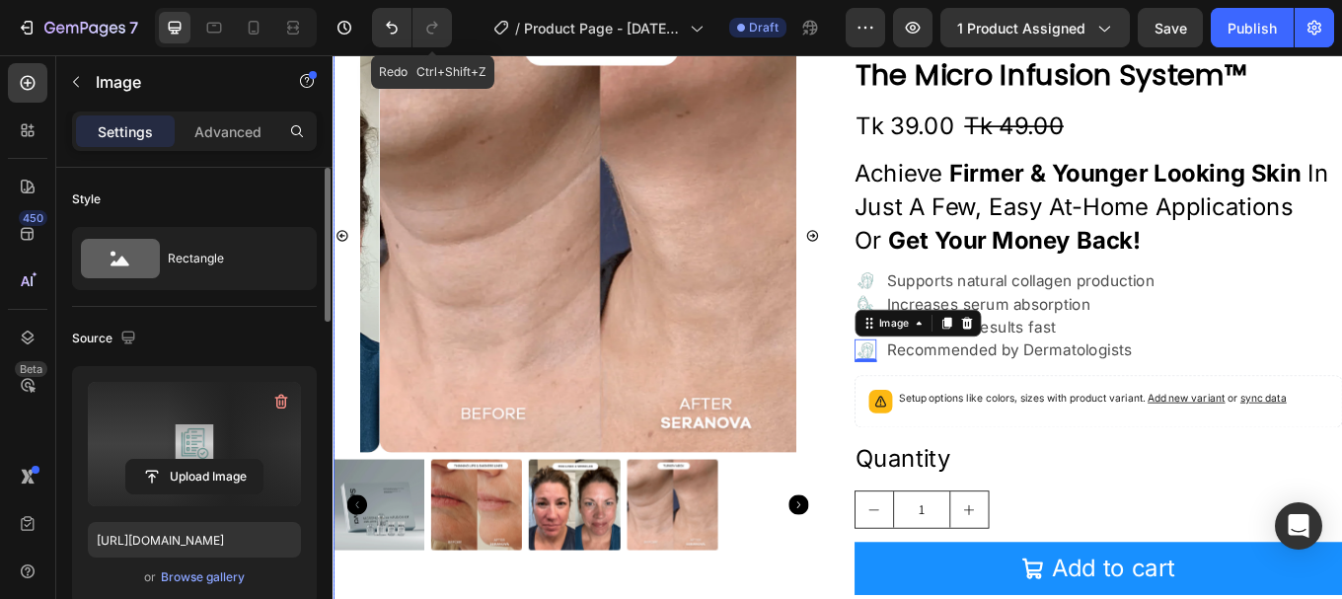
type input "https://cdn.shopify.com/s/files/1/0958/6416/0534/files/gempages_585963531241784…"
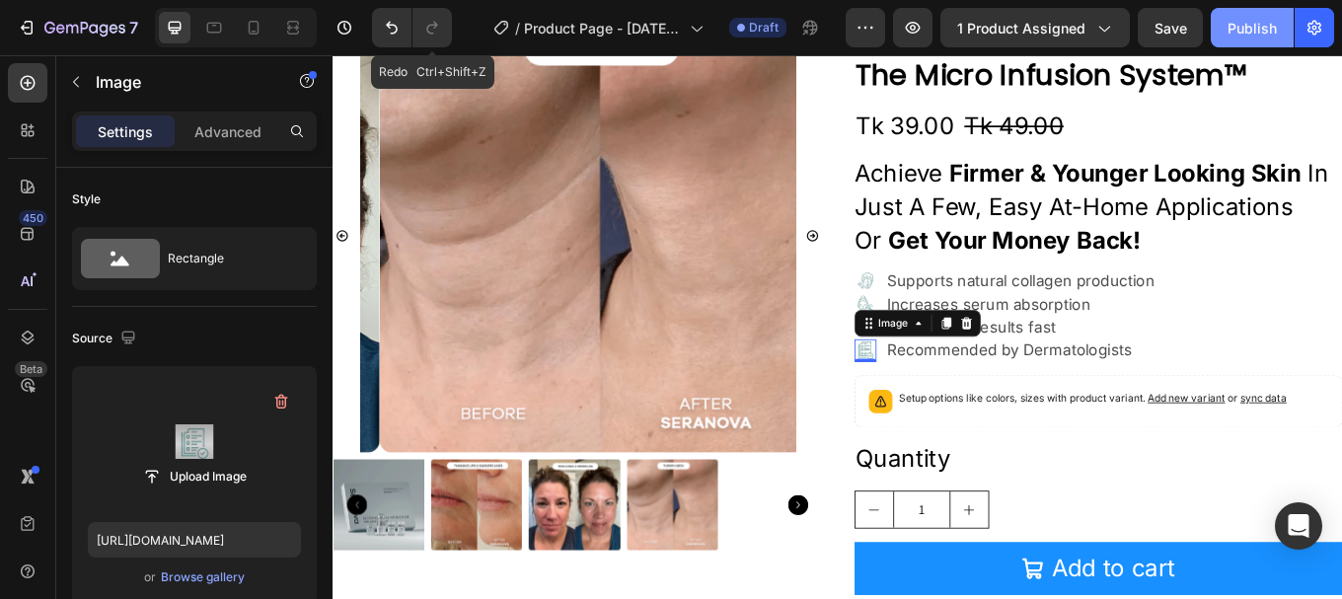
click at [1244, 22] on div "Publish" at bounding box center [1252, 28] width 49 height 21
